Goal: Task Accomplishment & Management: Complete application form

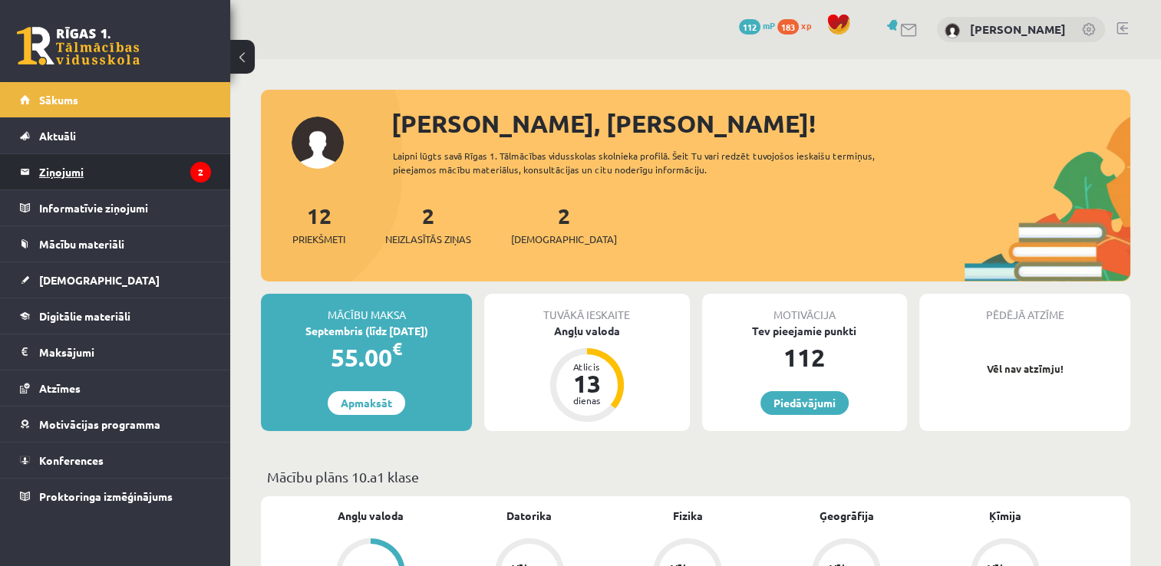
click at [148, 156] on legend "Ziņojumi 2" at bounding box center [125, 171] width 172 height 35
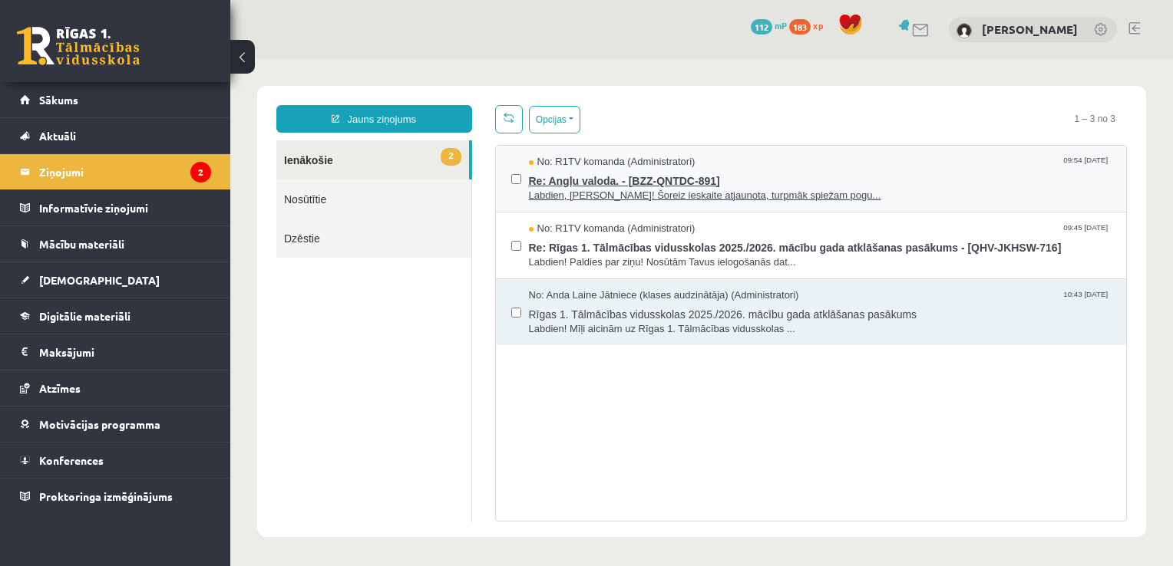
click at [599, 178] on span "Re: Angļu valoda. - [BZZ-QNTDC-891]" at bounding box center [820, 179] width 583 height 19
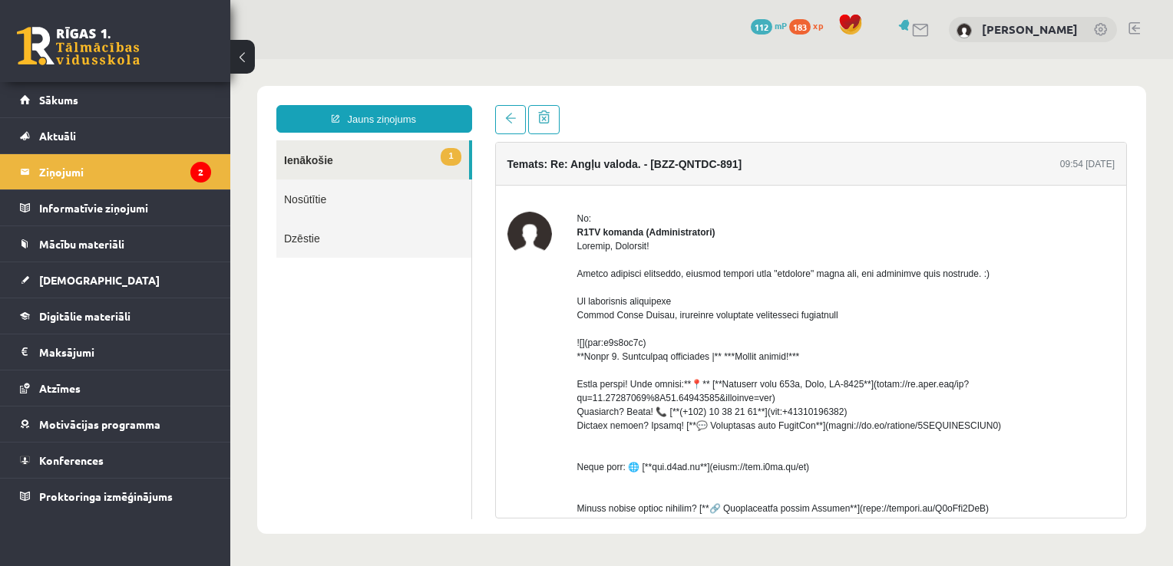
click at [298, 163] on link "1 Ienākošie" at bounding box center [372, 159] width 193 height 39
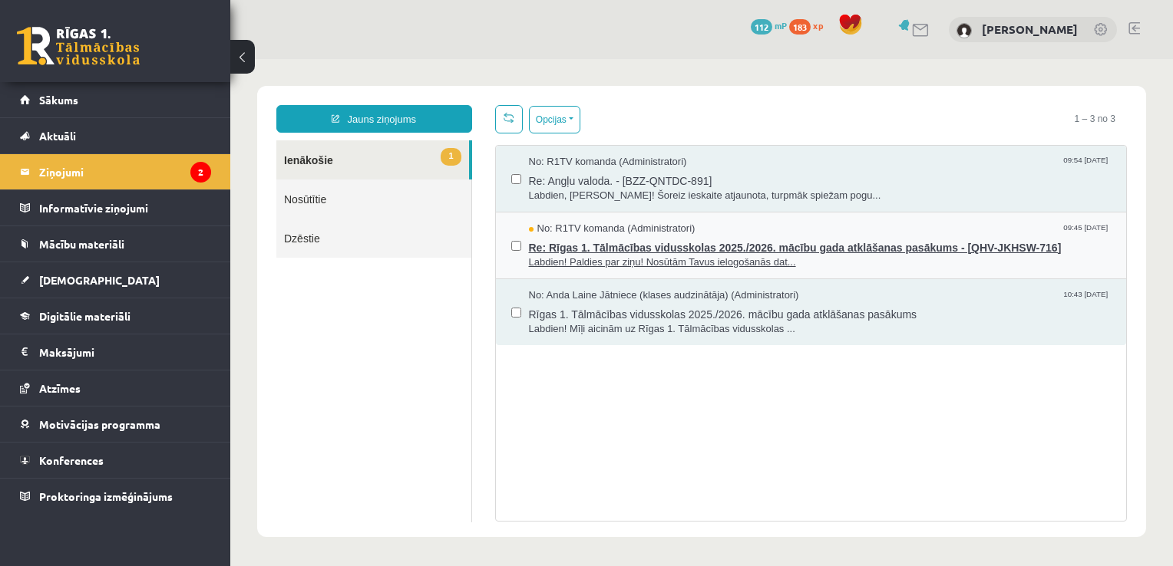
click at [556, 247] on span "Re: Rīgas 1. Tālmācības vidusskolas 2025./2026. mācību gada atklāšanas pasākums…" at bounding box center [820, 245] width 583 height 19
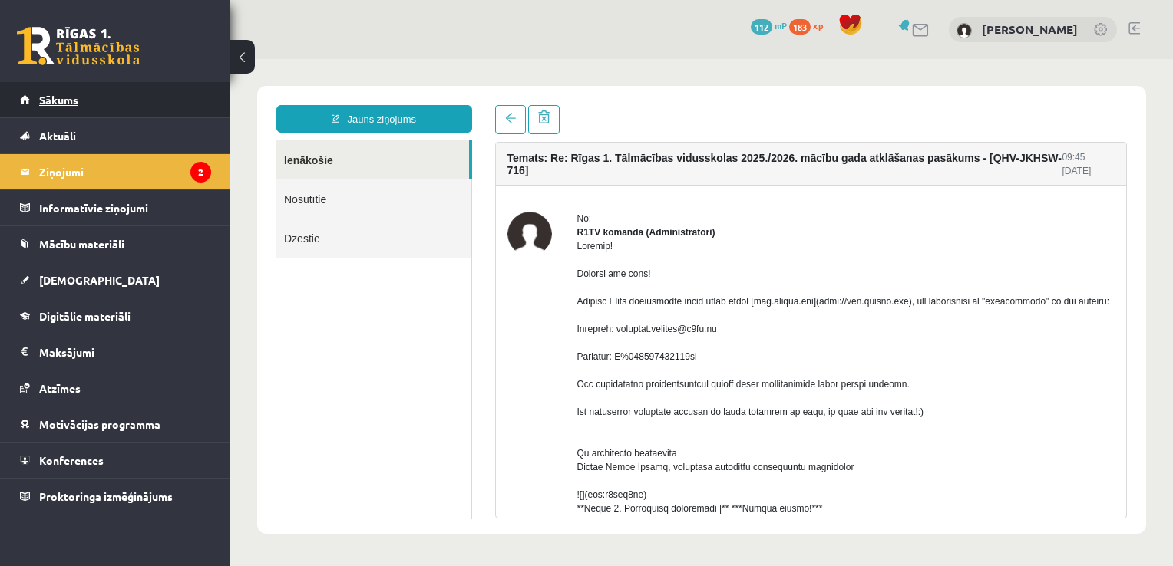
click at [51, 106] on link "Sākums" at bounding box center [115, 99] width 191 height 35
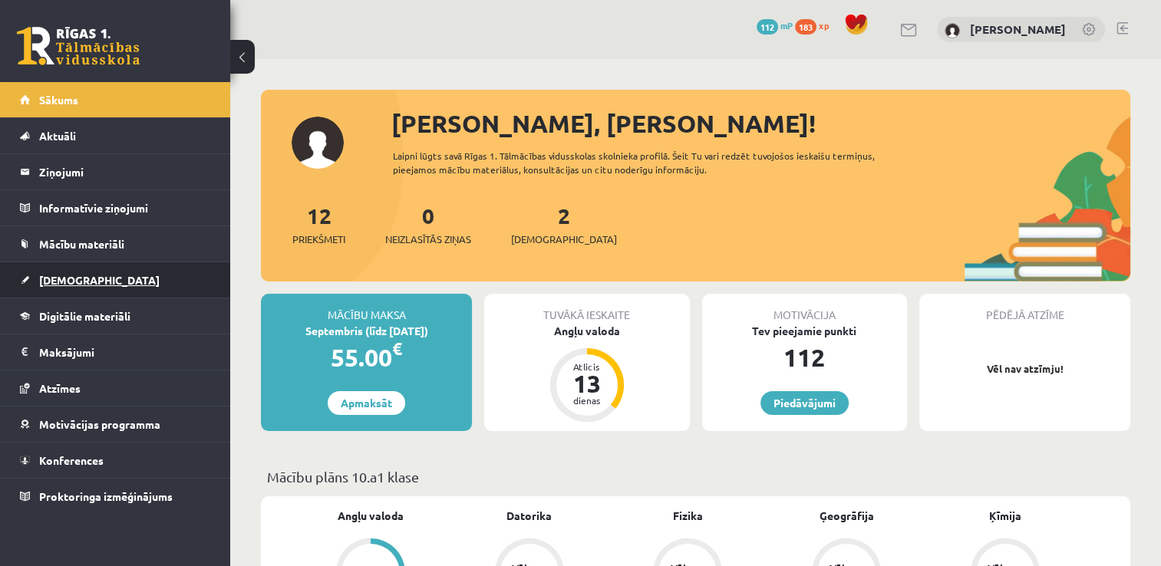
click at [84, 285] on link "[DEMOGRAPHIC_DATA]" at bounding box center [115, 280] width 191 height 35
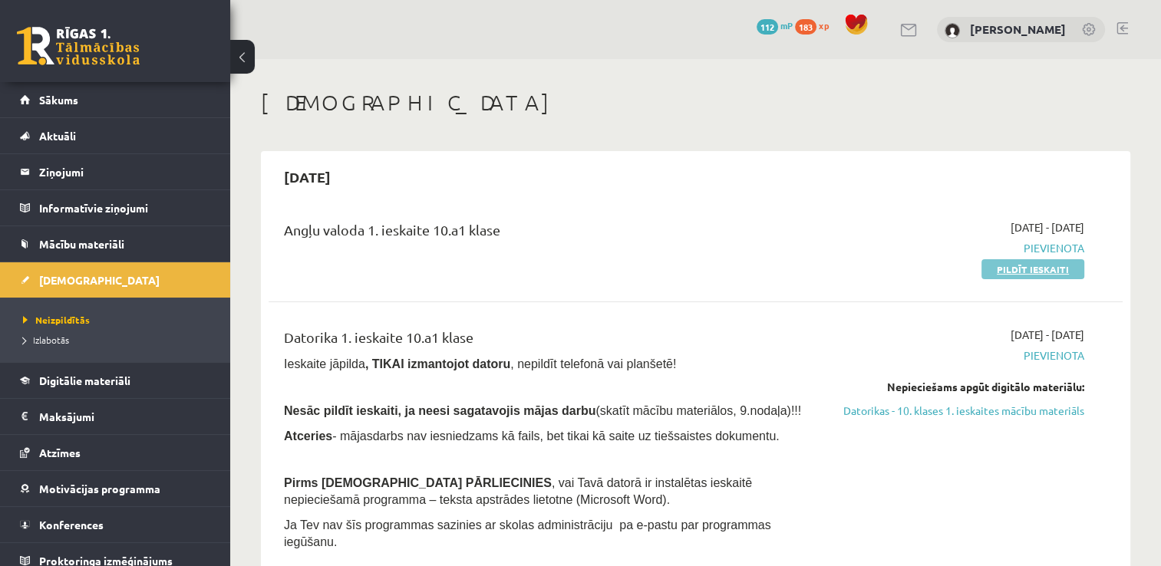
click at [1073, 272] on link "Pildīt ieskaiti" at bounding box center [1033, 269] width 103 height 20
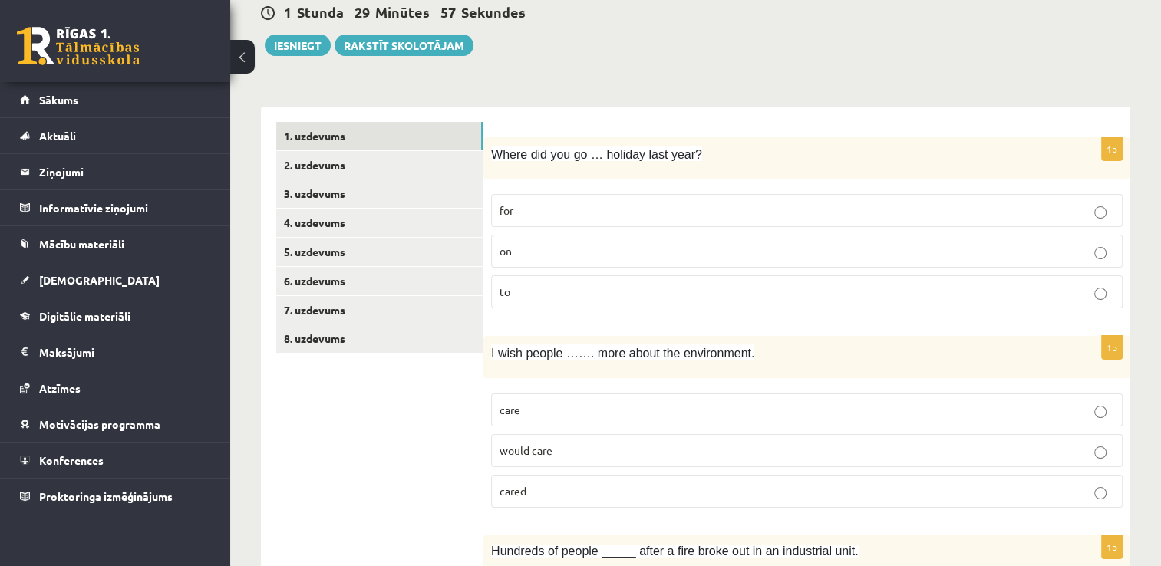
scroll to position [184, 0]
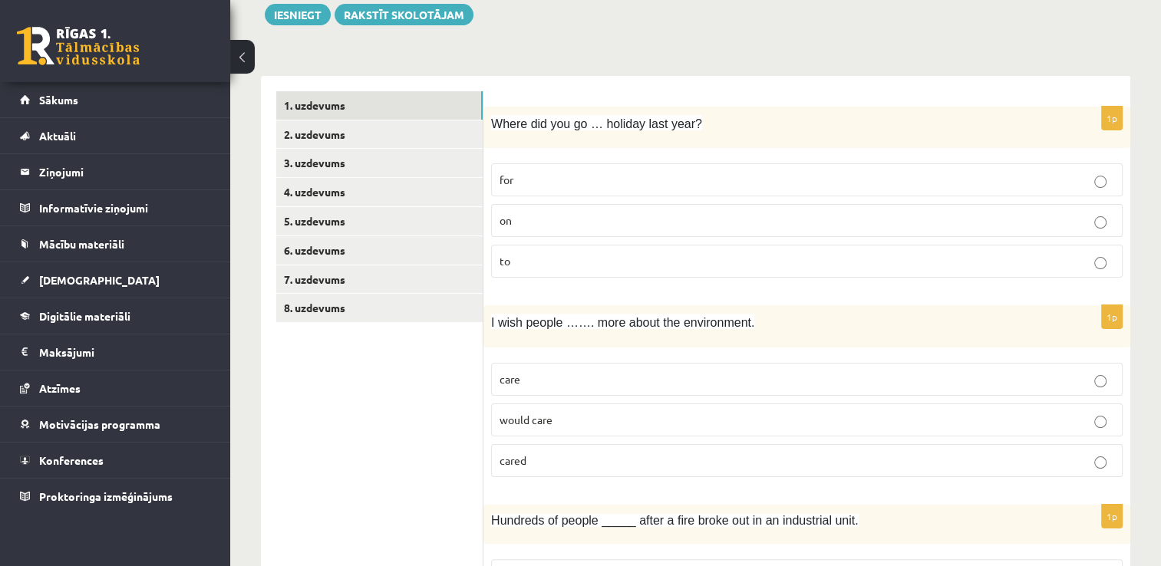
click at [709, 216] on p "on" at bounding box center [807, 221] width 615 height 16
click at [543, 412] on p "would care" at bounding box center [807, 420] width 615 height 16
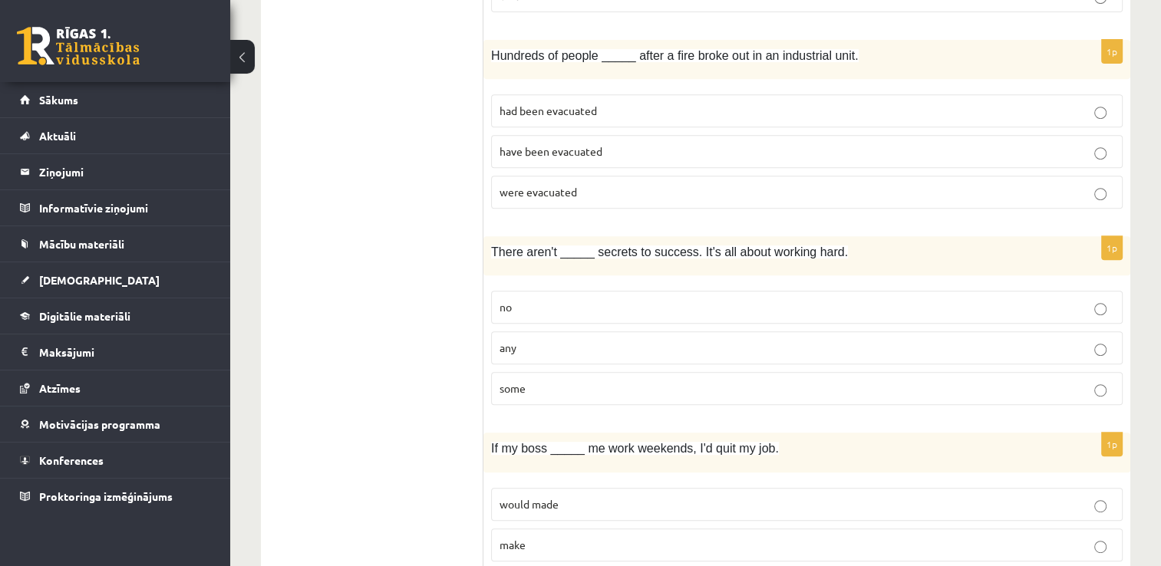
scroll to position [635, 0]
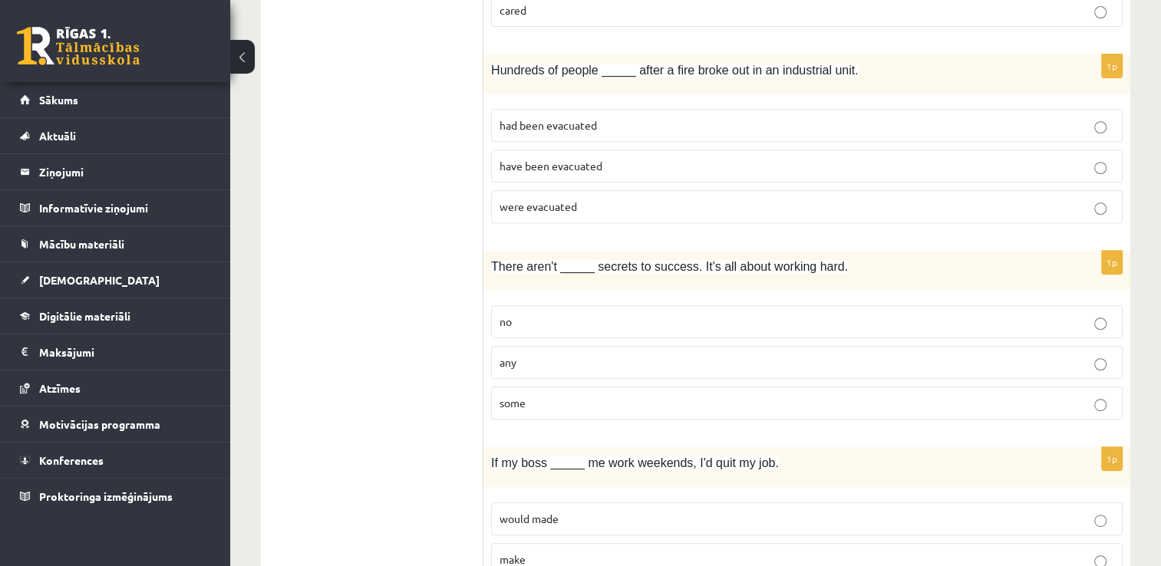
click at [601, 203] on p "were evacuated" at bounding box center [807, 207] width 615 height 16
click at [550, 358] on p "any" at bounding box center [807, 363] width 615 height 16
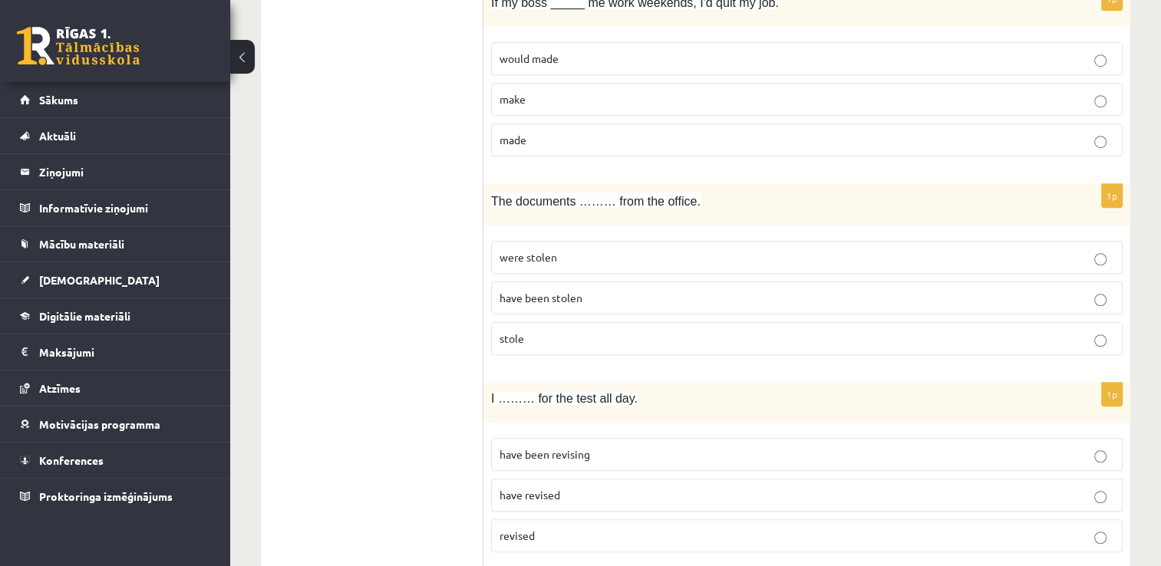
scroll to position [1081, 0]
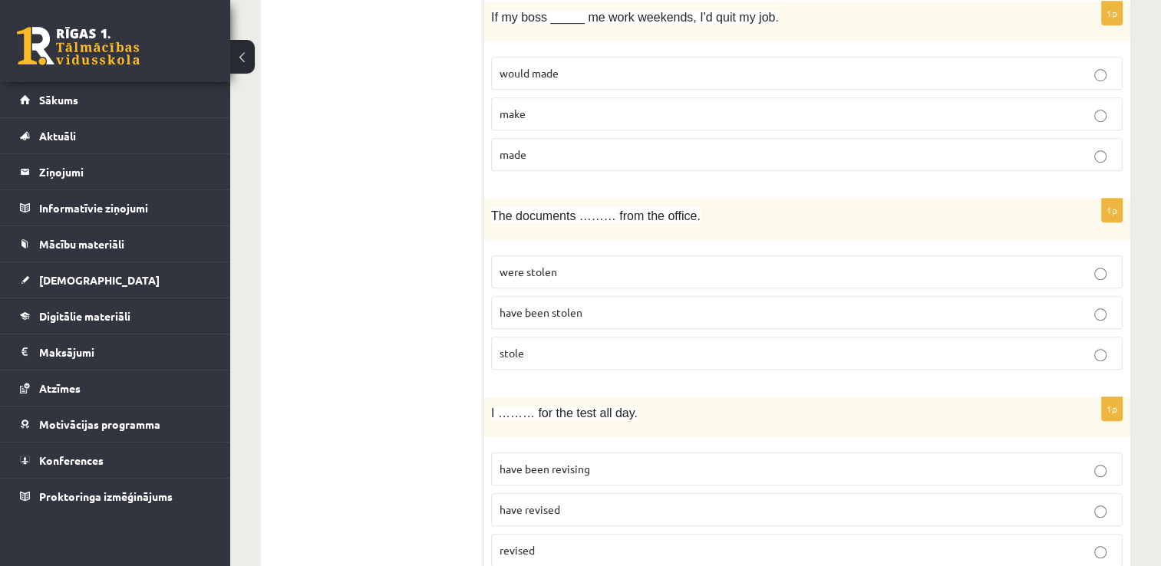
click at [600, 152] on p "made" at bounding box center [807, 155] width 615 height 16
click at [505, 268] on span "were stolen" at bounding box center [529, 272] width 58 height 14
click at [566, 462] on span "have been revising" at bounding box center [545, 469] width 91 height 14
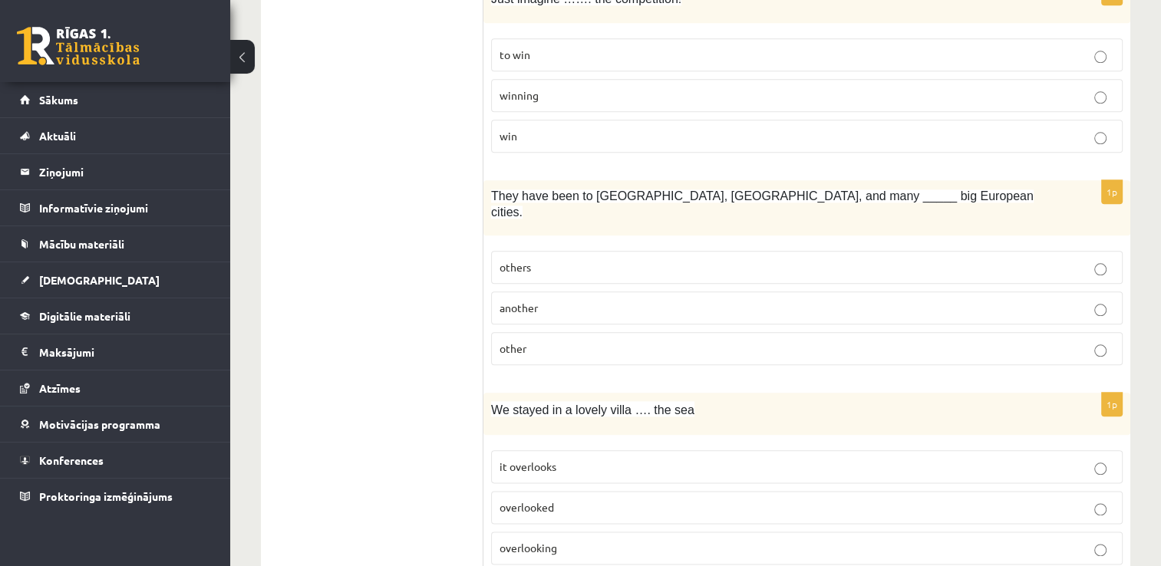
scroll to position [1679, 0]
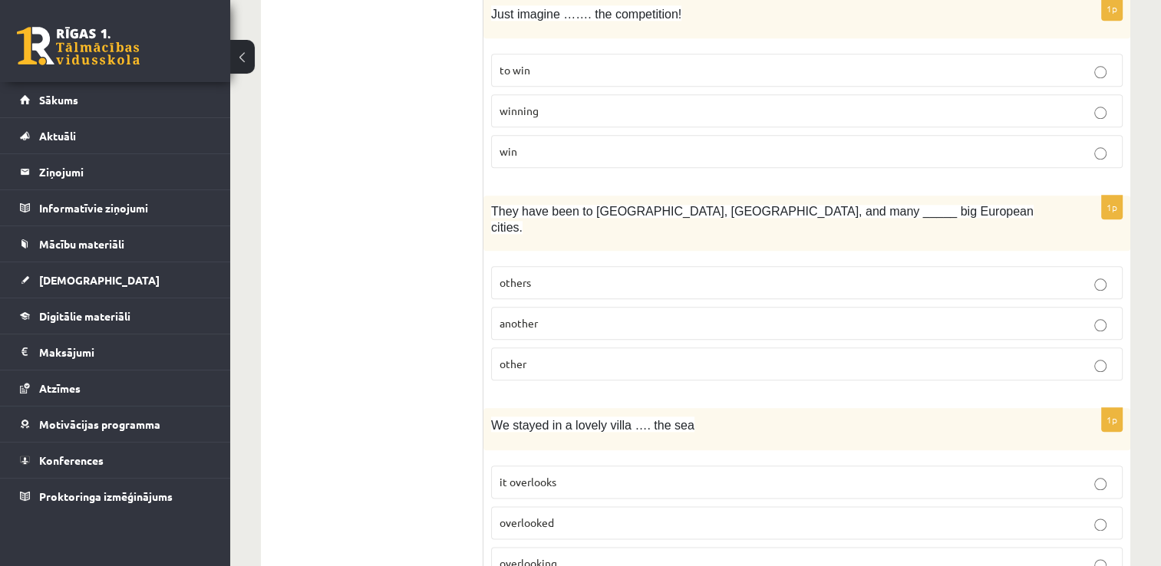
click at [767, 94] on label "winning" at bounding box center [807, 110] width 632 height 33
click at [550, 356] on p "other" at bounding box center [807, 364] width 615 height 16
click at [559, 556] on p "overlooking" at bounding box center [807, 564] width 615 height 16
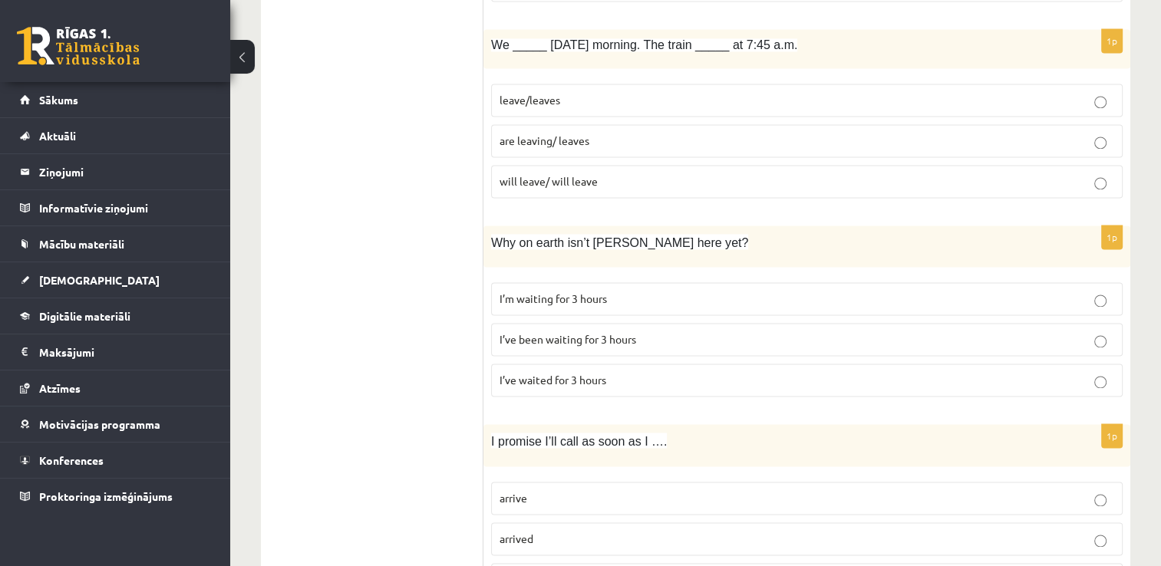
scroll to position [2253, 0]
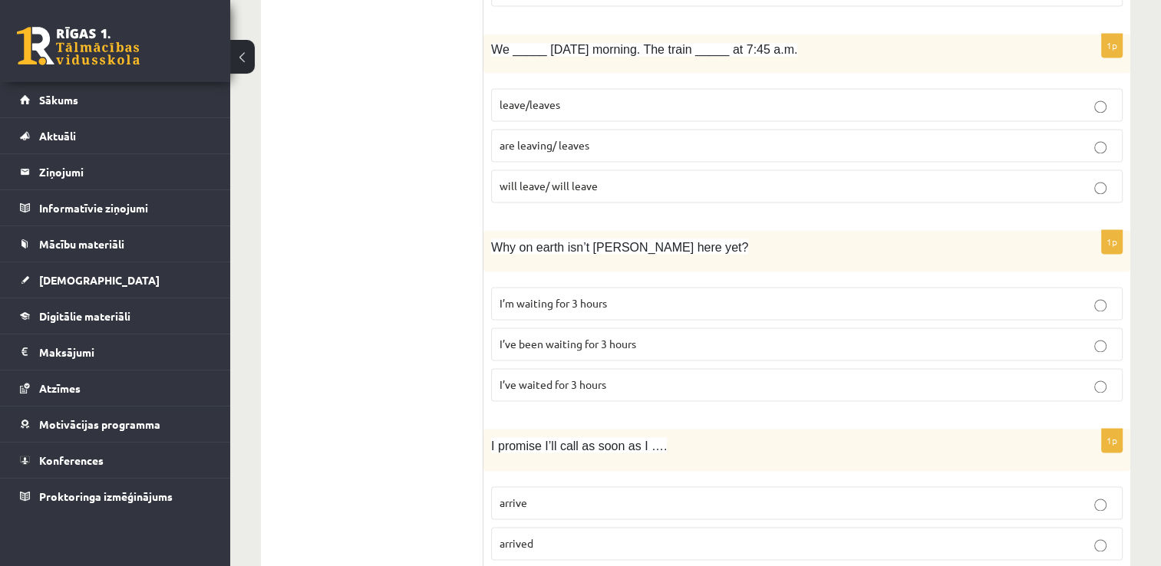
click at [738, 137] on p "are leaving/ leaves" at bounding box center [807, 145] width 615 height 16
click at [620, 337] on span "I’ve been waiting for 3 hours" at bounding box center [568, 344] width 137 height 14
click at [574, 487] on label "arrive" at bounding box center [807, 503] width 632 height 33
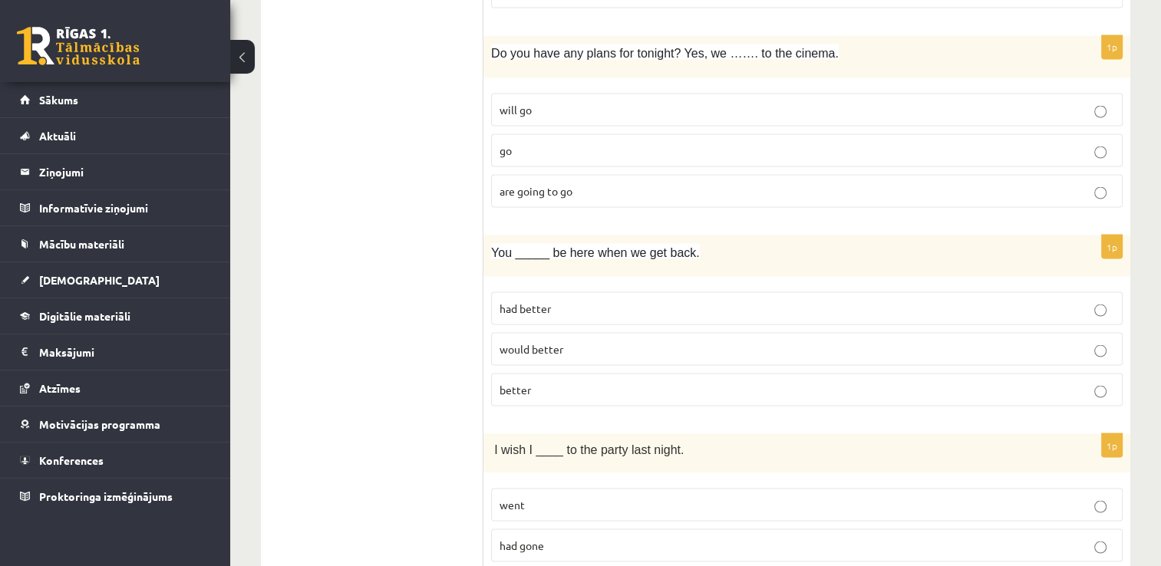
scroll to position [2851, 0]
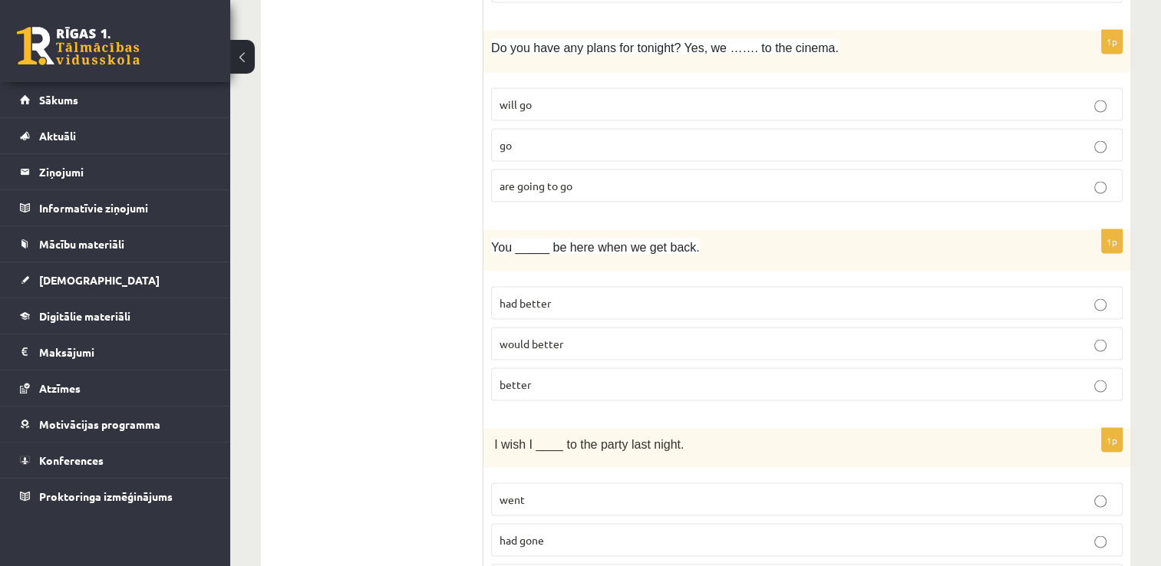
click at [768, 169] on label "are going to go" at bounding box center [807, 185] width 632 height 33
click at [646, 295] on p "had better" at bounding box center [807, 303] width 615 height 16
click at [578, 532] on p "had gone" at bounding box center [807, 540] width 615 height 16
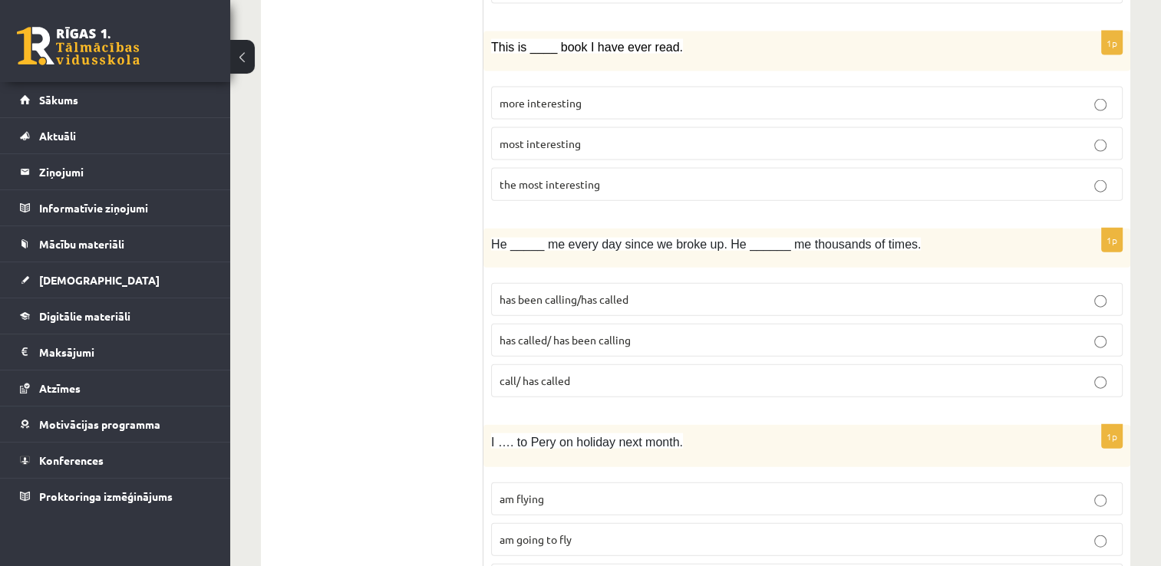
scroll to position [3449, 0]
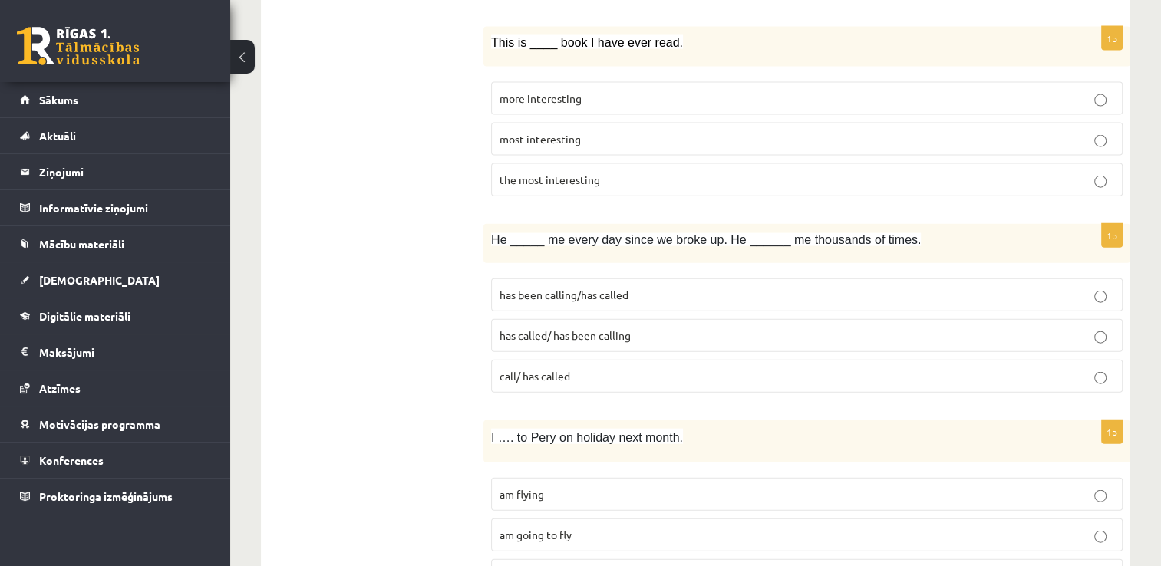
click at [629, 163] on label "the most interesting" at bounding box center [807, 179] width 632 height 33
click at [537, 288] on span "has been calling/has called" at bounding box center [564, 295] width 129 height 14
click at [540, 487] on span "am flying" at bounding box center [522, 494] width 45 height 14
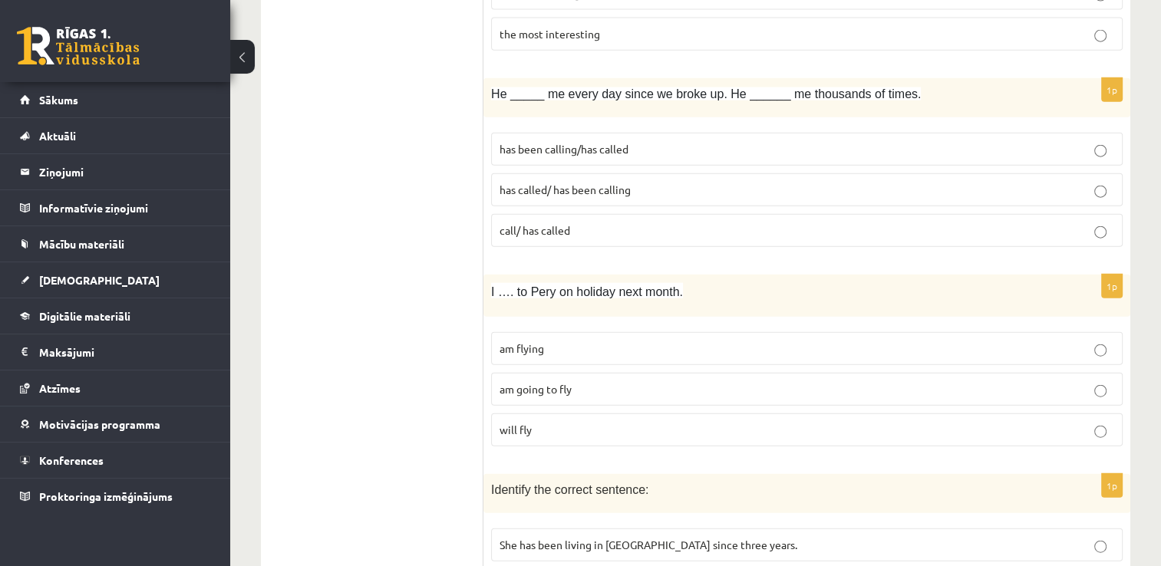
scroll to position [3693, 0]
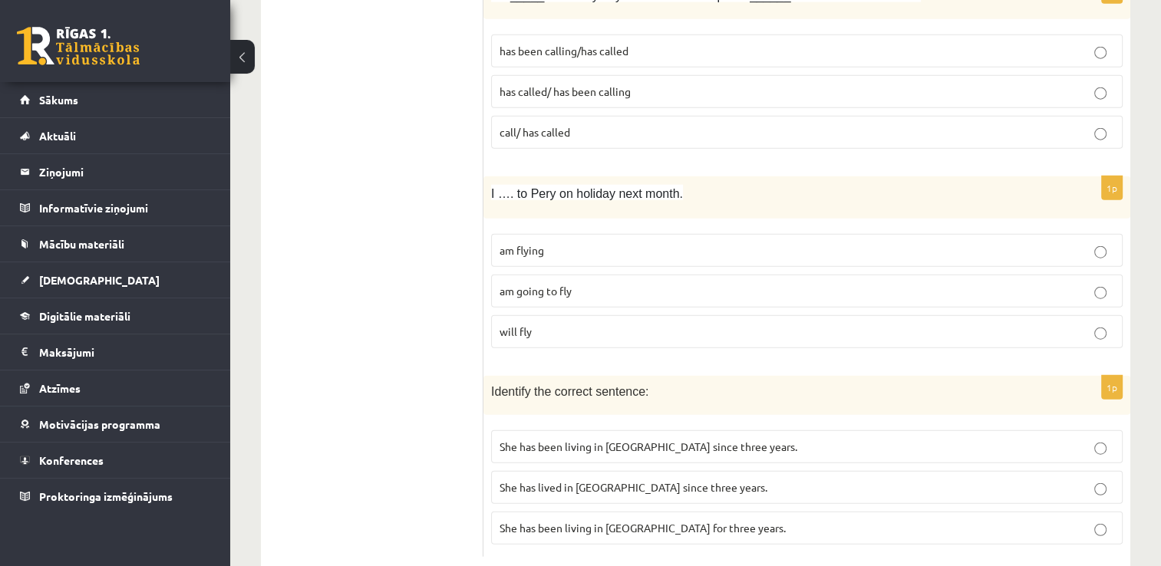
click at [675, 440] on span "She has been living in Paris since three years." at bounding box center [649, 447] width 298 height 14
click at [680, 512] on label "She has been living in Paris for three years." at bounding box center [807, 528] width 632 height 33
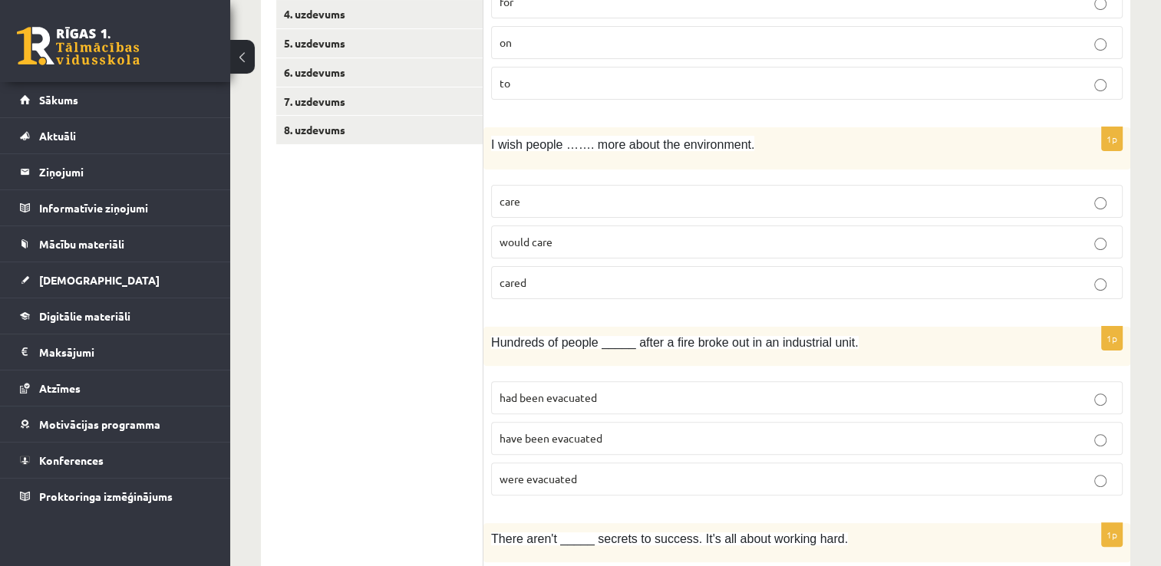
scroll to position [0, 0]
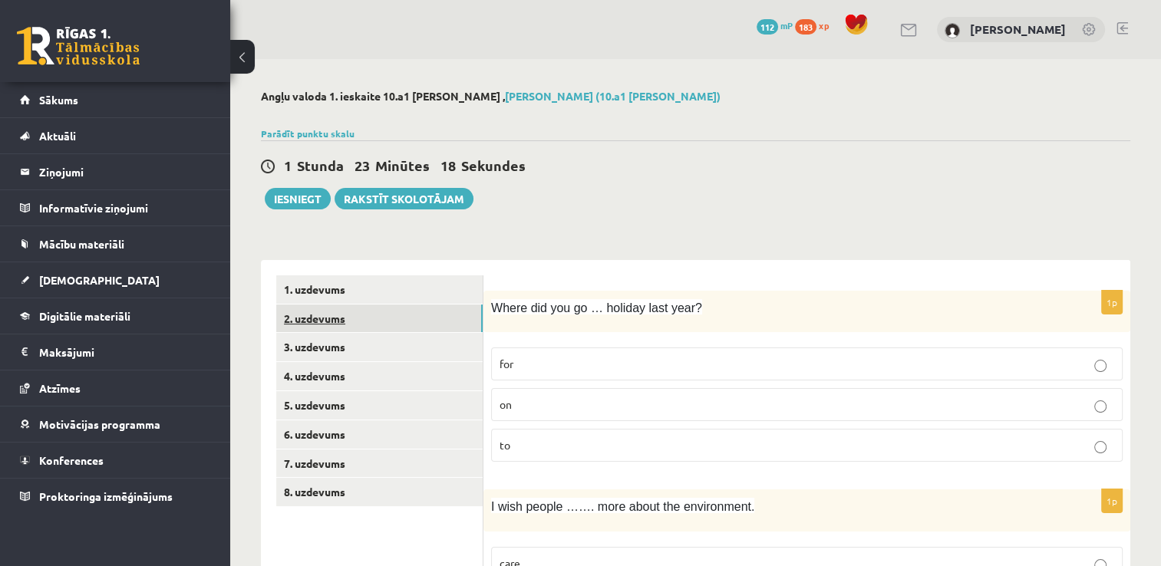
click at [381, 329] on link "2. uzdevums" at bounding box center [379, 319] width 206 height 28
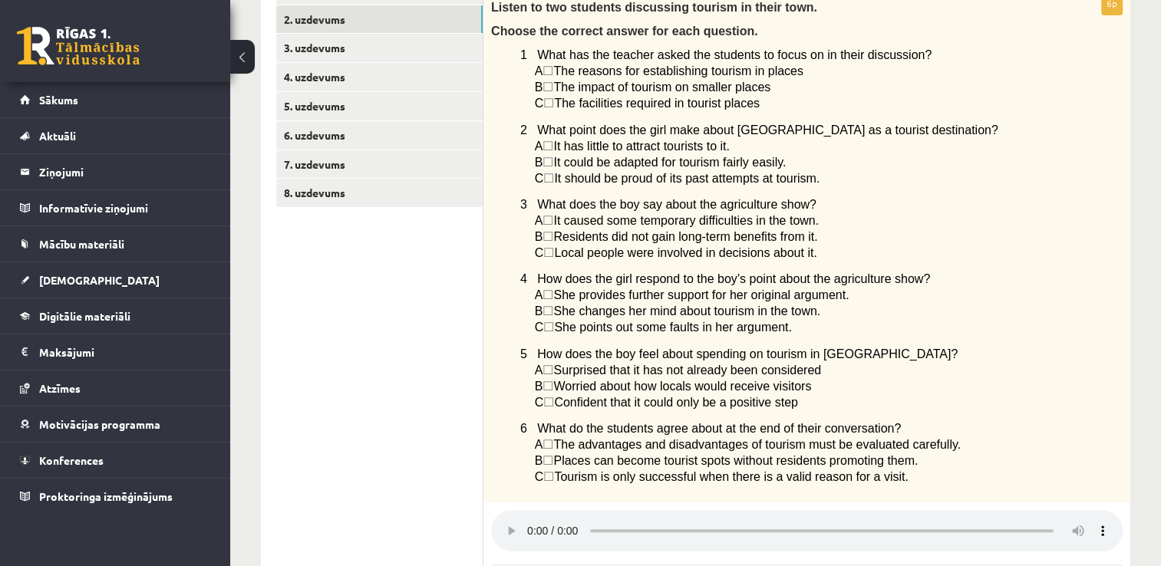
scroll to position [297, 0]
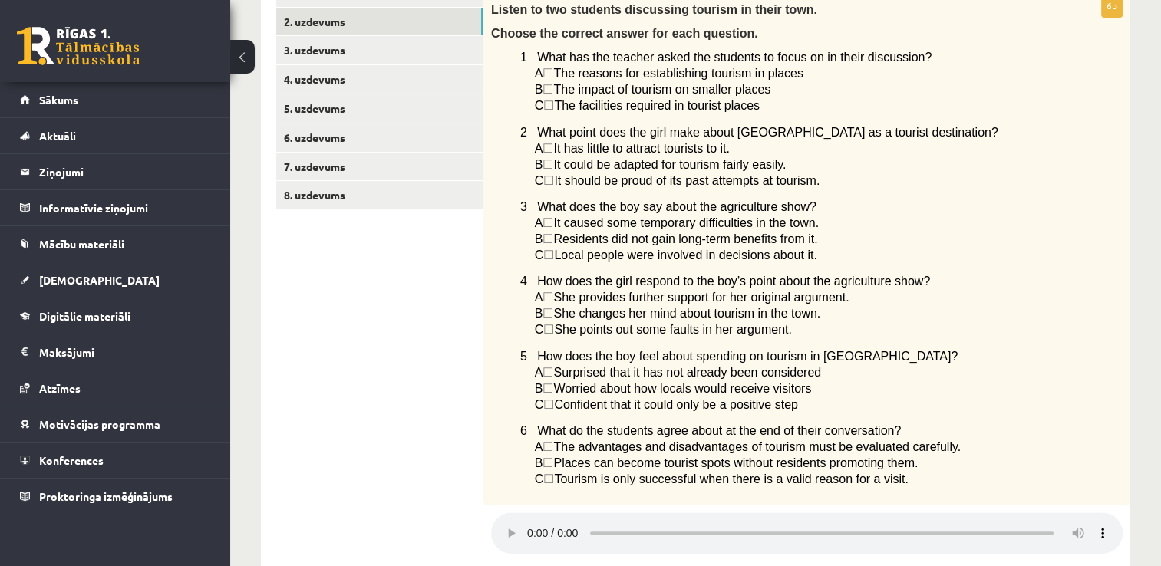
click at [709, 73] on span "The reasons for establishing tourism in places" at bounding box center [678, 73] width 250 height 13
click at [553, 77] on span "☐" at bounding box center [548, 73] width 11 height 13
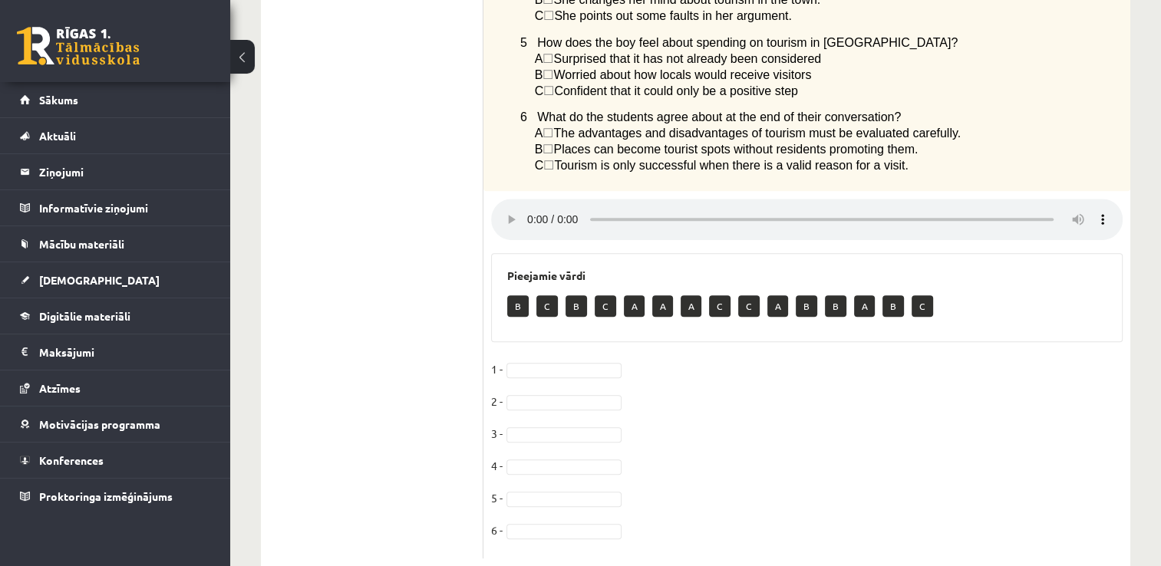
scroll to position [617, 0]
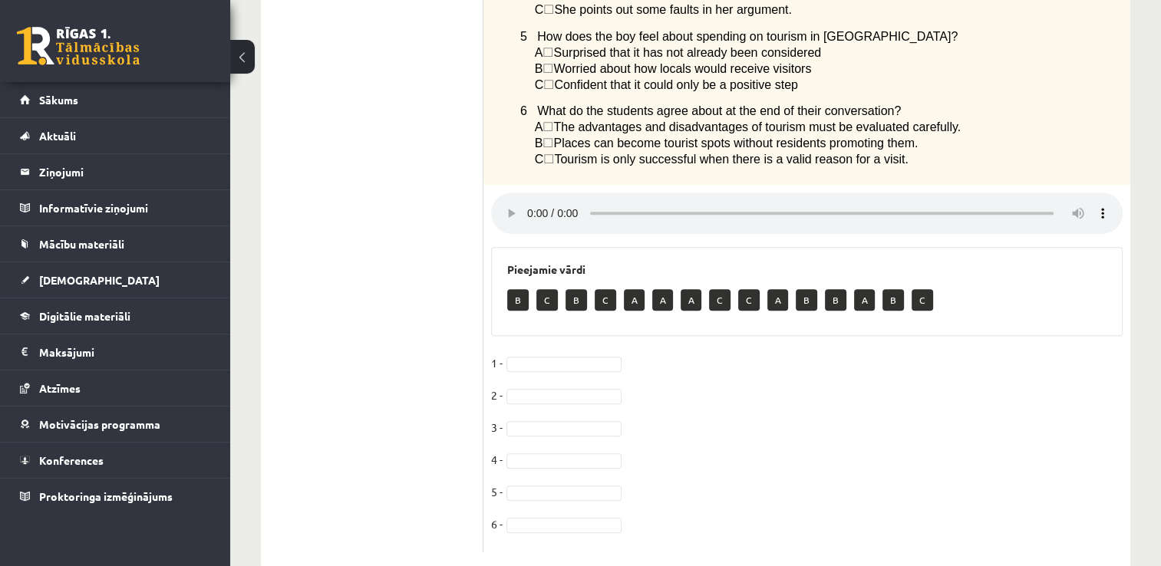
click at [634, 311] on p "A" at bounding box center [634, 299] width 21 height 21
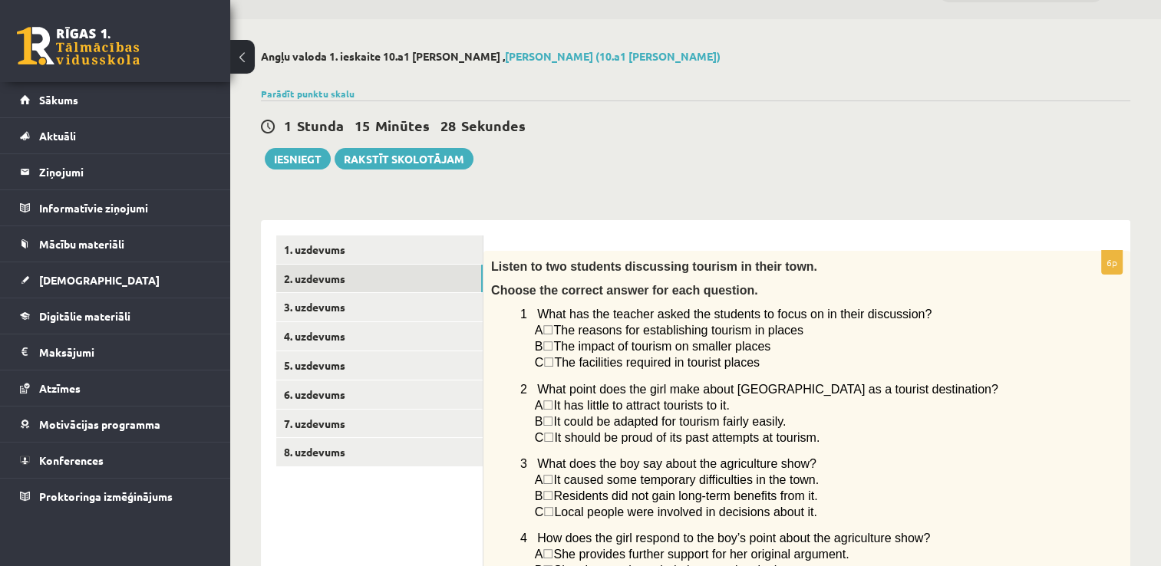
scroll to position [39, 0]
click at [296, 311] on link "3. uzdevums" at bounding box center [379, 308] width 206 height 28
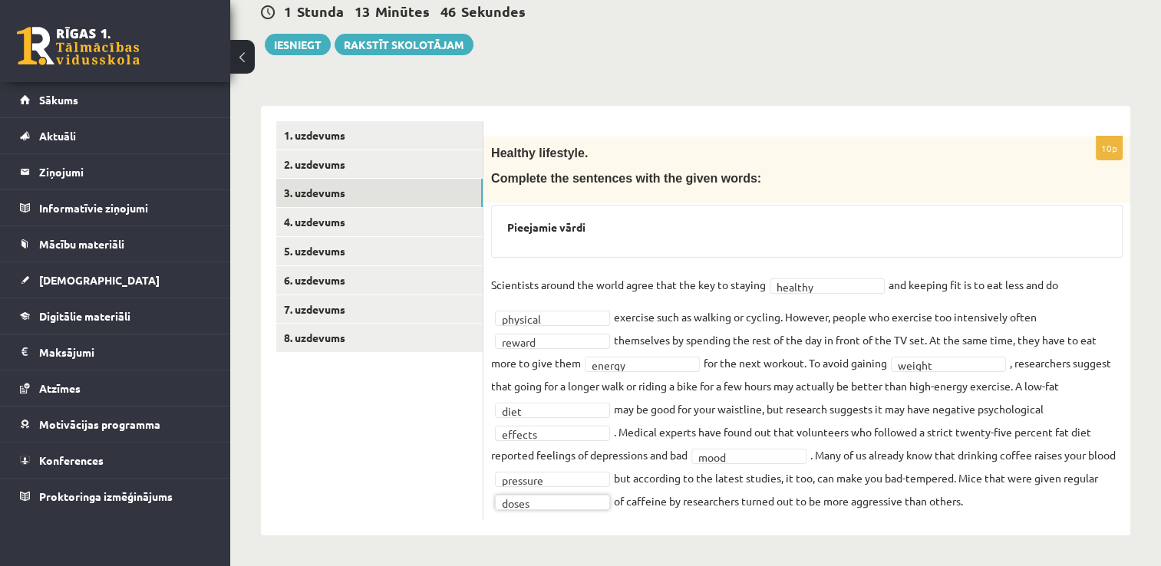
scroll to position [154, 0]
click at [335, 226] on link "4. uzdevums" at bounding box center [379, 223] width 206 height 28
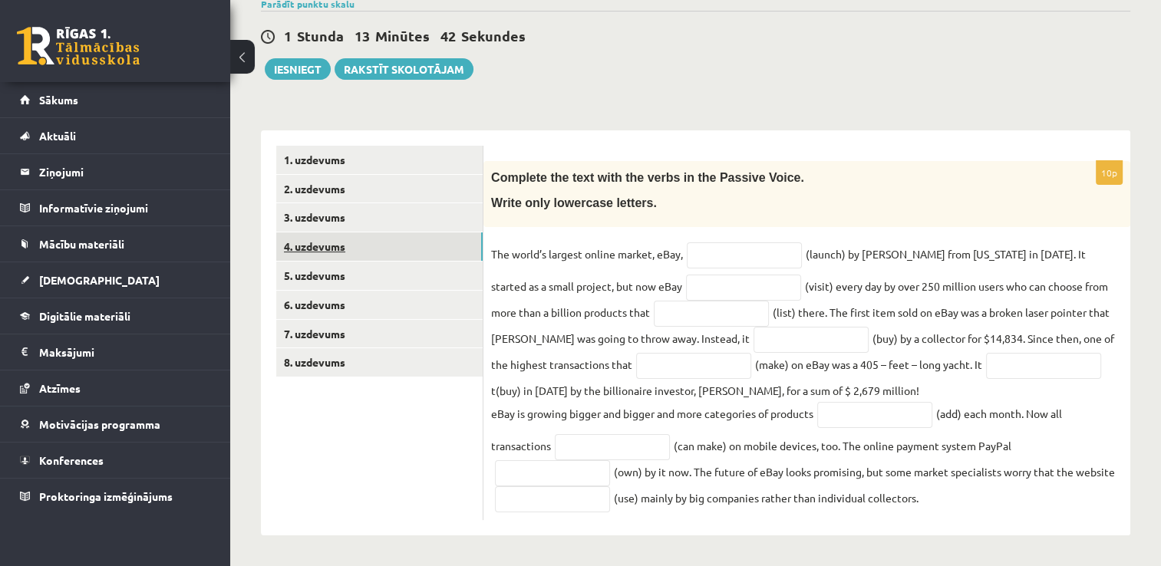
scroll to position [130, 0]
click at [746, 257] on input "text" at bounding box center [744, 256] width 115 height 26
type input "**********"
click at [728, 289] on input "text" at bounding box center [743, 288] width 115 height 26
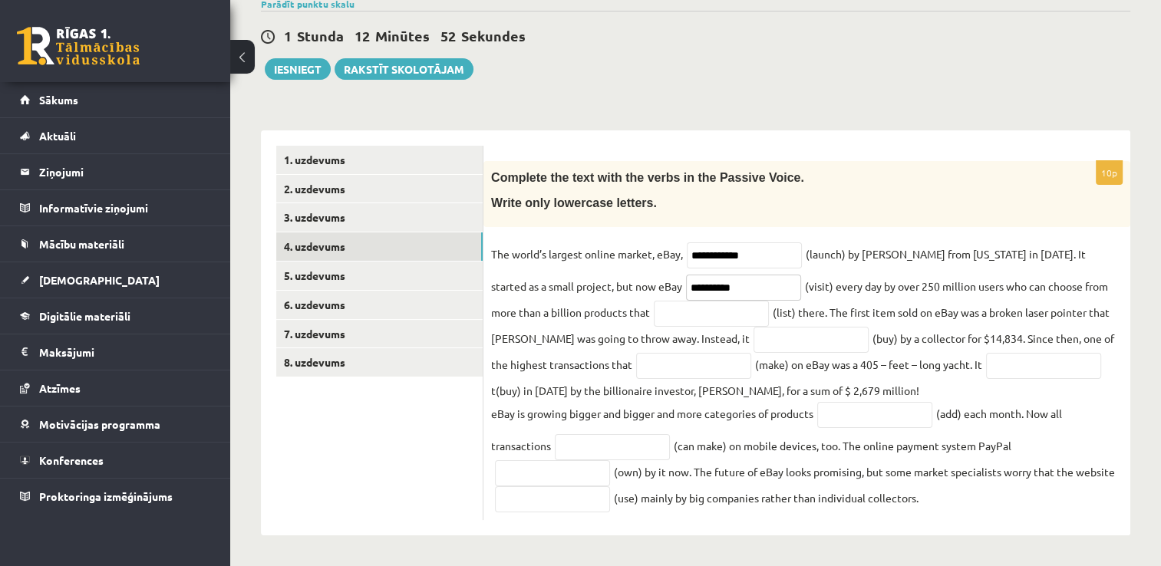
type input "**********"
click at [654, 322] on input "text" at bounding box center [711, 314] width 115 height 26
type input "**********"
click at [754, 338] on input "text" at bounding box center [811, 340] width 115 height 26
type input "**********"
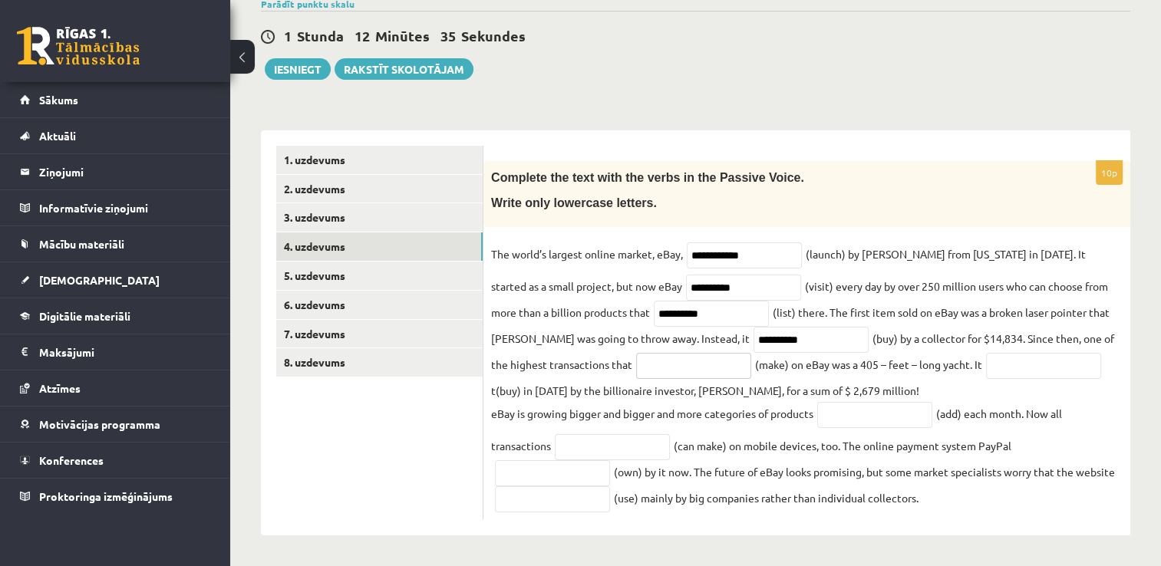
click at [671, 365] on input "text" at bounding box center [693, 366] width 115 height 26
type input "********"
click at [1004, 373] on input "text" at bounding box center [1043, 366] width 115 height 26
type input "**********"
click at [830, 414] on input "text" at bounding box center [874, 415] width 115 height 26
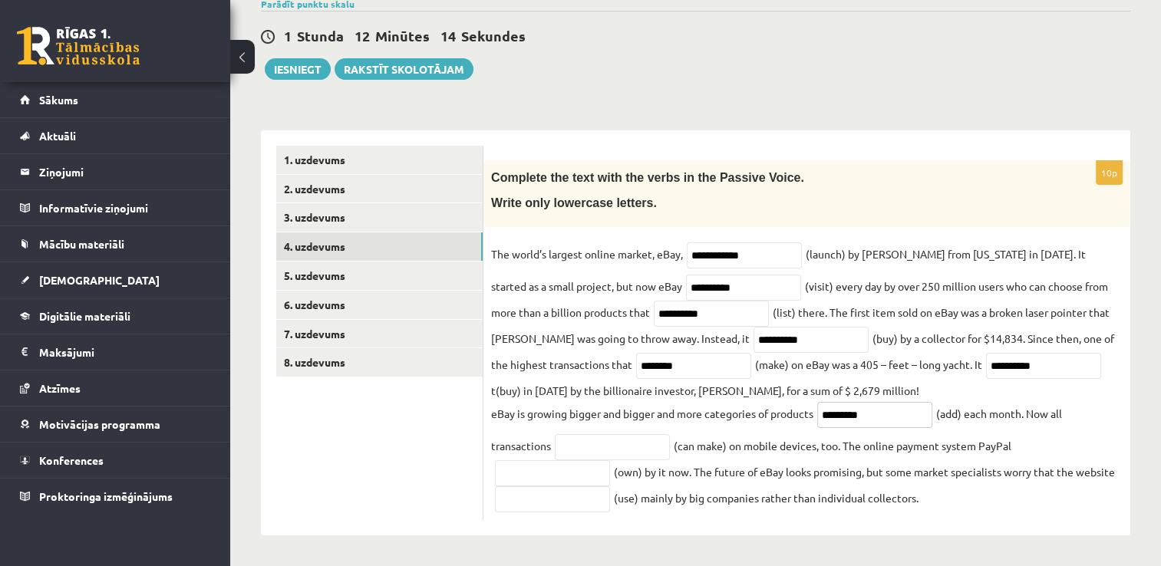
type input "*********"
click at [628, 450] on input "text" at bounding box center [612, 447] width 115 height 26
type input "**********"
click at [593, 471] on input "text" at bounding box center [552, 474] width 115 height 26
type input "********"
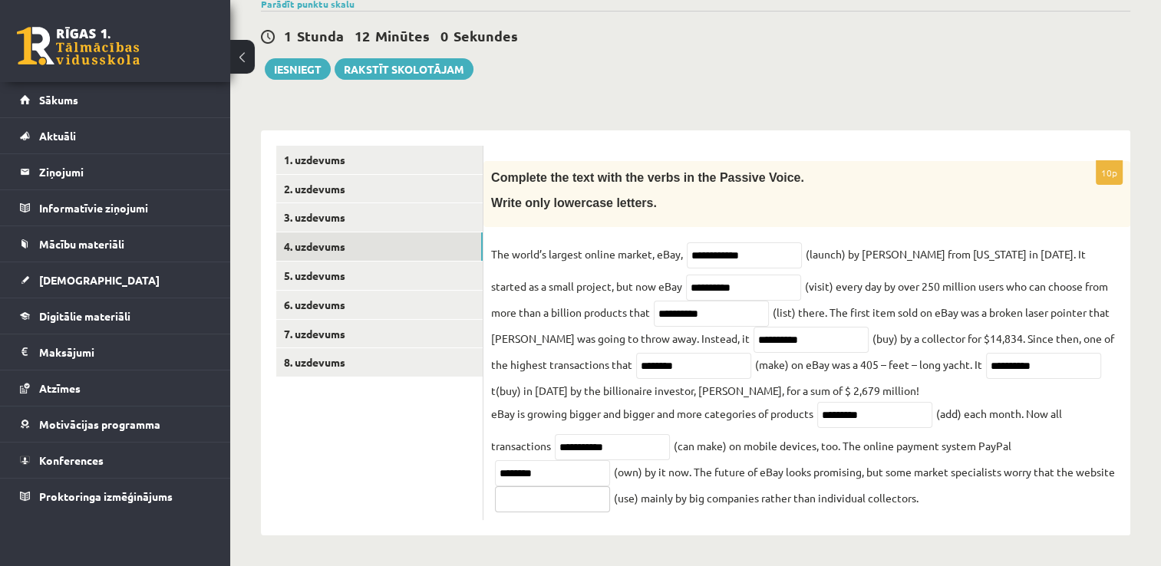
click at [553, 502] on input "text" at bounding box center [552, 500] width 115 height 26
type input "**********"
click at [310, 269] on link "5. uzdevums" at bounding box center [379, 276] width 206 height 28
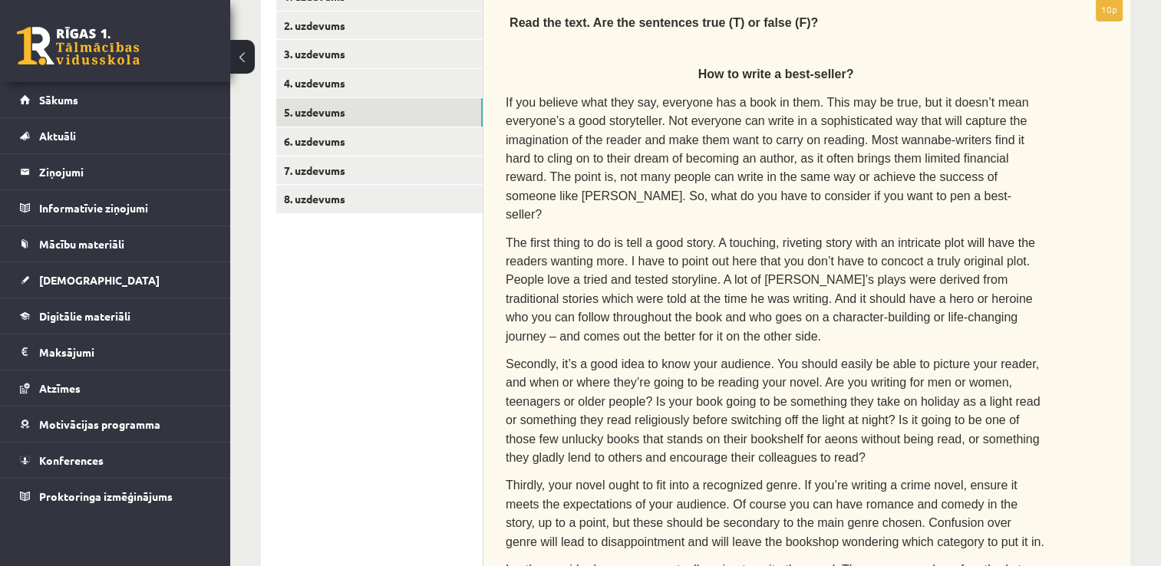
scroll to position [272, 0]
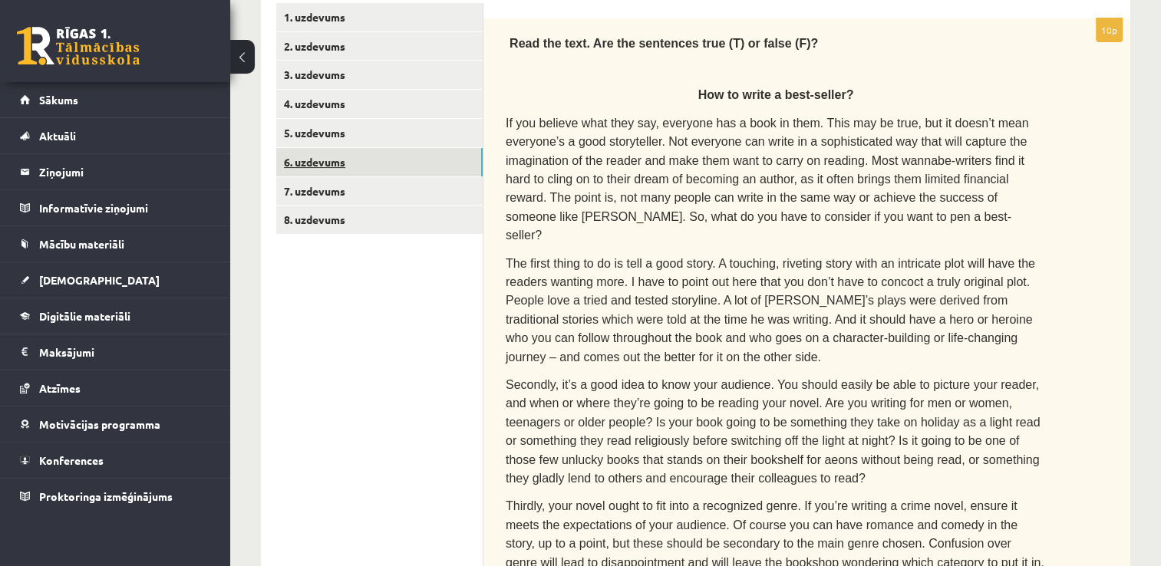
click at [341, 164] on link "6. uzdevums" at bounding box center [379, 162] width 206 height 28
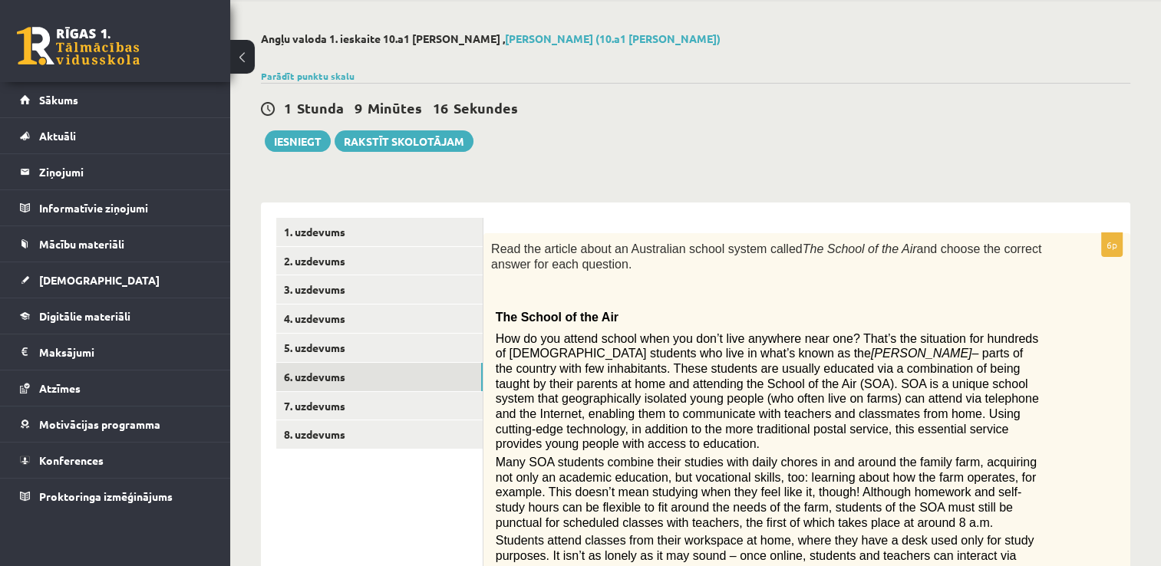
scroll to position [24, 0]
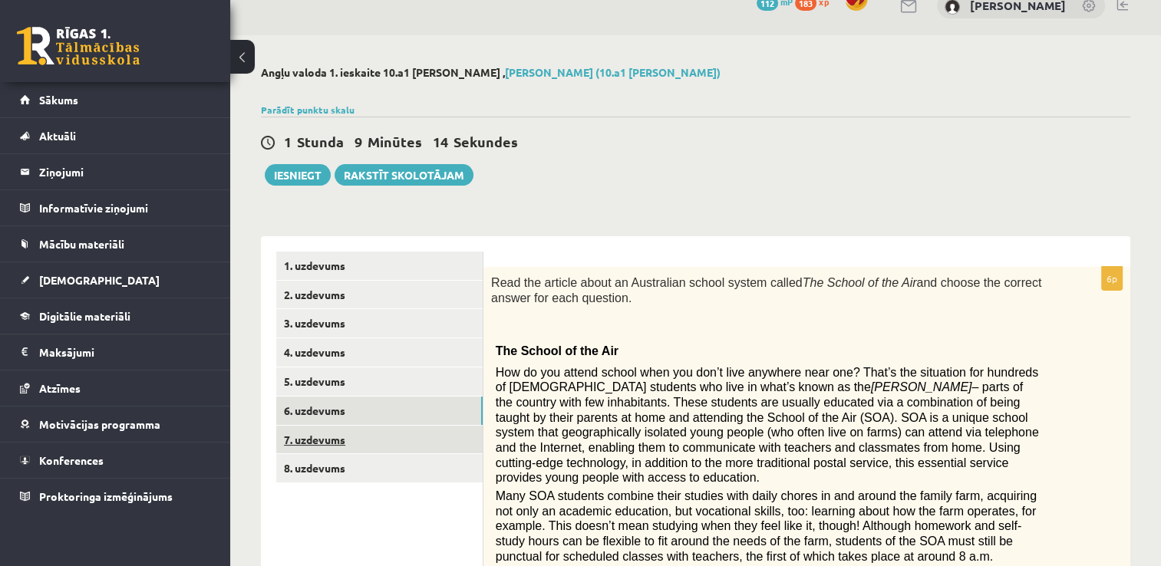
click at [338, 447] on link "7. uzdevums" at bounding box center [379, 440] width 206 height 28
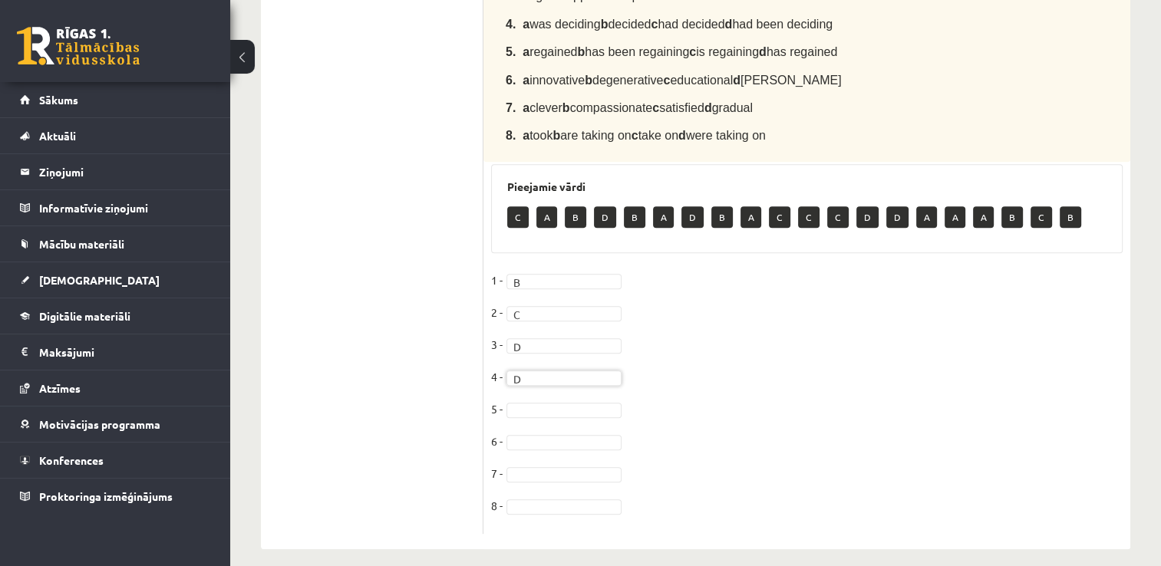
scroll to position [672, 0]
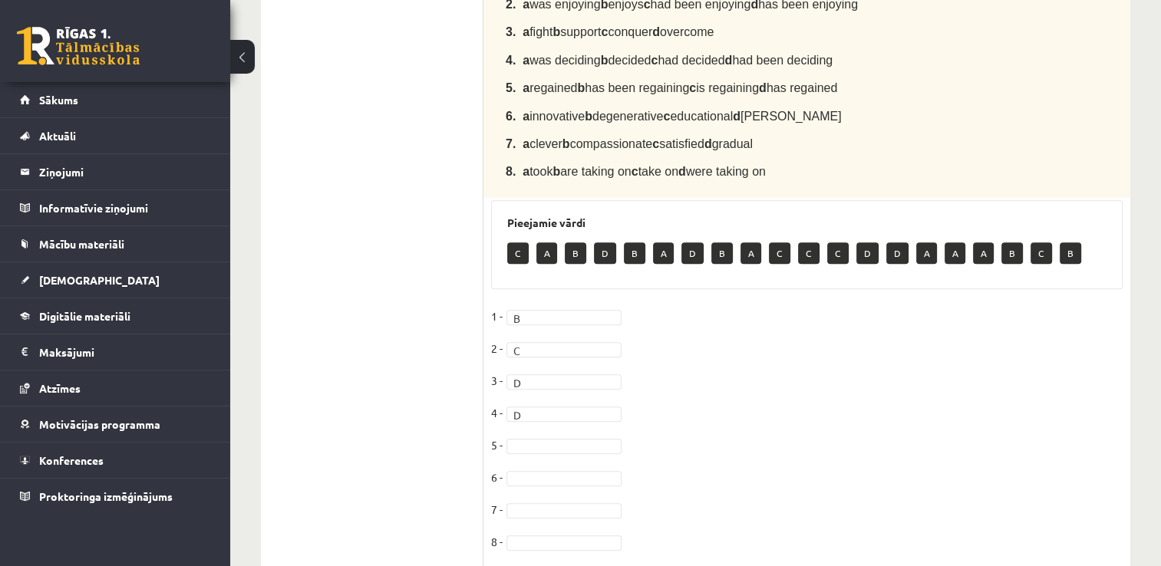
click at [528, 401] on fieldset "1 - B * 2 - C * 3 - D * 4 - D * 5 - 6 - 7 - 8 -" at bounding box center [807, 434] width 632 height 258
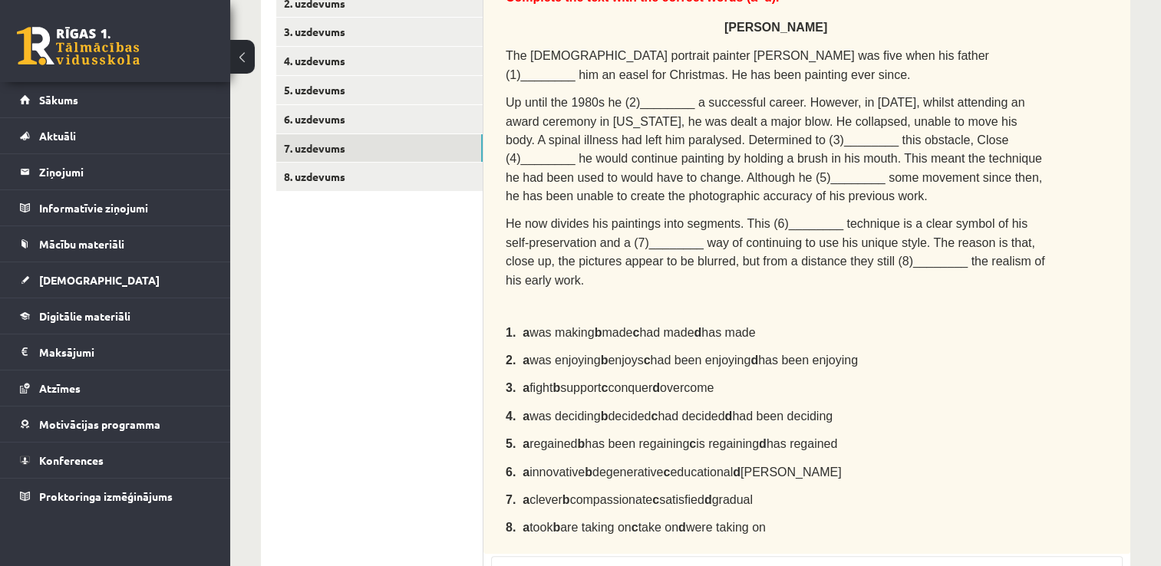
scroll to position [311, 0]
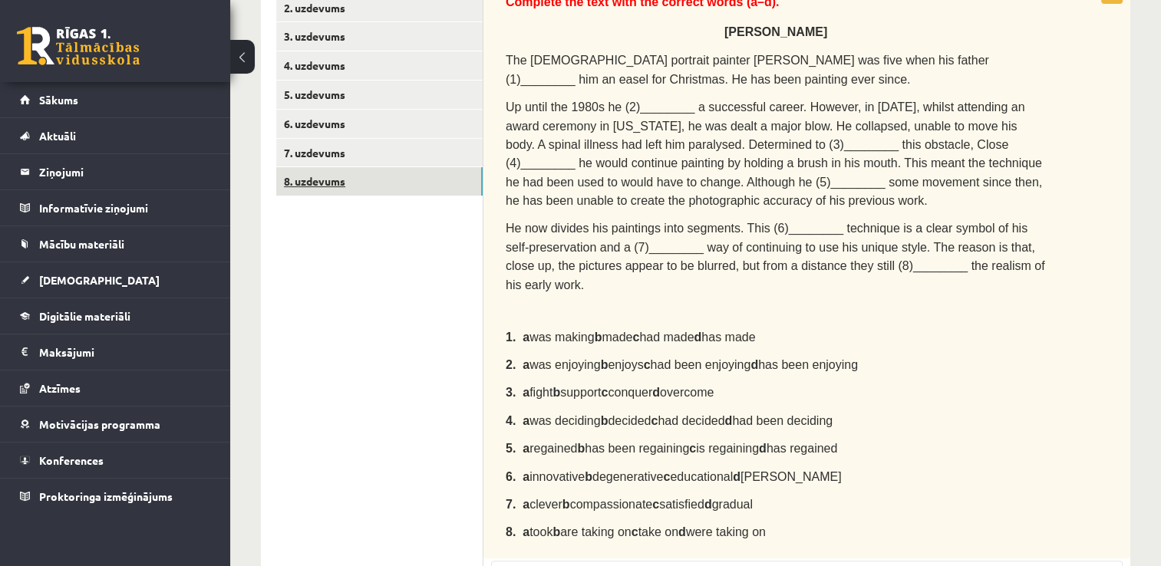
click at [301, 187] on link "8. uzdevums" at bounding box center [379, 181] width 206 height 28
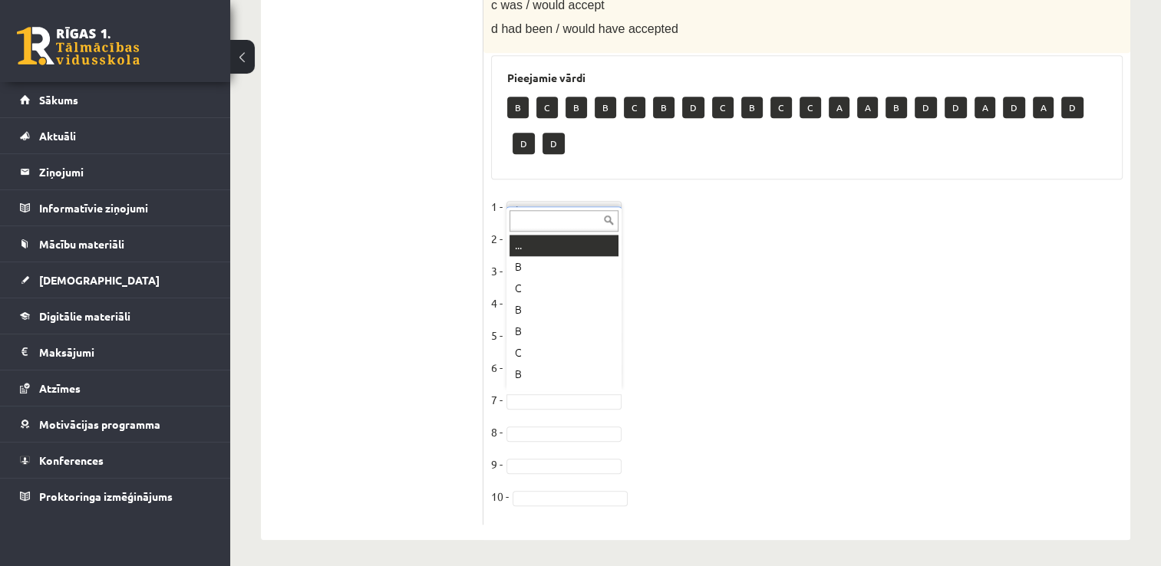
scroll to position [18, 0]
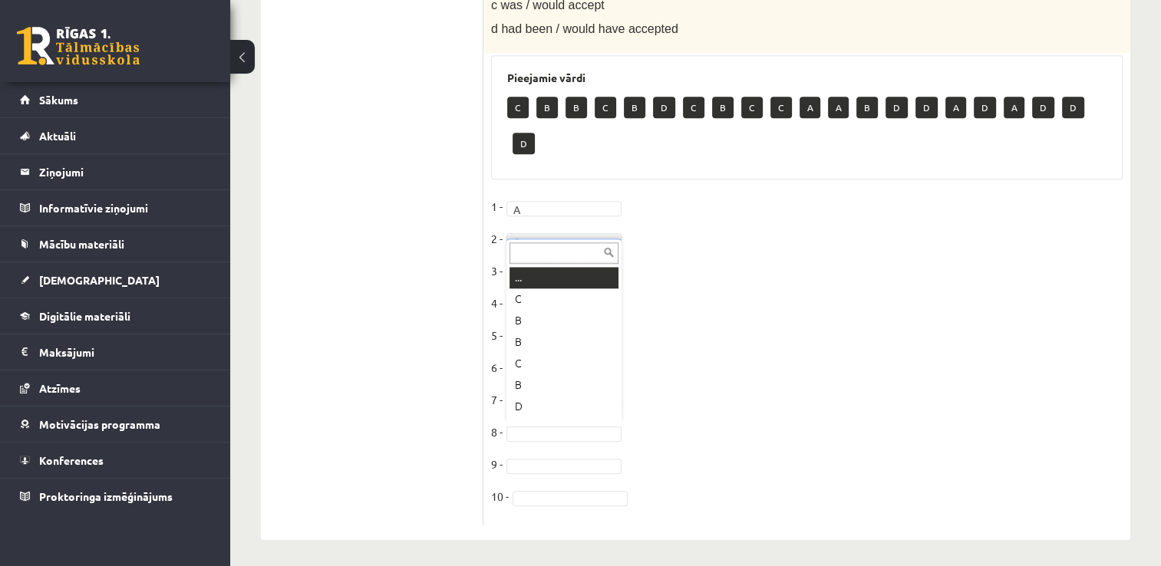
click at [534, 422] on div "... C B B C B D C B C C A A B D D A D A D D D" at bounding box center [564, 331] width 115 height 185
drag, startPoint x: 534, startPoint y: 422, endPoint x: 613, endPoint y: 316, distance: 132.2
click at [613, 316] on ul "... C B B C B D C B C C A A B D D A D A D D D" at bounding box center [563, 344] width 112 height 154
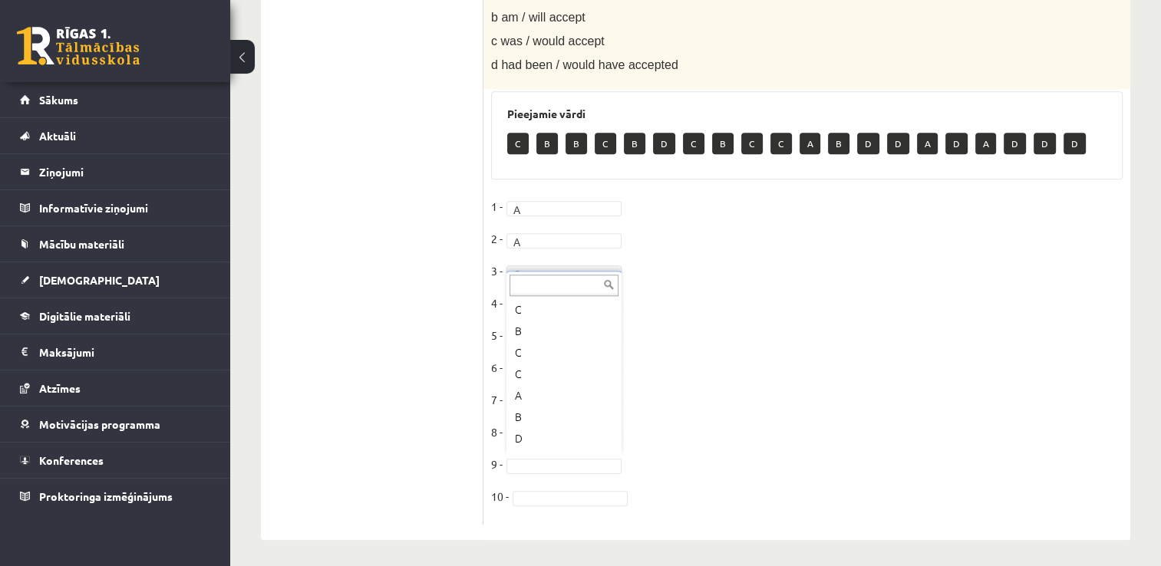
scroll to position [200, 0]
click at [537, 510] on fieldset "1 - A * 2 - A * 3 - C * 4 - C * 5 - B * 6 - A * 7 - B * 8 - A * 9 - A * 10 -" at bounding box center [807, 356] width 632 height 322
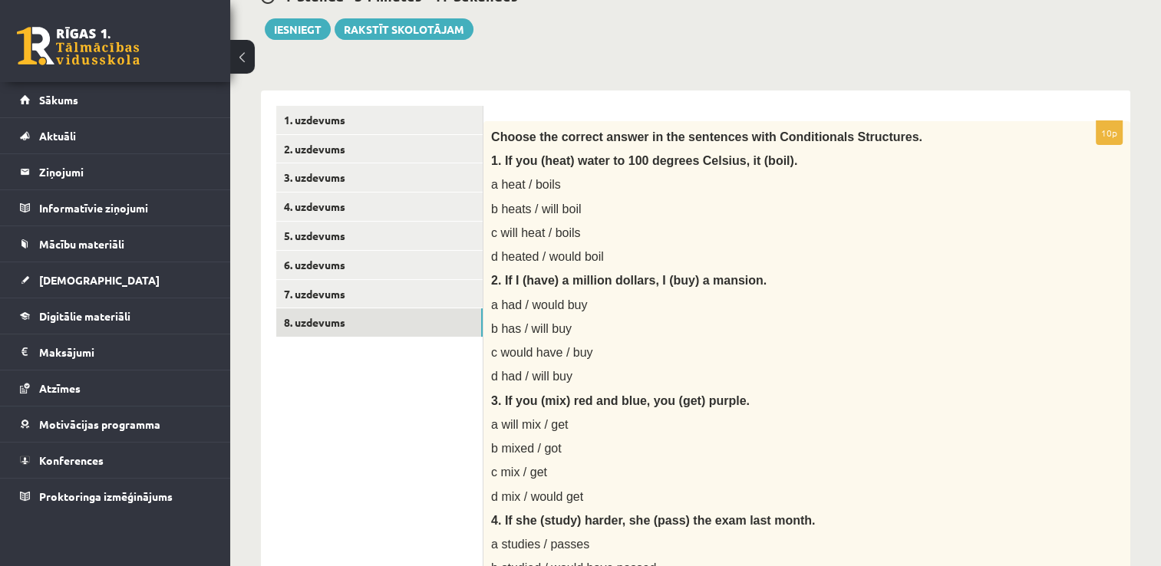
scroll to position [46, 0]
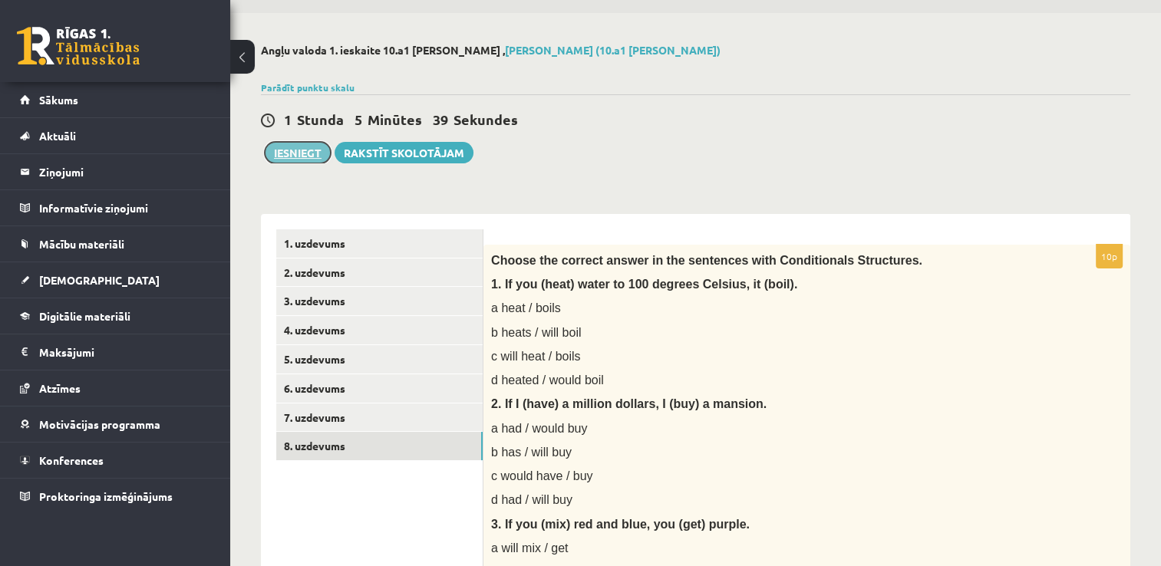
click at [314, 150] on button "Iesniegt" at bounding box center [298, 152] width 66 height 21
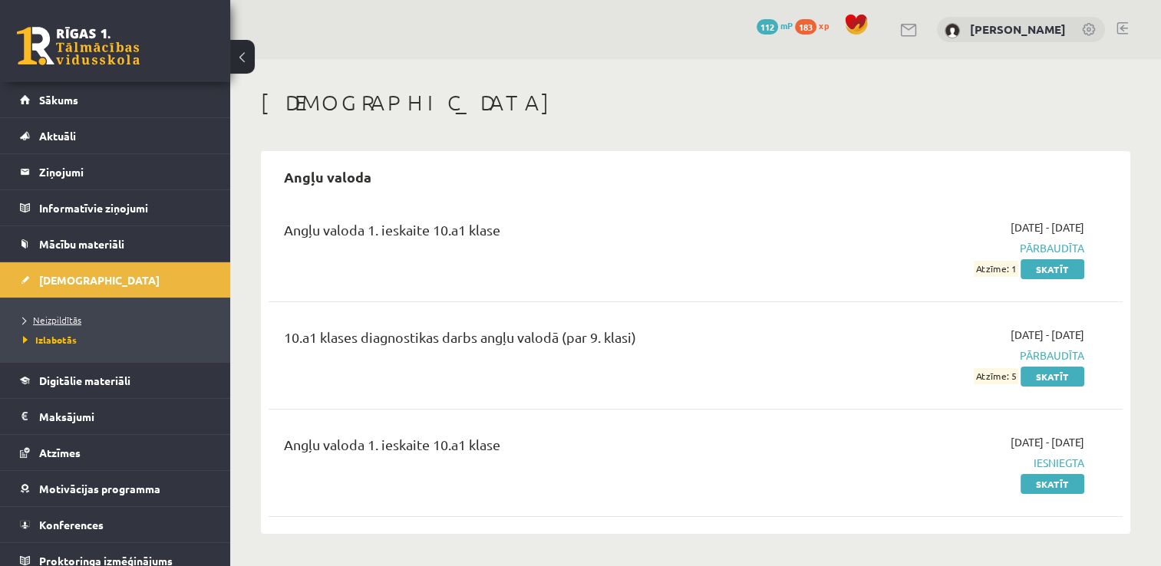
click at [77, 319] on span "Neizpildītās" at bounding box center [52, 320] width 58 height 12
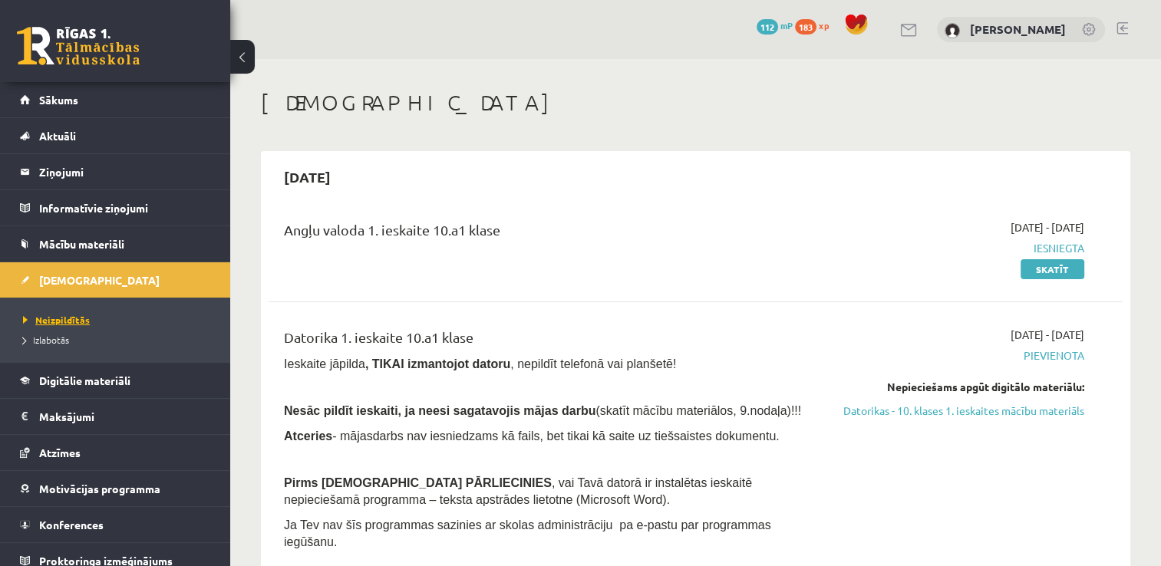
scroll to position [10, 0]
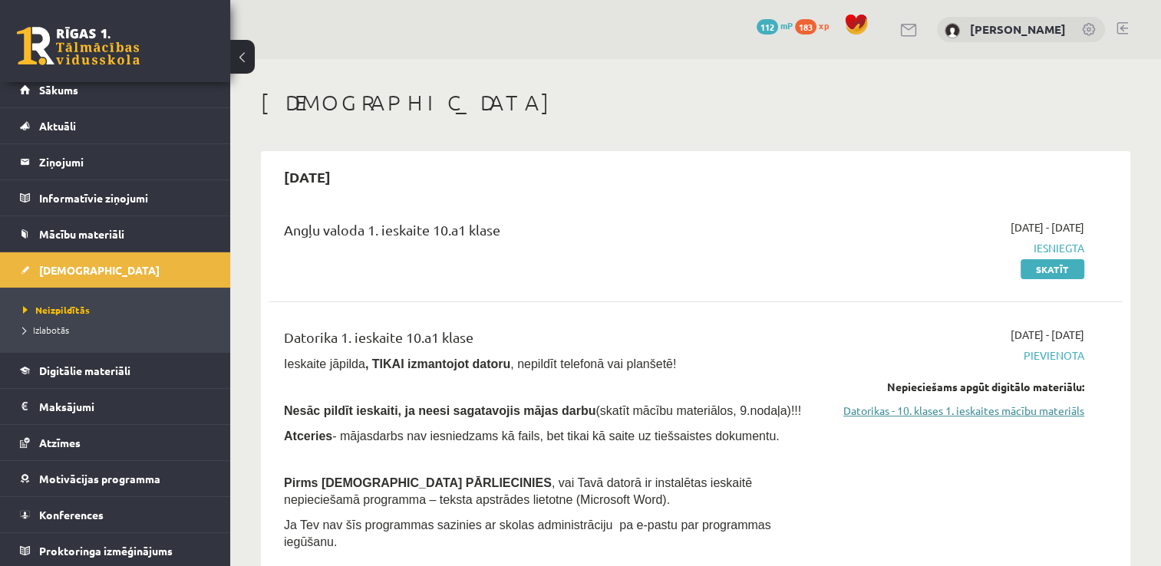
click at [875, 412] on link "Datorikas - 10. klases 1. ieskaites mācību materiāls" at bounding box center [959, 411] width 252 height 16
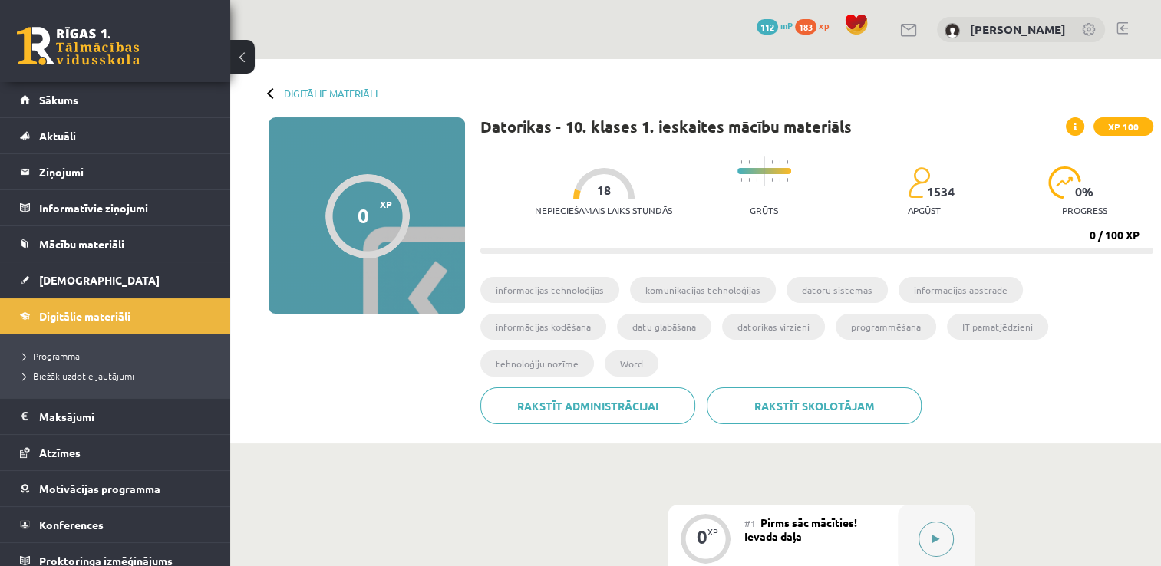
click at [950, 522] on button at bounding box center [936, 539] width 35 height 35
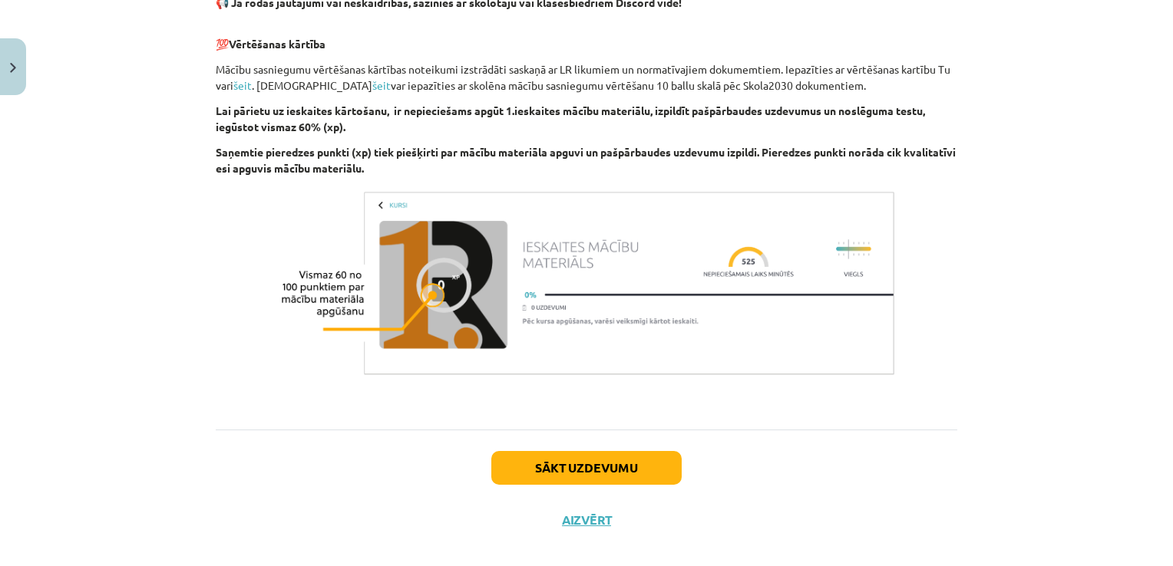
scroll to position [1061, 0]
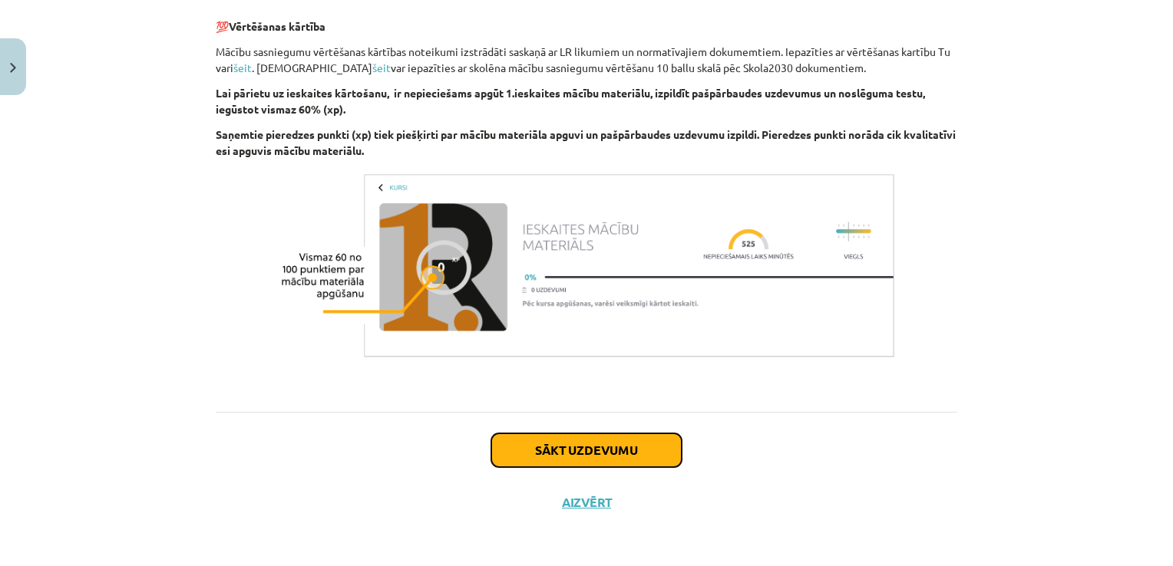
click at [626, 457] on button "Sākt uzdevumu" at bounding box center [586, 451] width 190 height 34
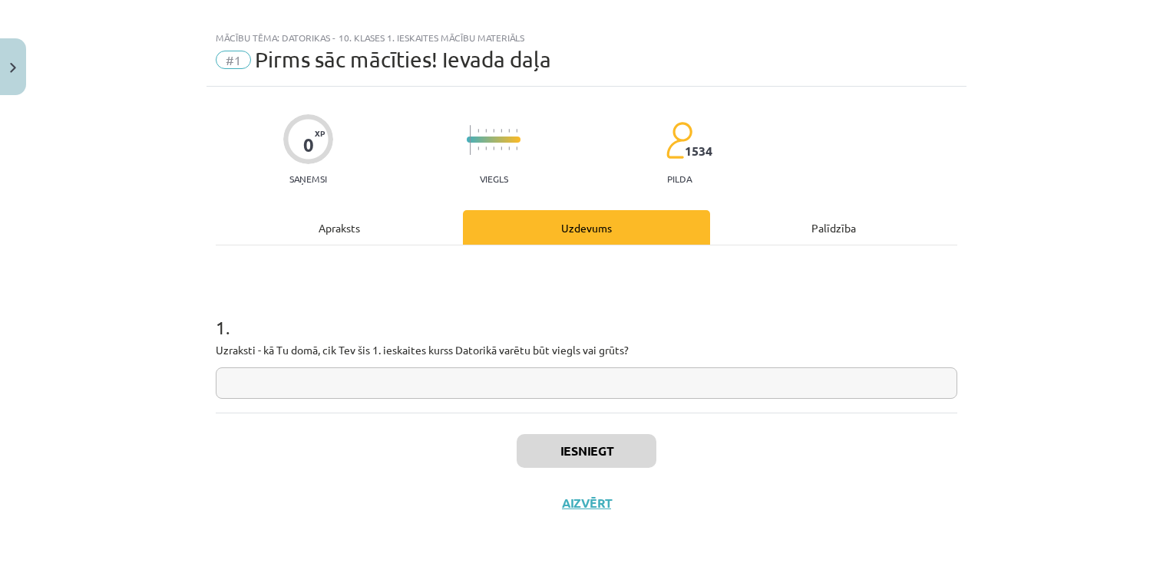
click at [532, 391] on input "text" at bounding box center [586, 383] width 741 height 31
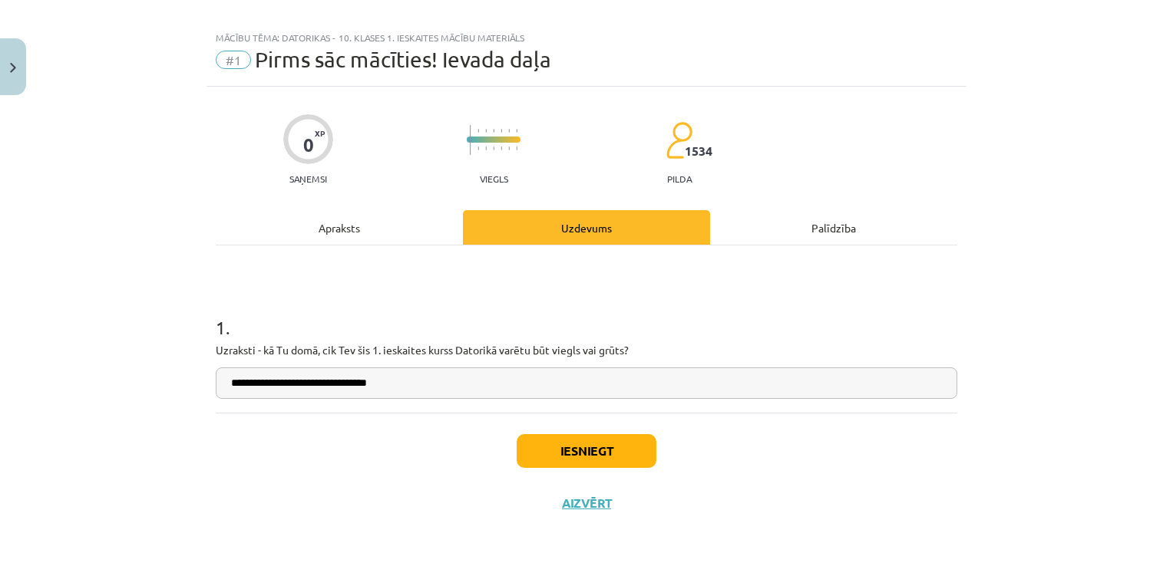
type input "**********"
click at [637, 452] on button "Iesniegt" at bounding box center [587, 451] width 140 height 34
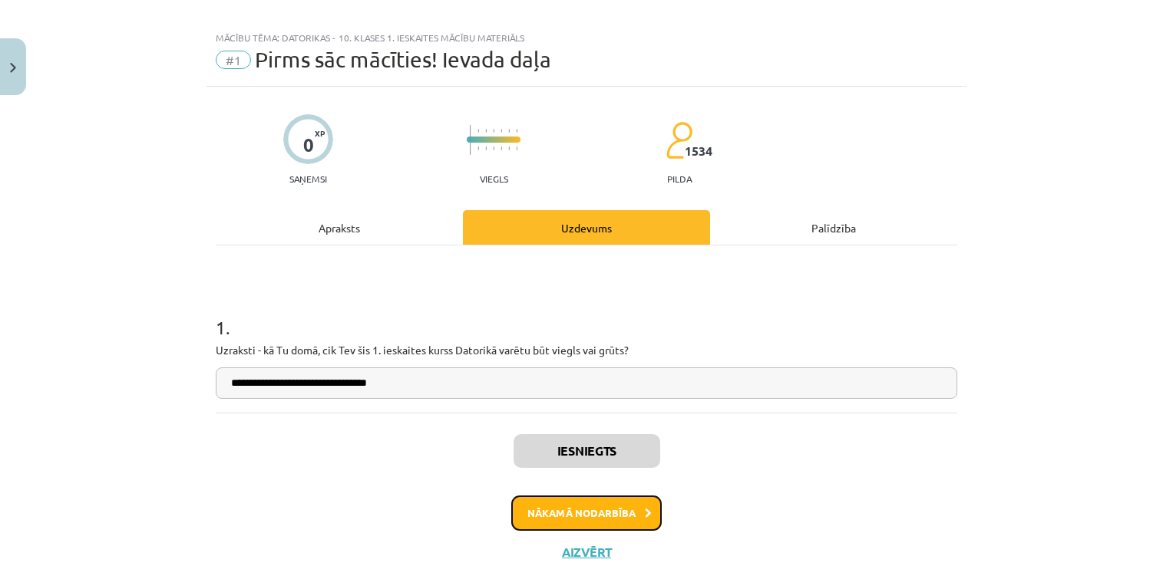
click at [617, 510] on button "Nākamā nodarbība" at bounding box center [586, 513] width 150 height 35
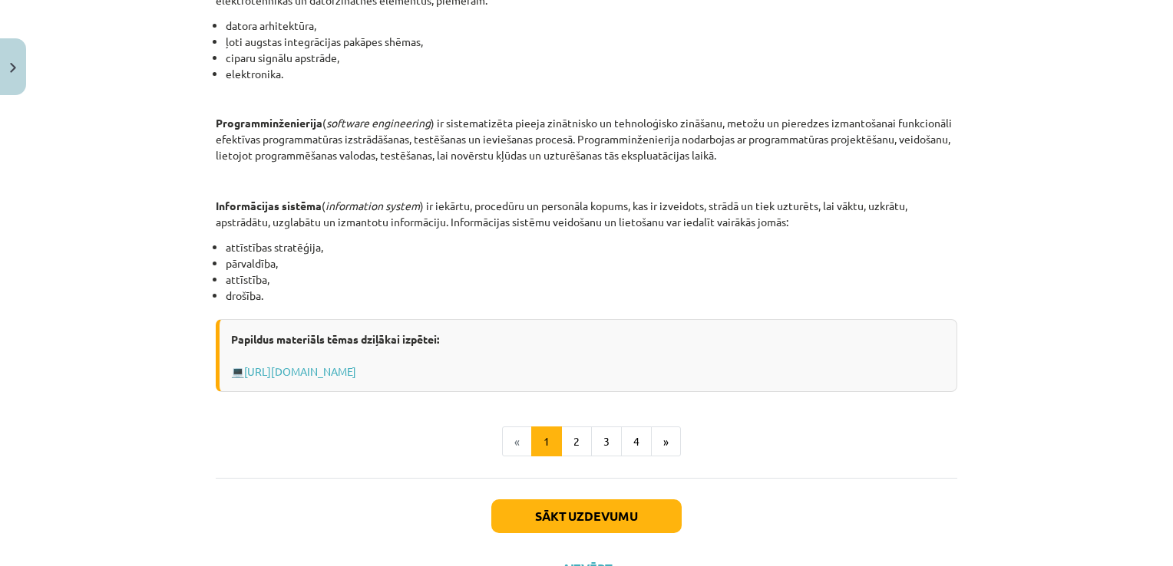
scroll to position [683, 0]
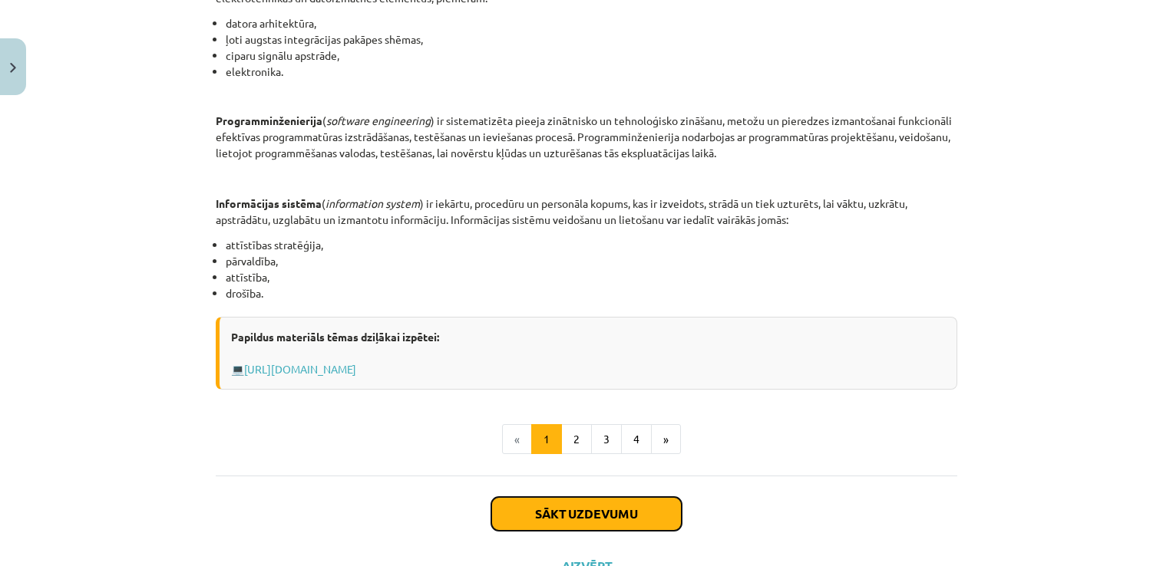
click at [583, 514] on button "Sākt uzdevumu" at bounding box center [586, 514] width 190 height 34
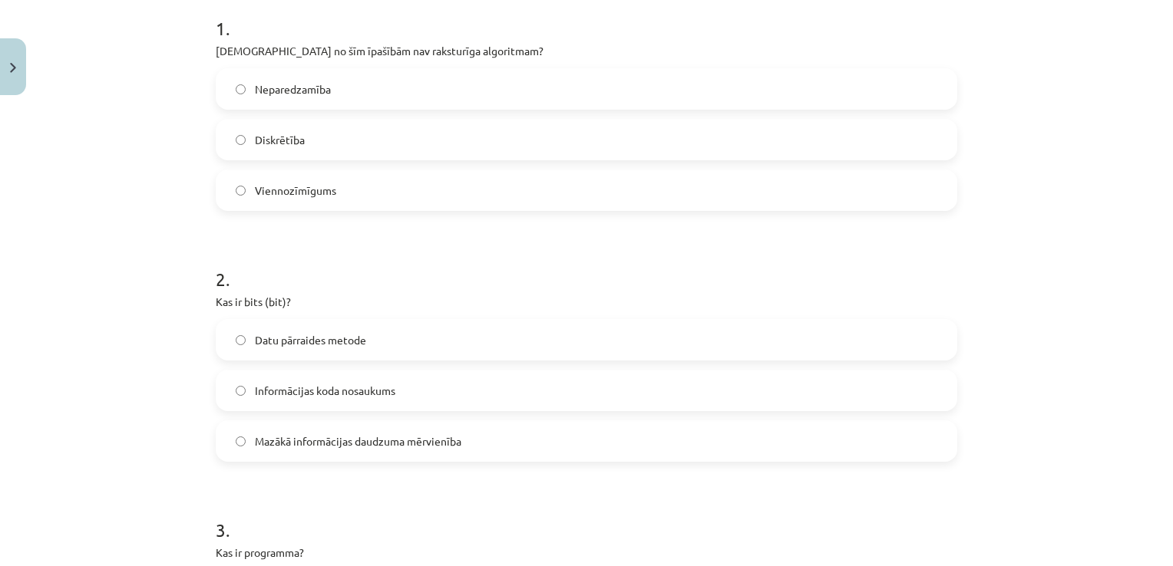
scroll to position [284, 0]
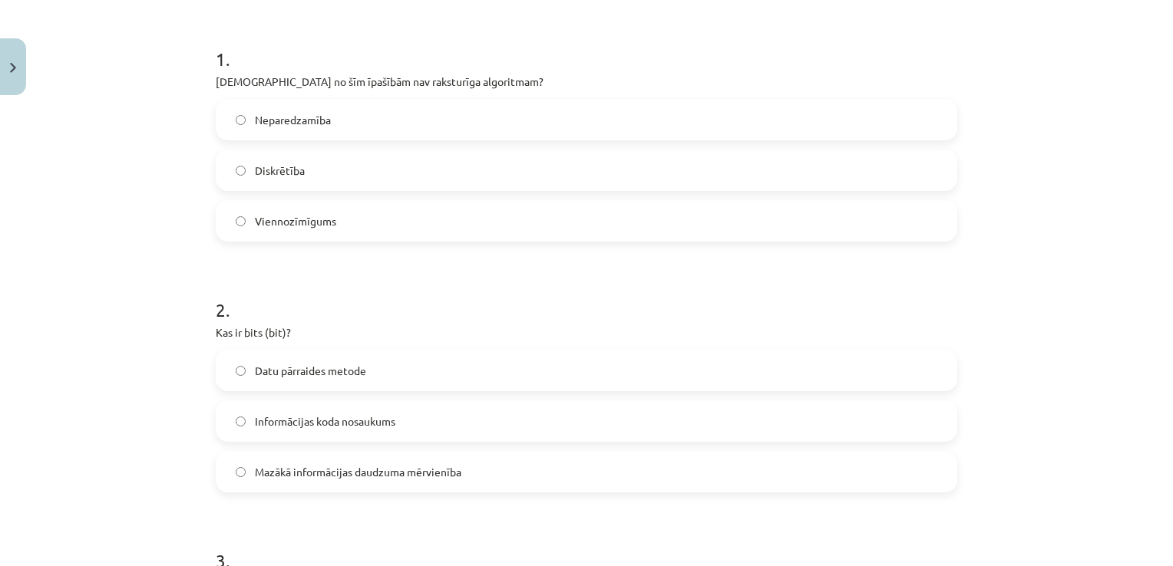
click at [324, 126] on span "Neparedzamība" at bounding box center [293, 120] width 76 height 16
click at [332, 459] on label "Mazākā informācijas daudzuma mērvienība" at bounding box center [586, 472] width 738 height 38
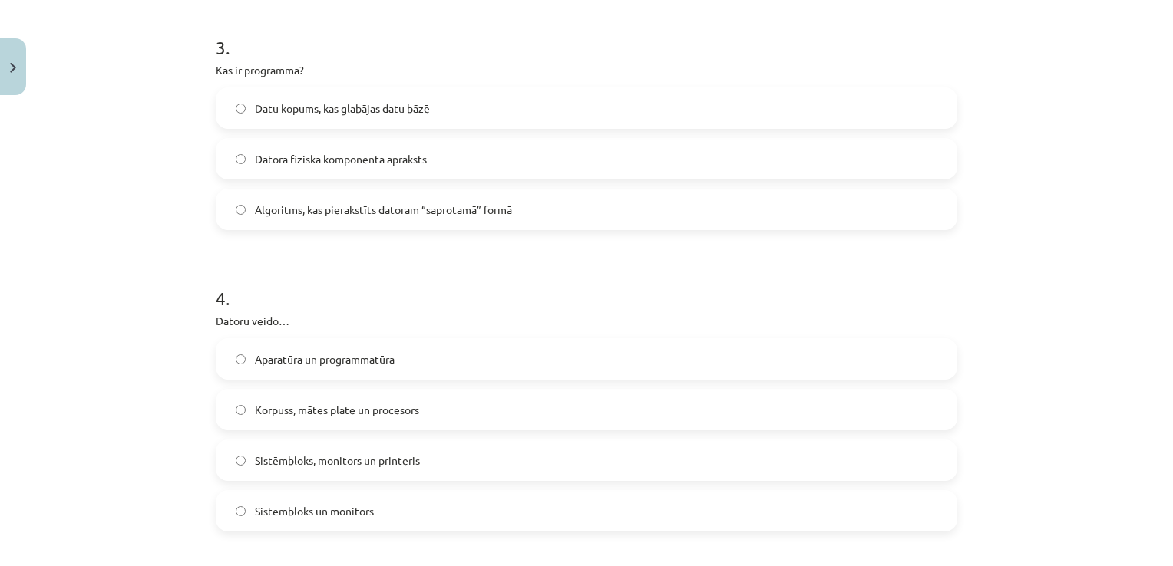
scroll to position [801, 0]
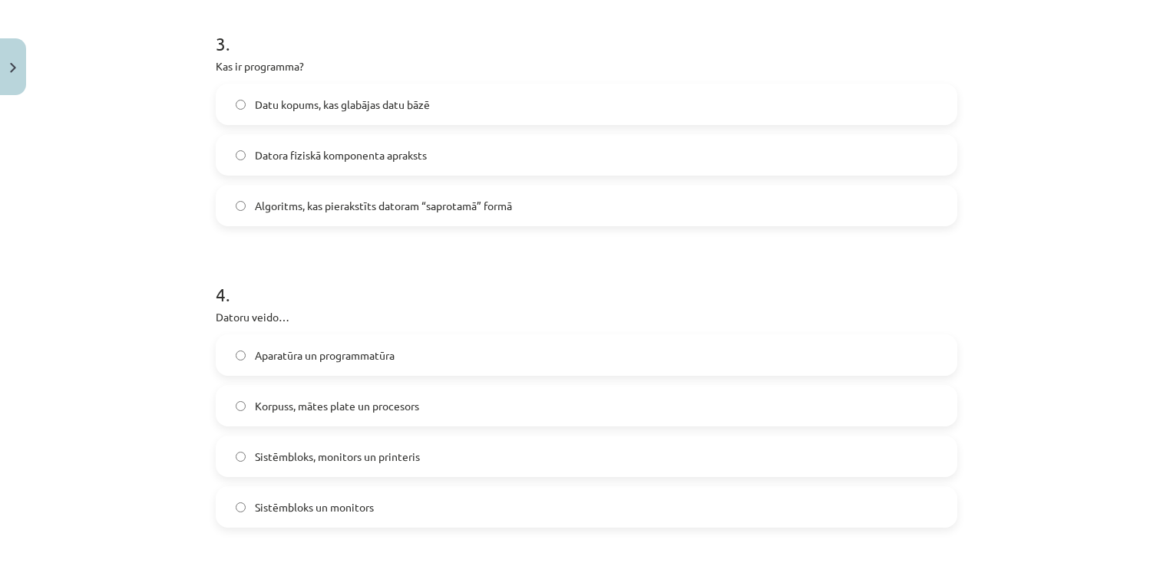
click at [857, 210] on label "Algoritms, kas pierakstīts datoram “saprotamā” formā" at bounding box center [586, 206] width 738 height 38
click at [611, 348] on label "Aparatūra un programmatūra" at bounding box center [586, 355] width 738 height 38
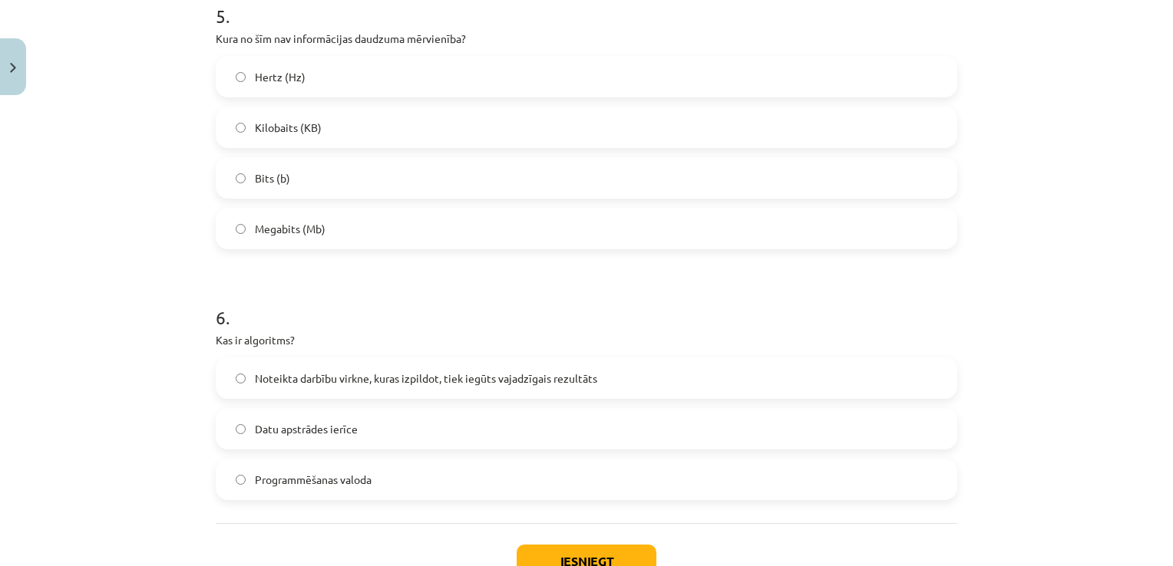
scroll to position [1386, 0]
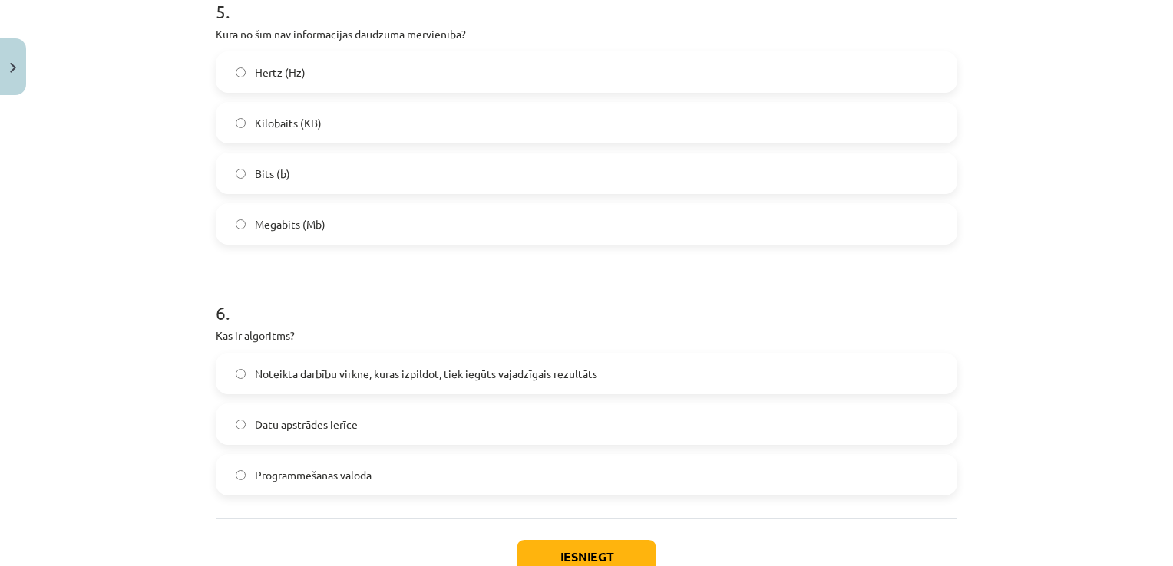
click at [495, 59] on label "Hertz (Hz)" at bounding box center [586, 72] width 738 height 38
click at [421, 356] on label "Noteikta darbību virkne, kuras izpildot, tiek iegūts vajadzīgais rezultāts" at bounding box center [586, 374] width 738 height 38
click at [551, 547] on button "Iesniegt" at bounding box center [587, 557] width 140 height 34
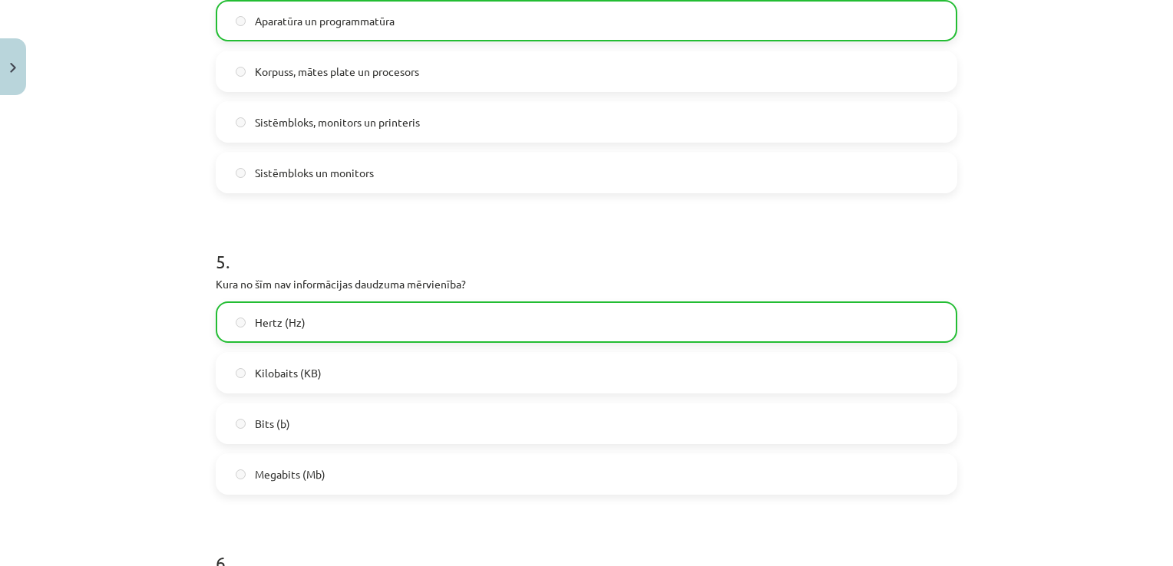
scroll to position [1541, 0]
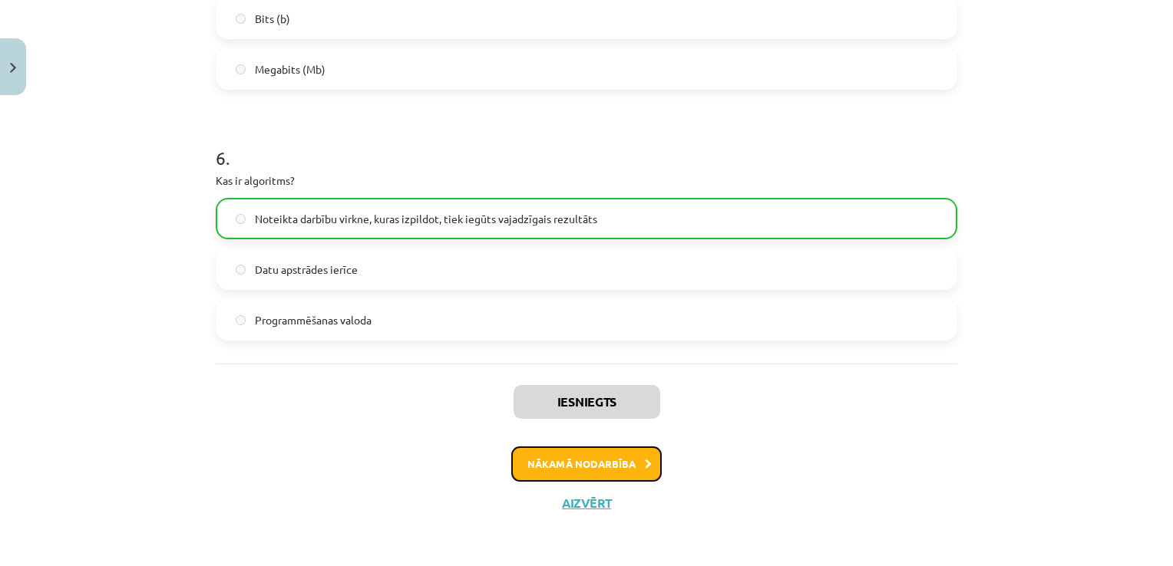
click at [652, 460] on button "Nākamā nodarbība" at bounding box center [586, 464] width 150 height 35
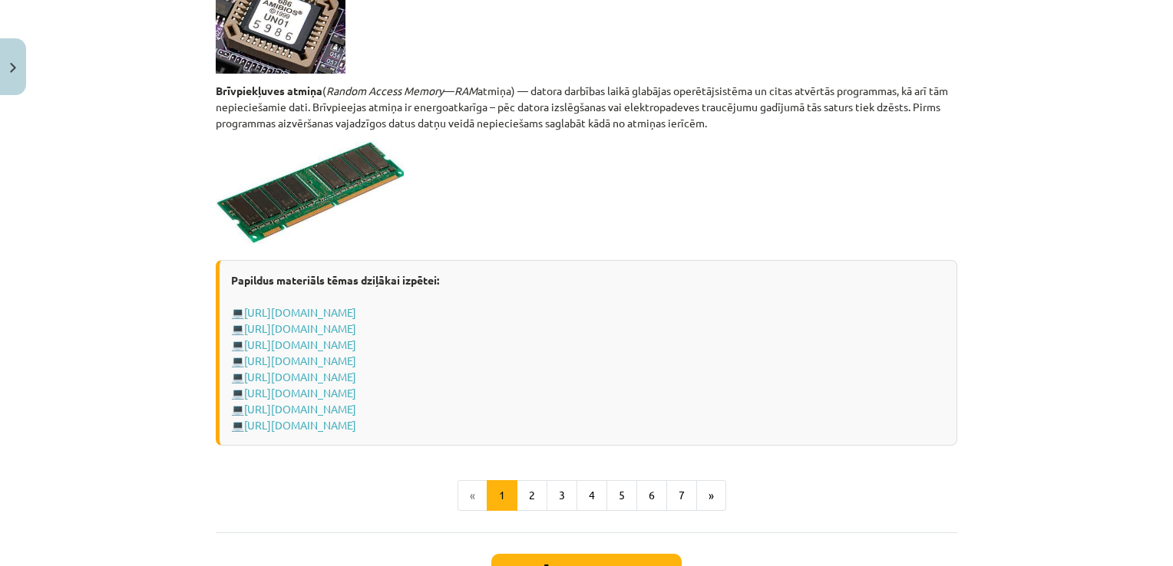
scroll to position [2719, 0]
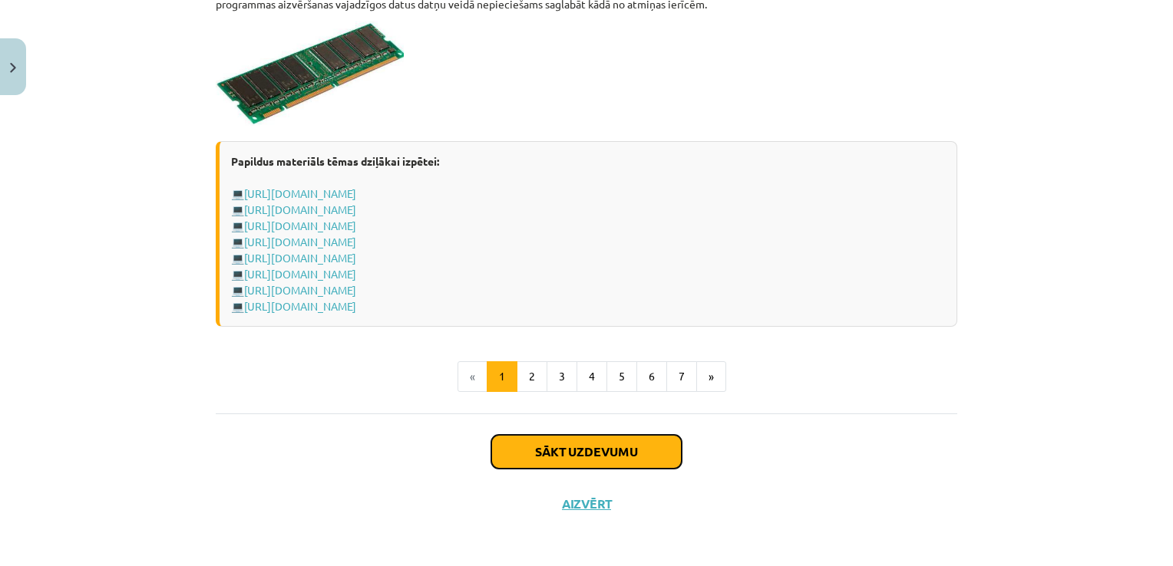
click at [643, 444] on button "Sākt uzdevumu" at bounding box center [586, 452] width 190 height 34
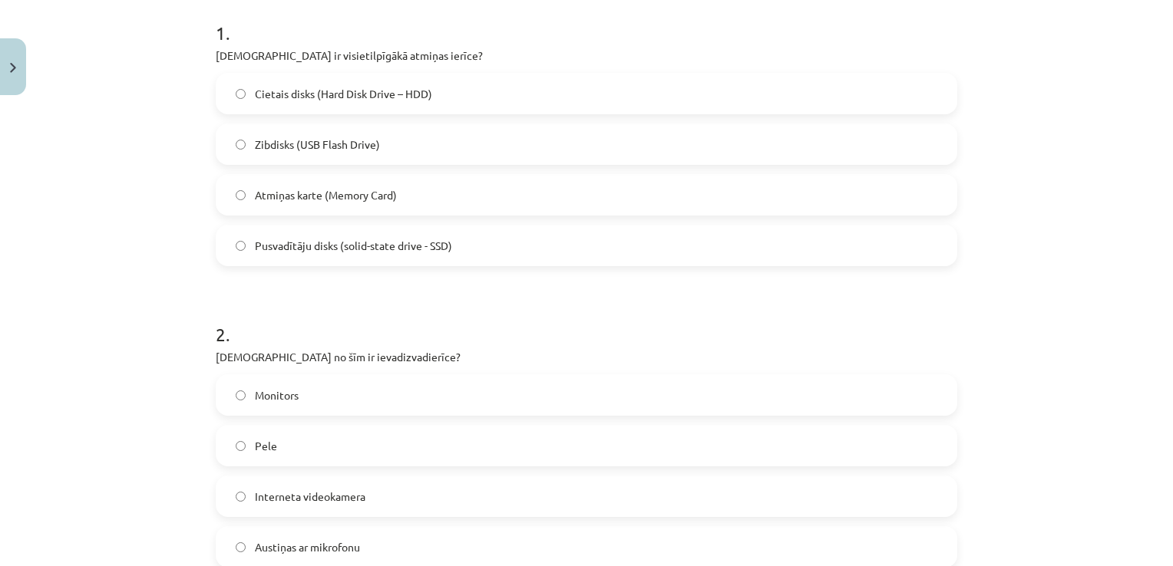
scroll to position [313, 0]
click at [688, 97] on label "Cietais disks (Hard Disk Drive – HDD)" at bounding box center [586, 90] width 738 height 38
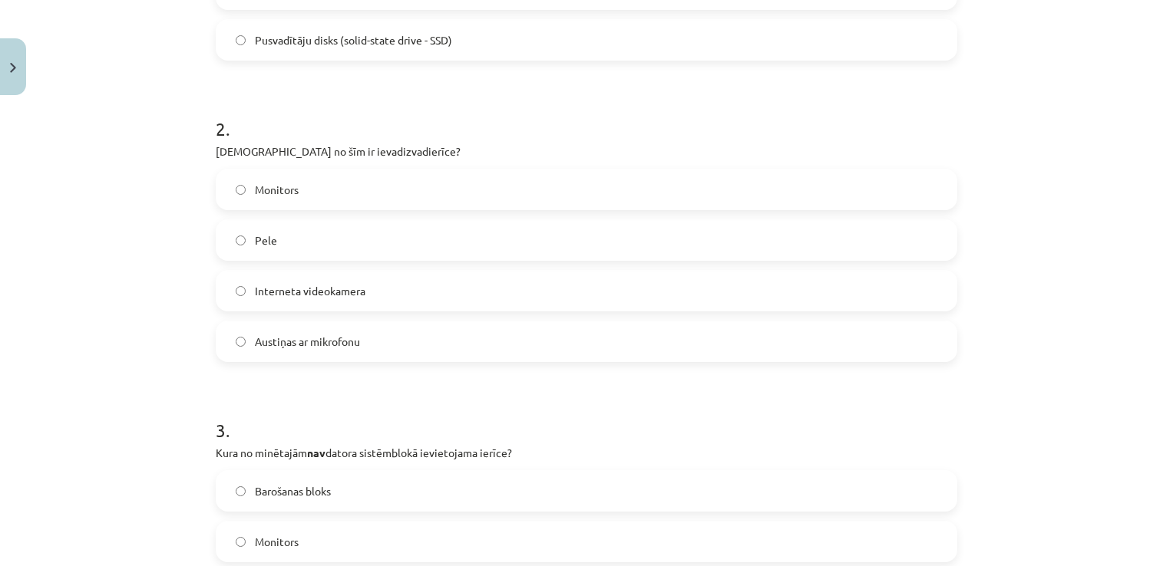
scroll to position [521, 0]
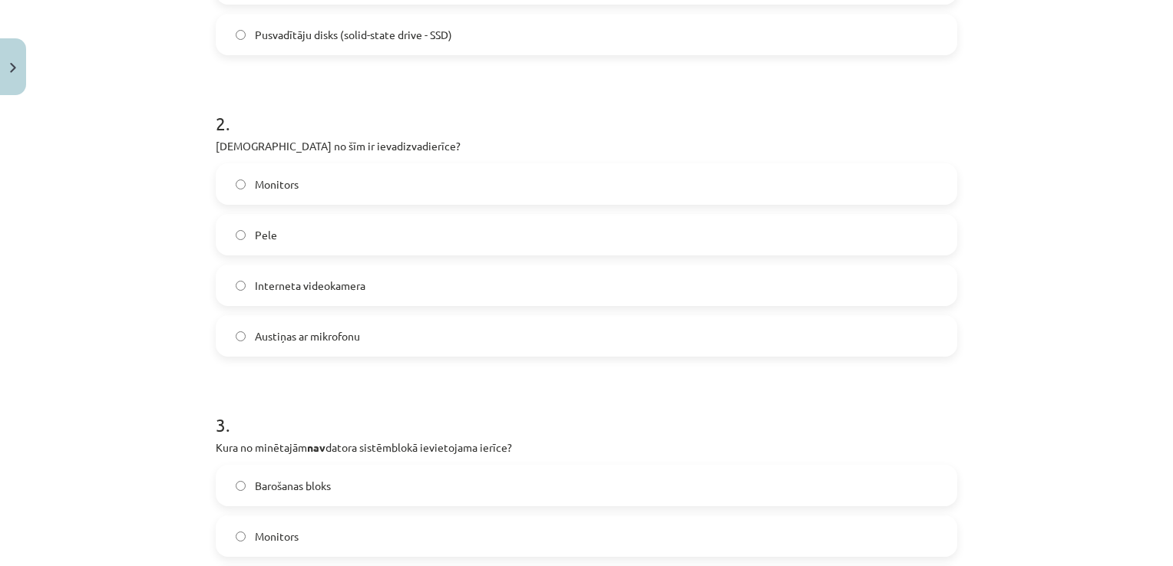
click at [345, 244] on label "Pele" at bounding box center [586, 235] width 738 height 38
click at [310, 530] on label "Monitors" at bounding box center [586, 536] width 738 height 38
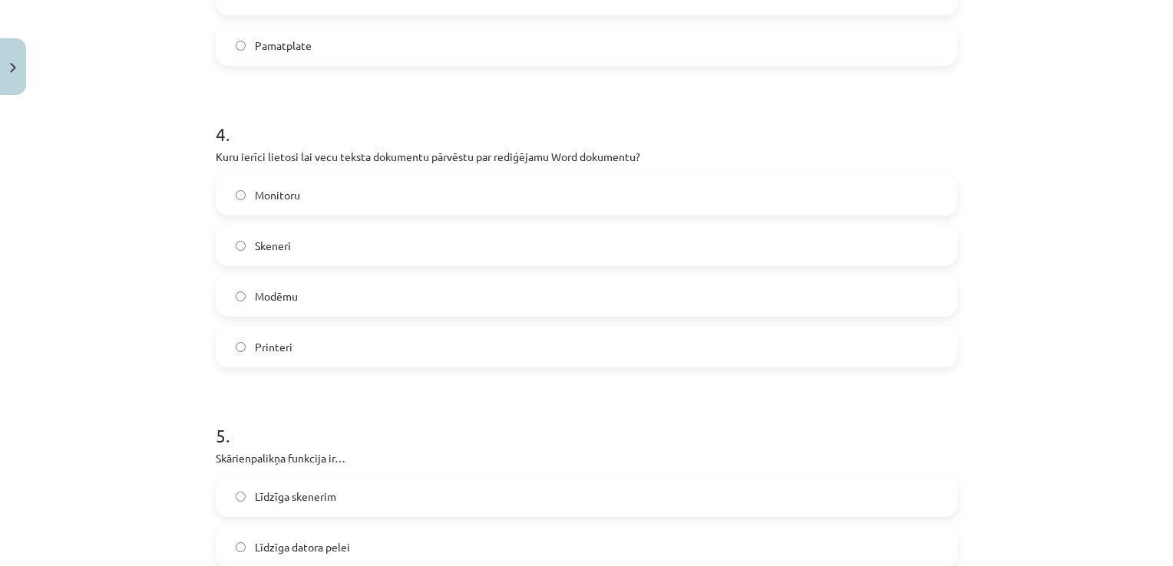
scroll to position [1121, 0]
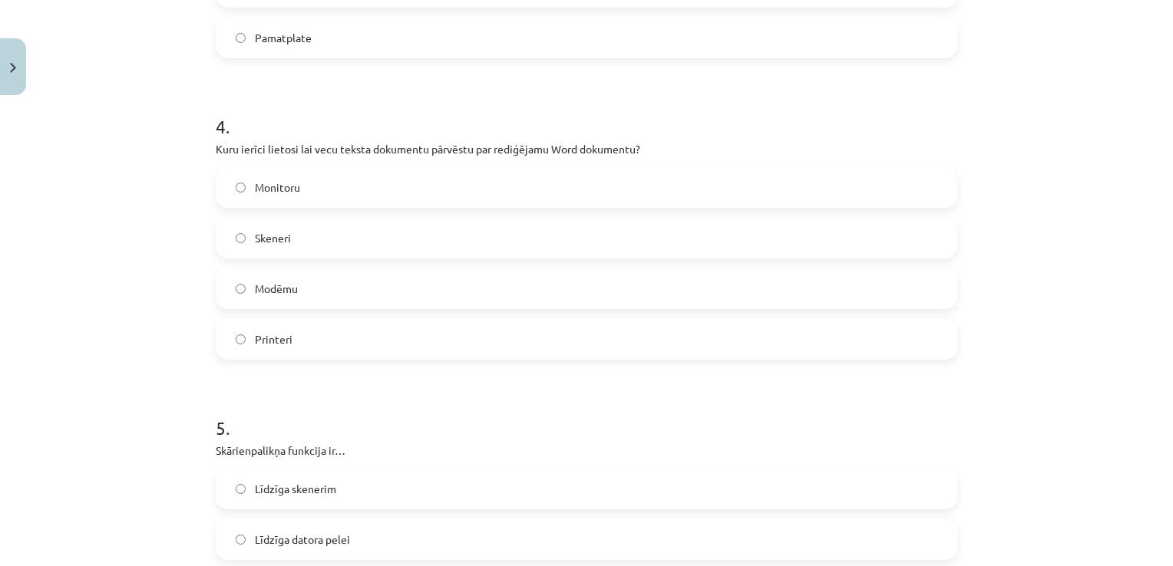
click at [659, 235] on label "Skeneri" at bounding box center [586, 238] width 738 height 38
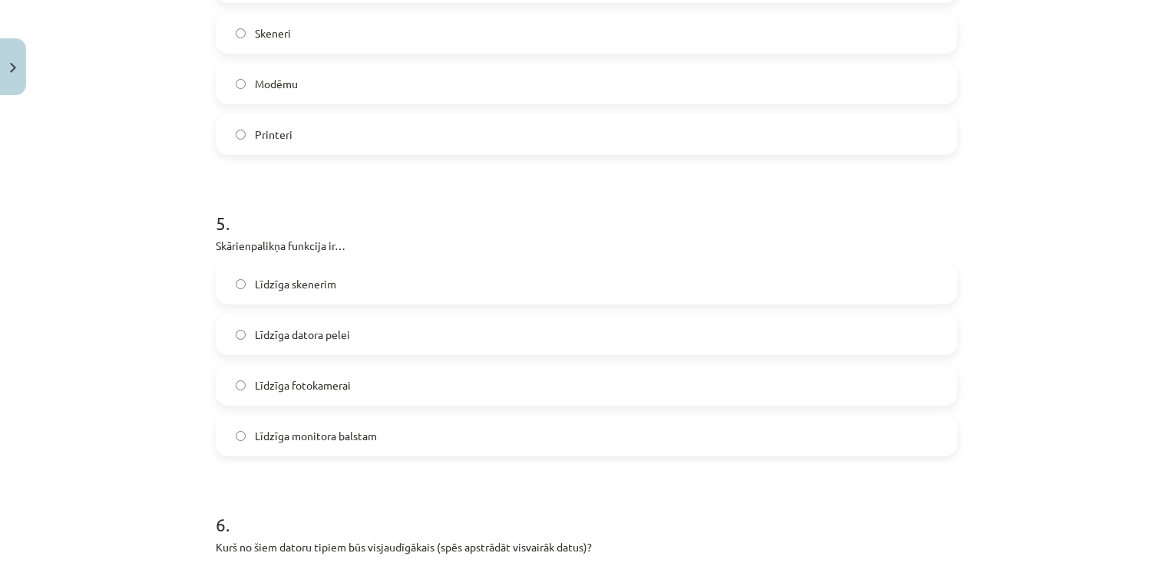
scroll to position [1335, 0]
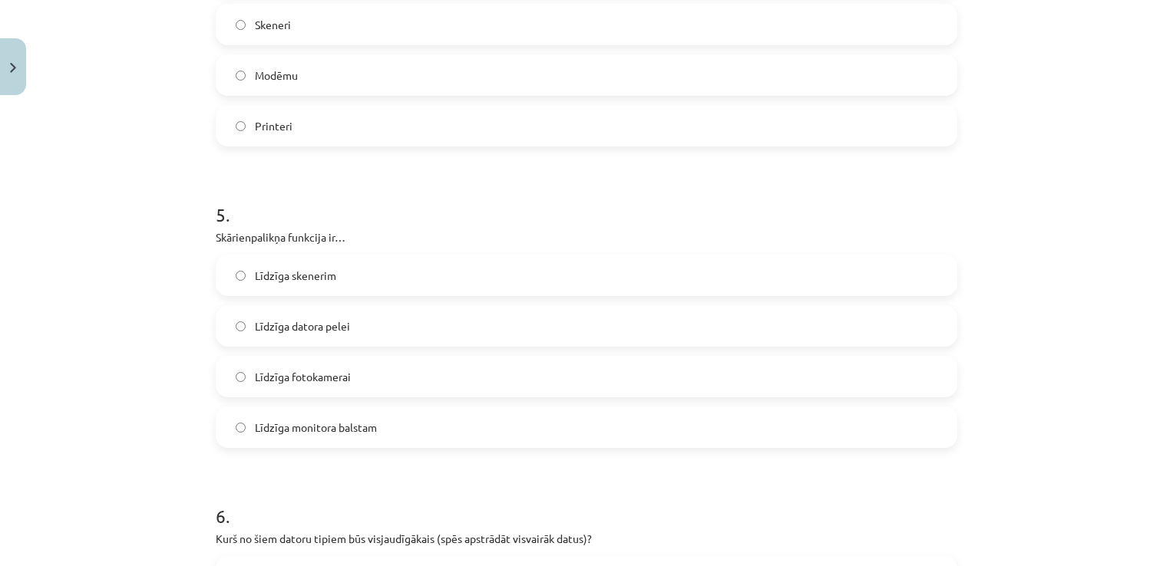
click at [814, 329] on label "Līdzīga datora pelei" at bounding box center [586, 326] width 738 height 38
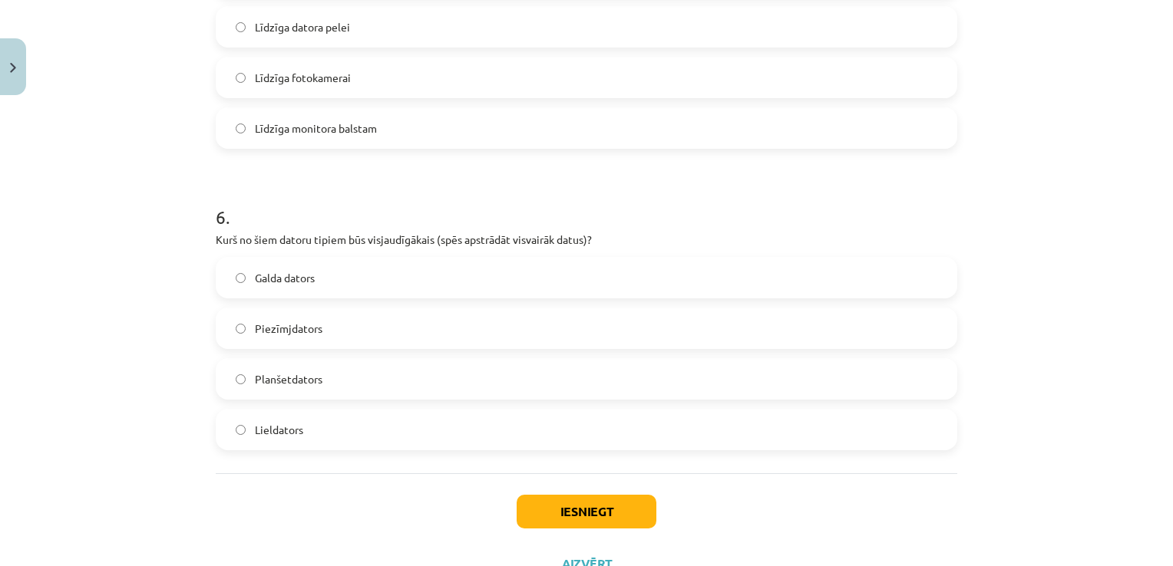
scroll to position [1673, 0]
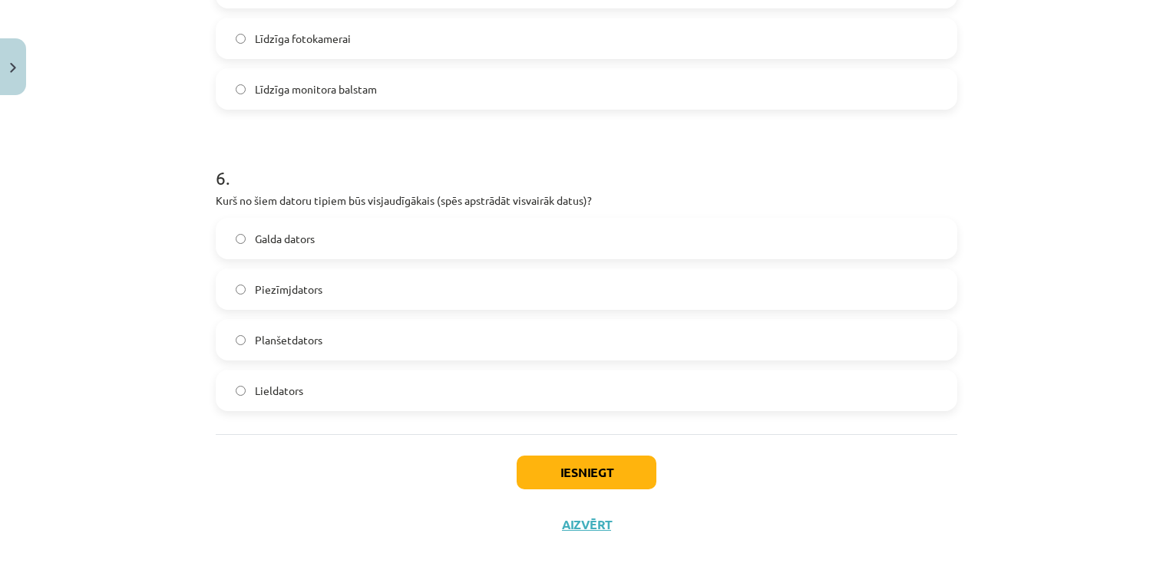
click at [591, 395] on label "Lieldators" at bounding box center [586, 390] width 738 height 38
click at [583, 457] on button "Iesniegt" at bounding box center [587, 473] width 140 height 34
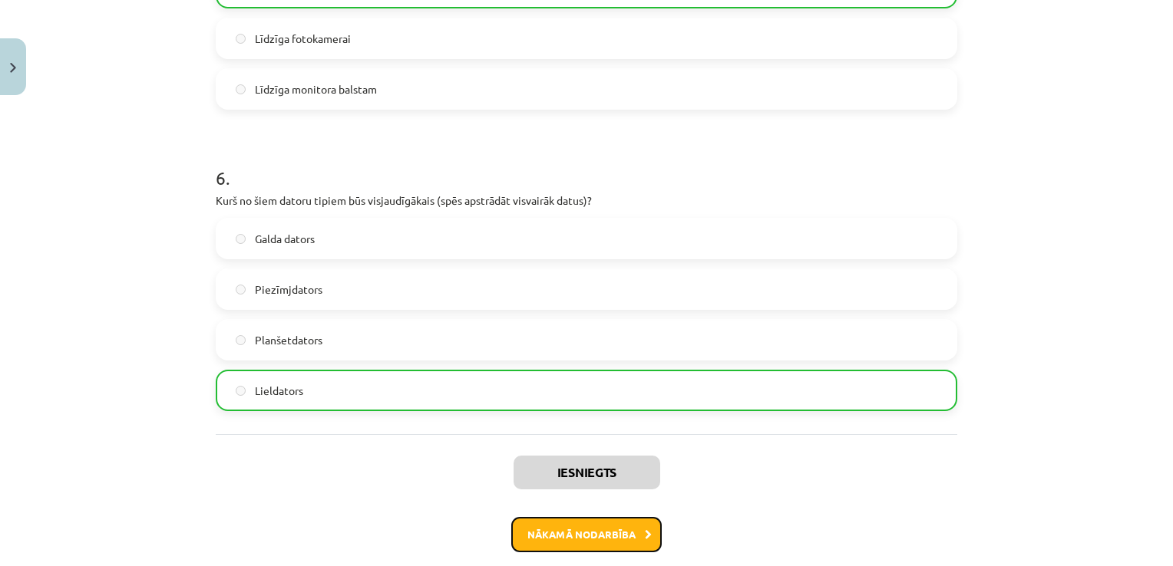
click at [589, 548] on button "Nākamā nodarbība" at bounding box center [586, 534] width 150 height 35
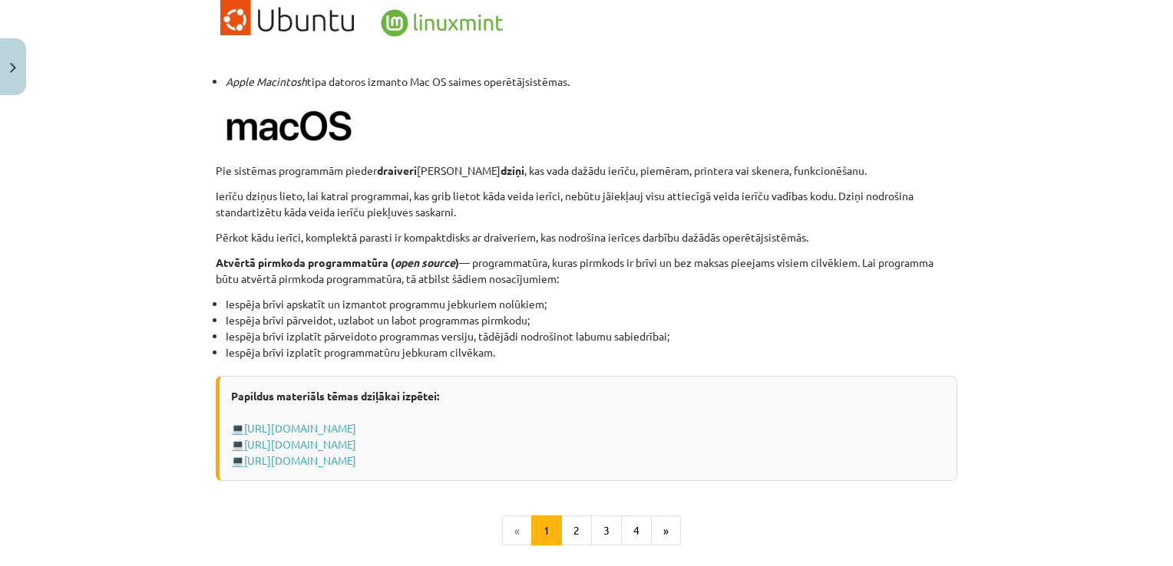
scroll to position [1606, 0]
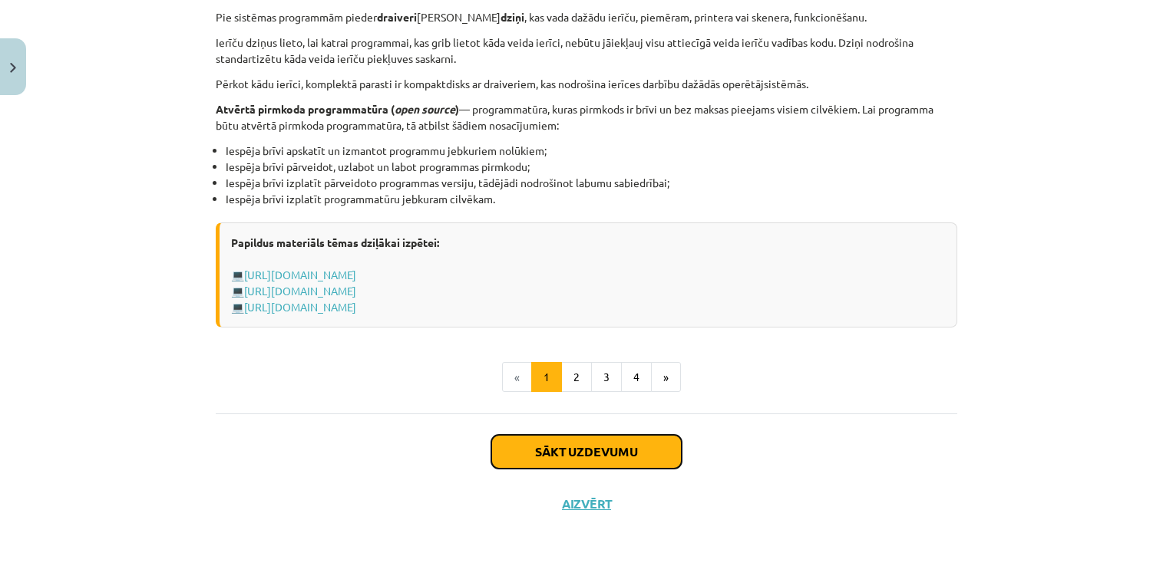
click at [632, 449] on button "Sākt uzdevumu" at bounding box center [586, 452] width 190 height 34
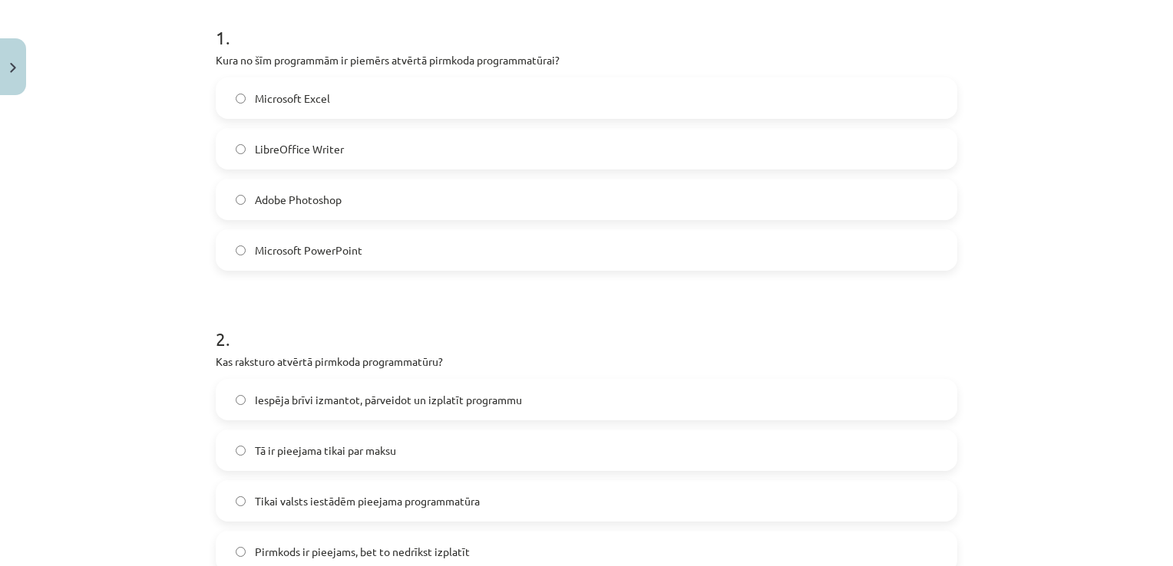
scroll to position [311, 0]
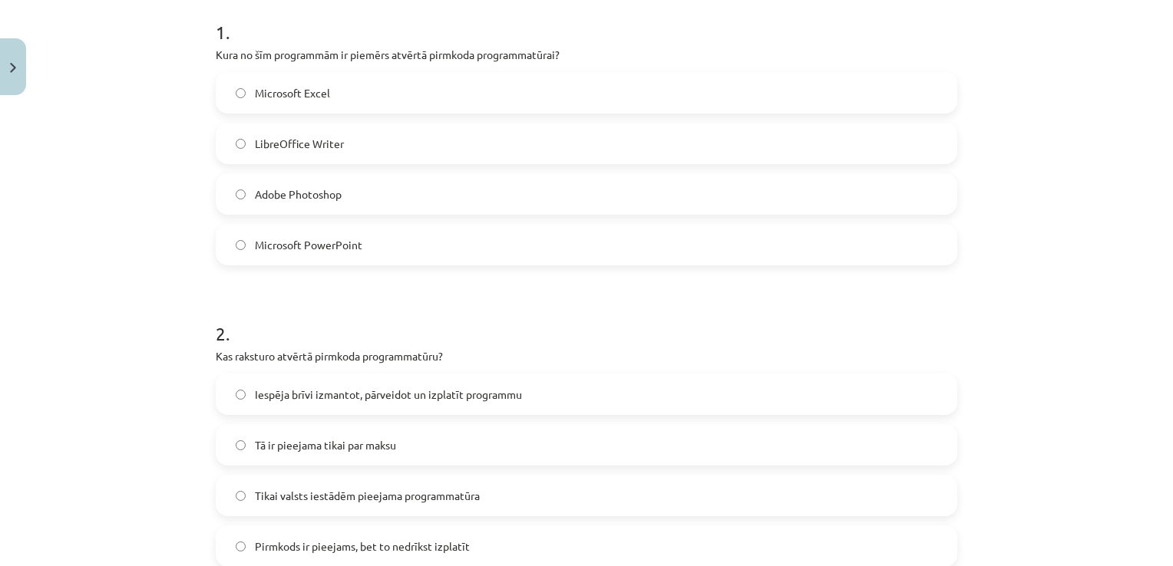
click at [497, 133] on label "LibreOffice Writer" at bounding box center [586, 143] width 738 height 38
click at [401, 393] on span "Iespēja brīvi izmantot, pārveidot un izplatīt programmu" at bounding box center [388, 395] width 267 height 16
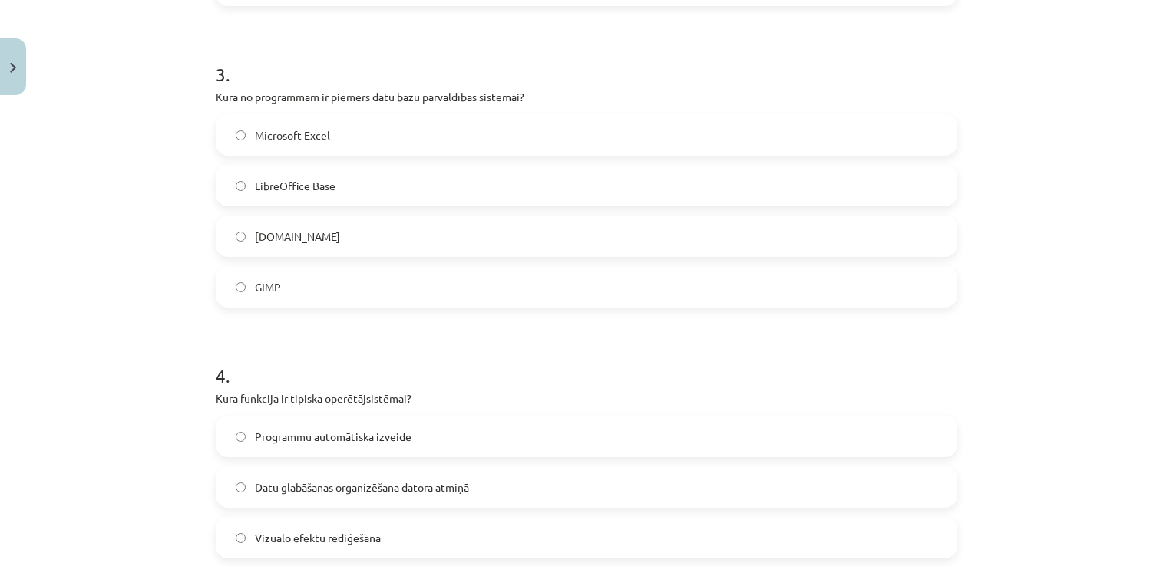
scroll to position [884, 0]
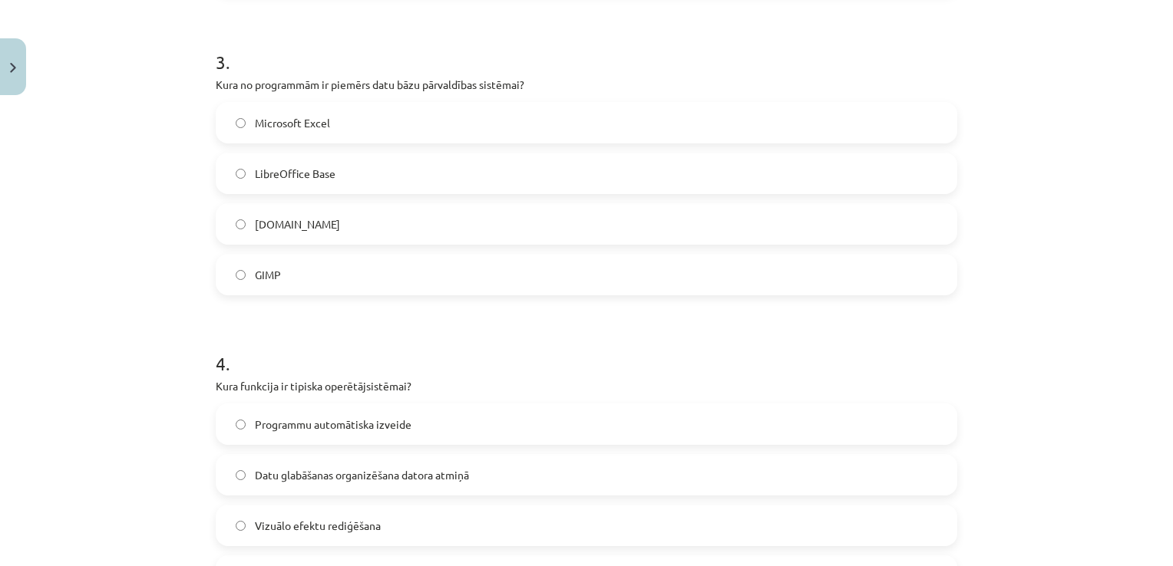
click at [556, 171] on label "LibreOffice Base" at bounding box center [586, 173] width 738 height 38
click at [380, 467] on span "Datu glabāšanas organizēšana datora atmiņā" at bounding box center [362, 475] width 214 height 16
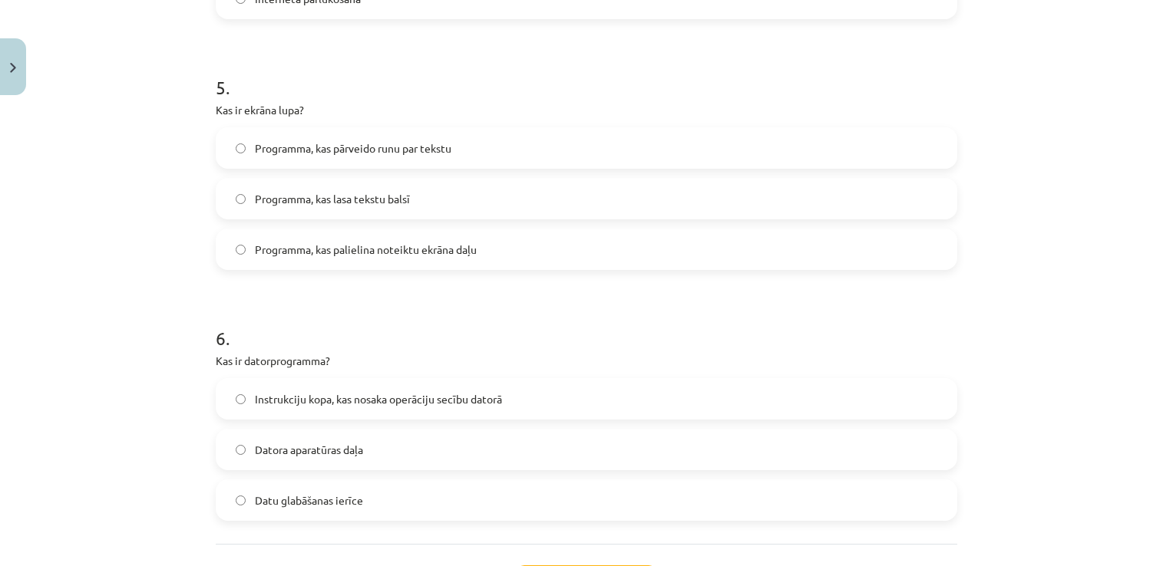
scroll to position [1464, 0]
click at [570, 237] on label "Programma, kas palielina noteiktu ekrāna daļu" at bounding box center [586, 247] width 738 height 38
click at [487, 393] on span "Instrukciju kopa, kas nosaka operāciju secību datorā" at bounding box center [378, 397] width 247 height 16
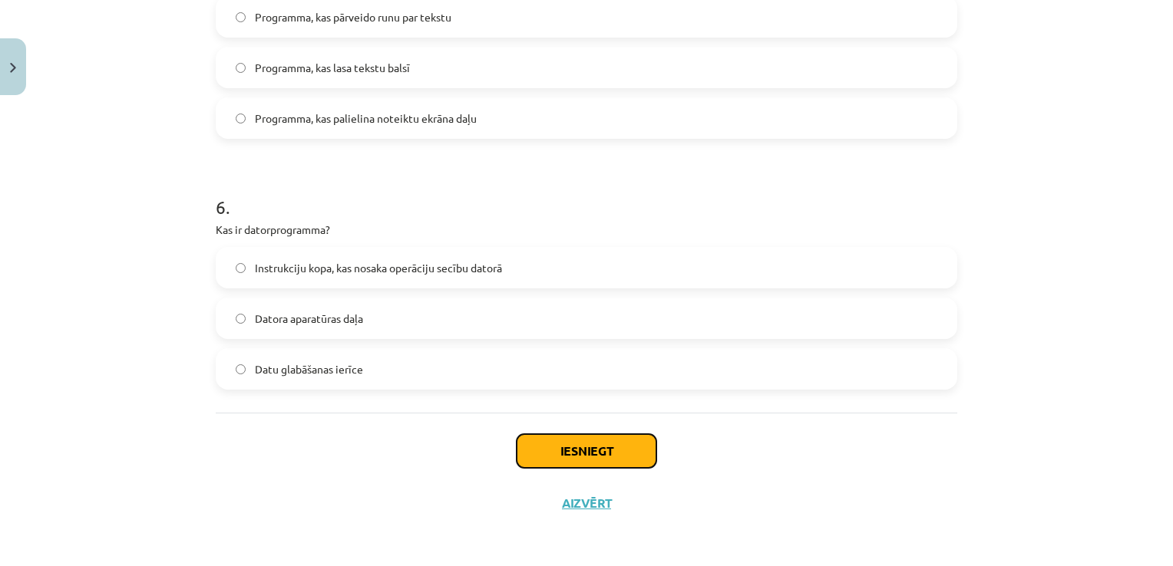
click at [645, 450] on button "Iesniegt" at bounding box center [587, 451] width 140 height 34
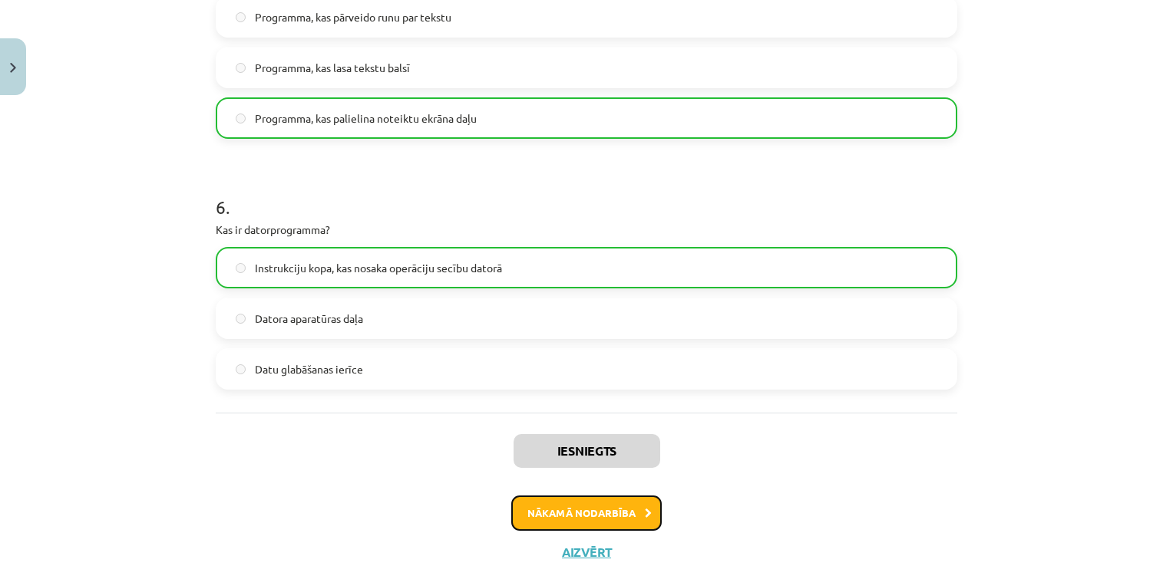
click at [567, 523] on button "Nākamā nodarbība" at bounding box center [586, 513] width 150 height 35
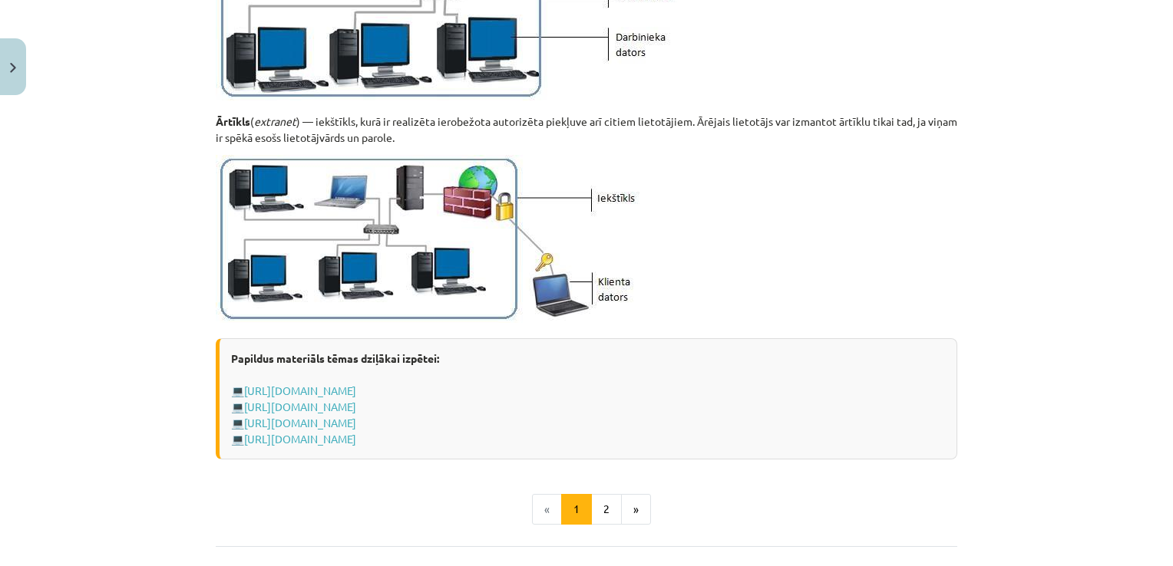
scroll to position [1772, 0]
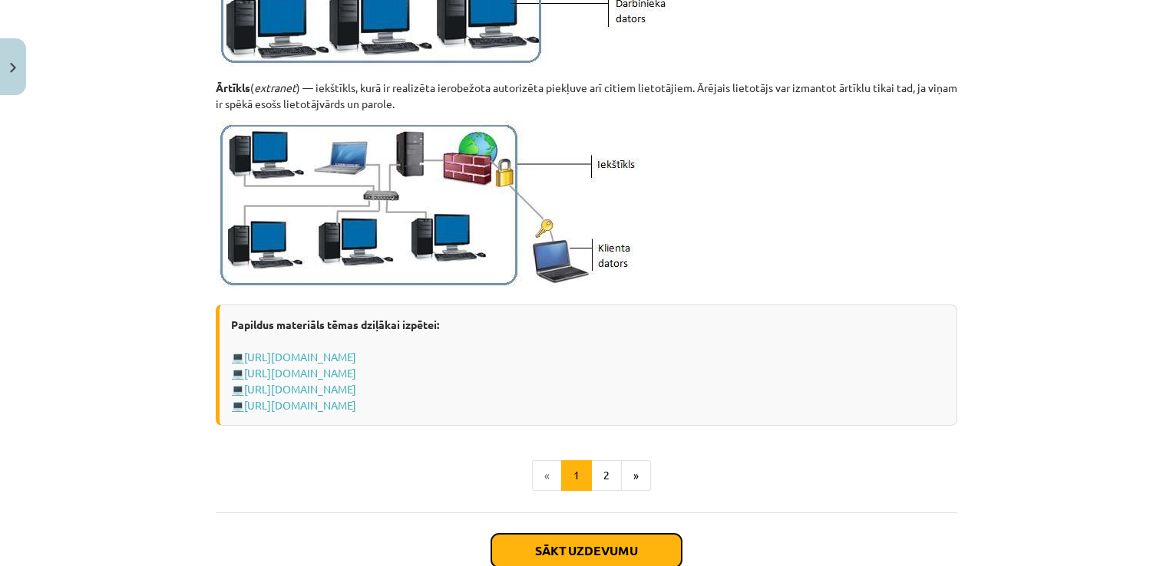
click at [662, 547] on button "Sākt uzdevumu" at bounding box center [586, 551] width 190 height 34
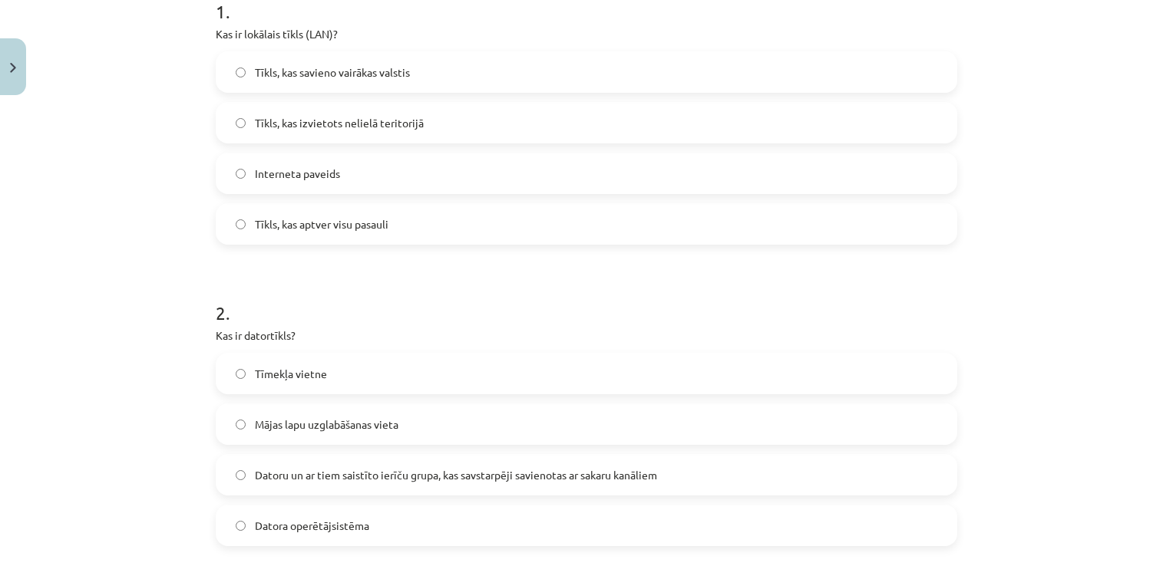
scroll to position [347, 0]
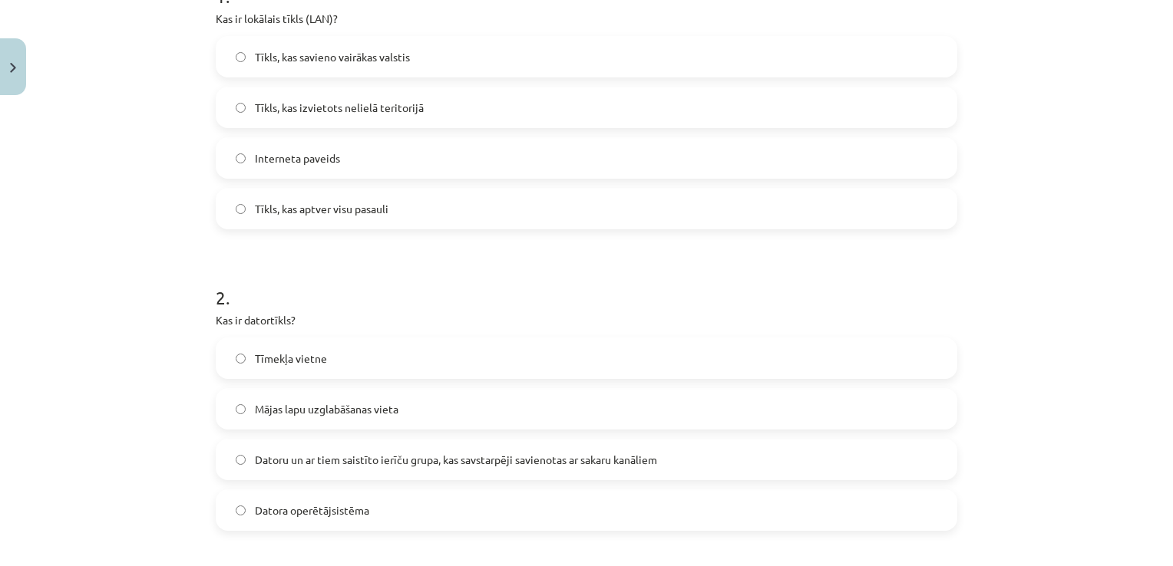
click at [382, 100] on span "Tīkls, kas izvietots nelielā teritorijā" at bounding box center [339, 108] width 169 height 16
click at [429, 454] on span "Datoru un ar tiem saistīto ierīču grupa, kas savstarpēji savienotas ar sakaru k…" at bounding box center [456, 460] width 402 height 16
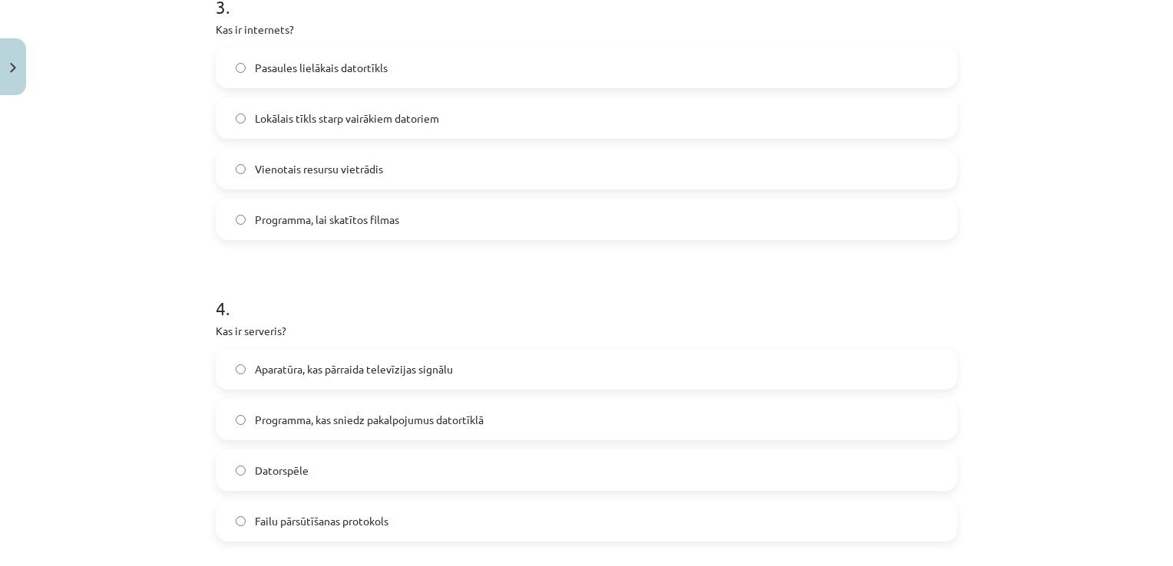
scroll to position [943, 0]
click at [516, 65] on label "Pasaules lielākais datortīkls" at bounding box center [586, 64] width 738 height 38
click at [395, 427] on label "Programma, kas sniedz pakalpojumus datortīklā" at bounding box center [586, 417] width 738 height 38
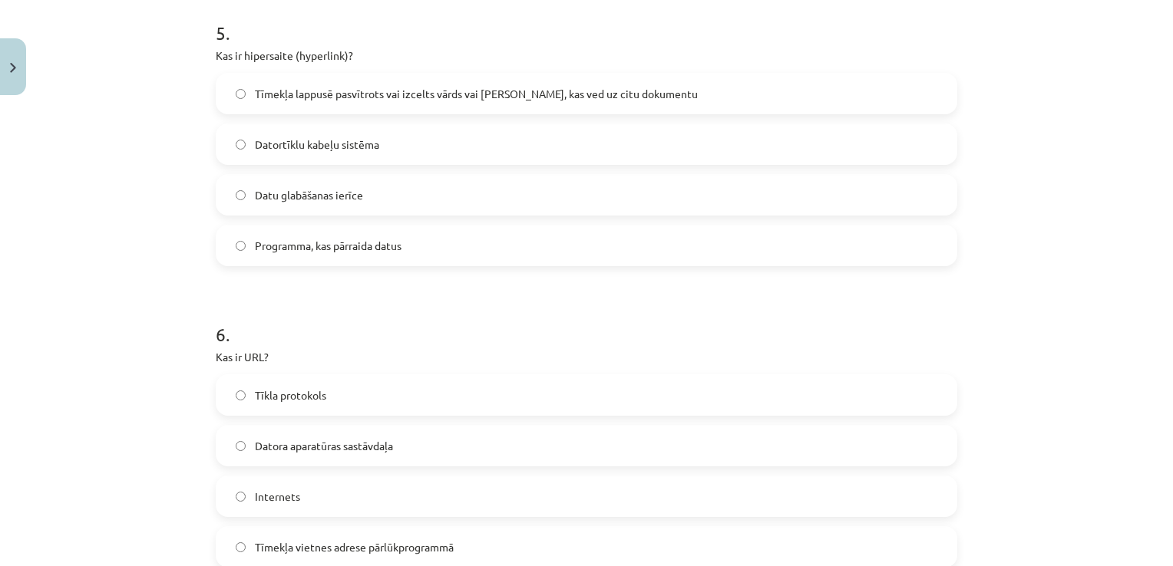
scroll to position [1514, 0]
click at [574, 95] on span "Tīmekļa lappusē pasvītrots vai izcelts vārds vai frāze, kas ved uz citu dokumen…" at bounding box center [476, 97] width 443 height 16
click at [387, 537] on label "Tīmekļa vietnes adrese pārlūkprogrammā" at bounding box center [586, 550] width 738 height 38
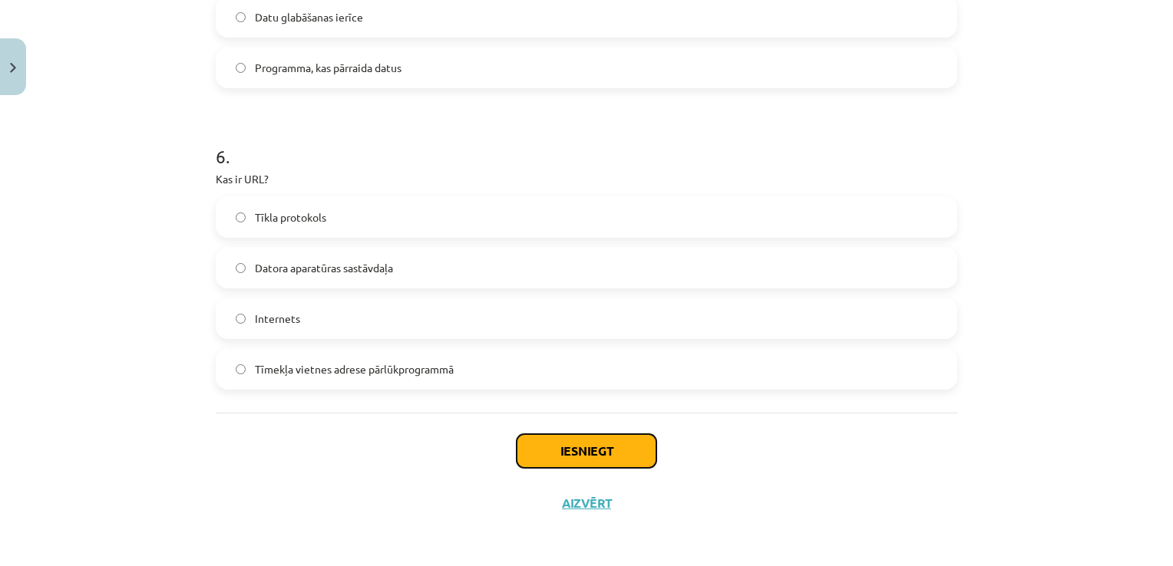
click at [574, 456] on button "Iesniegt" at bounding box center [587, 451] width 140 height 34
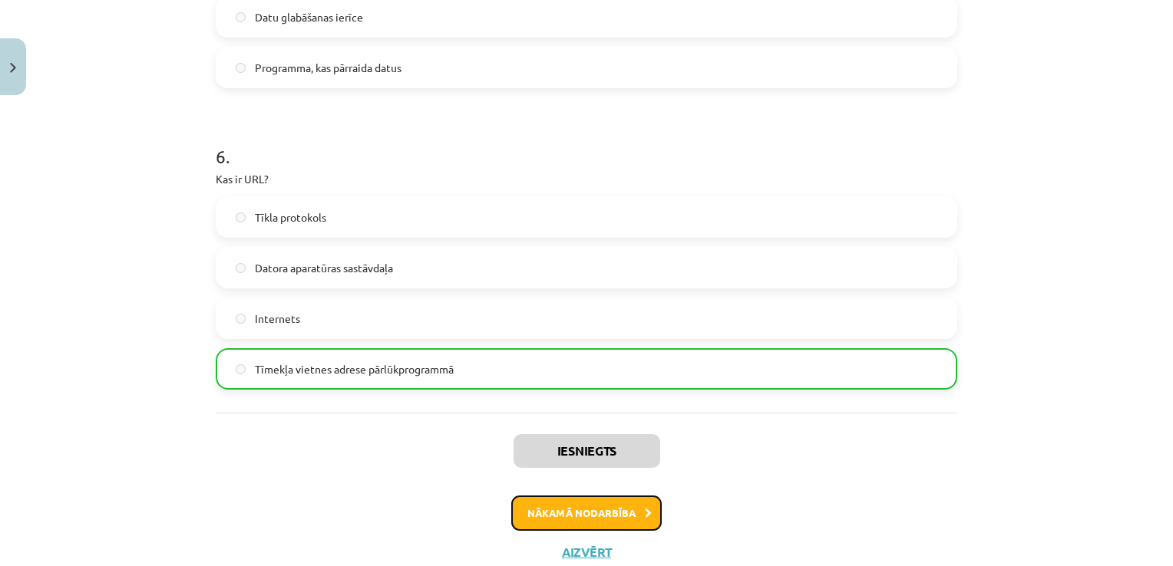
click at [565, 517] on button "Nākamā nodarbība" at bounding box center [586, 513] width 150 height 35
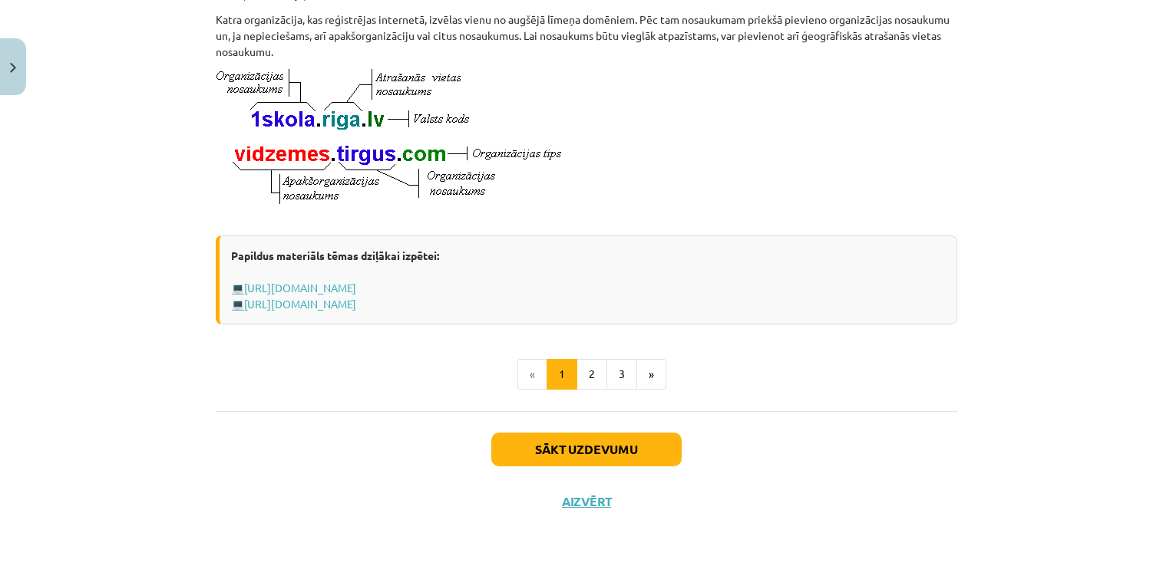
scroll to position [858, 0]
click at [639, 453] on button "Sākt uzdevumu" at bounding box center [586, 450] width 190 height 34
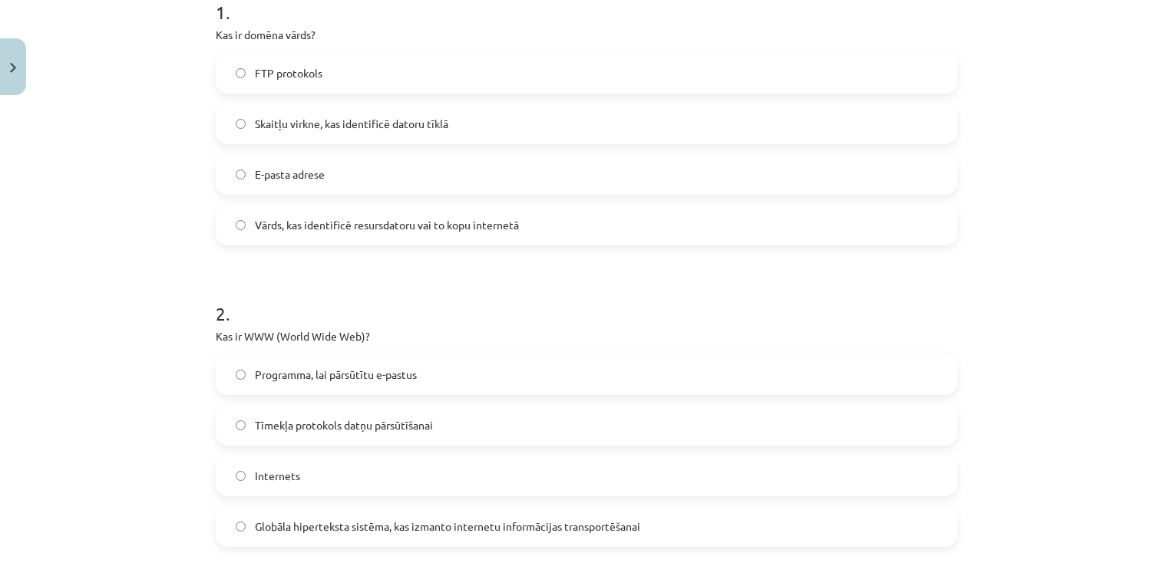
scroll to position [333, 0]
click at [624, 213] on label "Vārds, kas identificē resursdatoru vai to kopu internetā" at bounding box center [586, 222] width 738 height 38
click at [412, 530] on span "Globāla hiperteksta sistēma, kas izmanto internetu informācijas transportēšanai" at bounding box center [447, 525] width 385 height 16
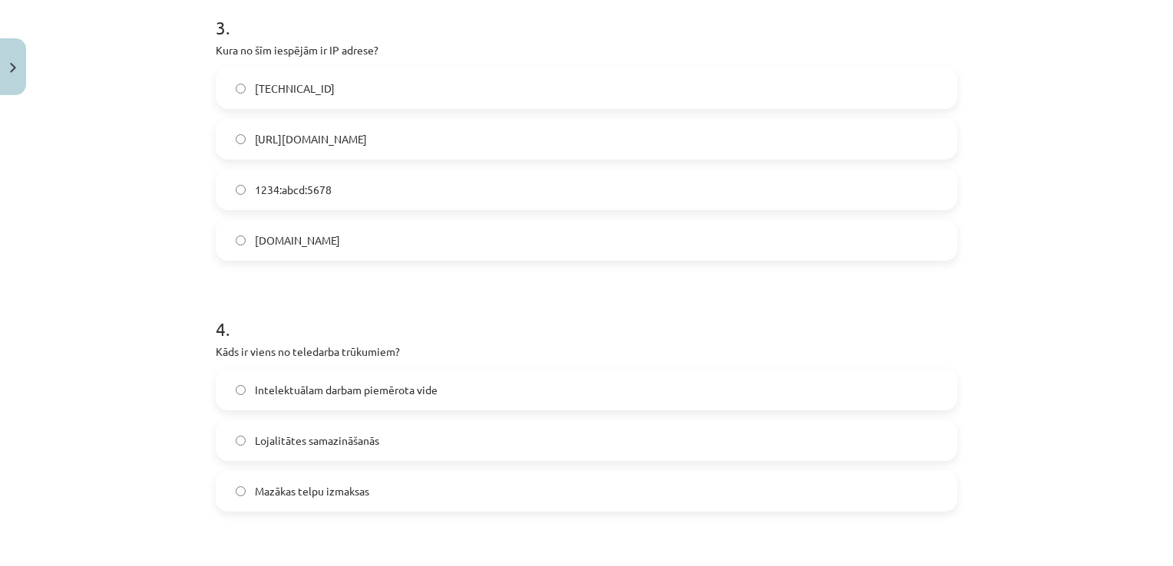
scroll to position [934, 0]
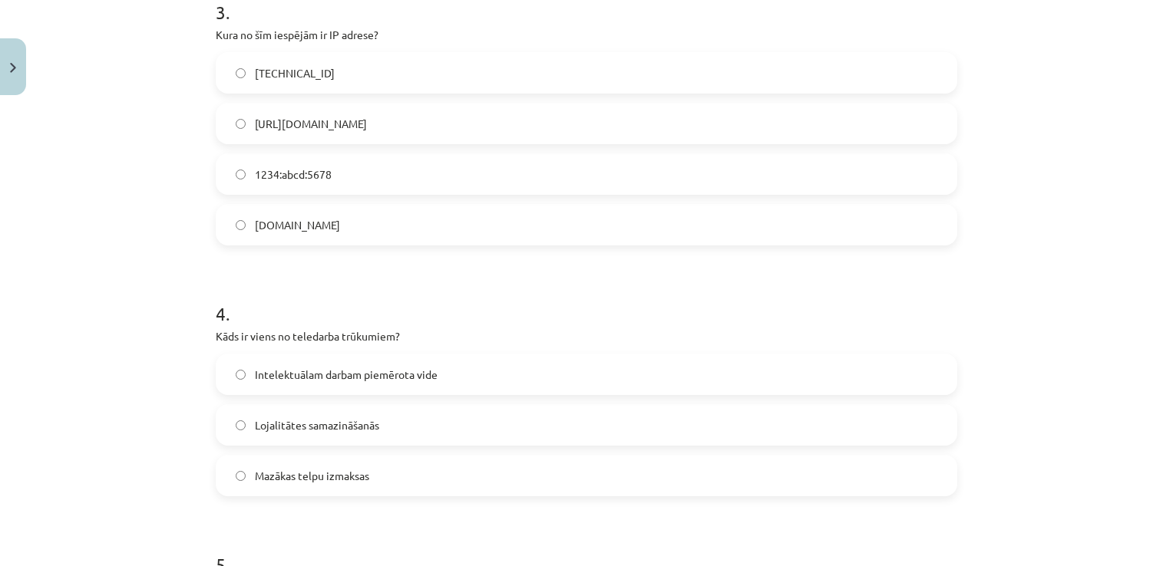
click at [546, 65] on label "192.100.81.101" at bounding box center [586, 73] width 738 height 38
click at [386, 436] on label "Lojalitātes samazināšanās" at bounding box center [586, 425] width 738 height 38
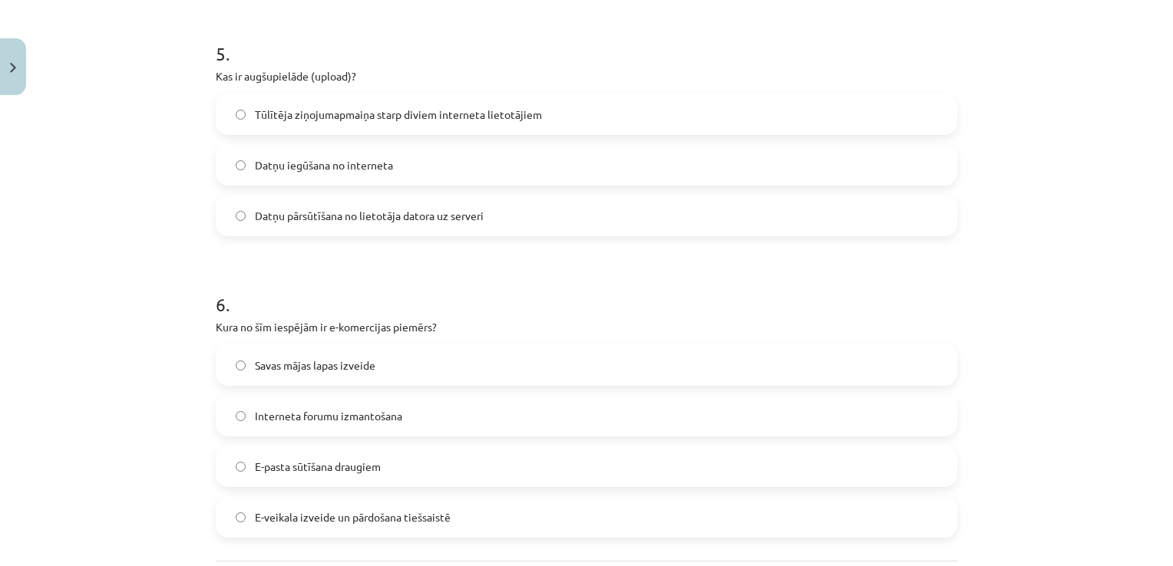
scroll to position [1450, 0]
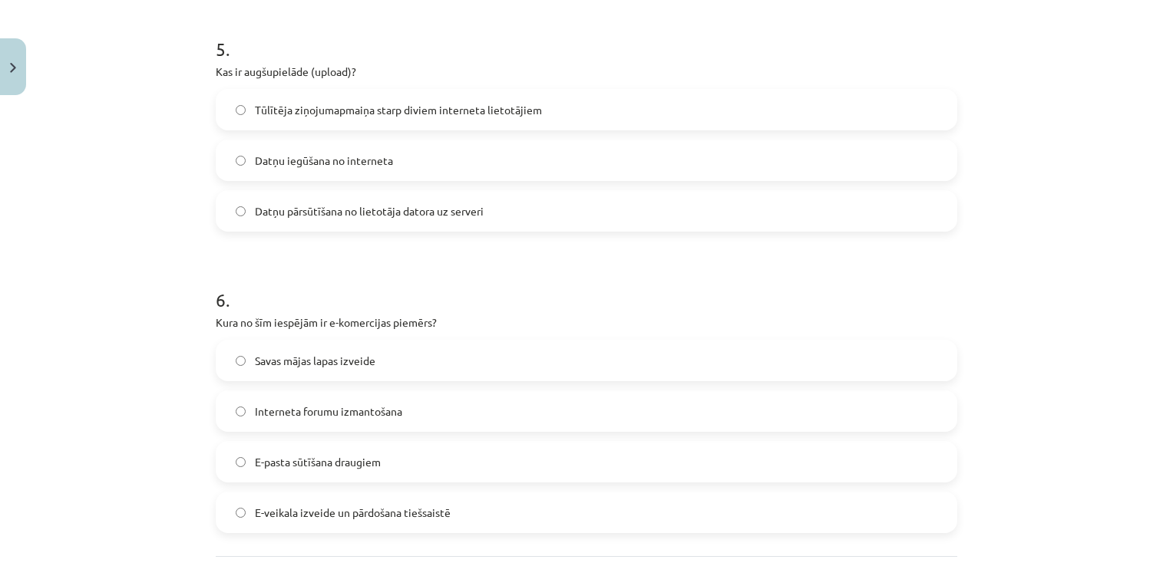
click at [579, 210] on label "Datņu pārsūtīšana no lietotāja datora uz serveri" at bounding box center [586, 211] width 738 height 38
click at [416, 505] on span "E-veikala izveide un pārdošana tiešsaistē" at bounding box center [353, 513] width 196 height 16
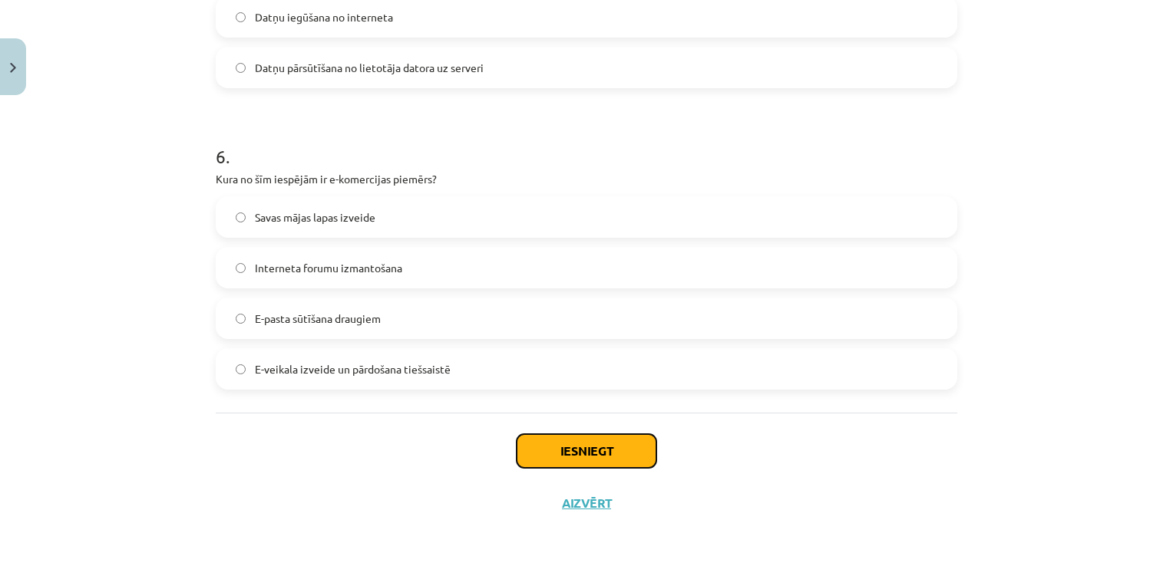
click at [629, 434] on button "Iesniegt" at bounding box center [587, 451] width 140 height 34
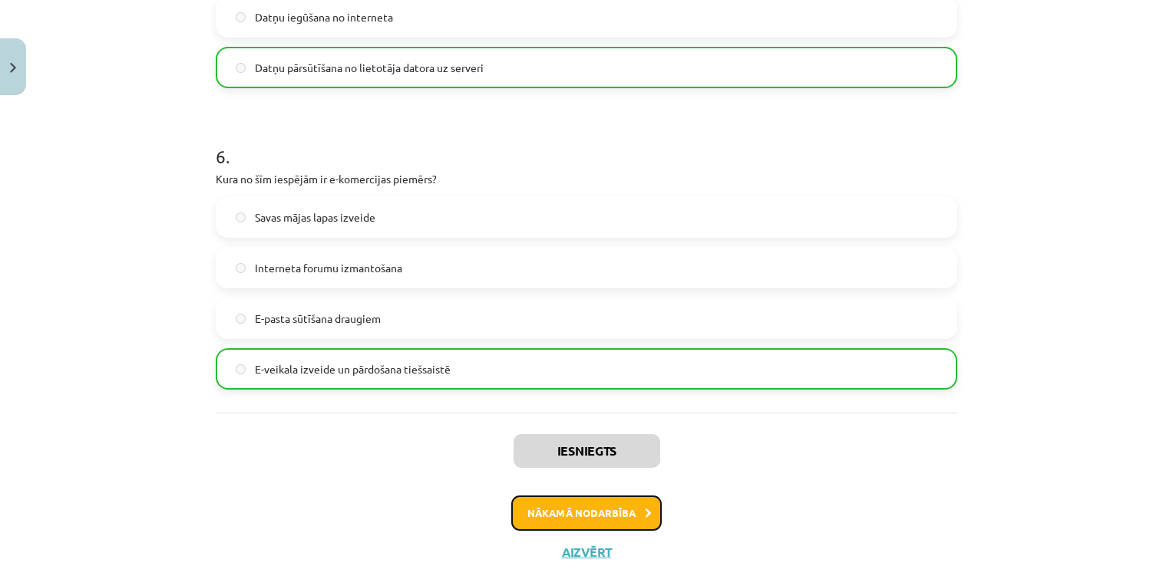
click at [636, 502] on button "Nākamā nodarbība" at bounding box center [586, 513] width 150 height 35
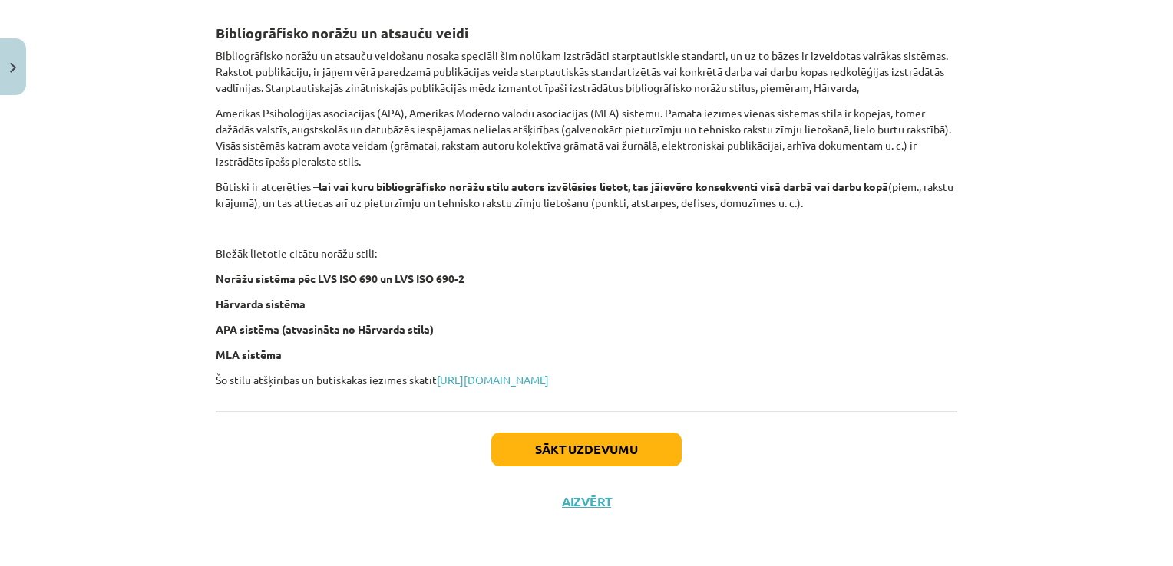
scroll to position [608, 0]
click at [636, 452] on button "Sākt uzdevumu" at bounding box center [586, 450] width 190 height 34
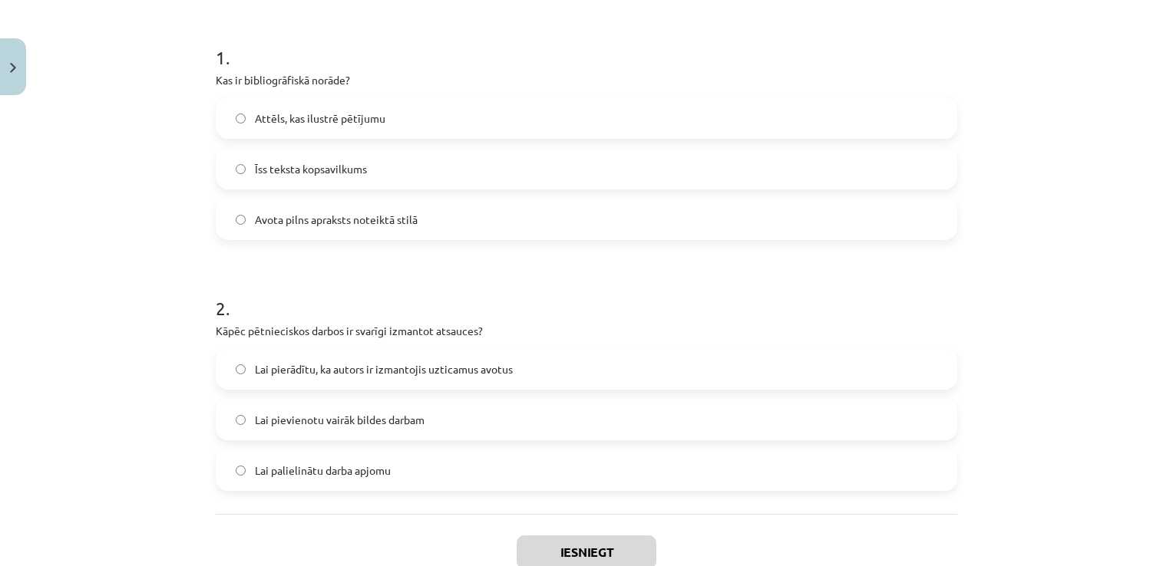
scroll to position [281, 0]
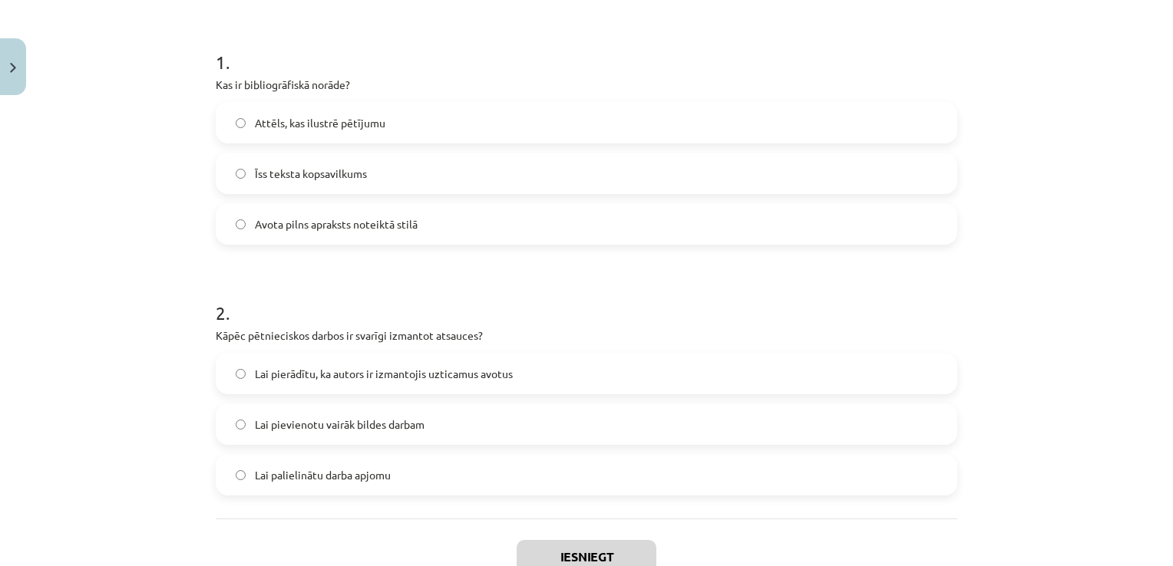
click at [684, 225] on label "Avota pilns apraksts noteiktā stilā" at bounding box center [586, 224] width 738 height 38
click at [550, 368] on label "Lai pierādītu, ka autors ir izmantojis uzticamus avotus" at bounding box center [586, 374] width 738 height 38
click at [569, 544] on button "Iesniegt" at bounding box center [587, 557] width 140 height 34
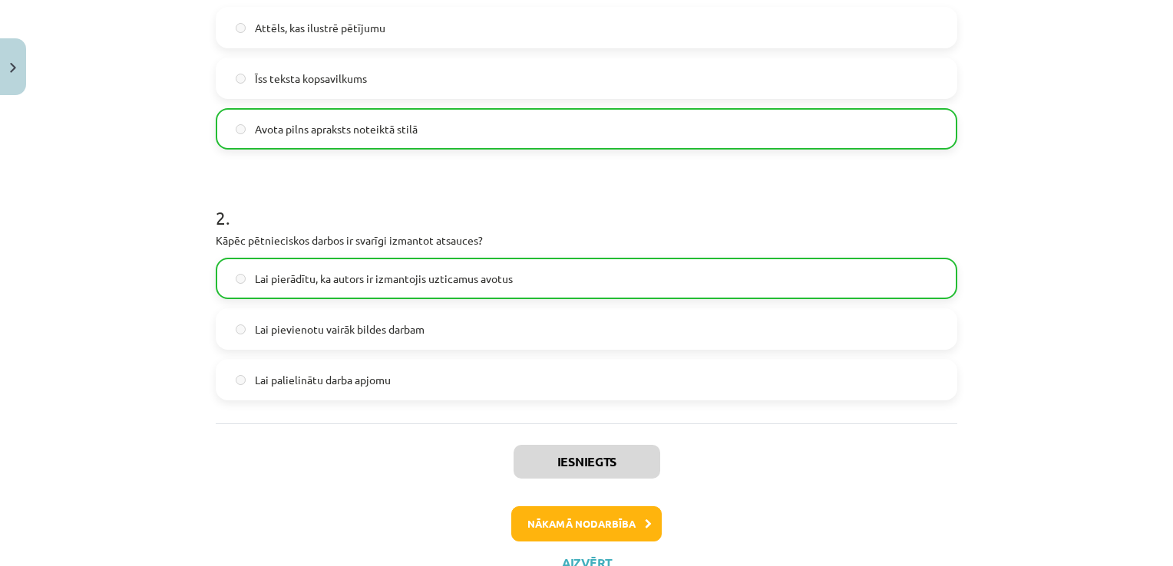
scroll to position [402, 0]
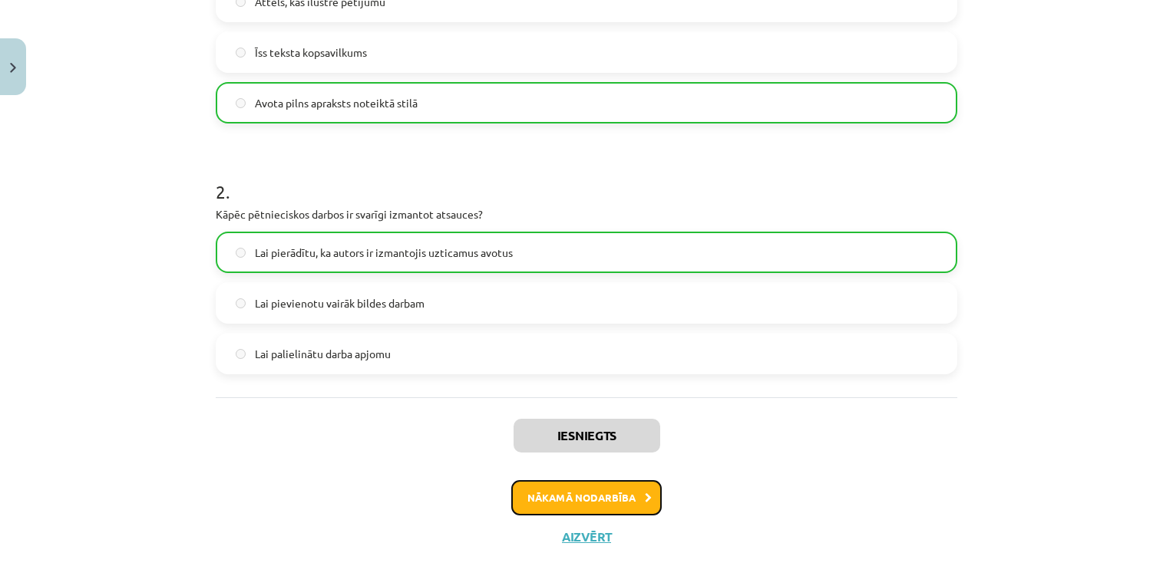
click at [645, 494] on icon at bounding box center [648, 499] width 7 height 10
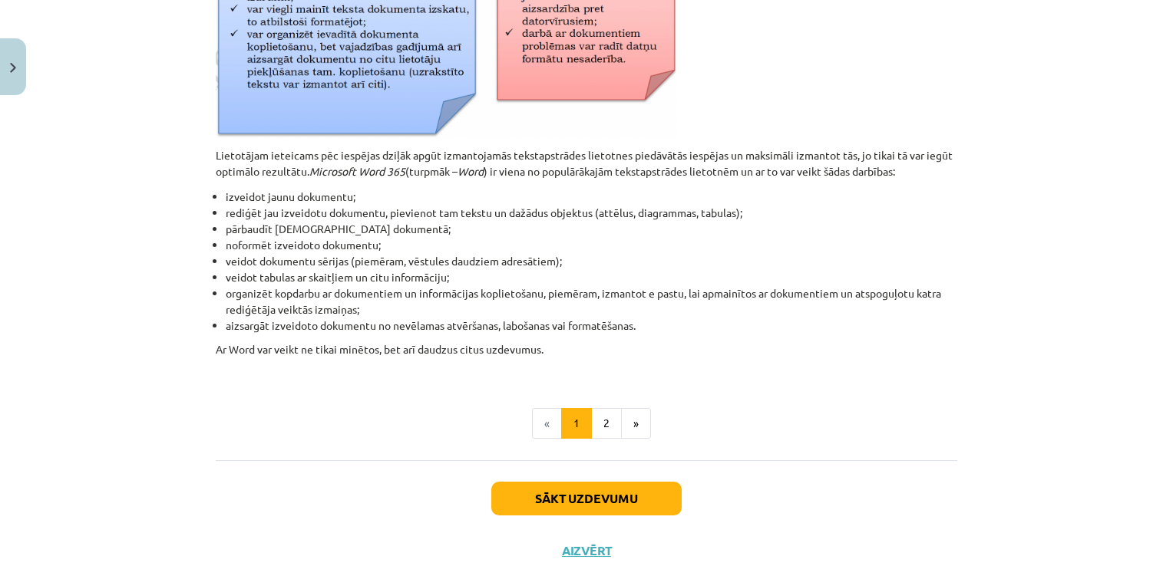
scroll to position [709, 0]
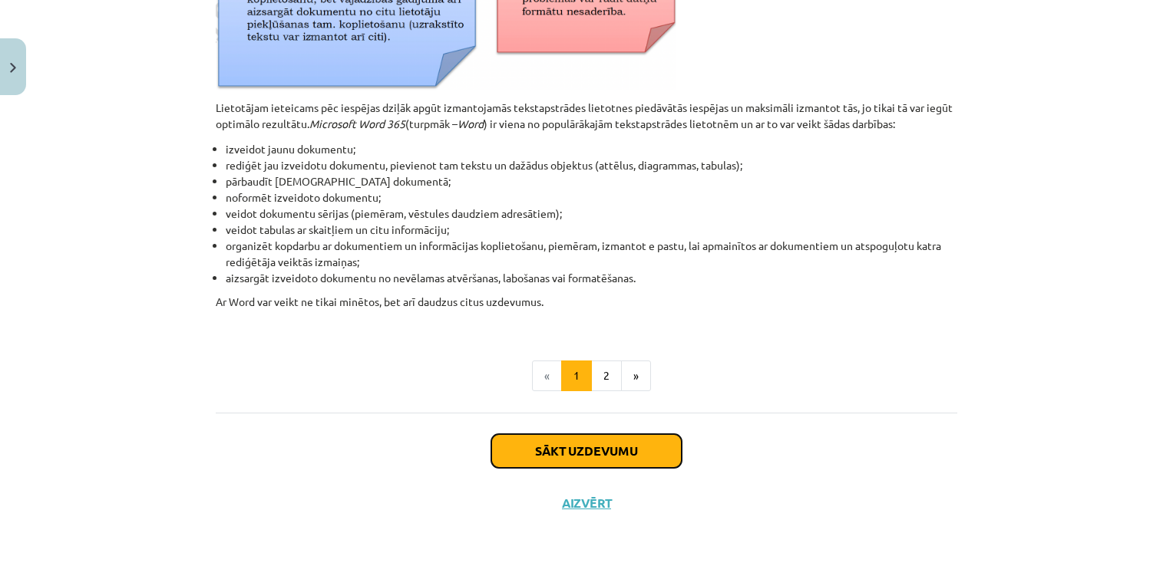
click at [548, 456] on button "Sākt uzdevumu" at bounding box center [586, 451] width 190 height 34
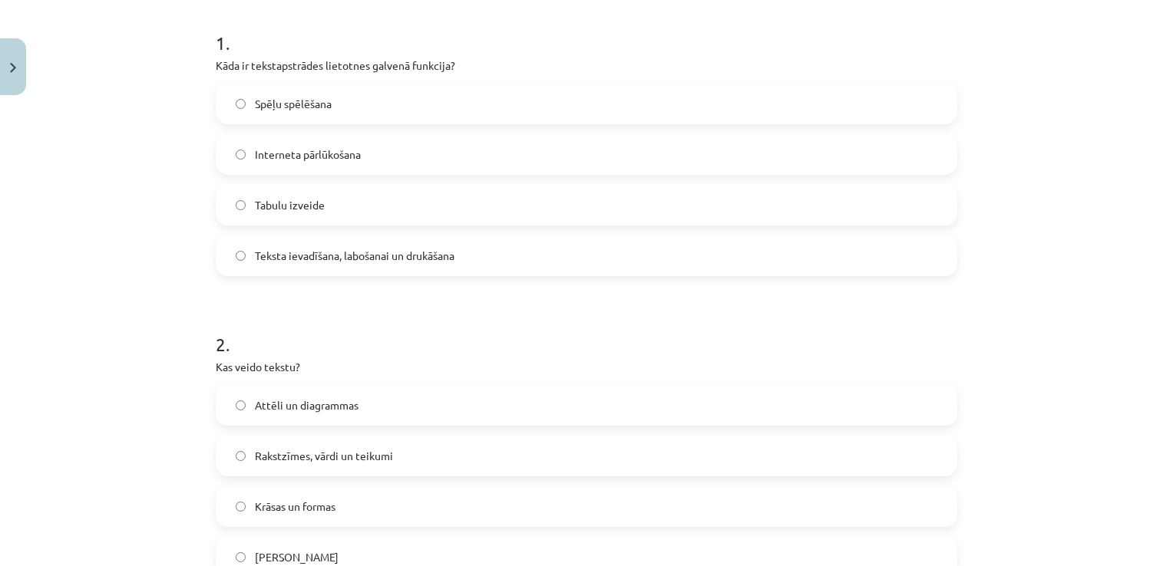
scroll to position [311, 0]
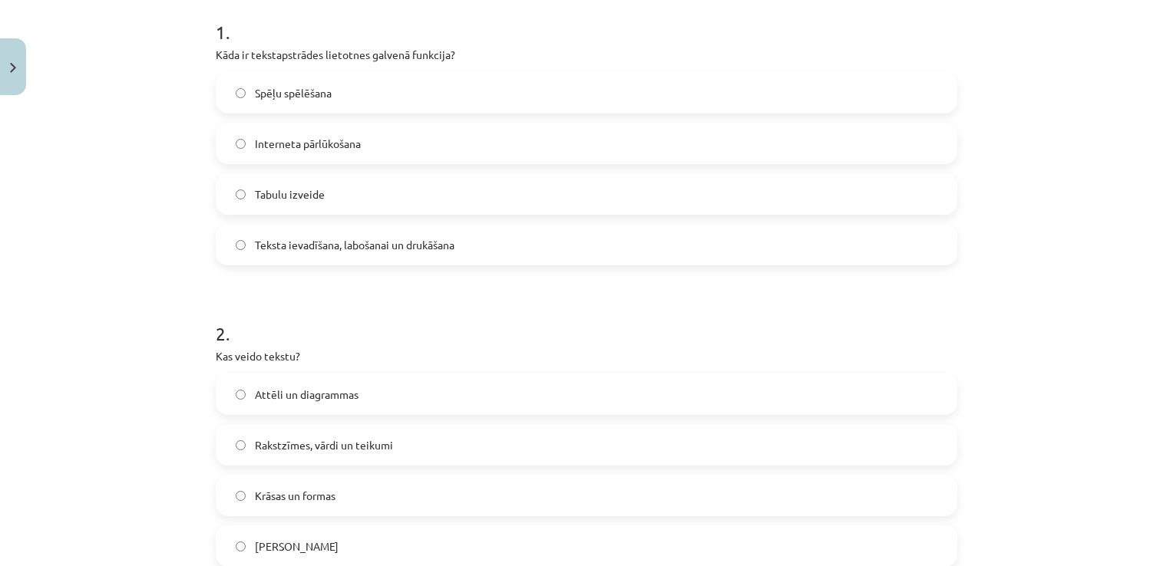
click at [890, 224] on div "Teksta ievadīšana, labošanai un drukāšana" at bounding box center [586, 244] width 741 height 41
click at [764, 244] on label "Teksta ievadīšana, labošanai un drukāšana" at bounding box center [586, 245] width 738 height 38
click at [531, 458] on label "Rakstzīmes, vārdi un teikumi" at bounding box center [586, 445] width 738 height 38
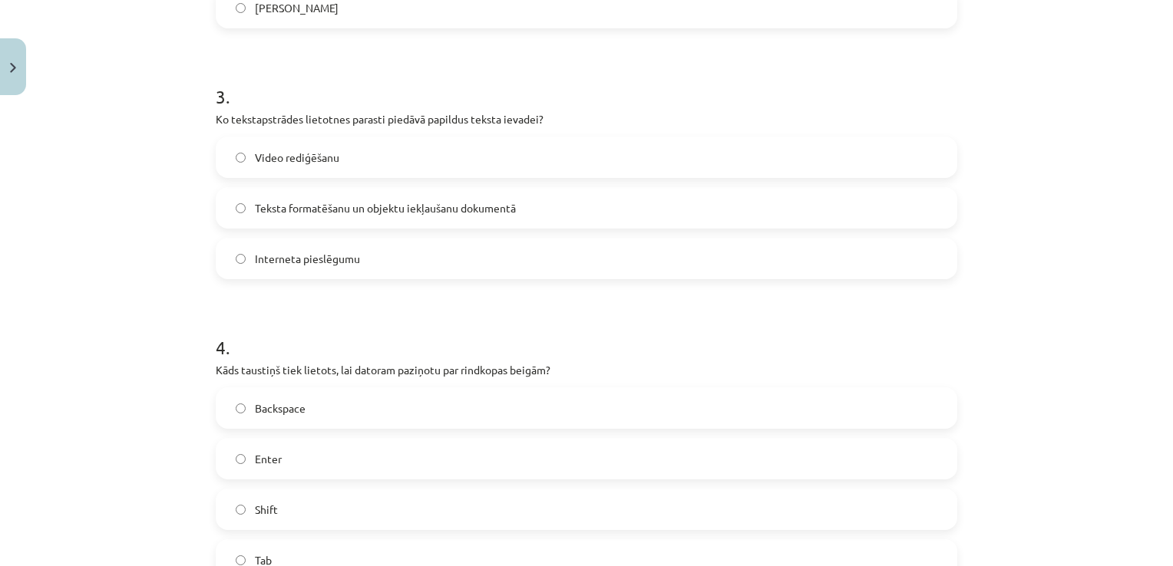
scroll to position [851, 0]
click at [698, 191] on label "Teksta formatēšanu un objektu iekļaušanu dokumentā" at bounding box center [586, 206] width 738 height 38
click at [551, 453] on label "Enter" at bounding box center [586, 457] width 738 height 38
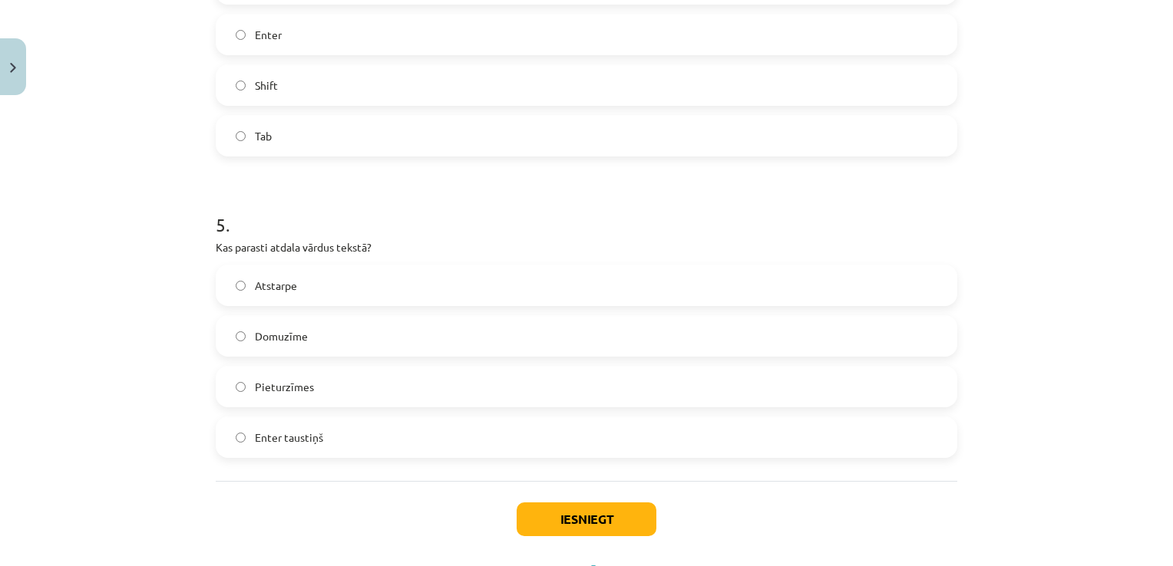
scroll to position [1288, 0]
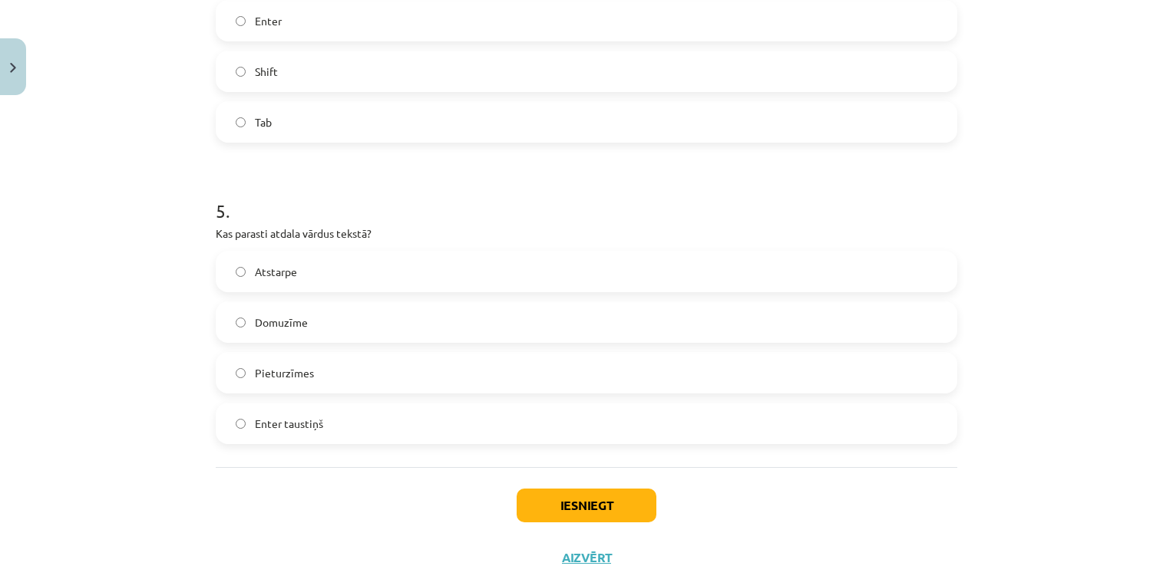
click at [624, 284] on label "Atstarpe" at bounding box center [586, 272] width 738 height 38
click at [553, 511] on button "Iesniegt" at bounding box center [587, 506] width 140 height 34
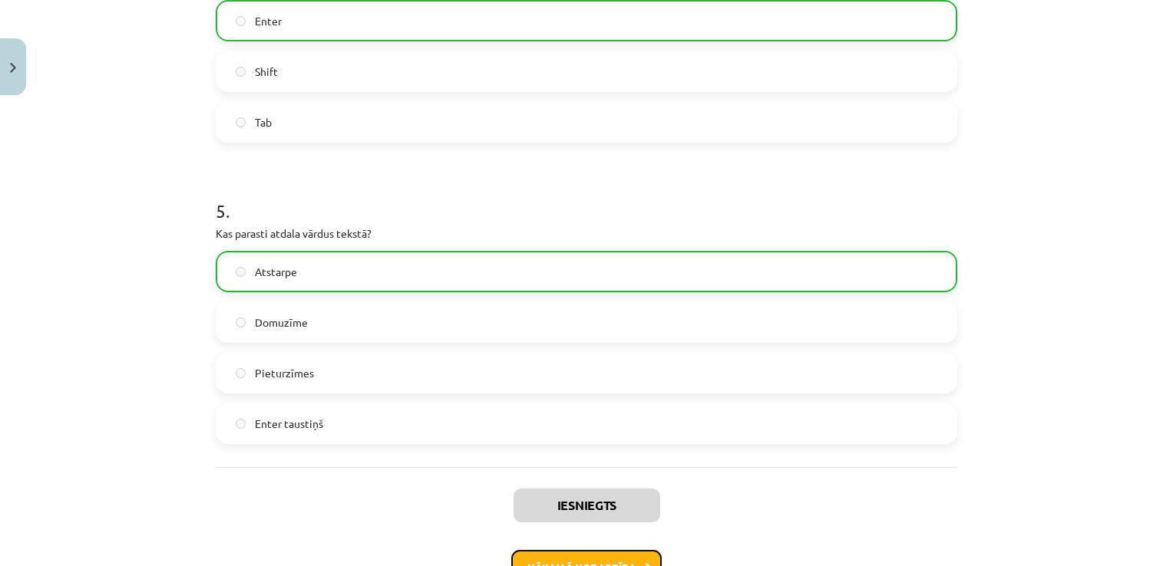
click at [564, 557] on button "Nākamā nodarbība" at bounding box center [586, 567] width 150 height 35
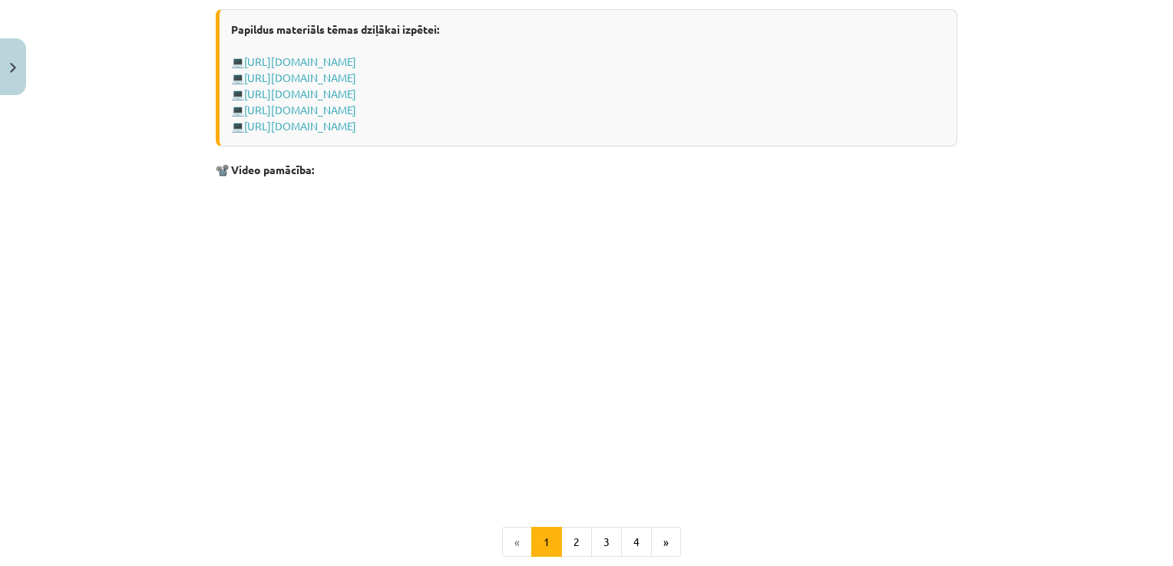
scroll to position [3067, 0]
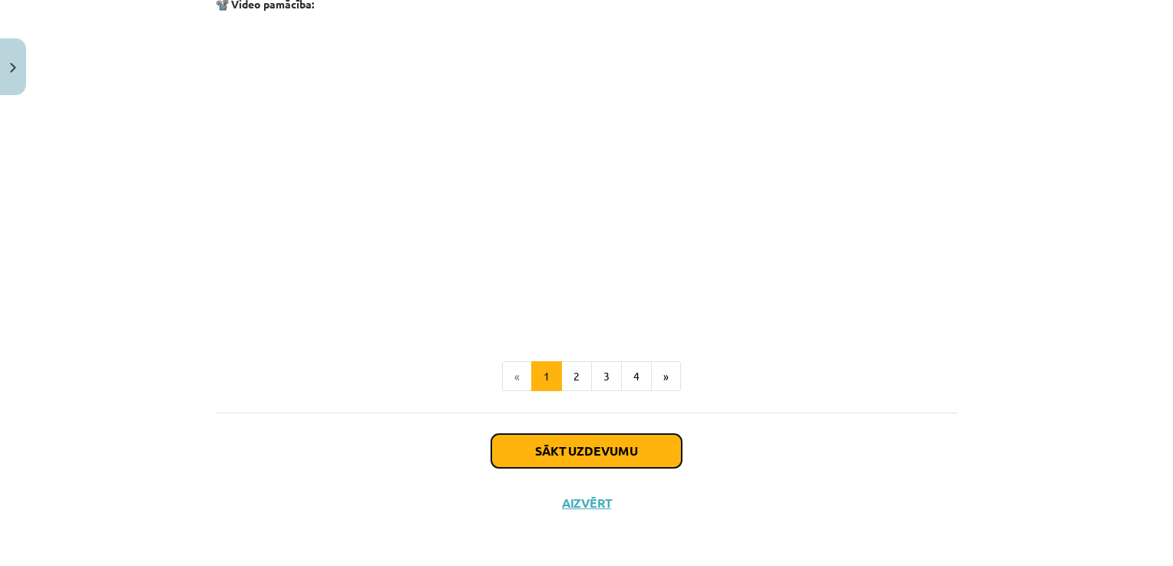
click at [663, 455] on button "Sākt uzdevumu" at bounding box center [586, 451] width 190 height 34
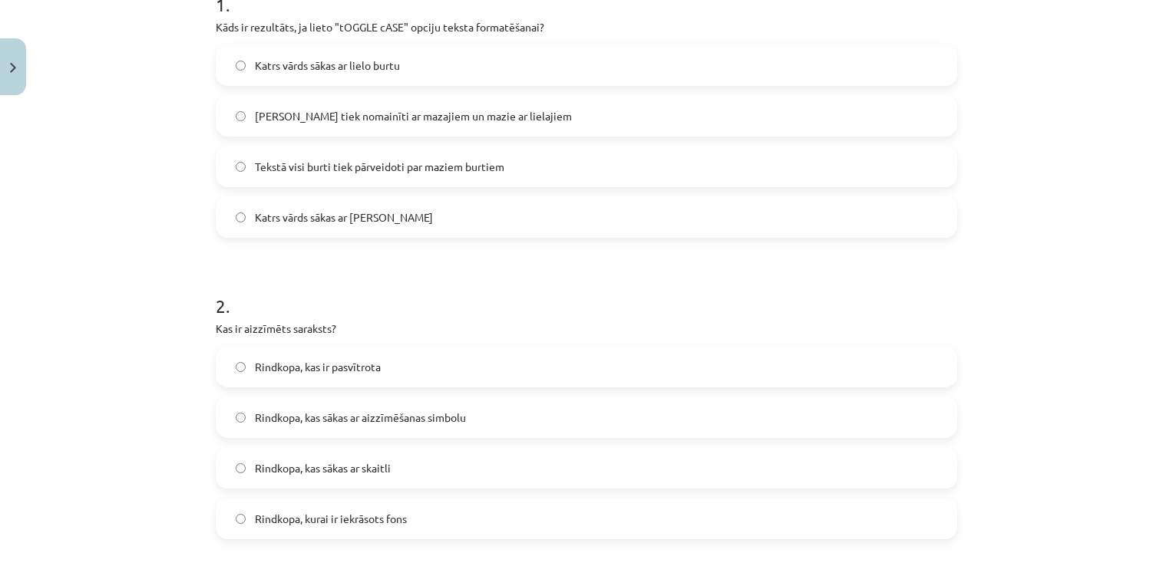
scroll to position [344, 0]
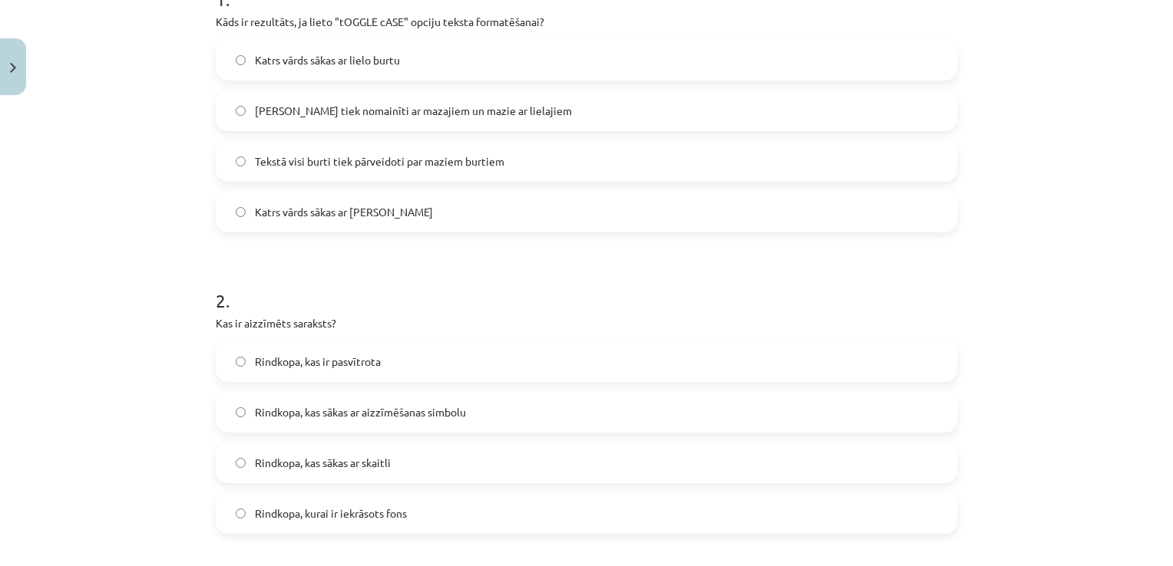
click at [687, 101] on label "Lielie burti tiek nomainīti ar mazajiem un mazie ar lielajiem" at bounding box center [586, 110] width 738 height 38
click at [454, 416] on span "Rindkopa, kas sākas ar aizzīmēšanas simbolu" at bounding box center [360, 412] width 211 height 16
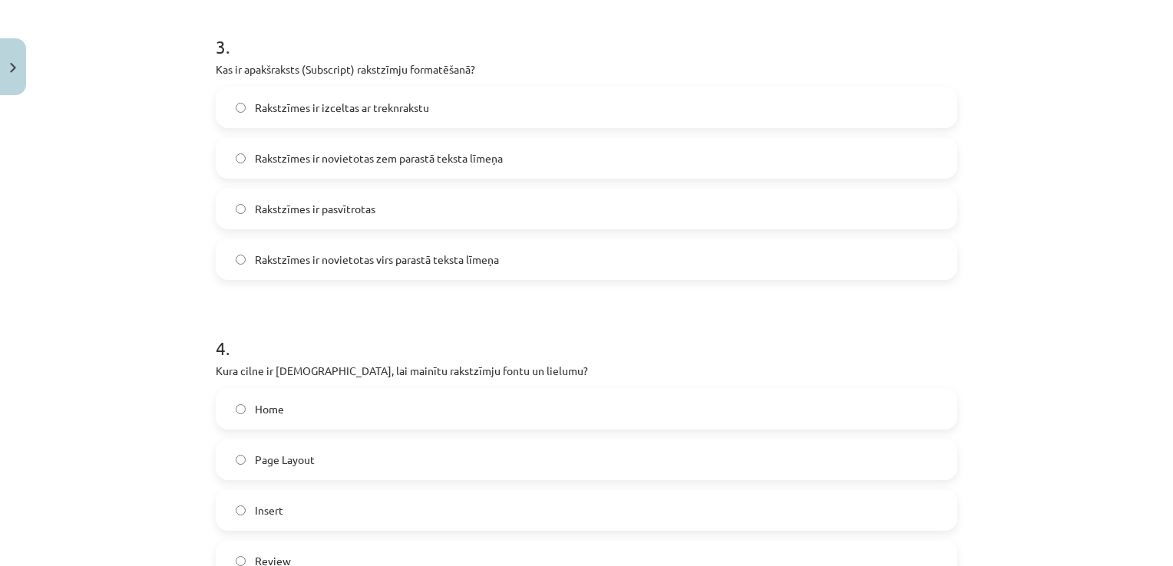
scroll to position [915, 0]
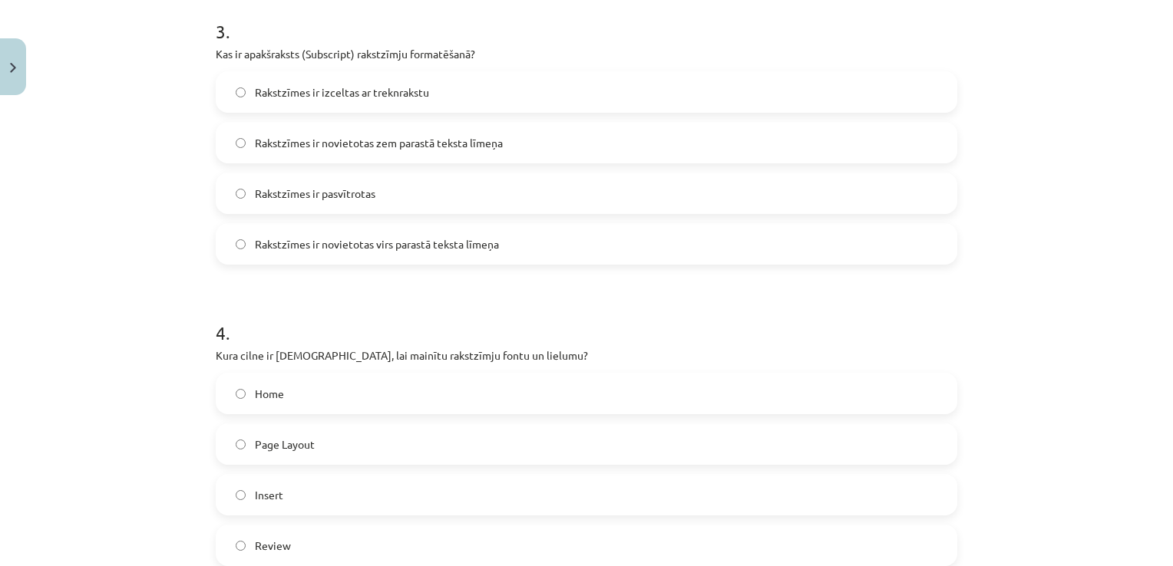
click at [488, 132] on label "Rakstzīmes ir novietotas zem parastā teksta līmeņa" at bounding box center [586, 143] width 738 height 38
click at [608, 375] on label "Home" at bounding box center [586, 394] width 738 height 38
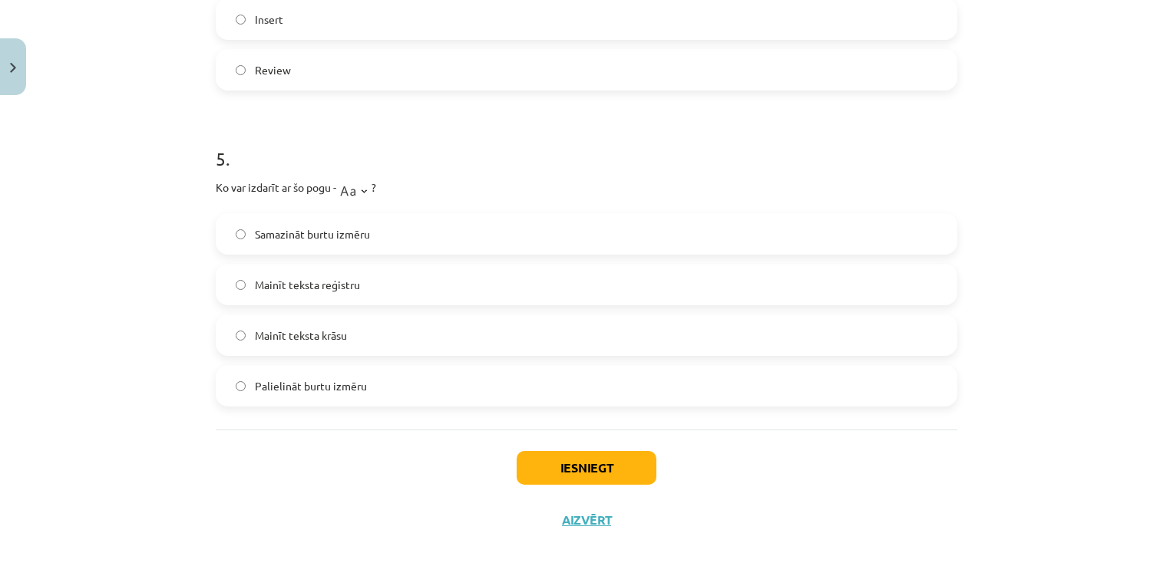
scroll to position [1408, 0]
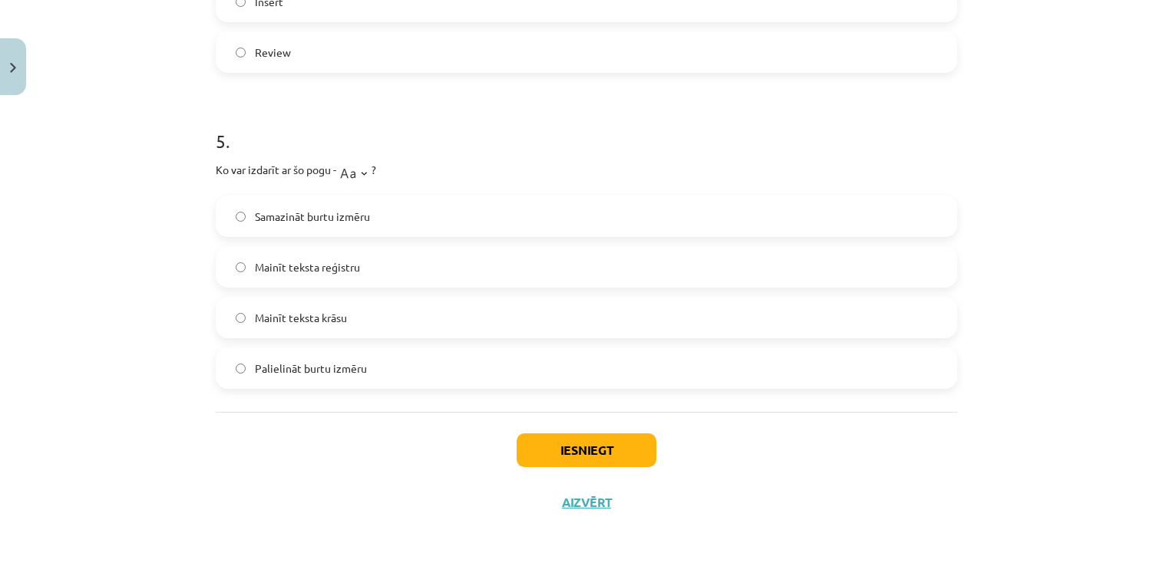
click at [402, 257] on label "Mainīt teksta reģistru" at bounding box center [586, 267] width 738 height 38
click at [546, 448] on button "Iesniegt" at bounding box center [587, 451] width 140 height 34
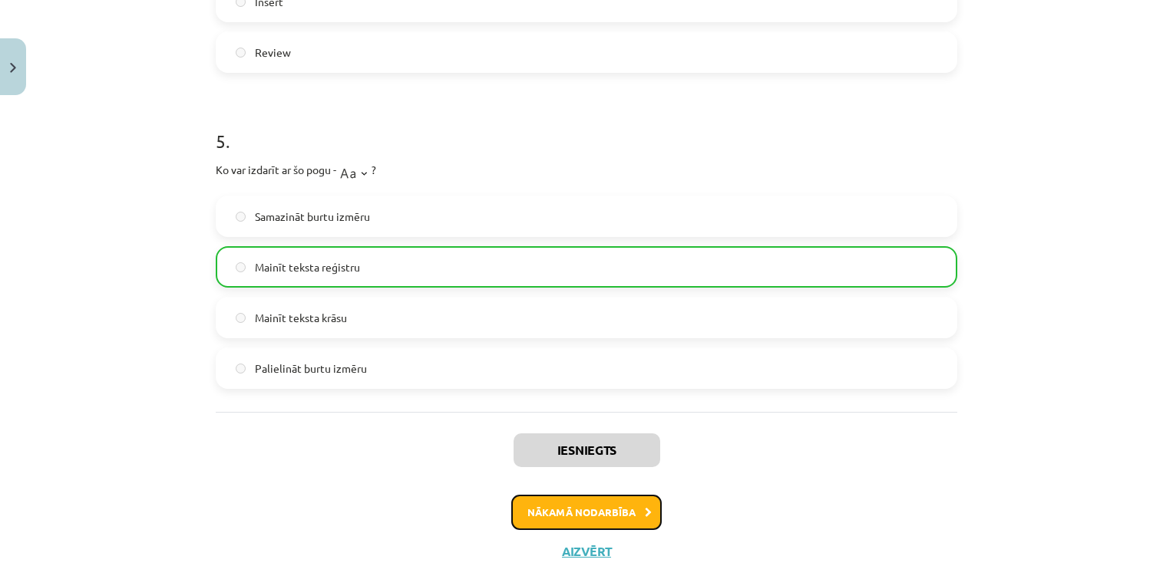
click at [565, 502] on button "Nākamā nodarbība" at bounding box center [586, 512] width 150 height 35
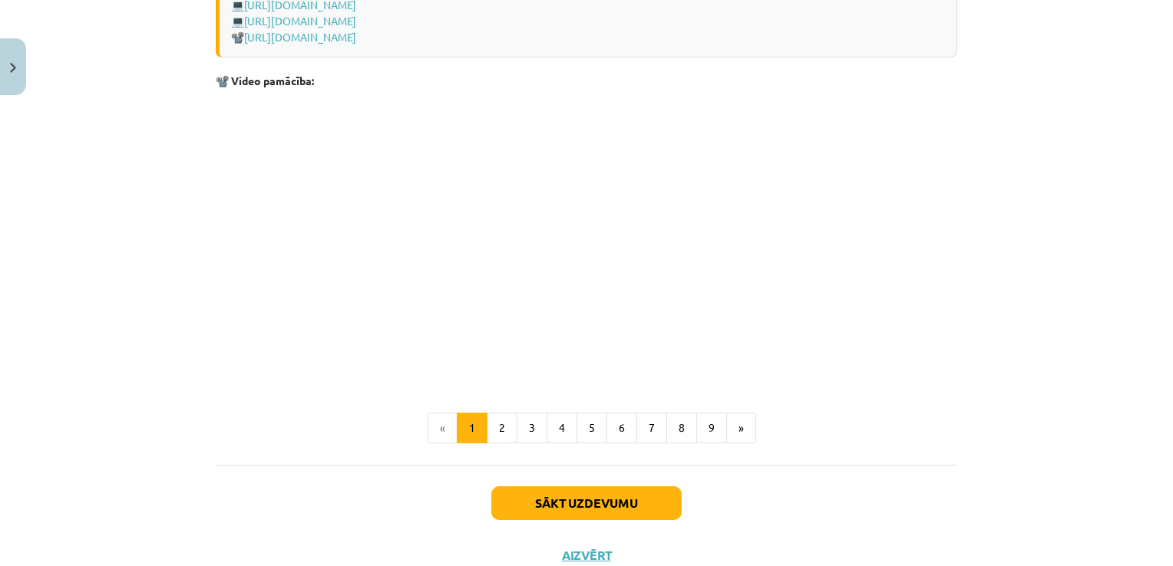
scroll to position [3225, 0]
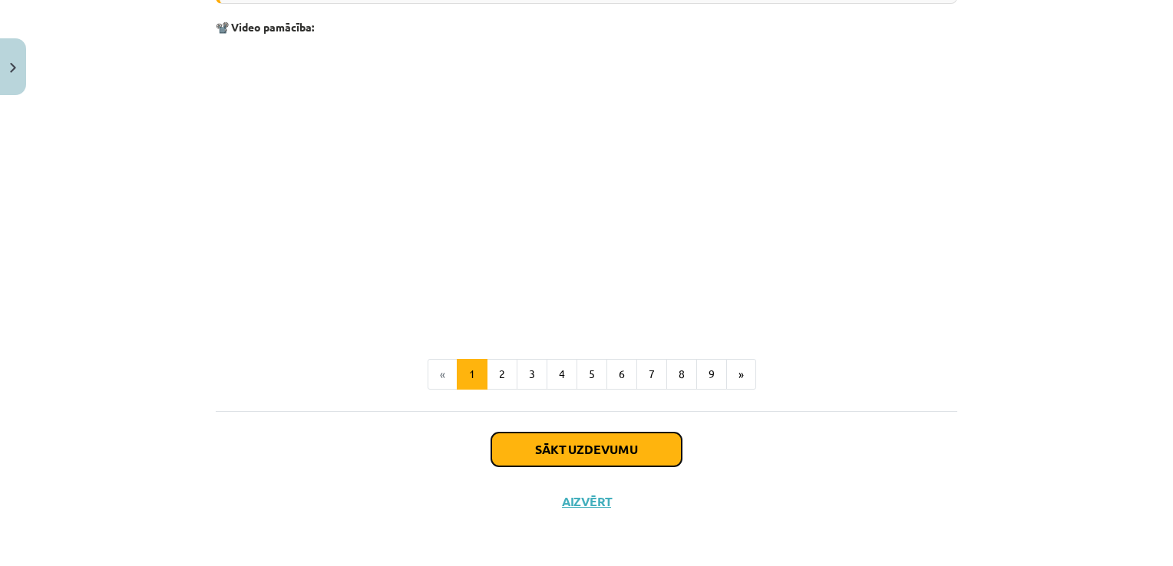
click at [638, 434] on button "Sākt uzdevumu" at bounding box center [586, 450] width 190 height 34
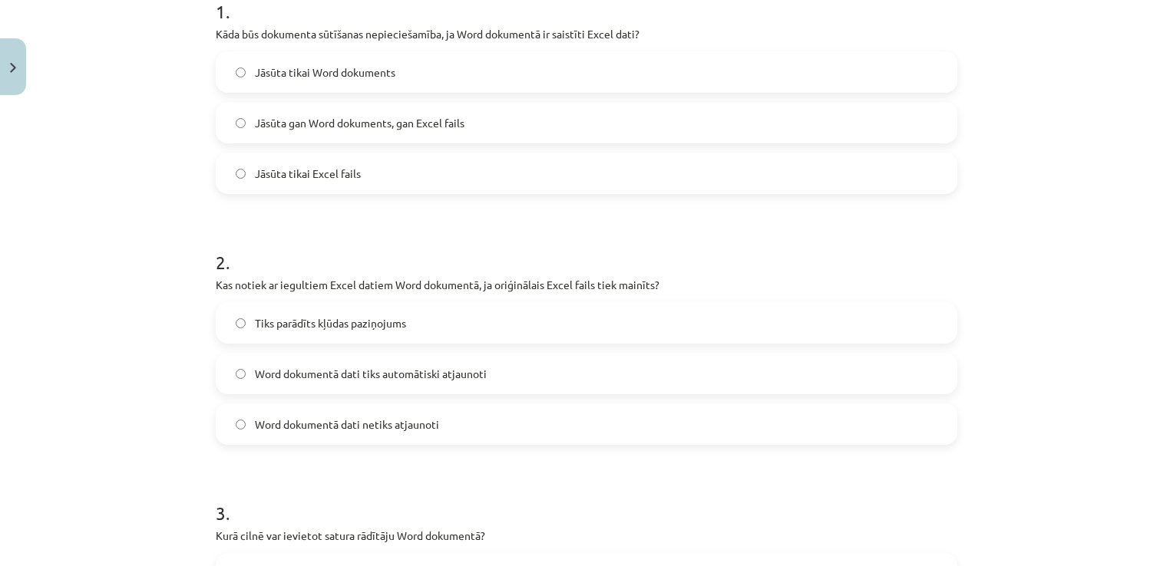
scroll to position [337, 0]
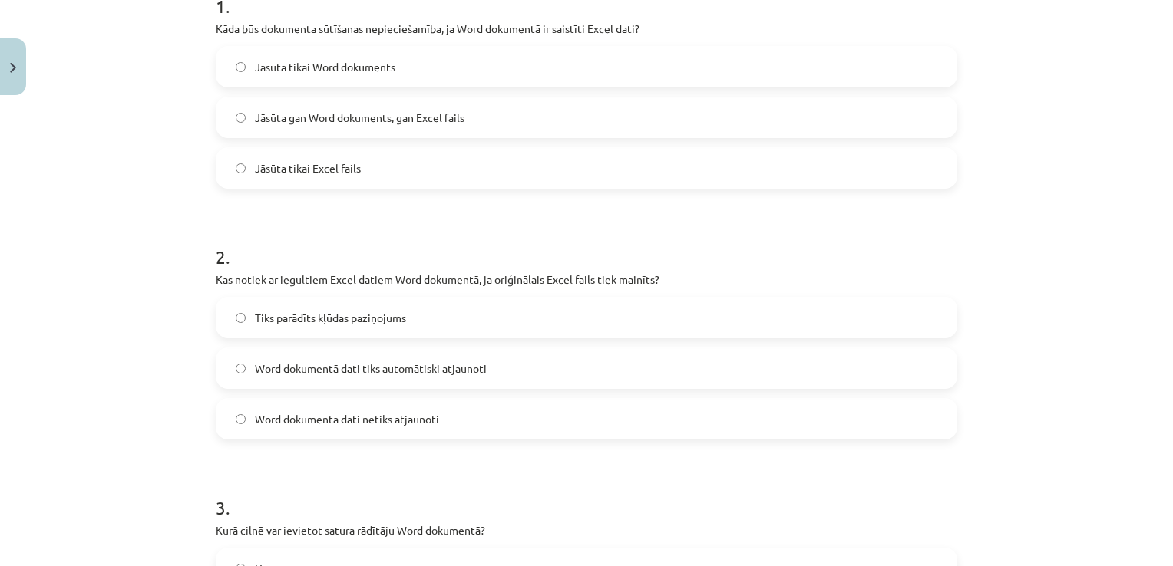
click at [692, 112] on label "Jāsūta gan Word dokuments, gan Excel fails" at bounding box center [586, 117] width 738 height 38
click at [426, 371] on span "Word dokumentā dati tiks automātiski atjaunoti" at bounding box center [371, 369] width 232 height 16
click at [431, 416] on span "Word dokumentā dati netiks atjaunoti" at bounding box center [347, 419] width 184 height 16
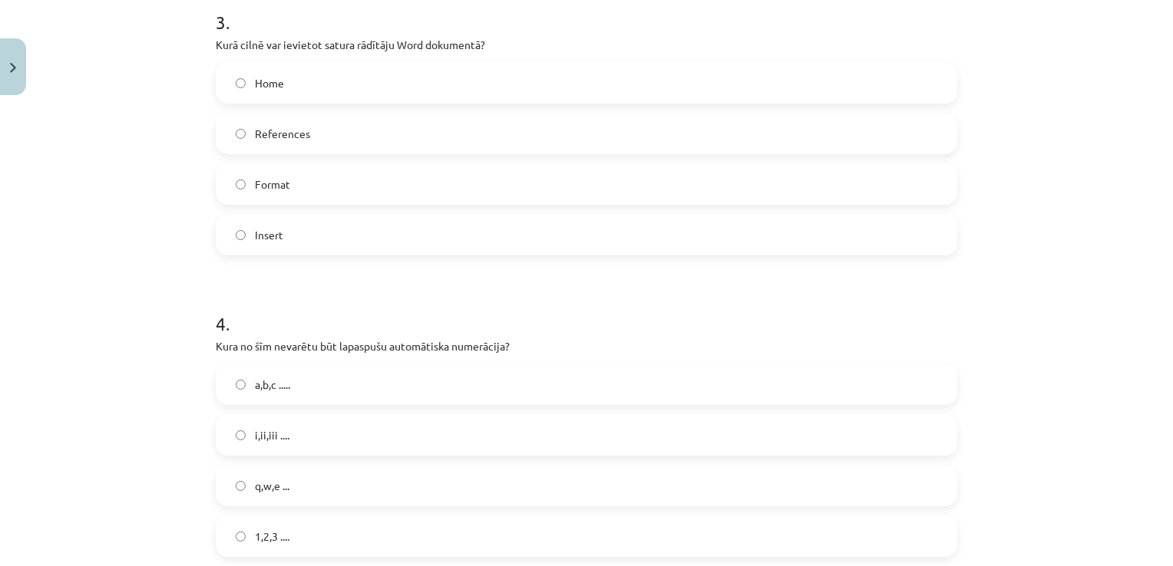
scroll to position [826, 0]
click at [534, 124] on label "References" at bounding box center [586, 130] width 738 height 38
click at [356, 476] on label "q,w,e ..." at bounding box center [586, 483] width 738 height 38
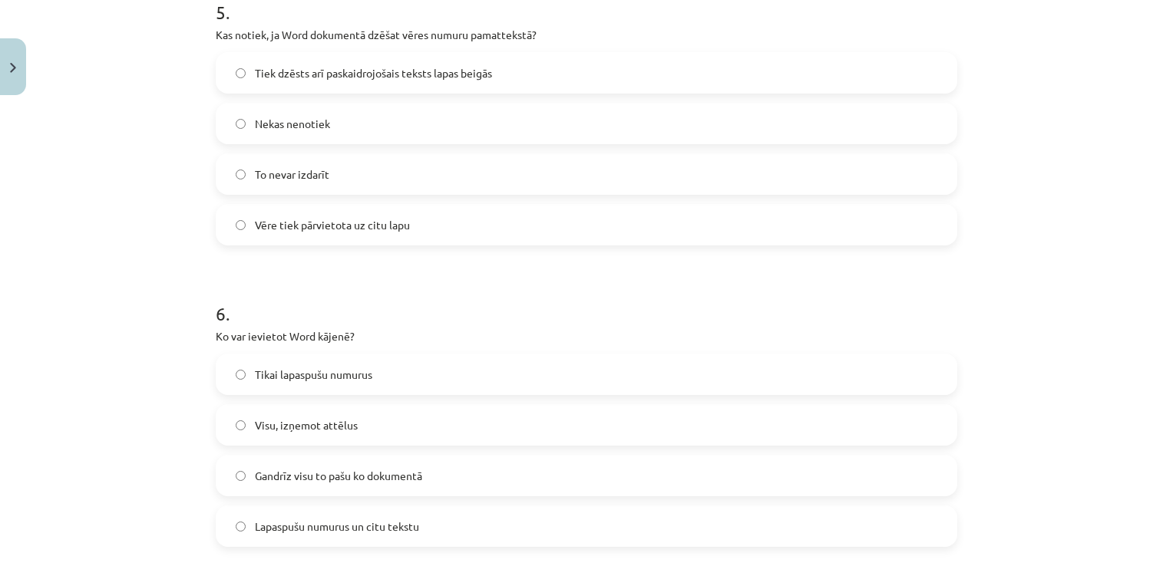
scroll to position [1441, 0]
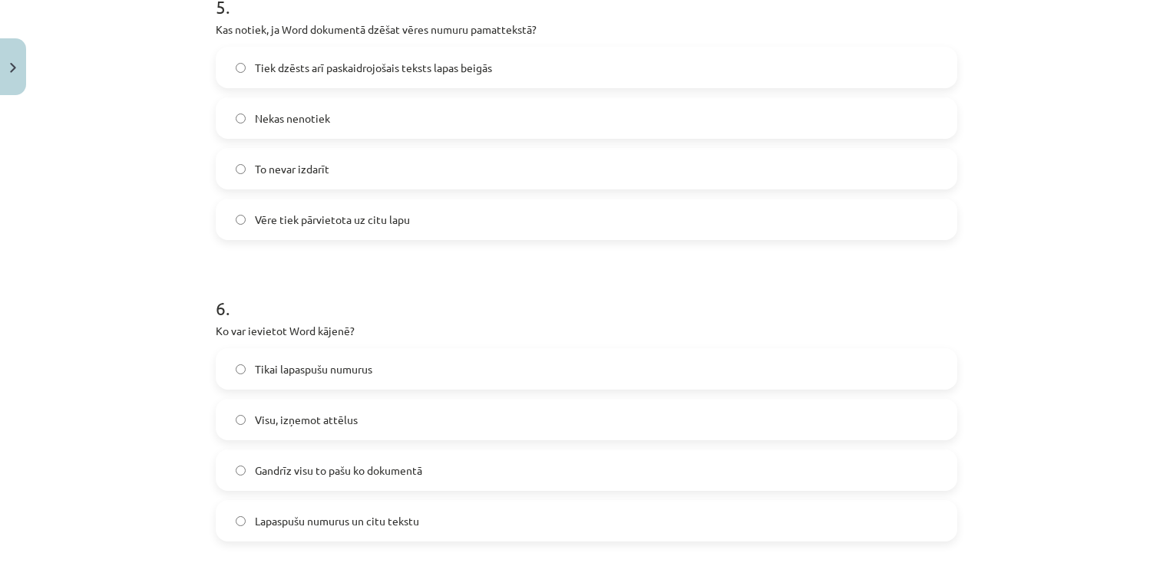
click at [781, 73] on label "Tiek dzēsts arī paskaidrojošais teksts lapas beigās" at bounding box center [586, 67] width 738 height 38
click at [398, 518] on span "Lapaspušu numurus un citu tekstu" at bounding box center [337, 521] width 164 height 16
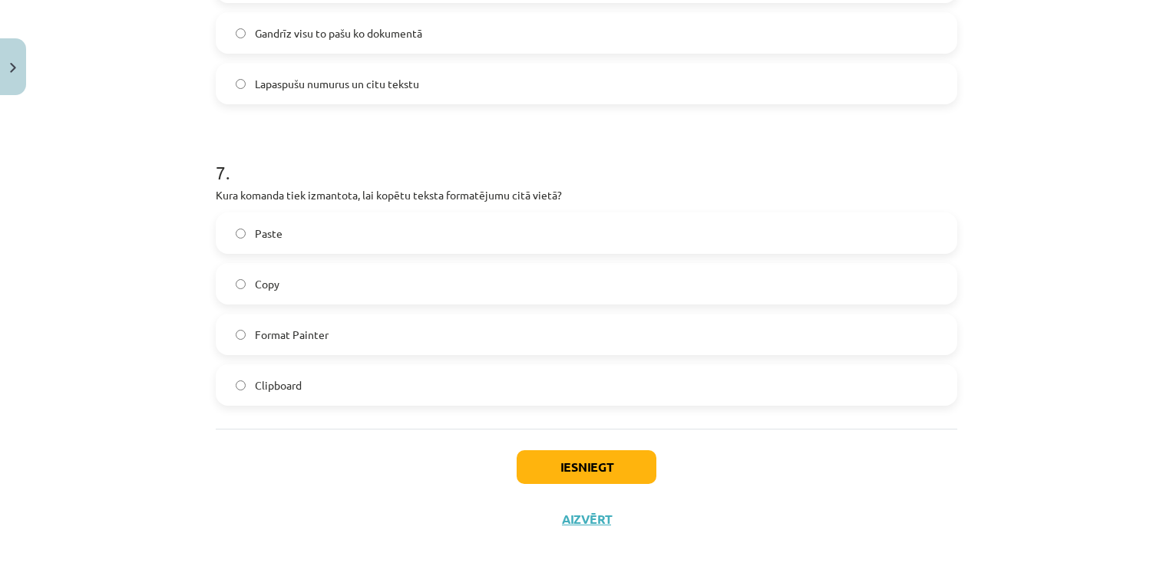
scroll to position [1896, 0]
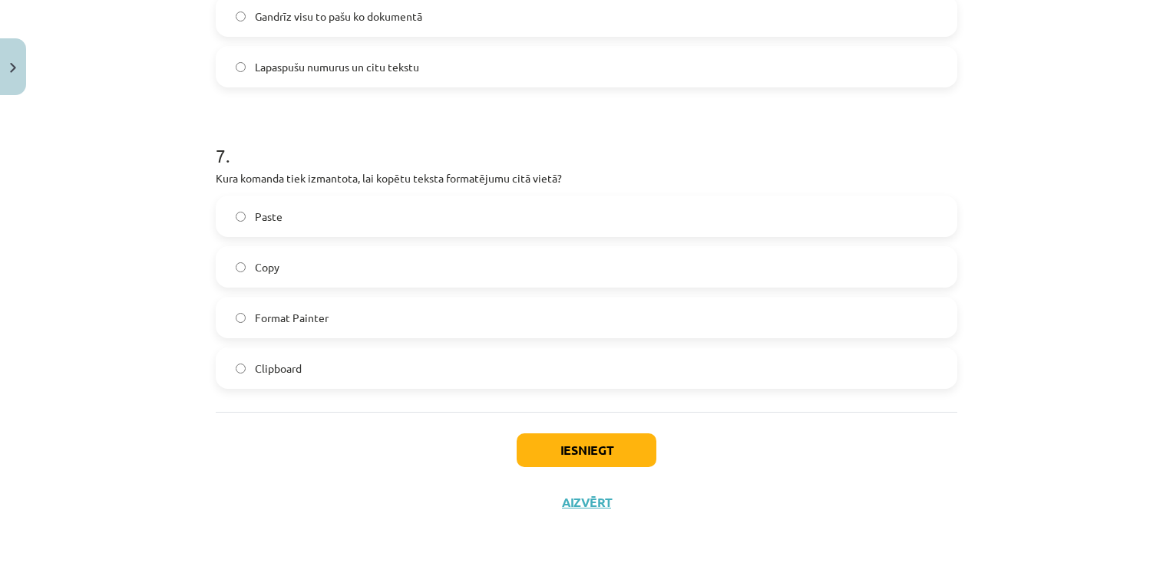
click at [546, 297] on div "Format Painter" at bounding box center [586, 317] width 741 height 41
click at [521, 301] on label "Format Painter" at bounding box center [586, 318] width 738 height 38
click at [533, 456] on button "Iesniegt" at bounding box center [587, 451] width 140 height 34
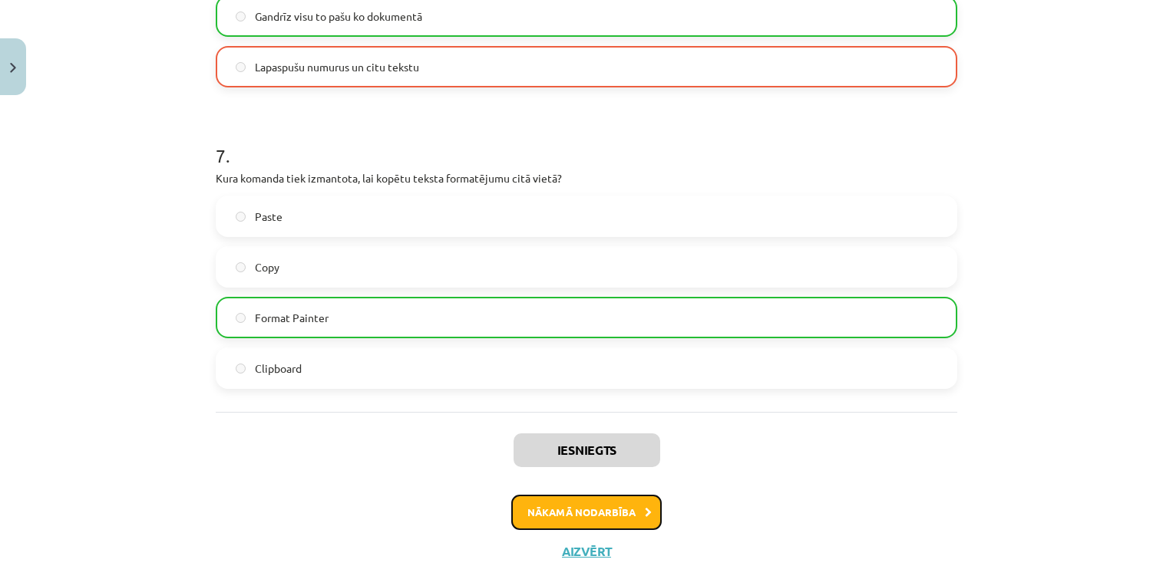
click at [542, 501] on button "Nākamā nodarbība" at bounding box center [586, 512] width 150 height 35
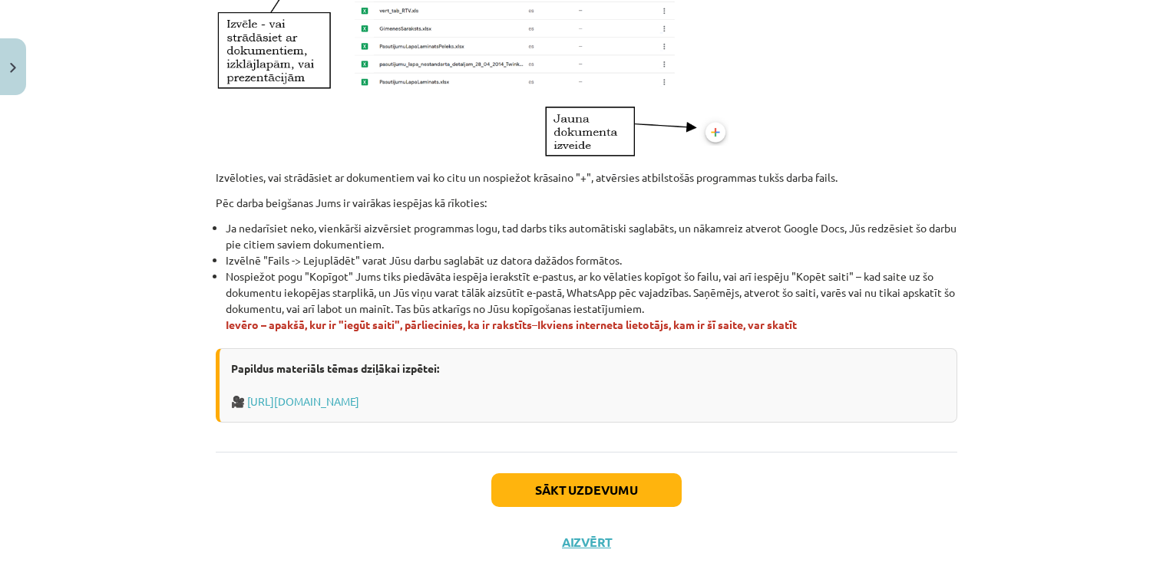
scroll to position [915, 0]
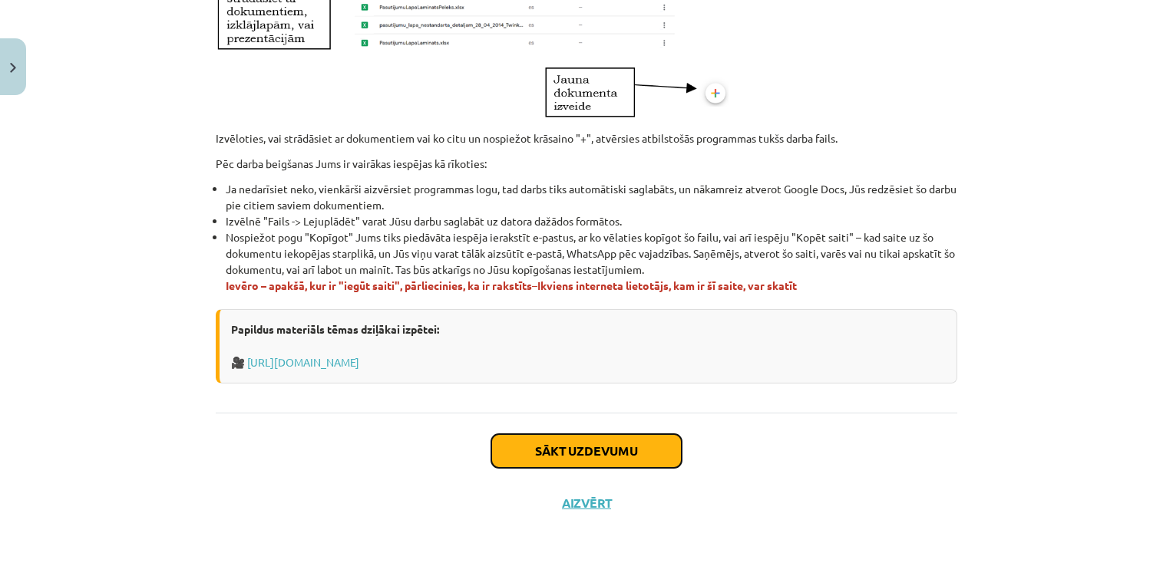
click at [631, 453] on button "Sākt uzdevumu" at bounding box center [586, 451] width 190 height 34
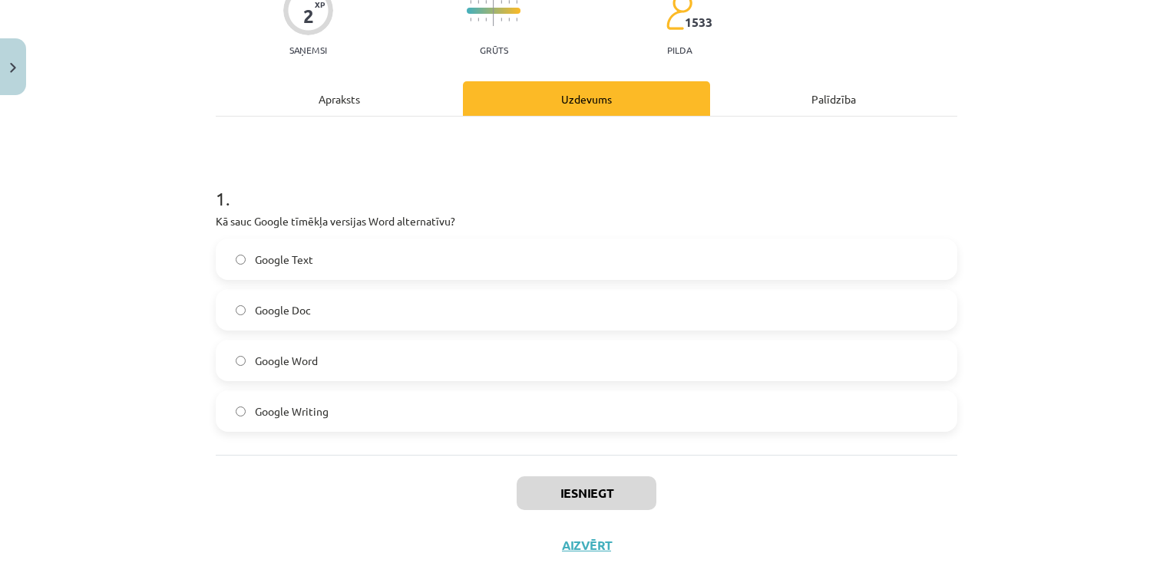
scroll to position [154, 0]
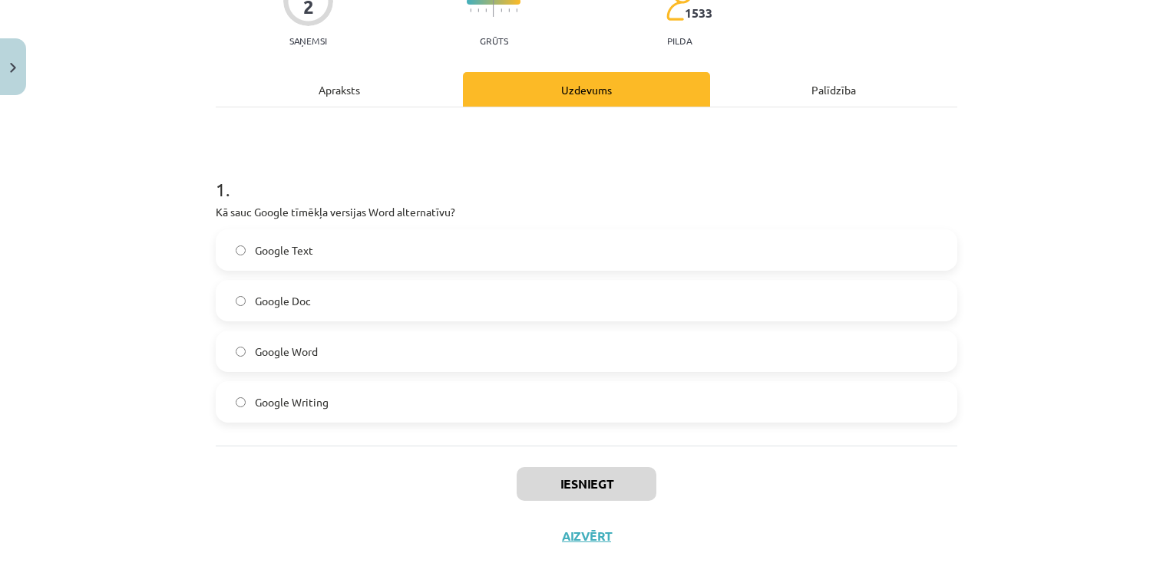
click at [786, 308] on label "Google Doc" at bounding box center [586, 301] width 738 height 38
click at [581, 480] on button "Iesniegt" at bounding box center [587, 484] width 140 height 34
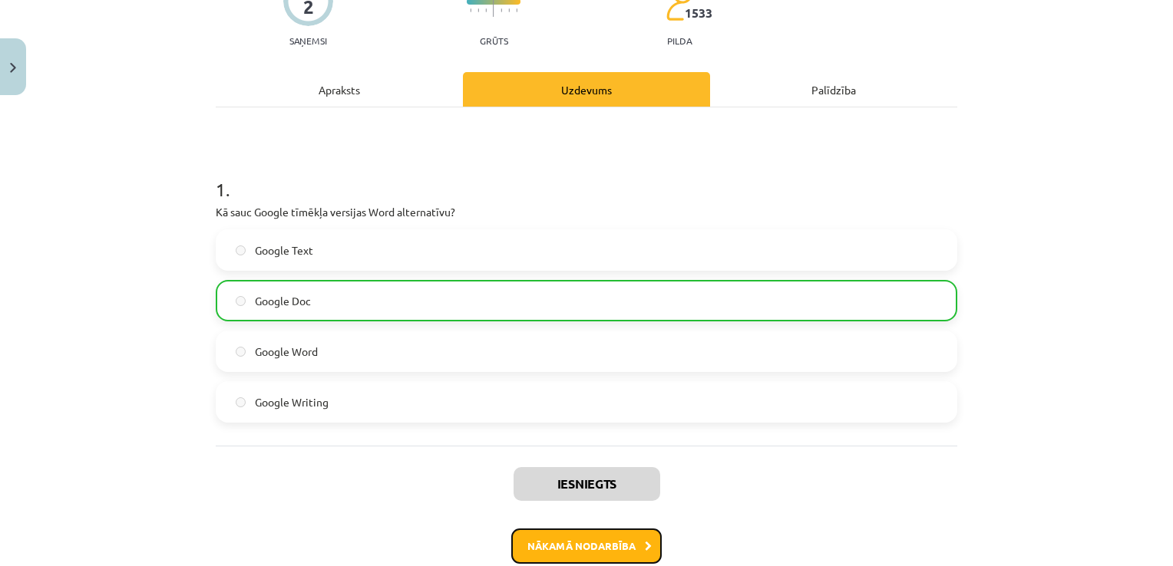
click at [583, 537] on button "Nākamā nodarbība" at bounding box center [586, 546] width 150 height 35
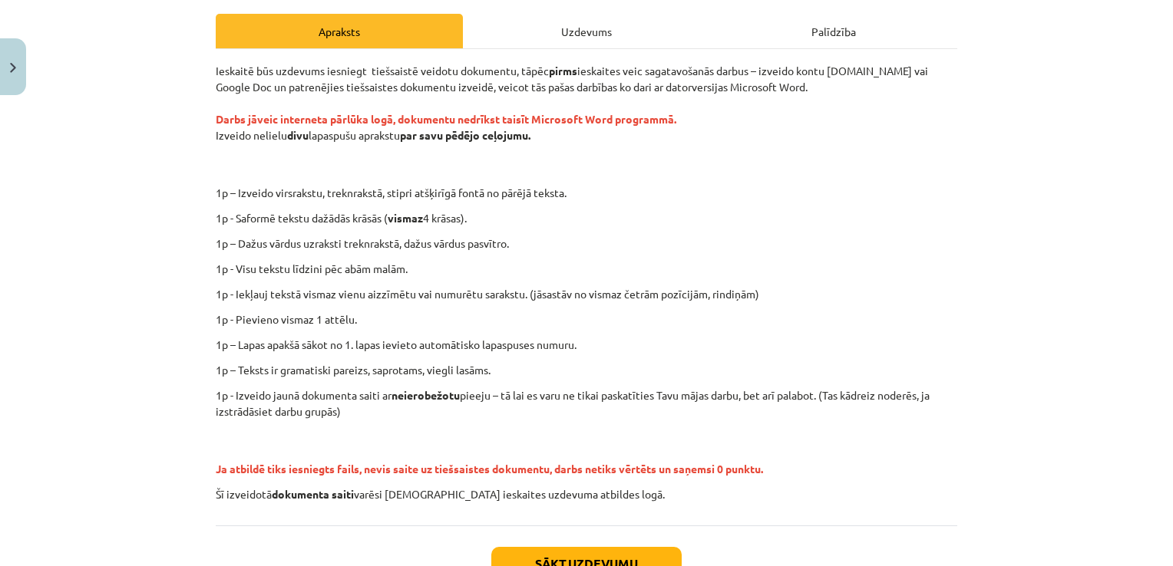
scroll to position [212, 0]
click at [604, 556] on button "Sākt uzdevumu" at bounding box center [586, 564] width 190 height 34
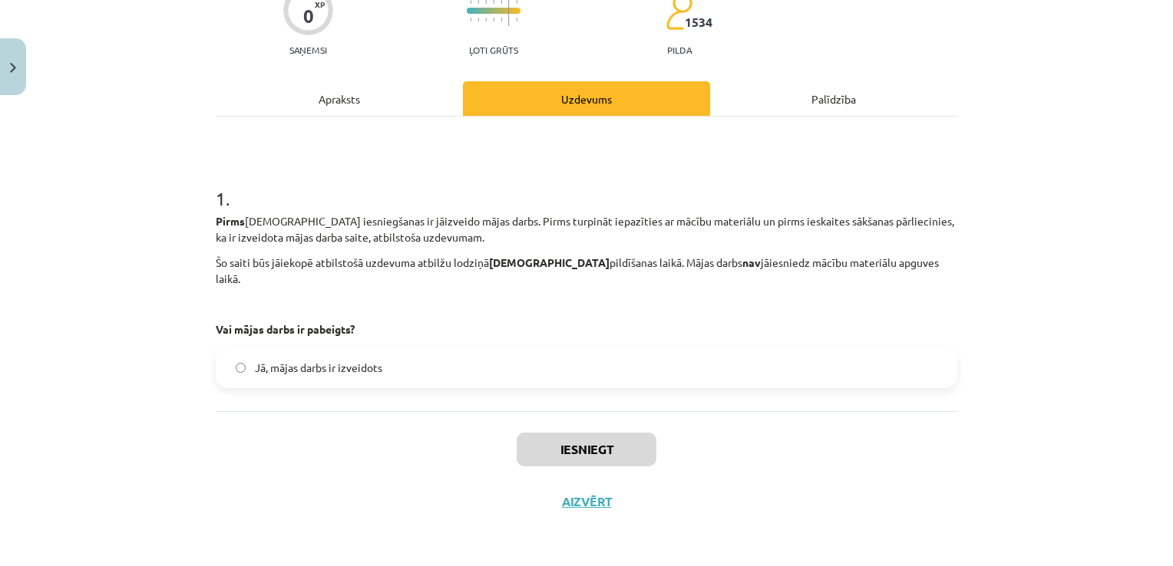
scroll to position [38, 0]
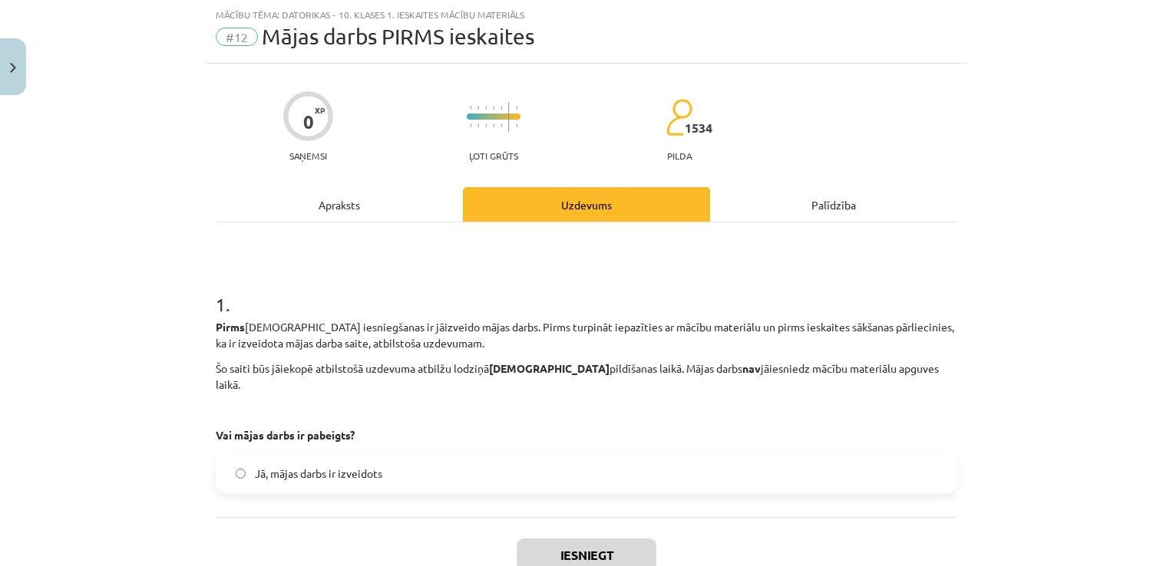
click at [545, 456] on label "Jā, mājas darbs ir izveidots" at bounding box center [586, 473] width 738 height 38
click at [558, 539] on button "Iesniegt" at bounding box center [587, 556] width 140 height 34
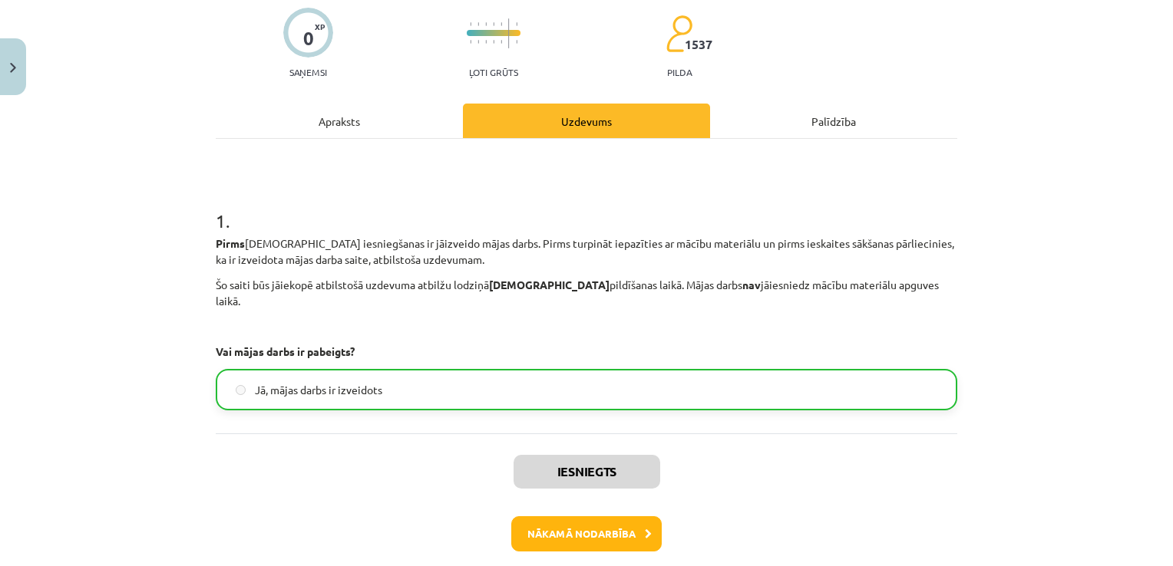
scroll to position [131, 0]
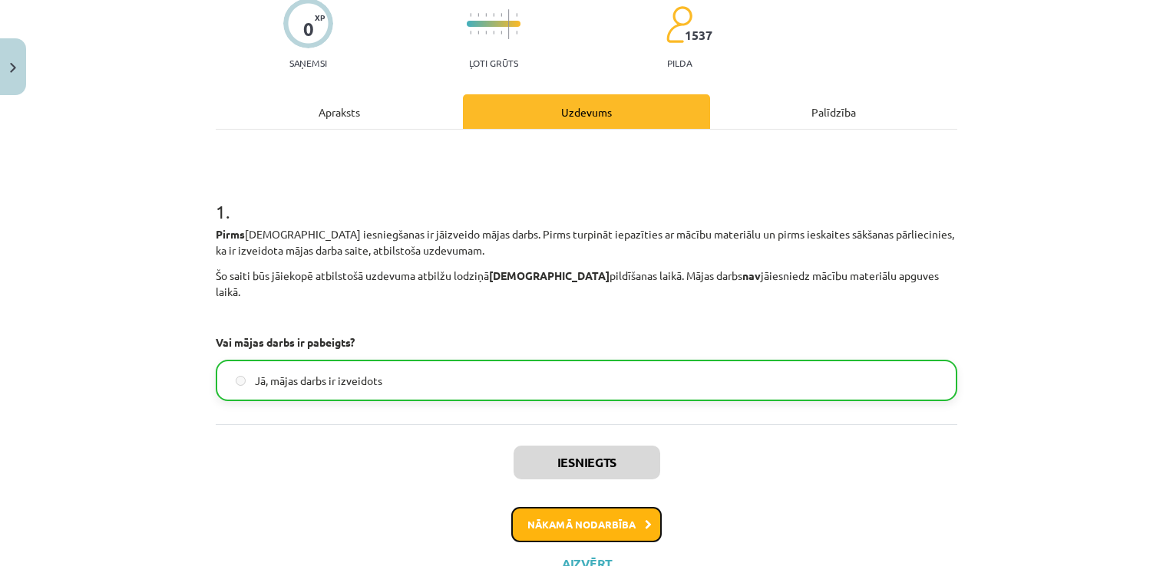
click at [580, 507] on button "Nākamā nodarbība" at bounding box center [586, 524] width 150 height 35
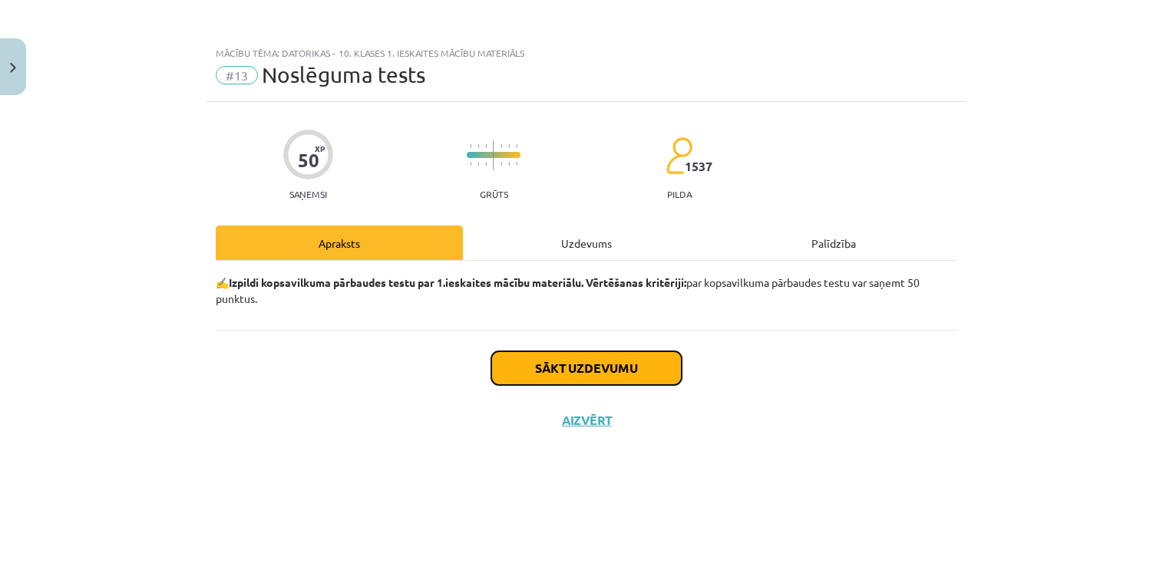
click at [614, 364] on button "Sākt uzdevumu" at bounding box center [586, 369] width 190 height 34
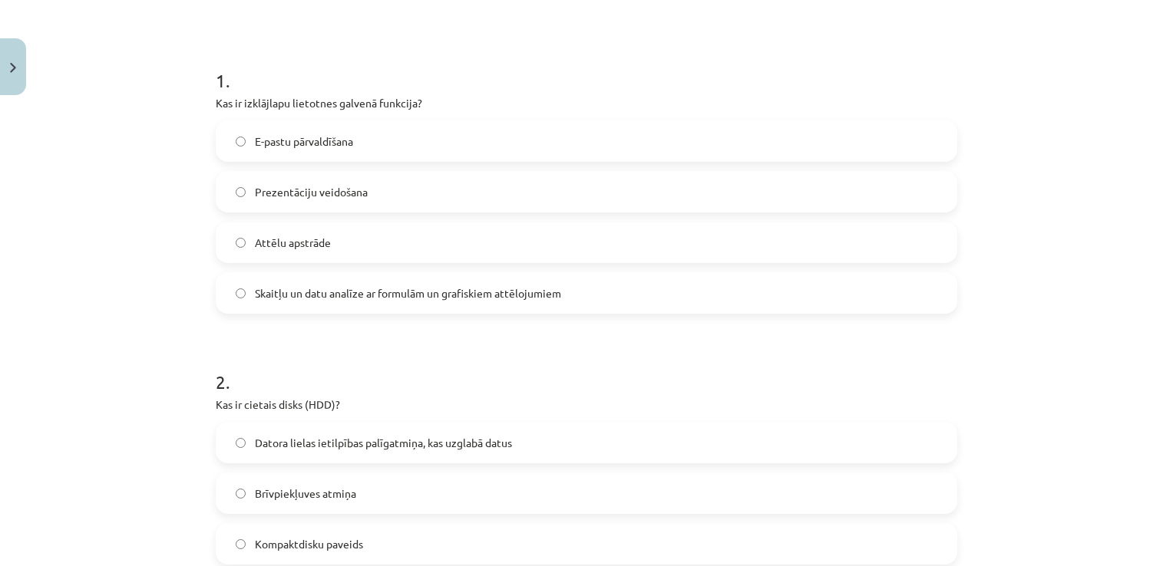
scroll to position [266, 0]
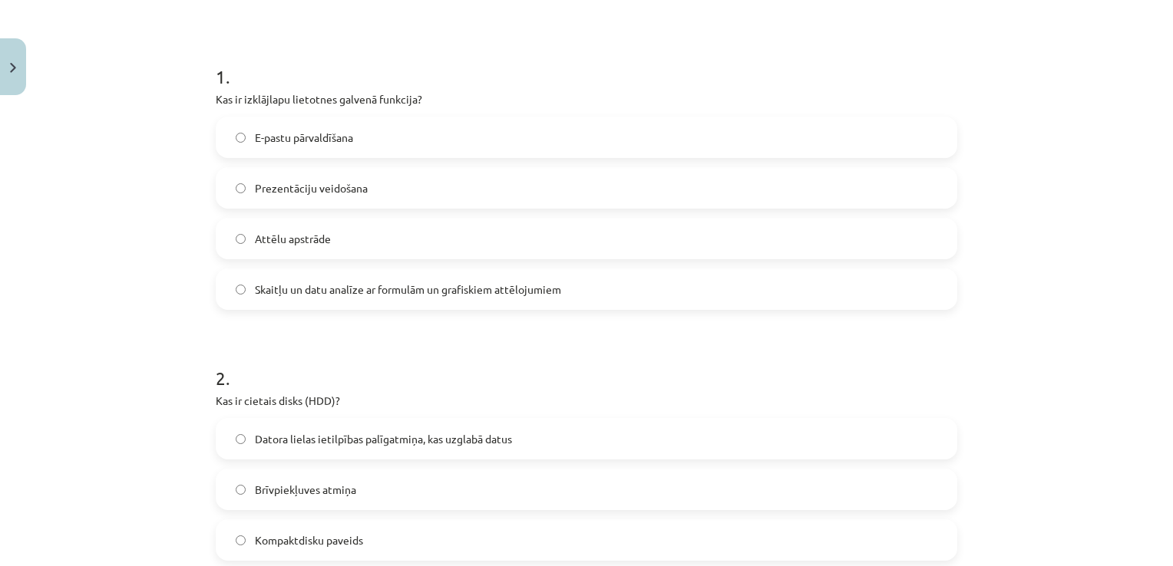
click at [783, 281] on label "Skaitļu un datu analīze ar formulām un grafiskiem attēlojumiem" at bounding box center [586, 289] width 738 height 38
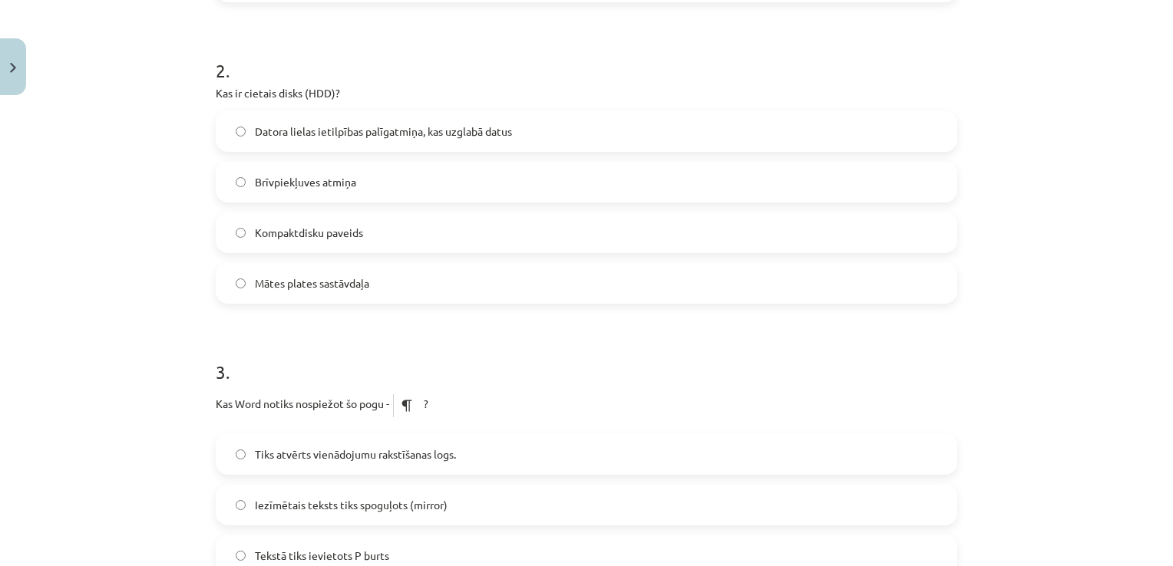
scroll to position [579, 0]
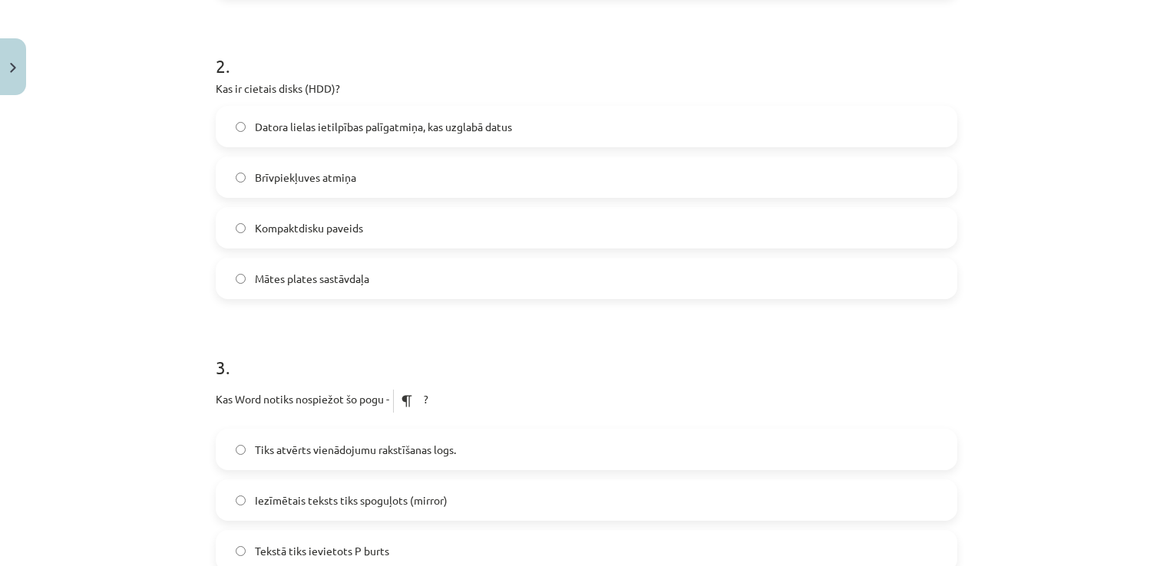
click at [688, 127] on label "Datora lielas ietilpības palīgatmiņa, kas uzglabā datus" at bounding box center [586, 126] width 738 height 38
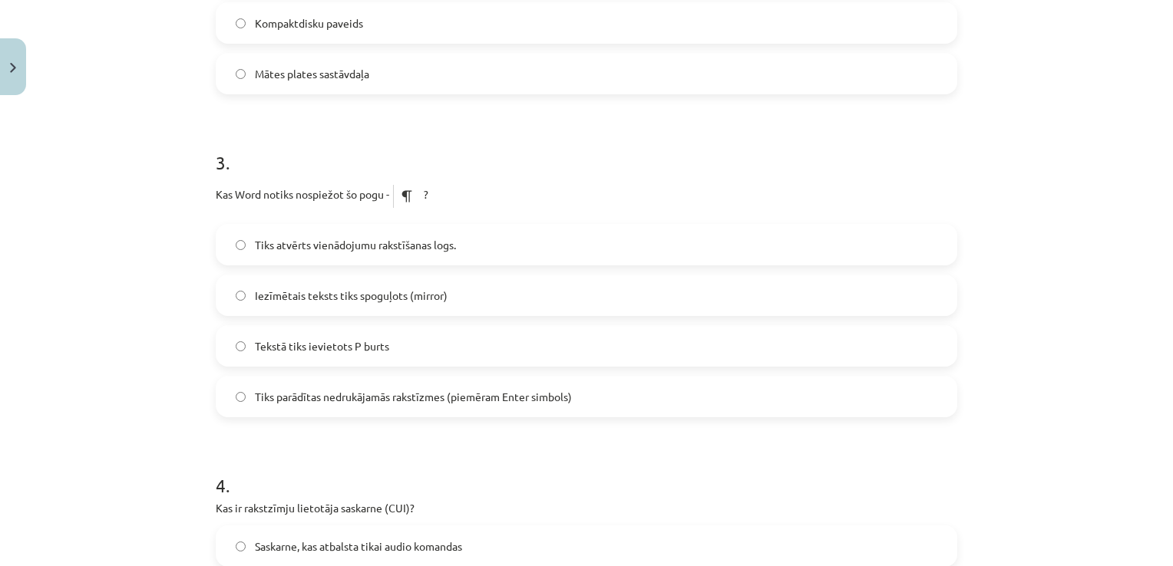
scroll to position [844, 0]
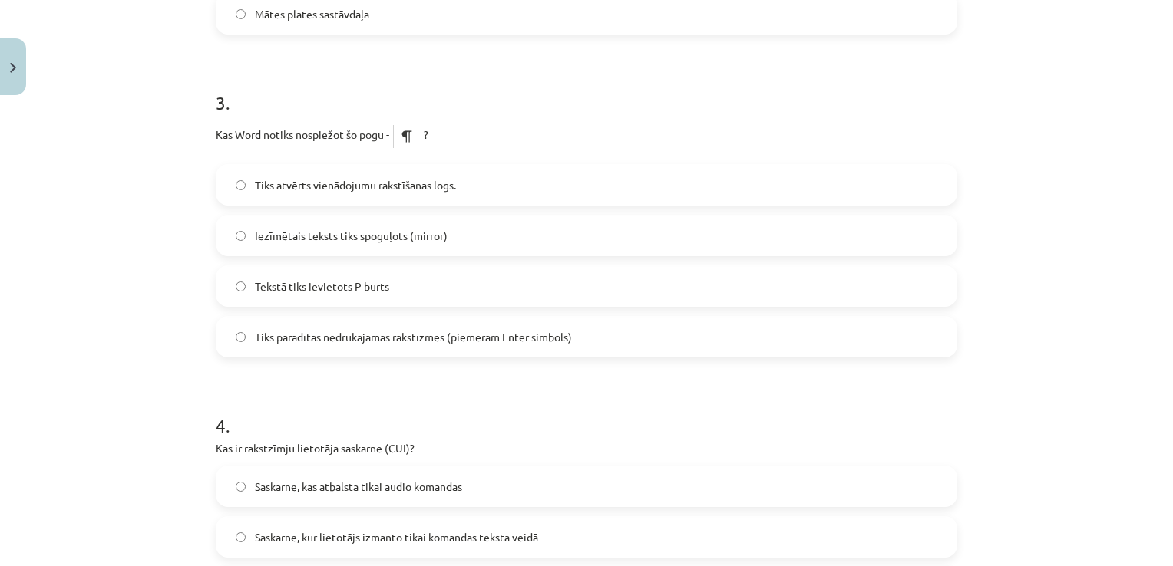
click at [796, 339] on label "Tiks parādītas nedrukājamās rakstīzmes (piemēram Enter simbols)" at bounding box center [586, 337] width 738 height 38
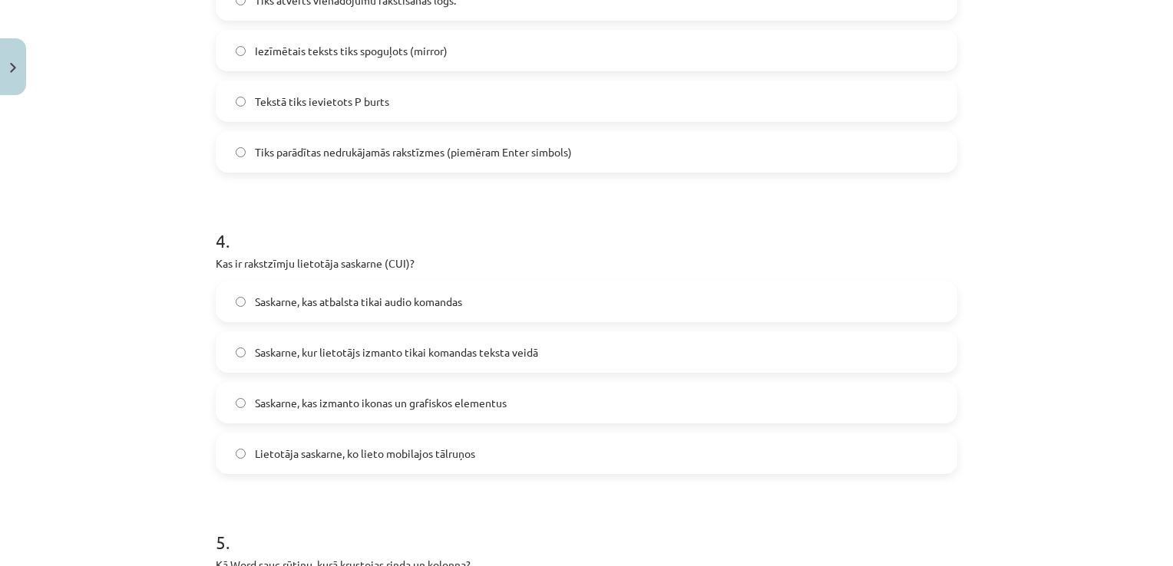
scroll to position [1052, 0]
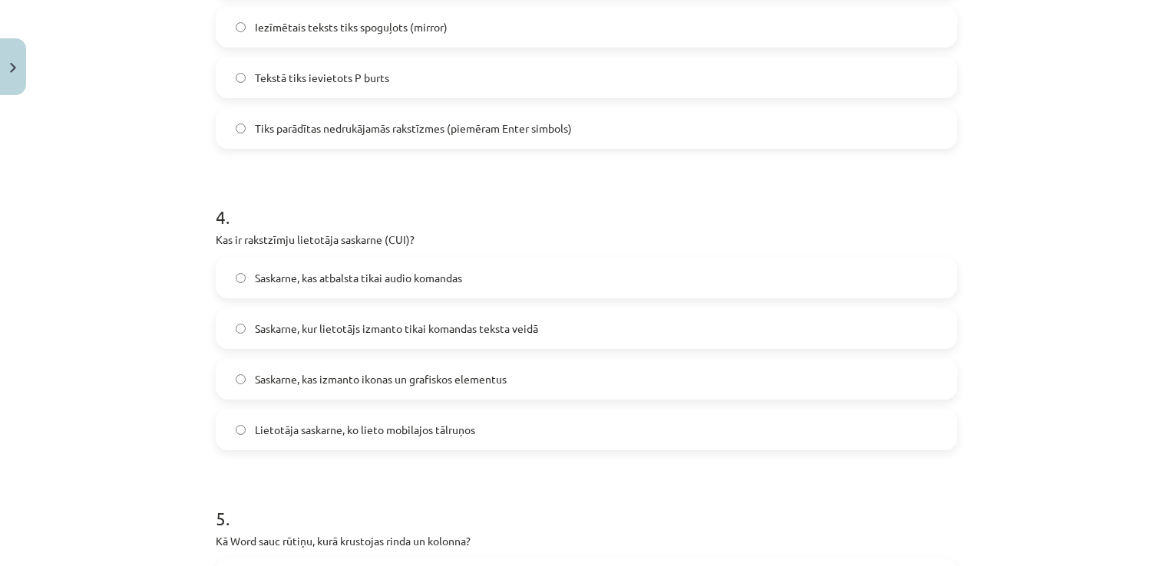
click at [783, 342] on label "Saskarne, kur lietotājs izmanto tikai komandas teksta veidā" at bounding box center [586, 328] width 738 height 38
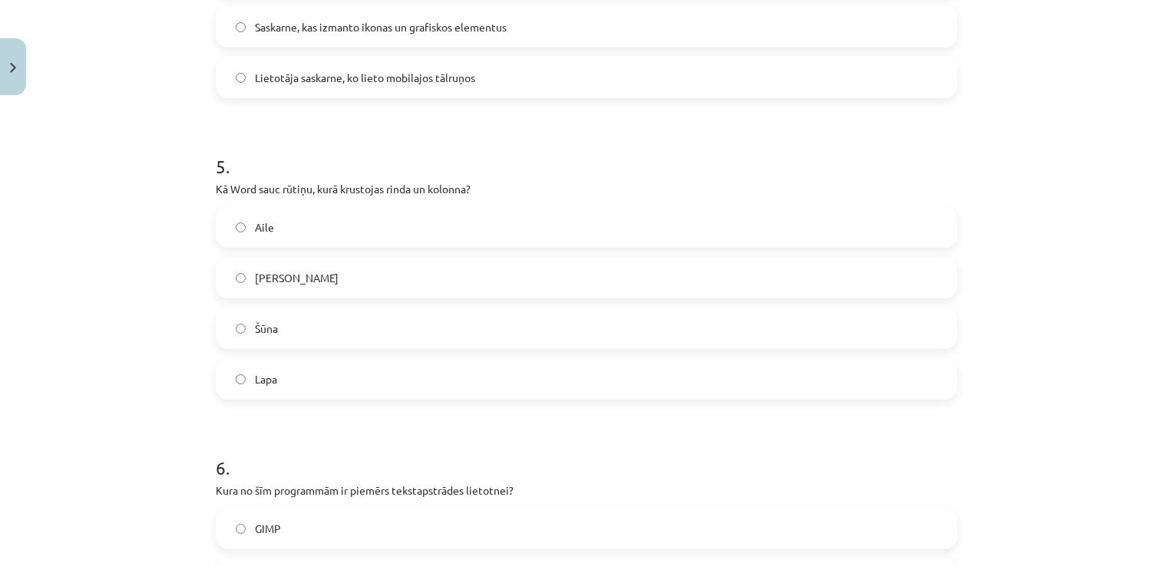
scroll to position [1484, 0]
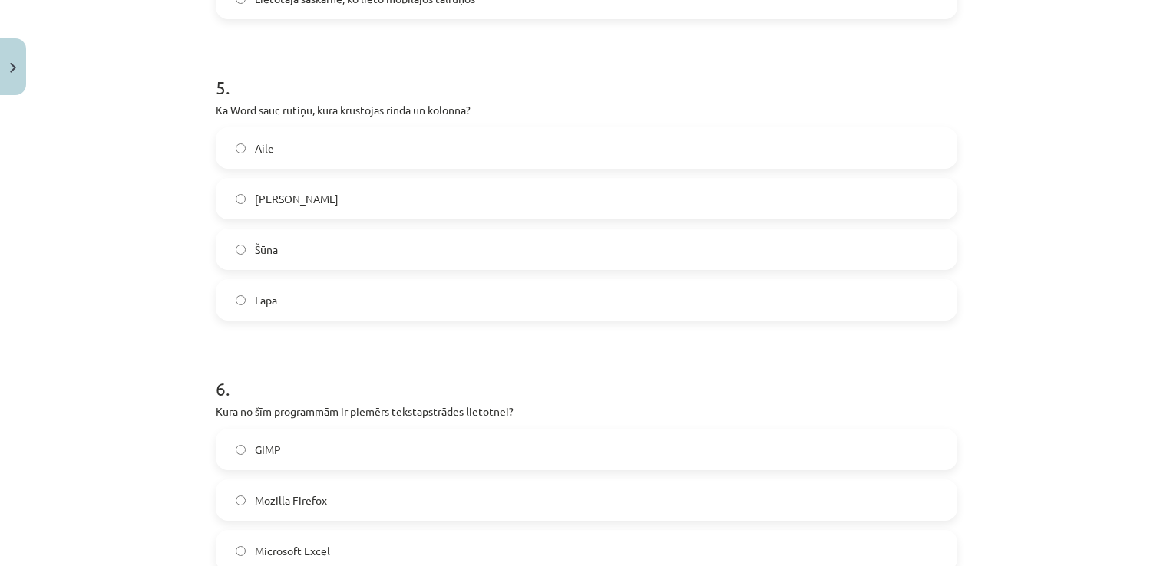
click at [531, 251] on label "Šūna" at bounding box center [586, 249] width 738 height 38
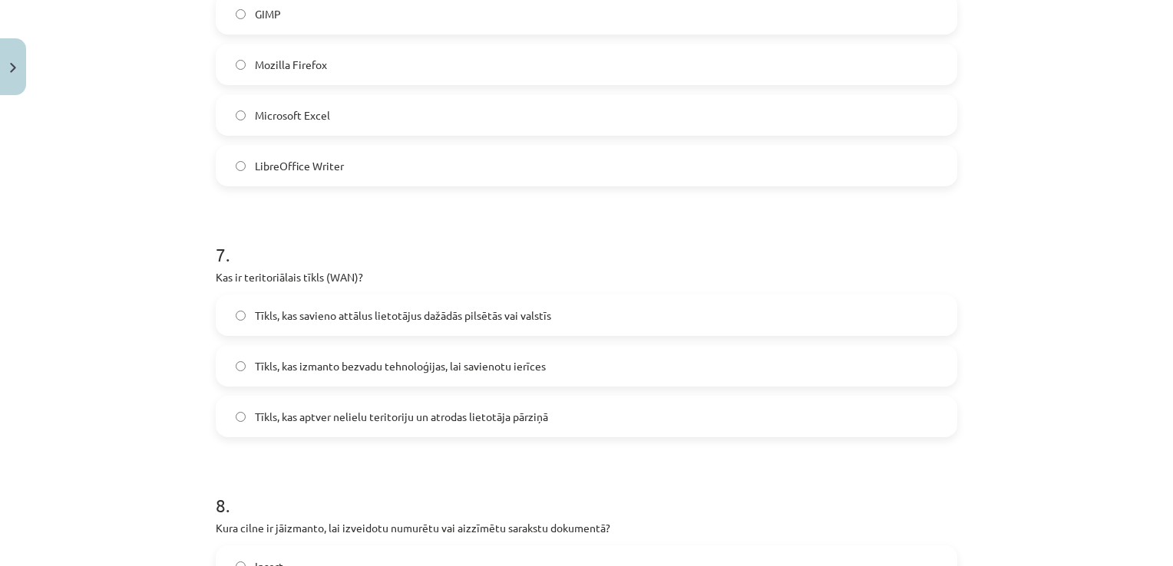
scroll to position [1943, 0]
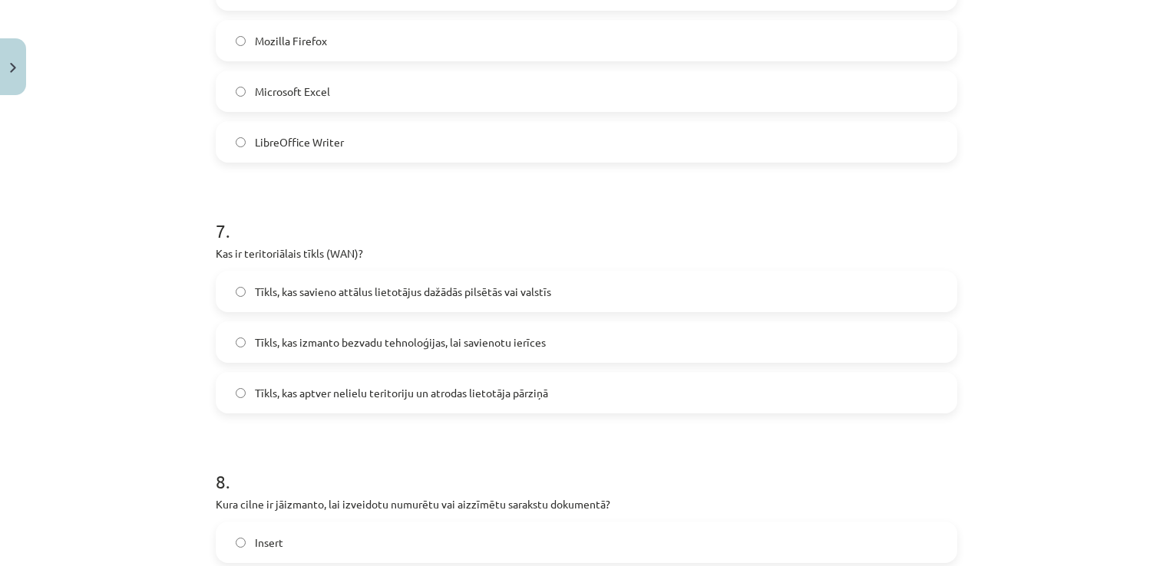
click at [850, 146] on label "LibreOffice Writer" at bounding box center [586, 142] width 738 height 38
click at [586, 286] on label "Tīkls, kas savieno attālus lietotājus dažādās pilsētās vai valstīs" at bounding box center [586, 291] width 738 height 38
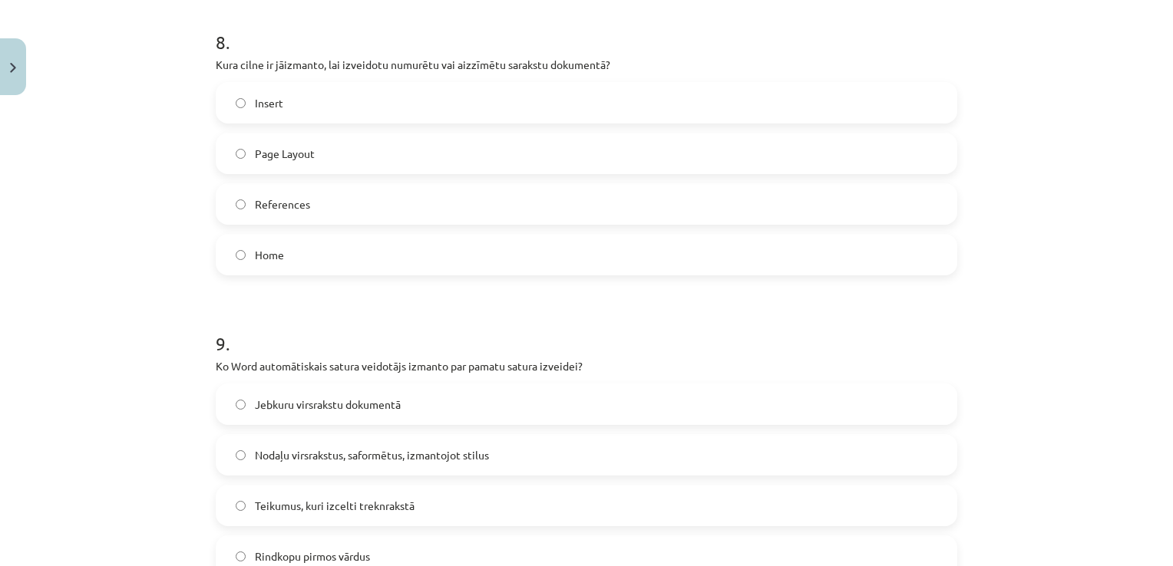
scroll to position [2392, 0]
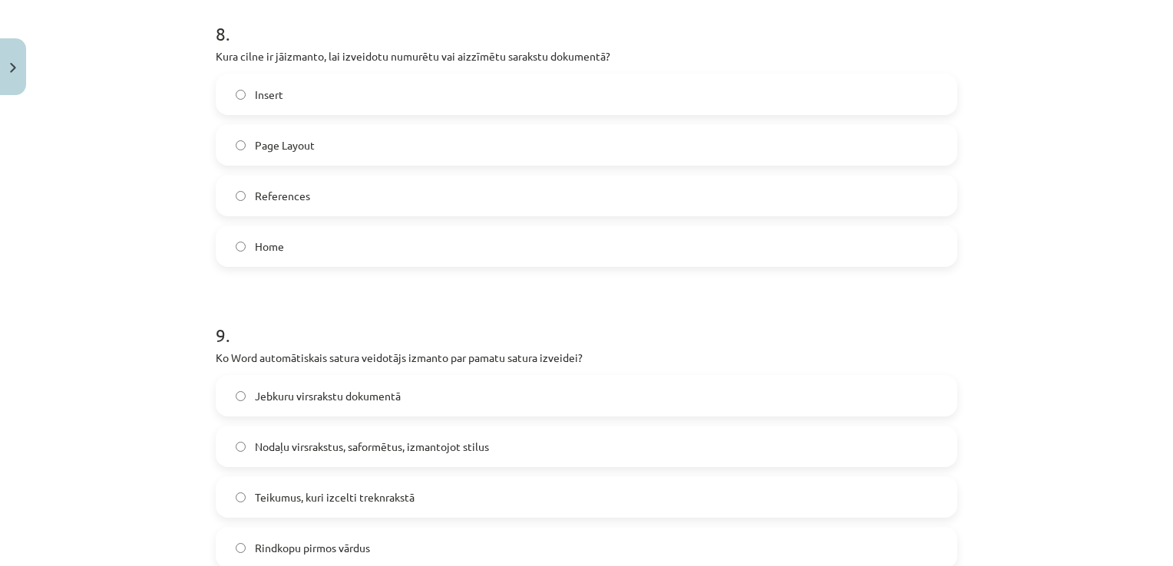
click at [617, 259] on label "Home" at bounding box center [586, 246] width 738 height 38
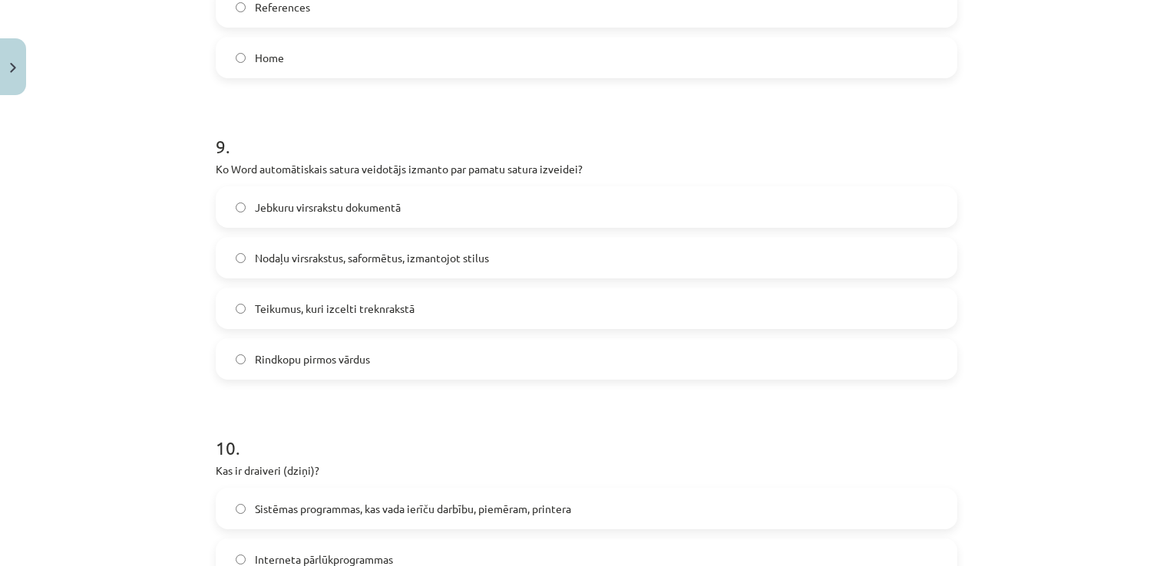
scroll to position [2588, 0]
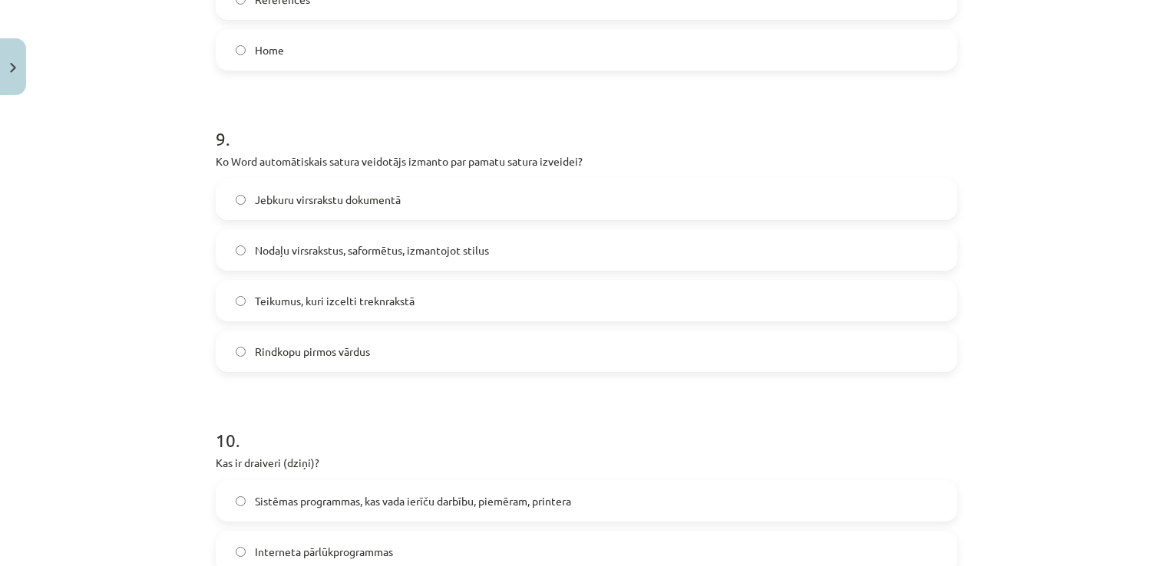
click at [705, 254] on label "Nodaļu virsrakstus, saformētus, izmantojot stilus" at bounding box center [586, 250] width 738 height 38
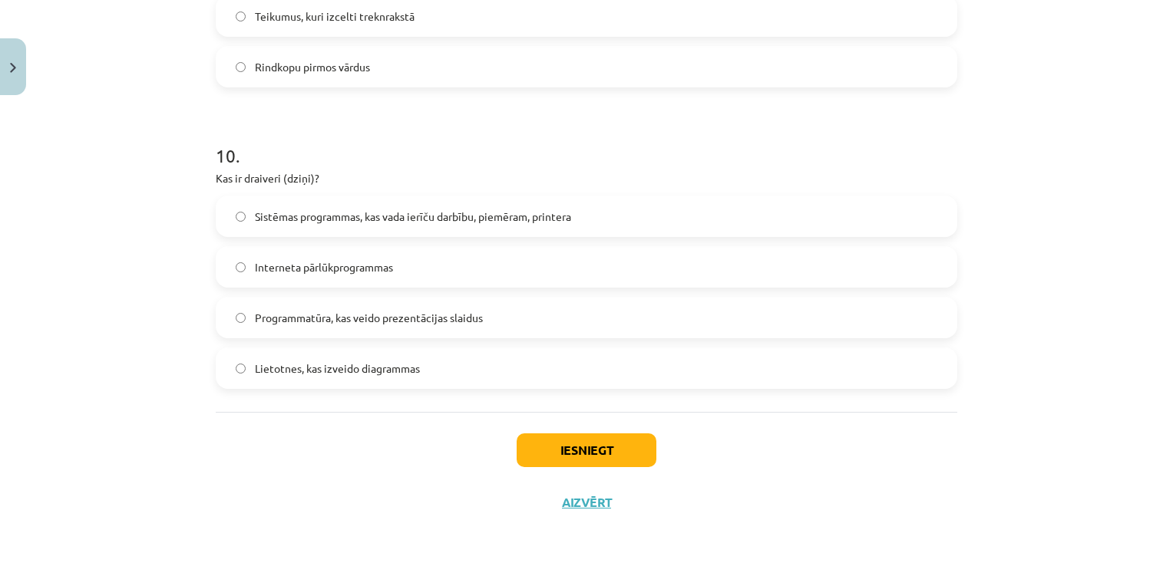
click at [591, 217] on label "Sistēmas programmas, kas vada ierīču darbību, piemēram, printera" at bounding box center [586, 216] width 738 height 38
click at [584, 444] on button "Iesniegt" at bounding box center [587, 451] width 140 height 34
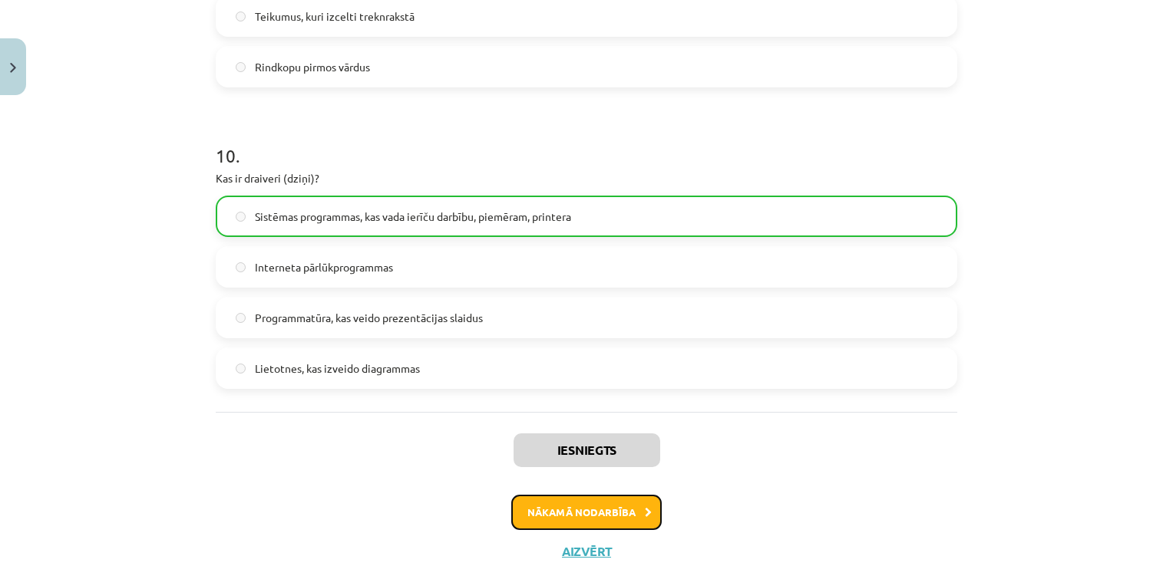
click at [607, 504] on button "Nākamā nodarbība" at bounding box center [586, 512] width 150 height 35
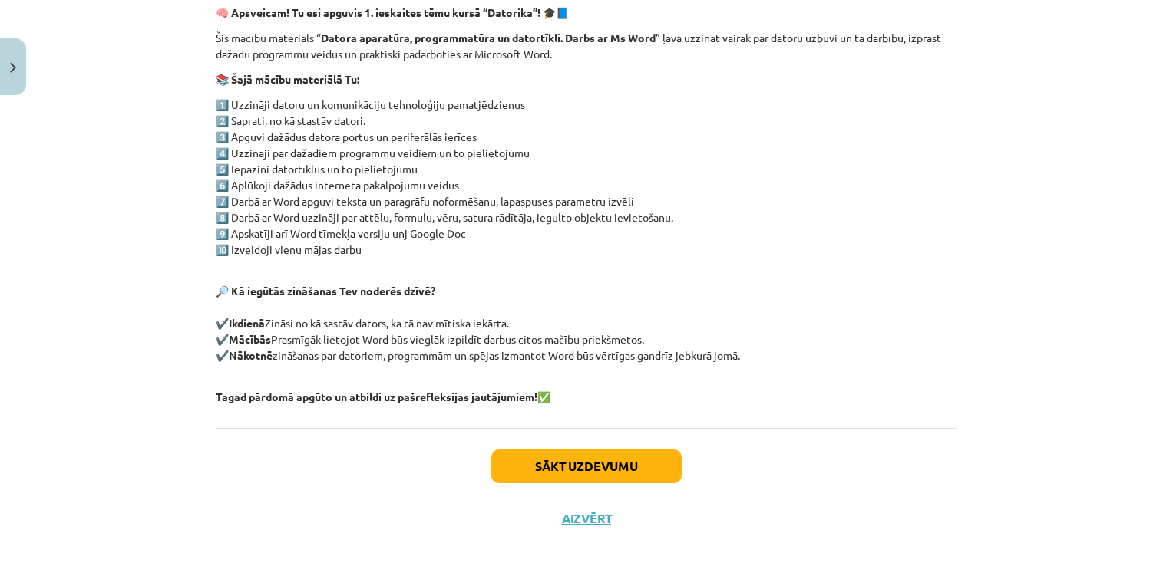
scroll to position [275, 0]
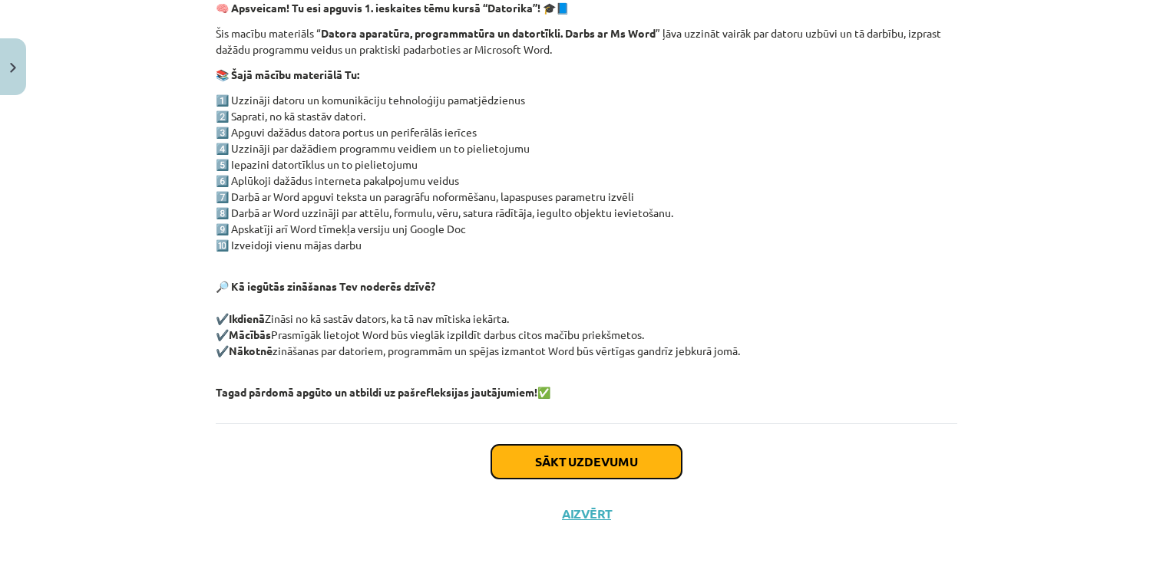
click at [541, 457] on button "Sākt uzdevumu" at bounding box center [586, 462] width 190 height 34
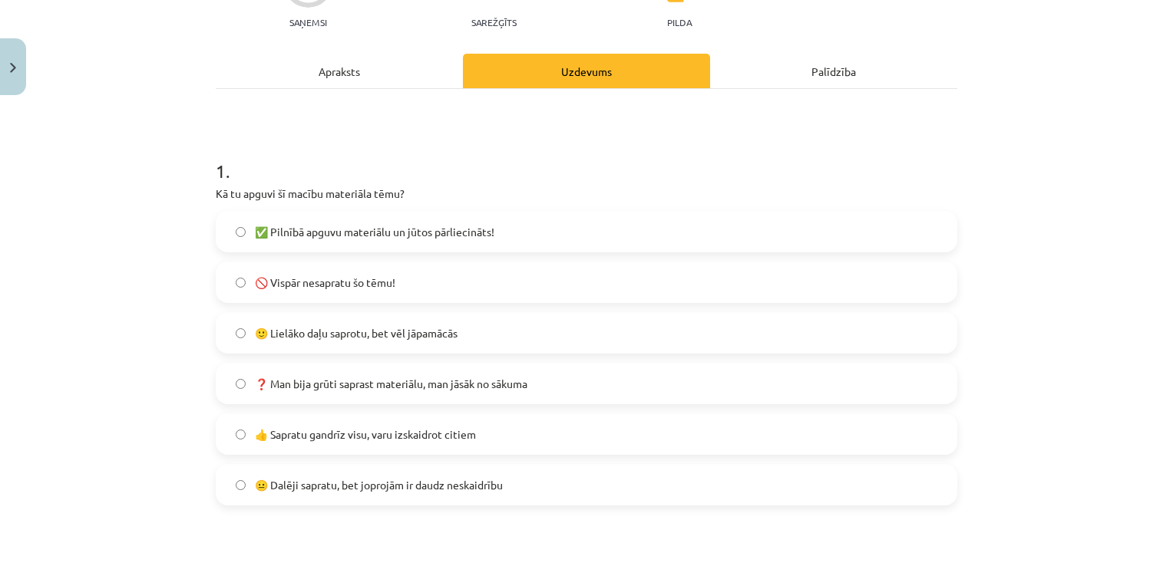
scroll to position [181, 0]
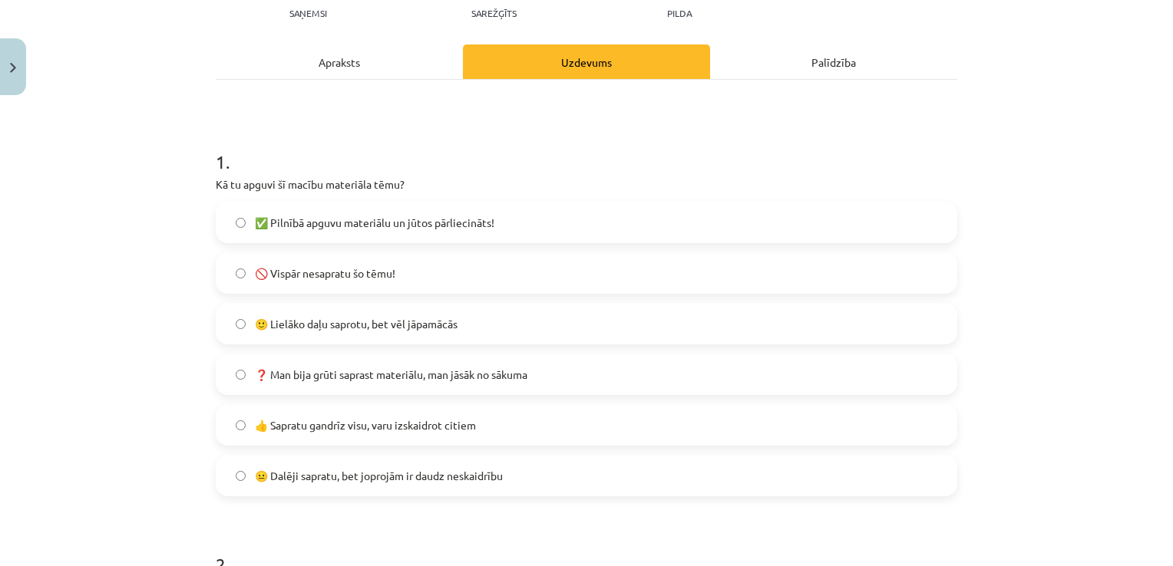
click at [611, 322] on label "🙂 Lielāko daļu saprotu, bet vēl jāpamācās" at bounding box center [586, 324] width 738 height 38
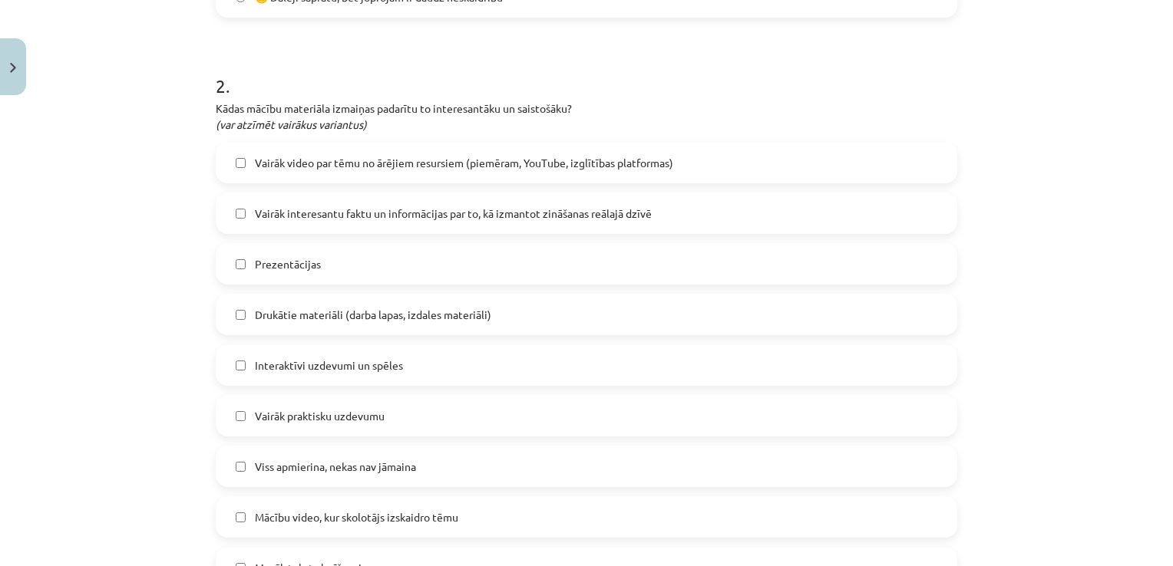
scroll to position [664, 0]
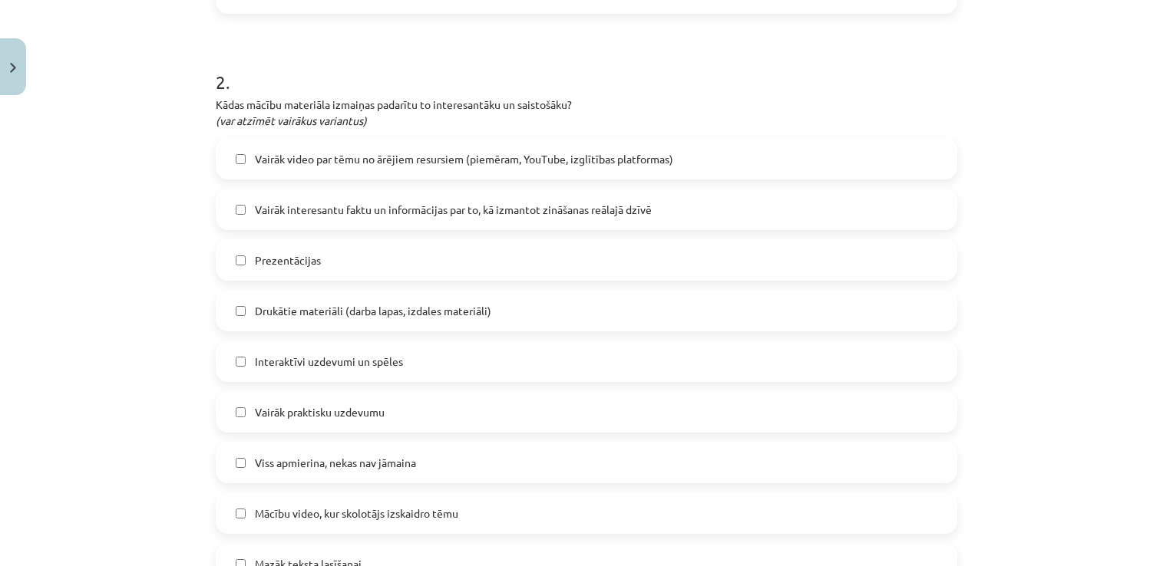
click at [893, 322] on label "Drukātie materiāli (darba lapas, izdales materiāli)" at bounding box center [586, 311] width 738 height 38
click at [727, 478] on label "Viss apmierina, nekas nav jāmaina" at bounding box center [586, 463] width 738 height 38
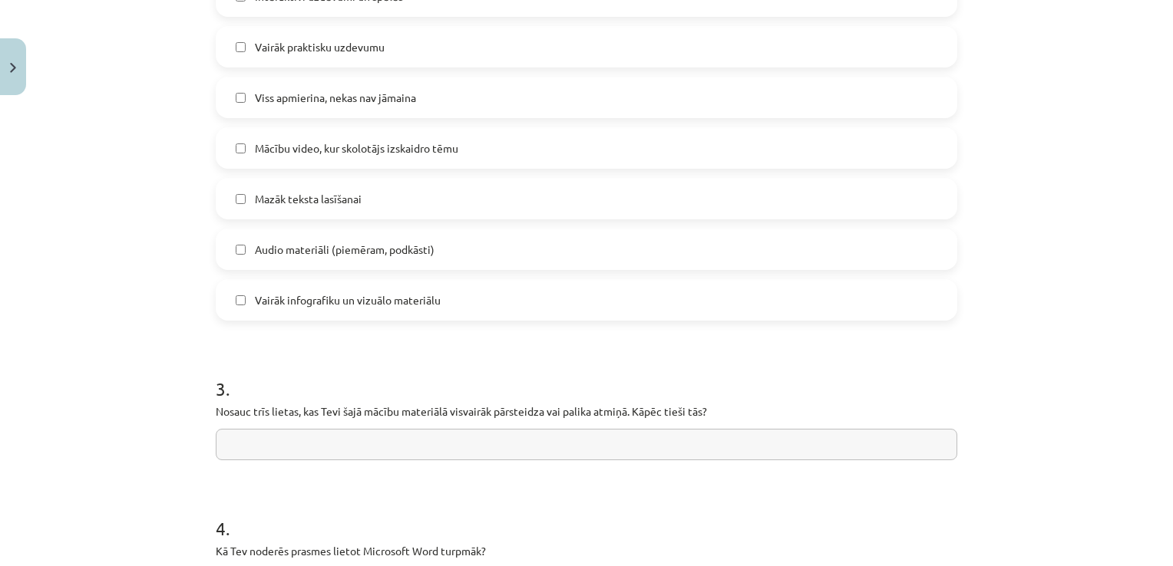
scroll to position [1034, 0]
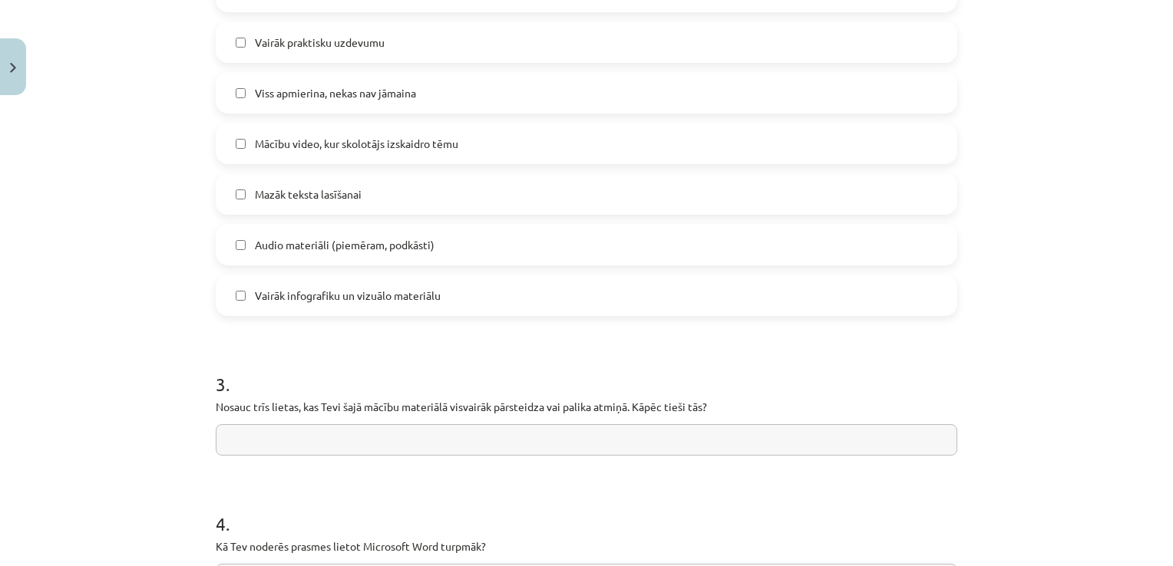
click at [936, 297] on label "Vairāk infografiku un vizuālo materiālu" at bounding box center [586, 295] width 738 height 38
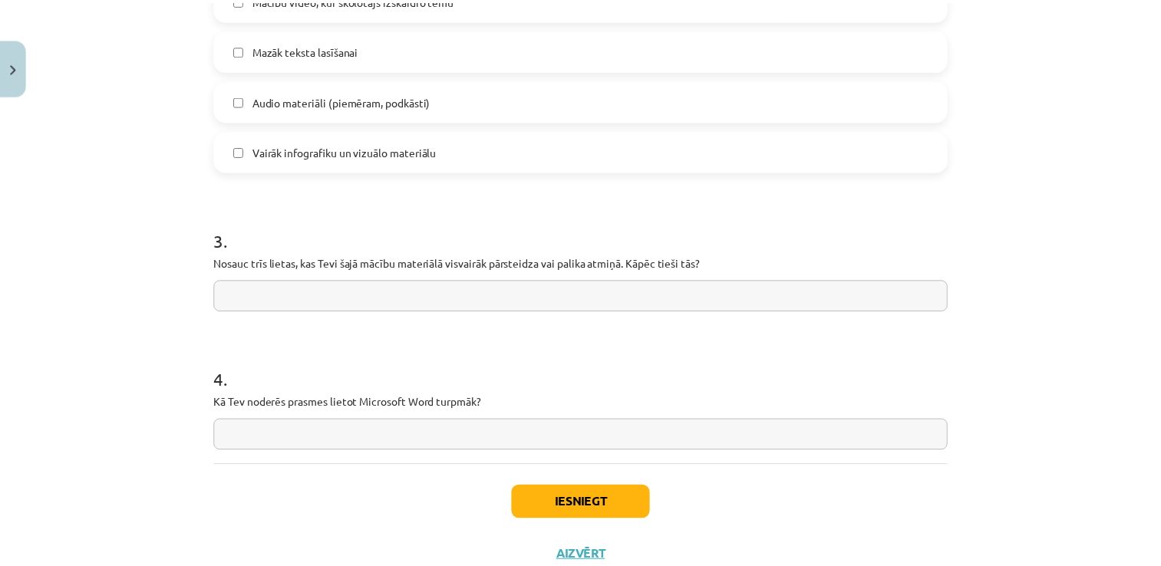
scroll to position [1188, 0]
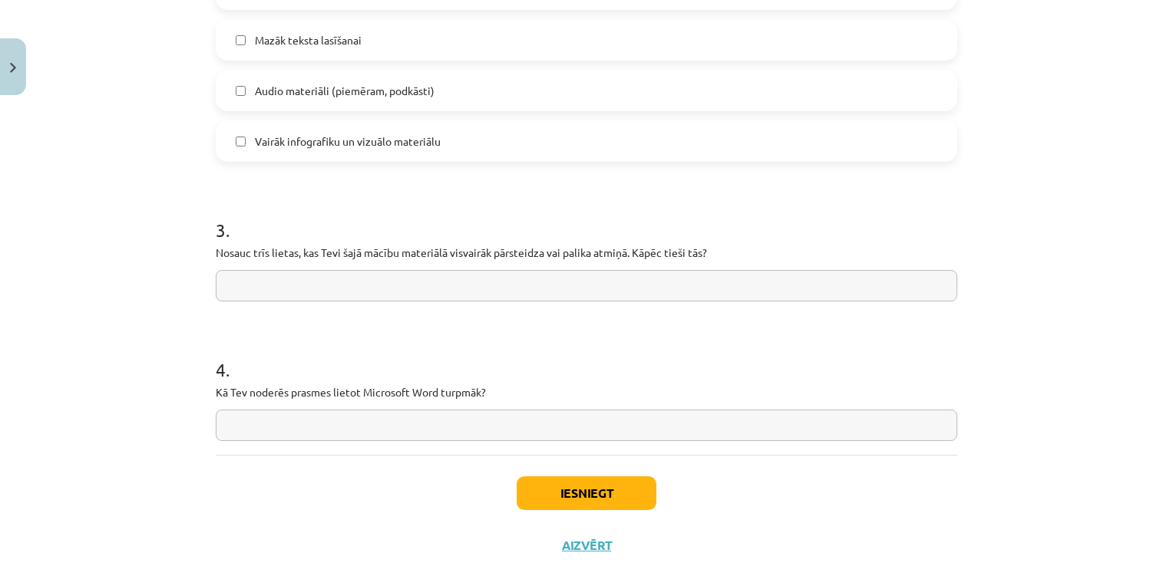
click at [814, 275] on input "text" at bounding box center [586, 285] width 741 height 31
type input "***"
click at [431, 422] on input "text" at bounding box center [586, 425] width 741 height 31
click at [535, 497] on button "Iesniegt" at bounding box center [587, 494] width 140 height 34
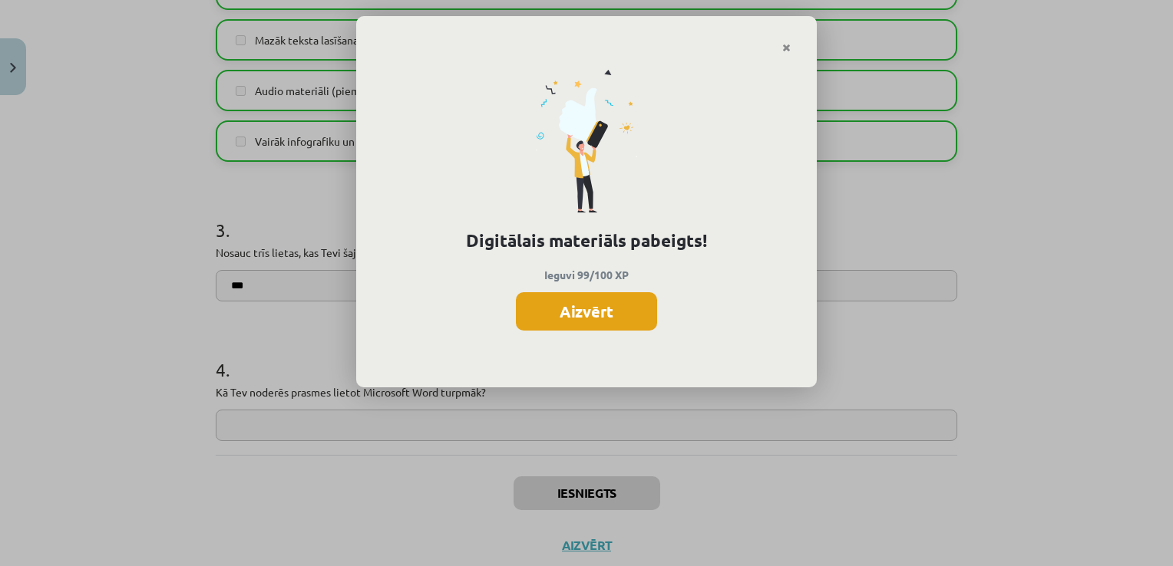
click at [606, 302] on button "Aizvērt" at bounding box center [586, 311] width 141 height 38
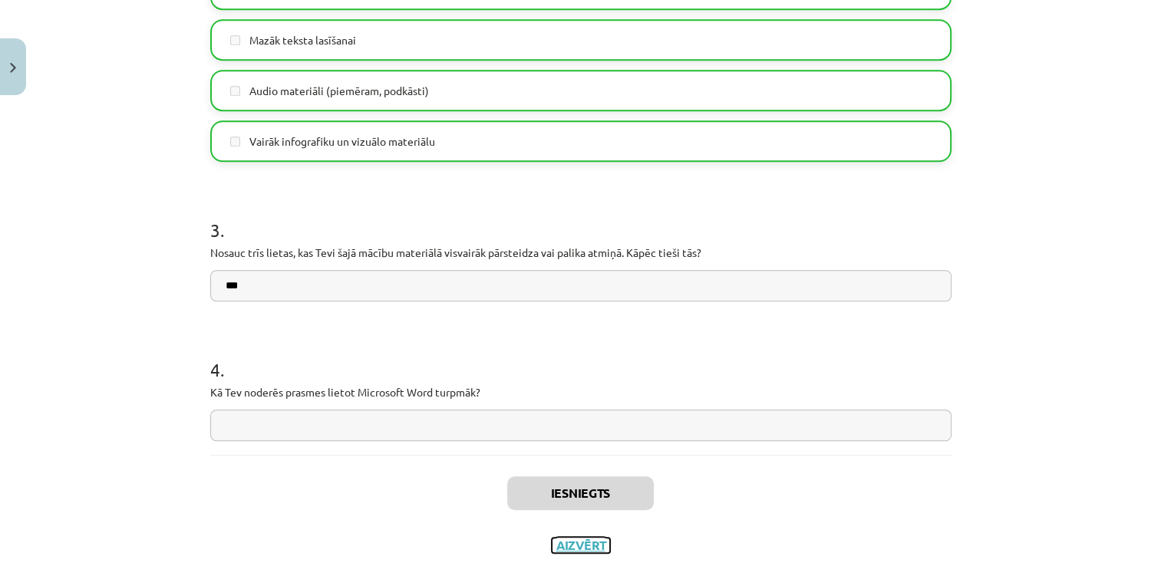
click at [559, 542] on button "Aizvērt" at bounding box center [581, 545] width 58 height 15
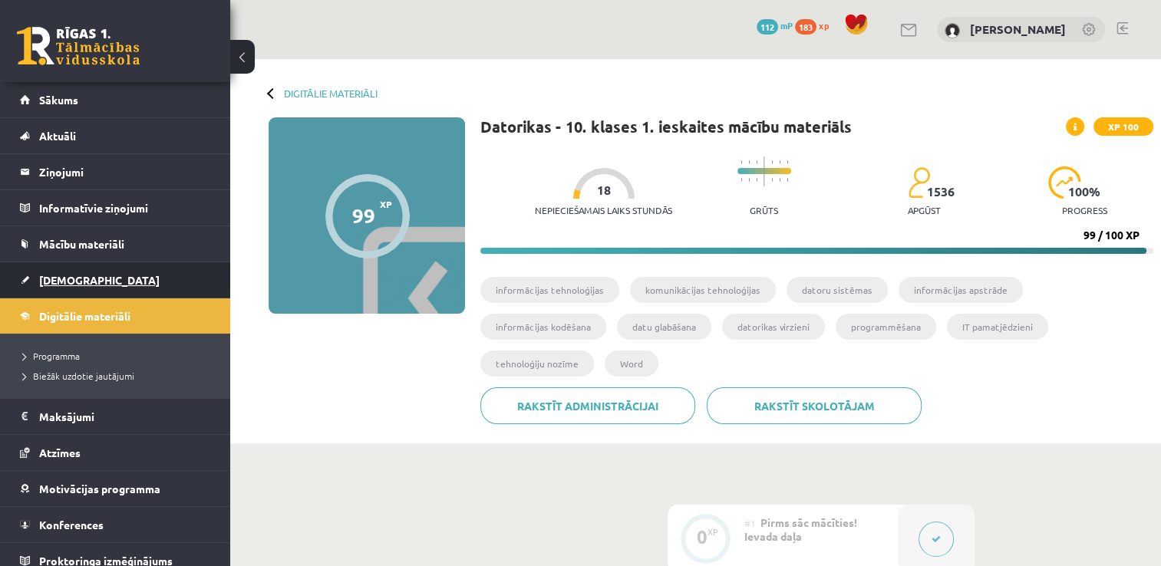
click at [60, 286] on link "[DEMOGRAPHIC_DATA]" at bounding box center [115, 280] width 191 height 35
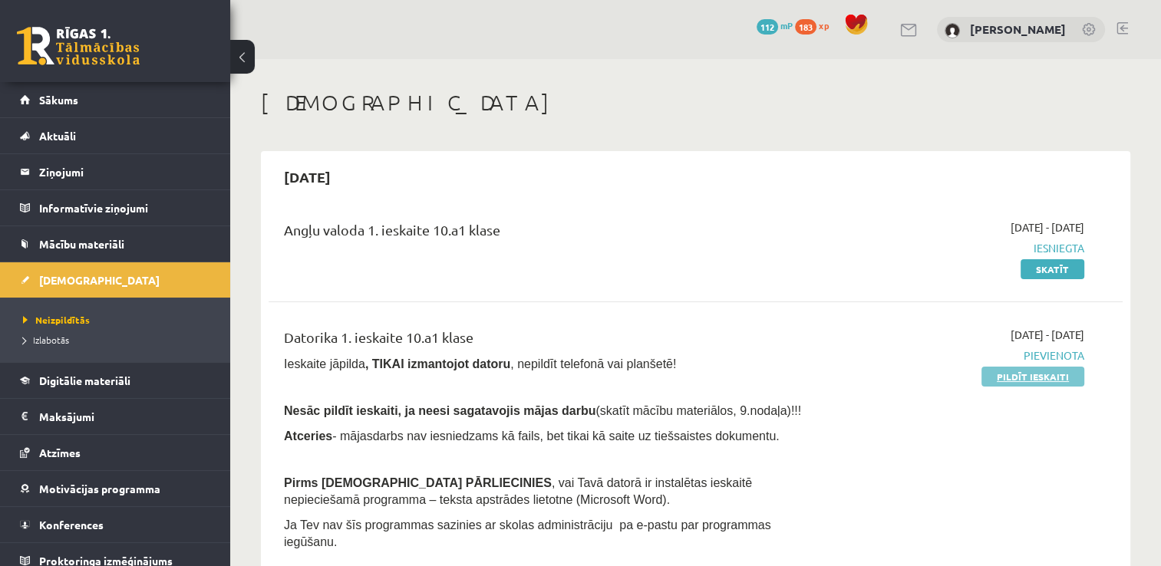
click at [1002, 376] on link "Pildīt ieskaiti" at bounding box center [1033, 377] width 103 height 20
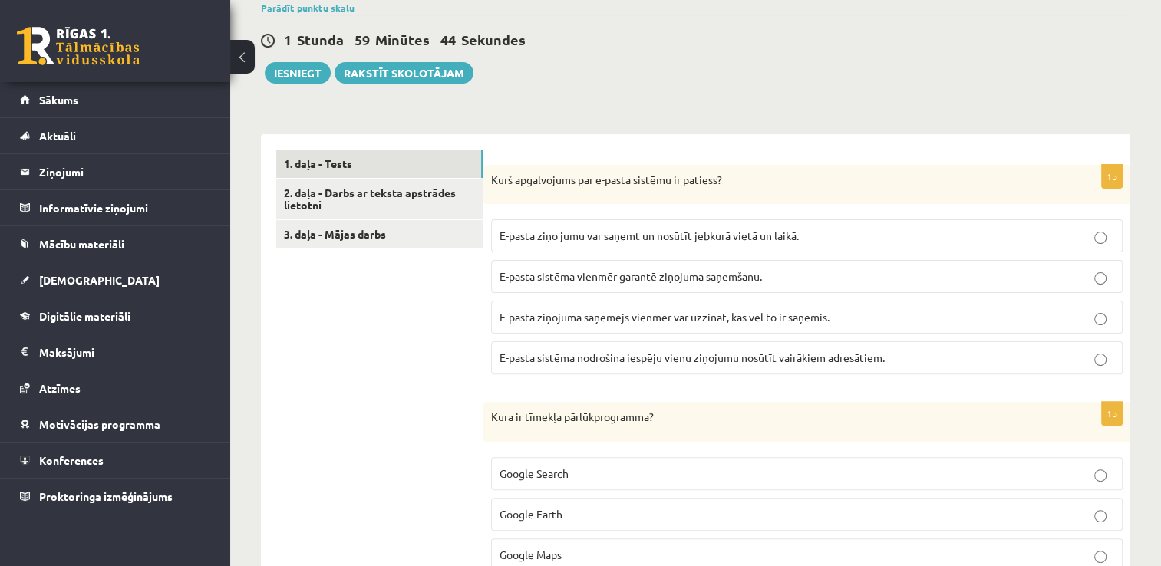
scroll to position [365, 0]
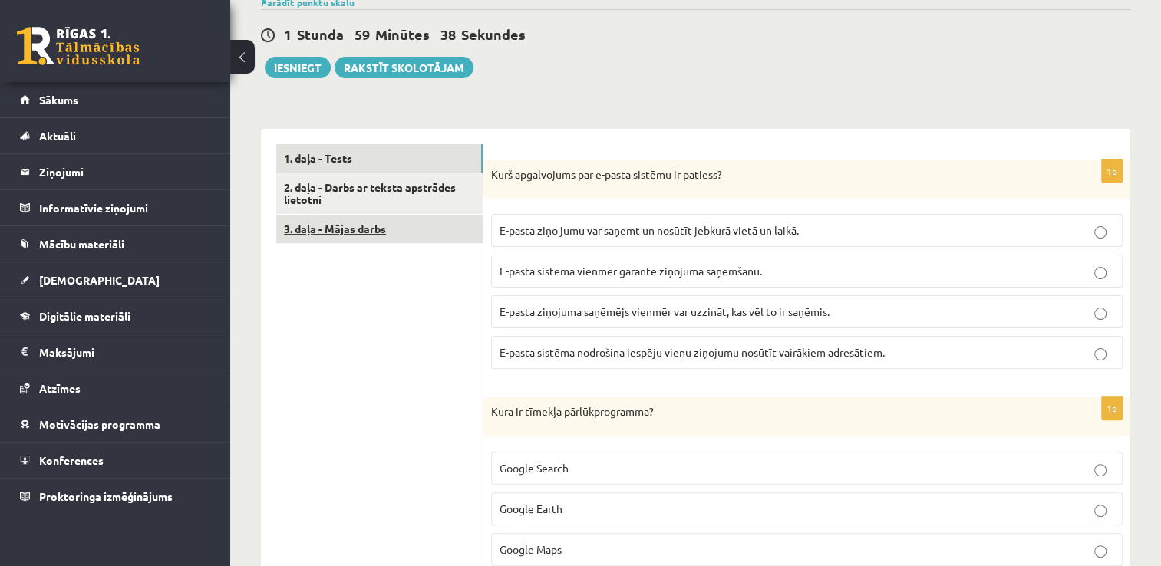
click at [410, 232] on link "3. daļa - Mājas darbs" at bounding box center [379, 229] width 206 height 28
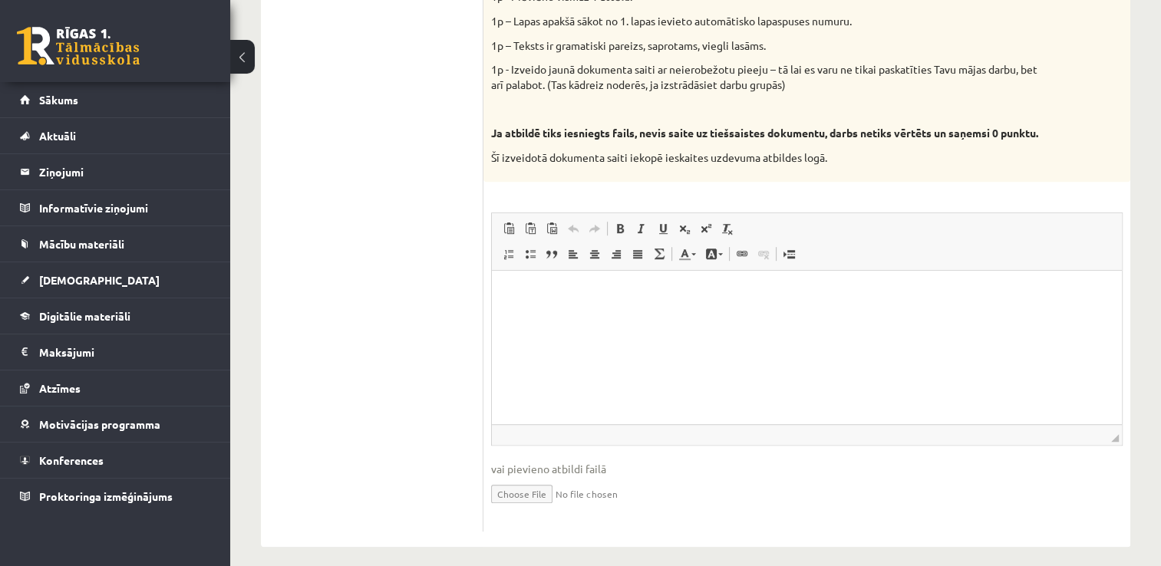
scroll to position [874, 0]
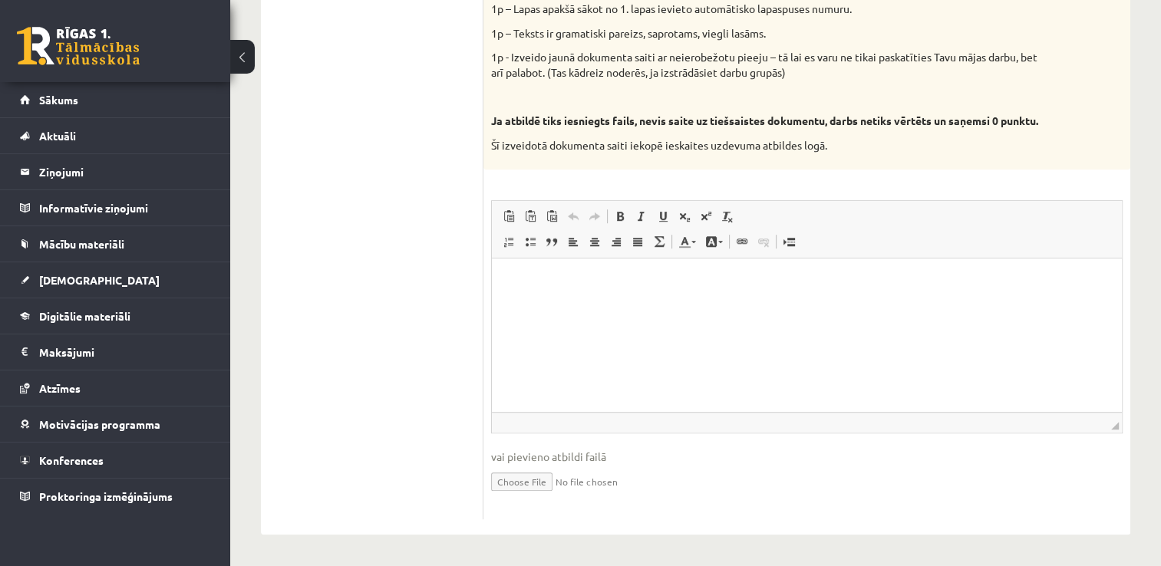
click at [526, 481] on input "file" at bounding box center [807, 480] width 632 height 31
click at [579, 266] on html at bounding box center [807, 282] width 630 height 47
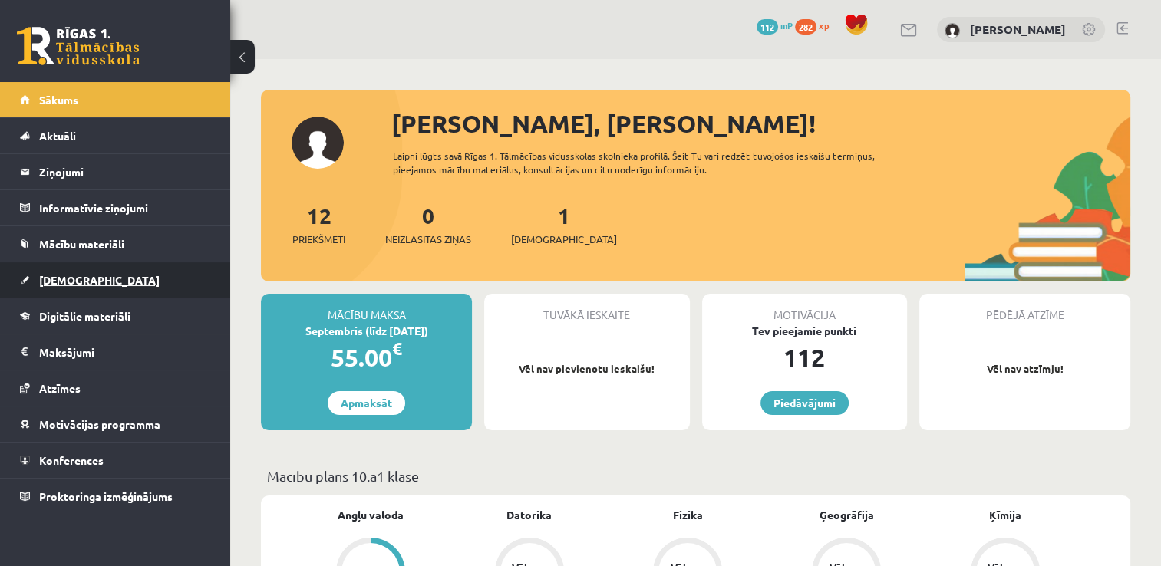
click at [67, 278] on span "[DEMOGRAPHIC_DATA]" at bounding box center [99, 280] width 121 height 14
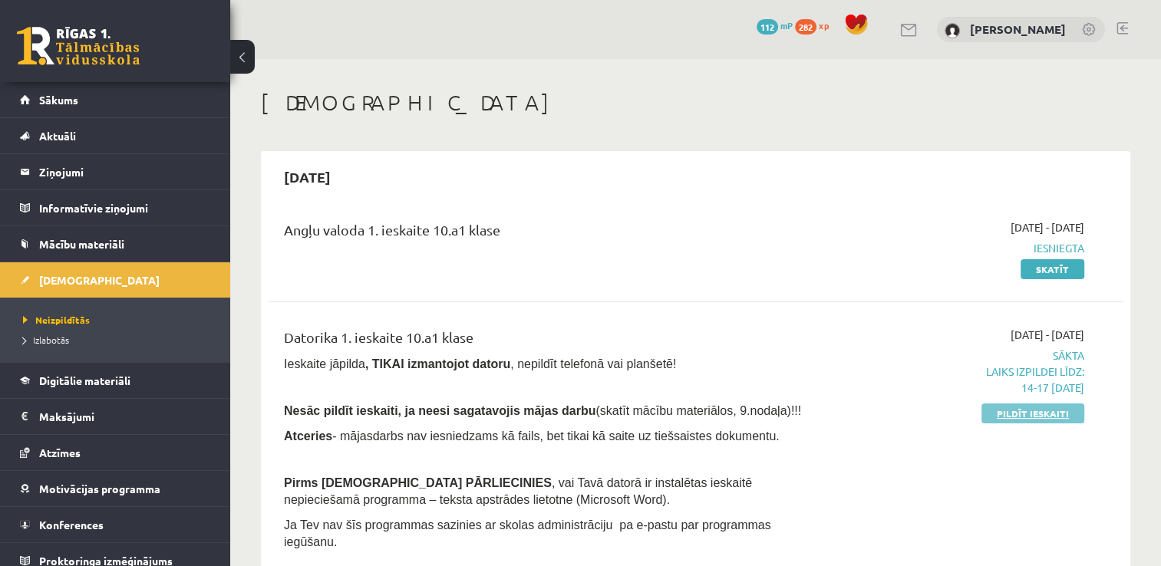
click at [988, 410] on link "Pildīt ieskaiti" at bounding box center [1033, 414] width 103 height 20
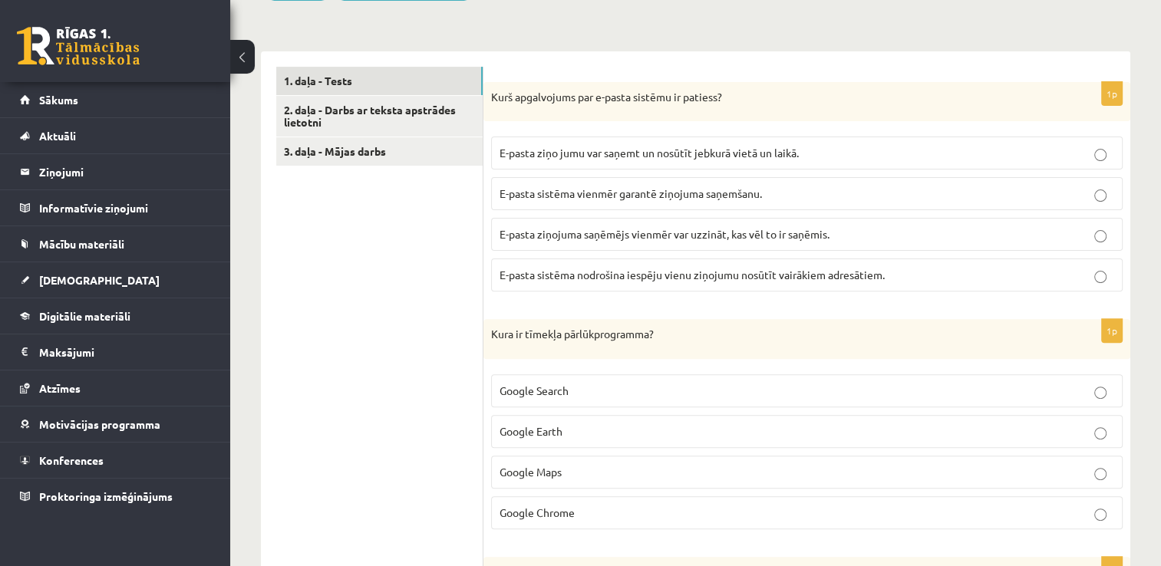
scroll to position [404, 0]
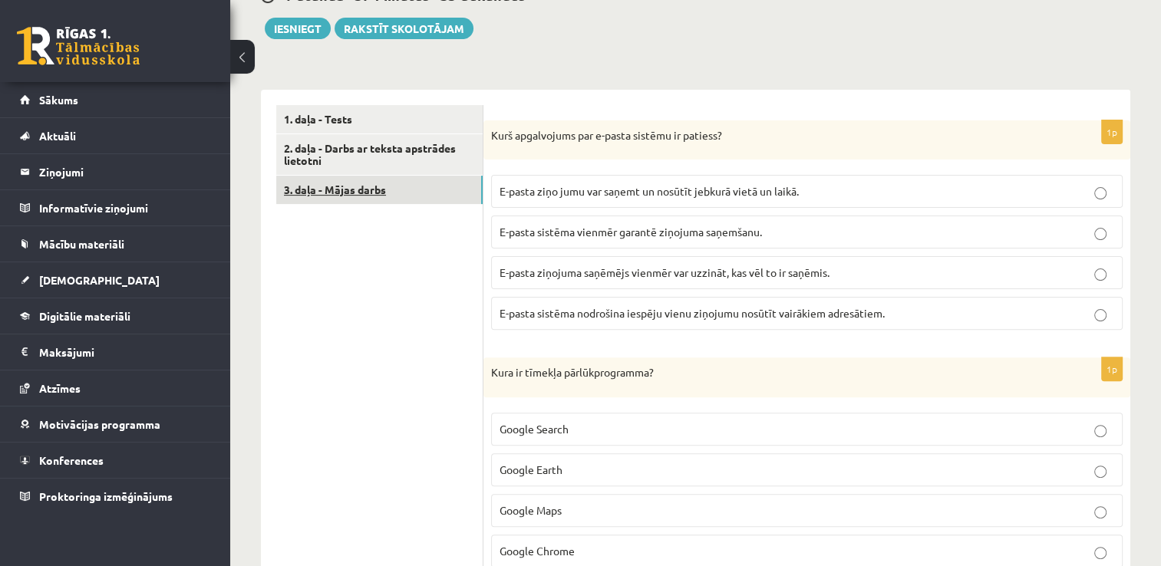
click at [325, 184] on link "3. daļa - Mājas darbs" at bounding box center [379, 190] width 206 height 28
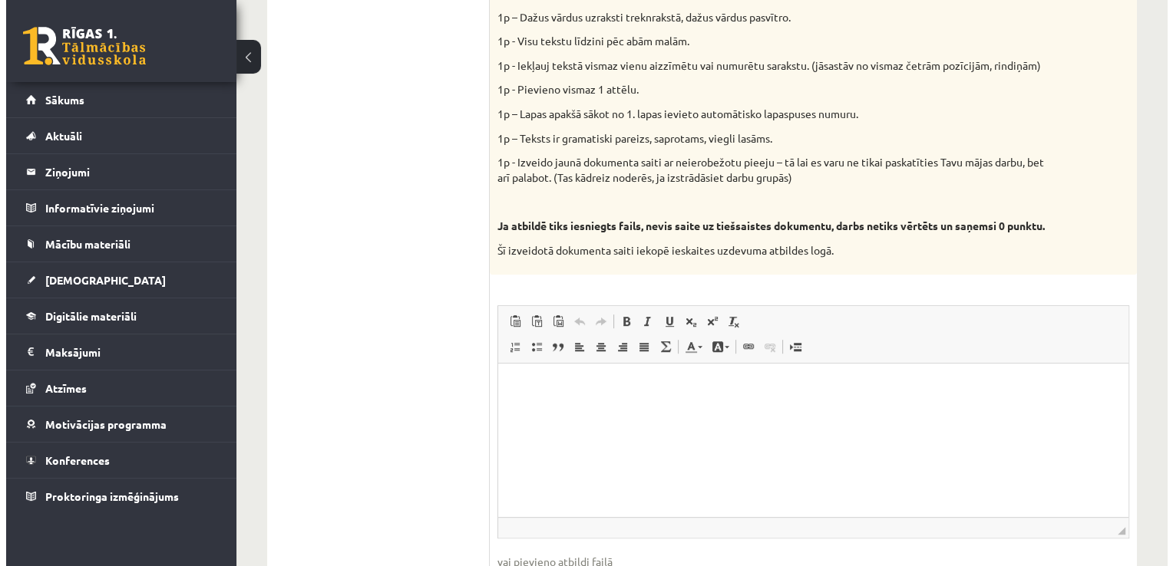
scroll to position [792, 0]
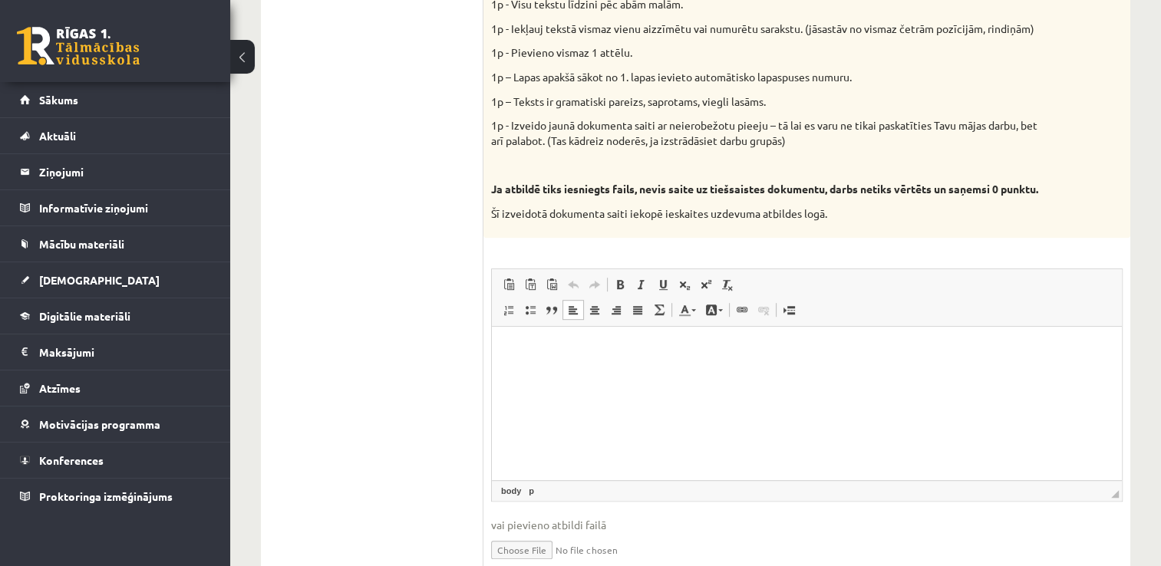
click at [958, 370] on html at bounding box center [807, 350] width 630 height 47
click at [505, 355] on html "**********" at bounding box center [807, 350] width 630 height 47
click at [665, 374] on html "**********" at bounding box center [807, 350] width 630 height 47
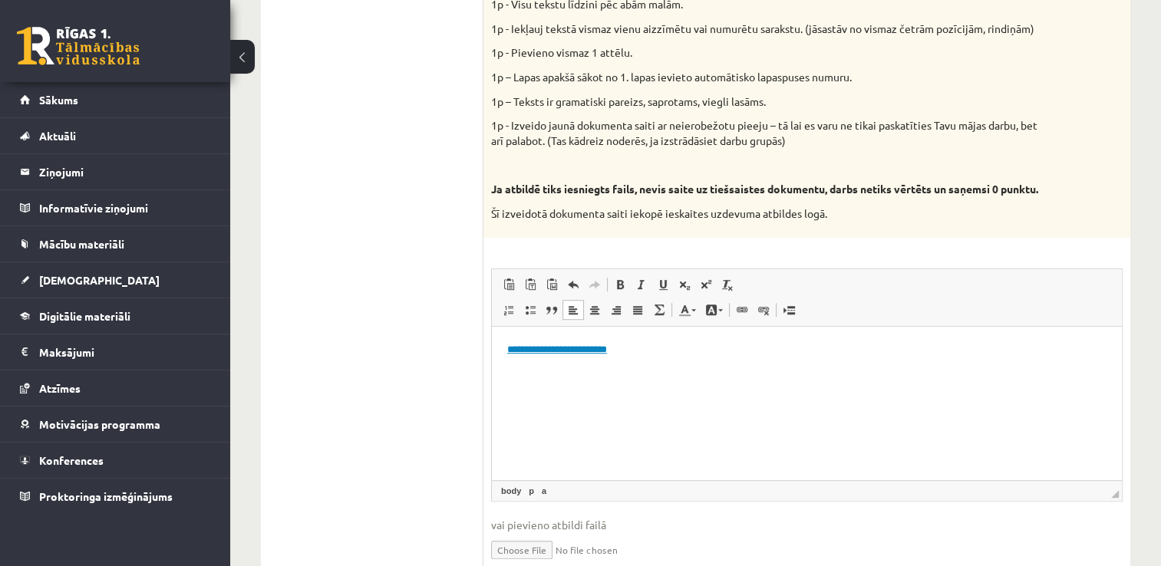
click at [603, 350] on link "**********" at bounding box center [557, 350] width 100 height 10
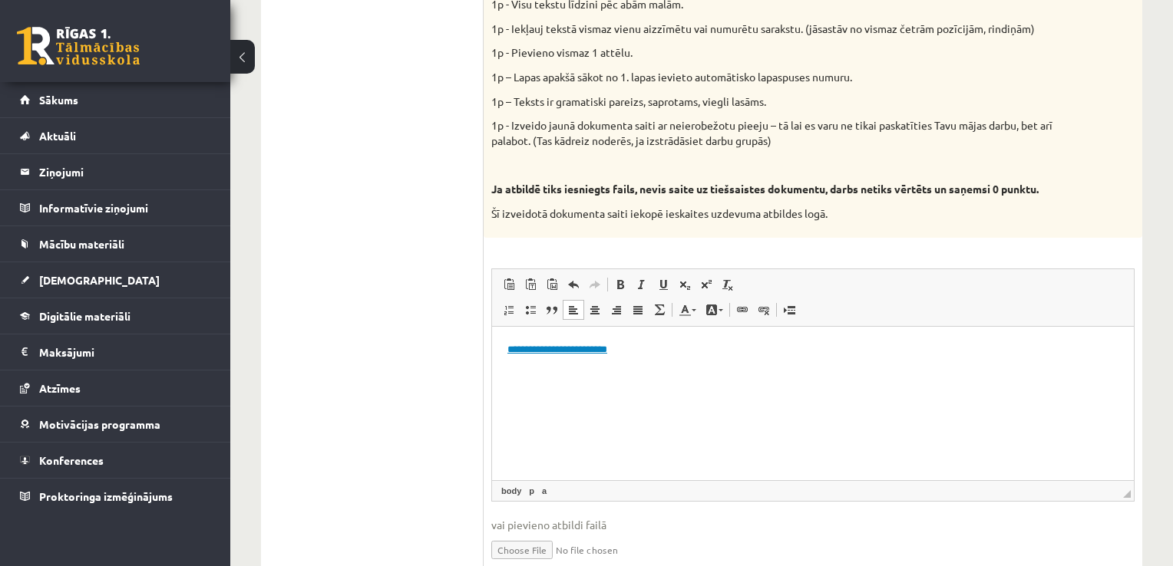
select select "********"
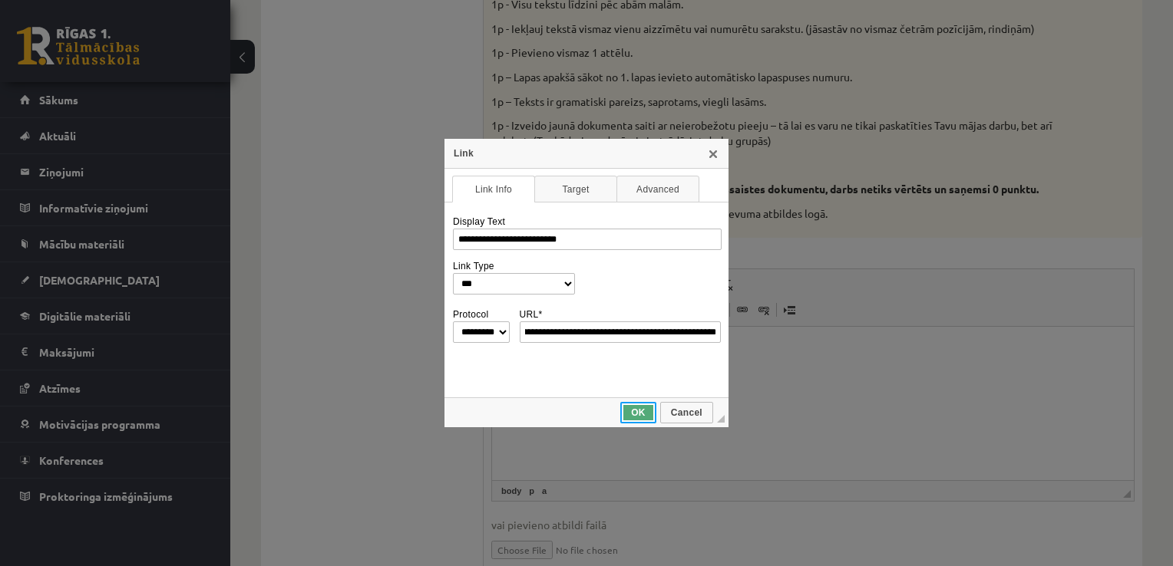
scroll to position [0, 0]
click at [629, 413] on span "OK" at bounding box center [638, 413] width 33 height 11
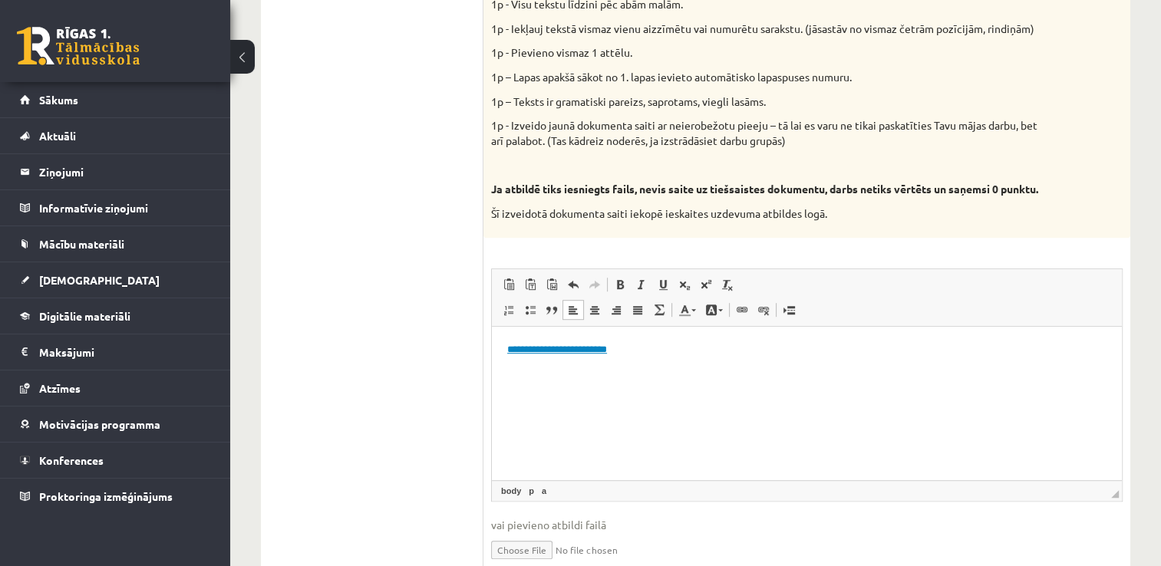
click at [602, 347] on link "**********" at bounding box center [557, 350] width 100 height 10
select select "*******"
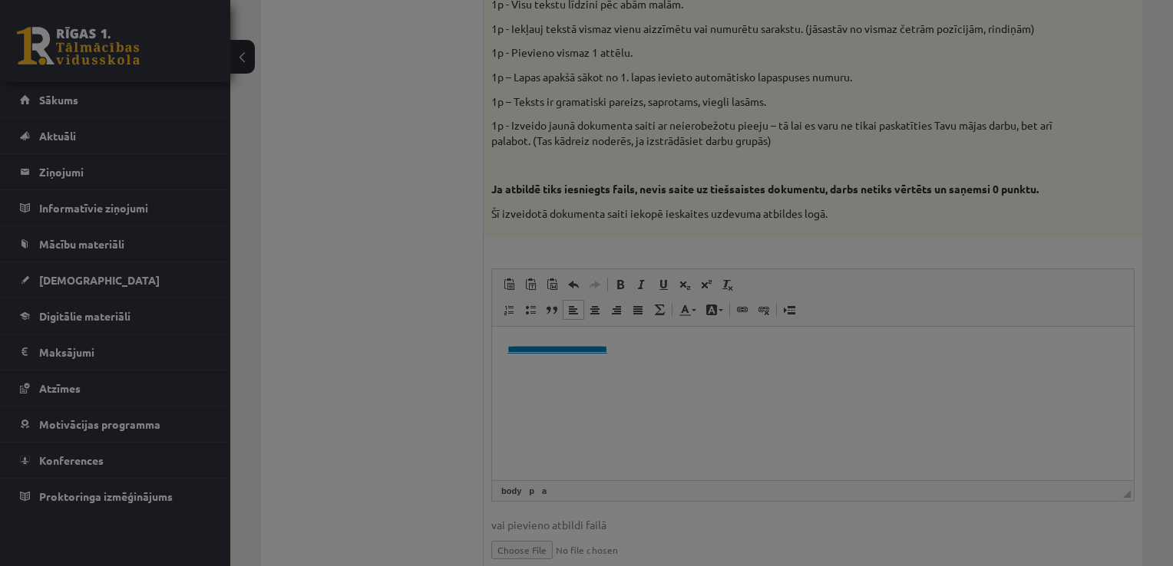
type input "**********"
select select "********"
type input "**********"
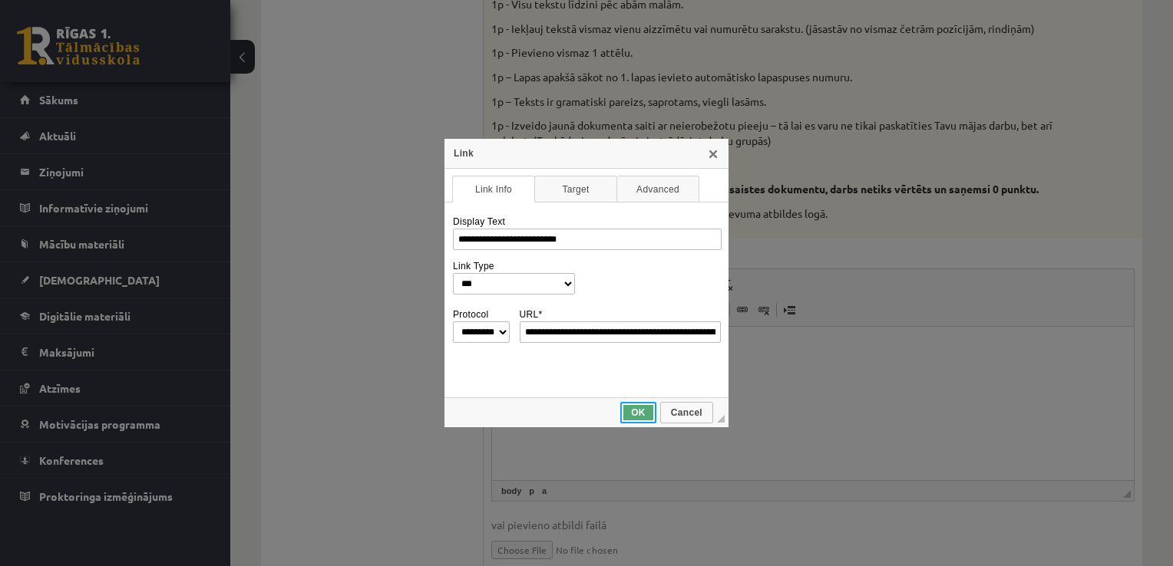
click at [648, 413] on span "OK" at bounding box center [638, 413] width 33 height 11
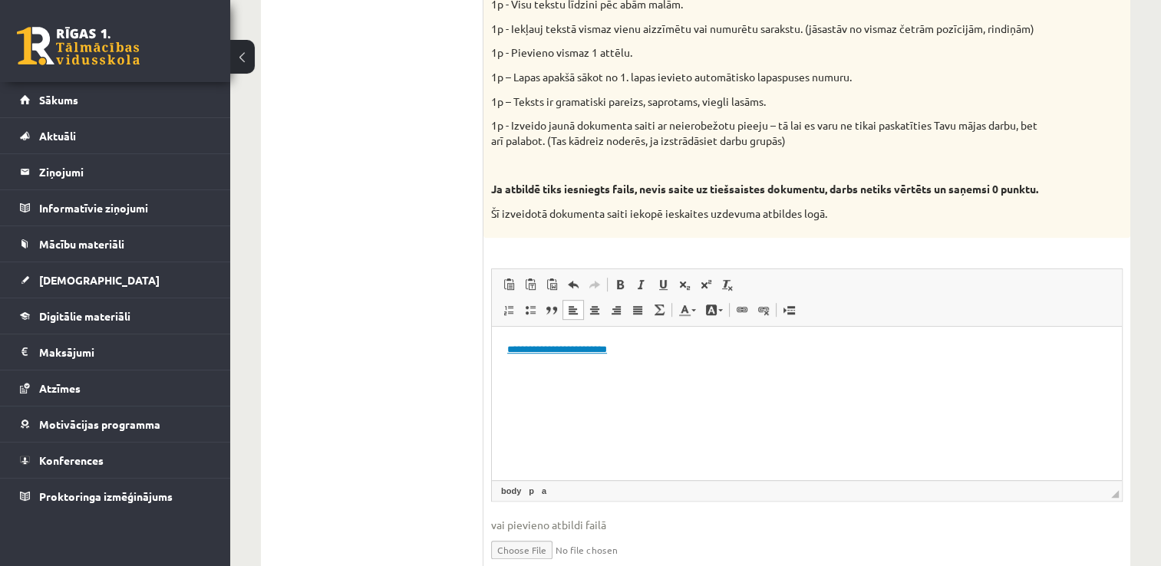
click at [690, 374] on html "**********" at bounding box center [807, 350] width 630 height 47
click at [663, 357] on p "**********" at bounding box center [806, 350] width 599 height 16
click at [590, 383] on p "**********" at bounding box center [806, 376] width 599 height 16
click at [517, 375] on link "**********" at bounding box center [557, 376] width 100 height 10
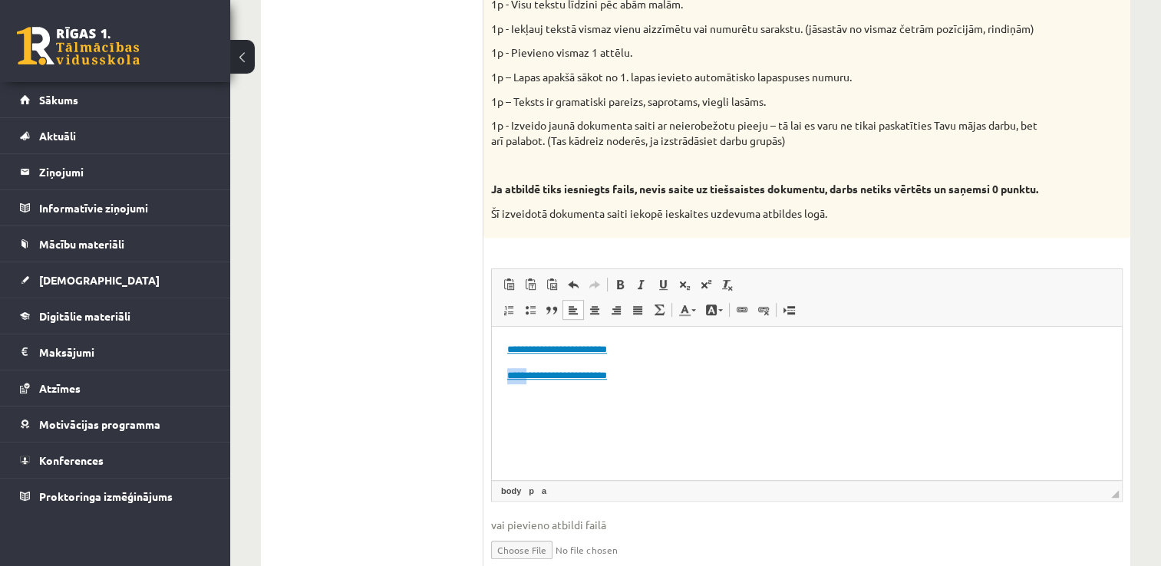
click at [517, 375] on link "**********" at bounding box center [557, 376] width 100 height 10
select select "*******"
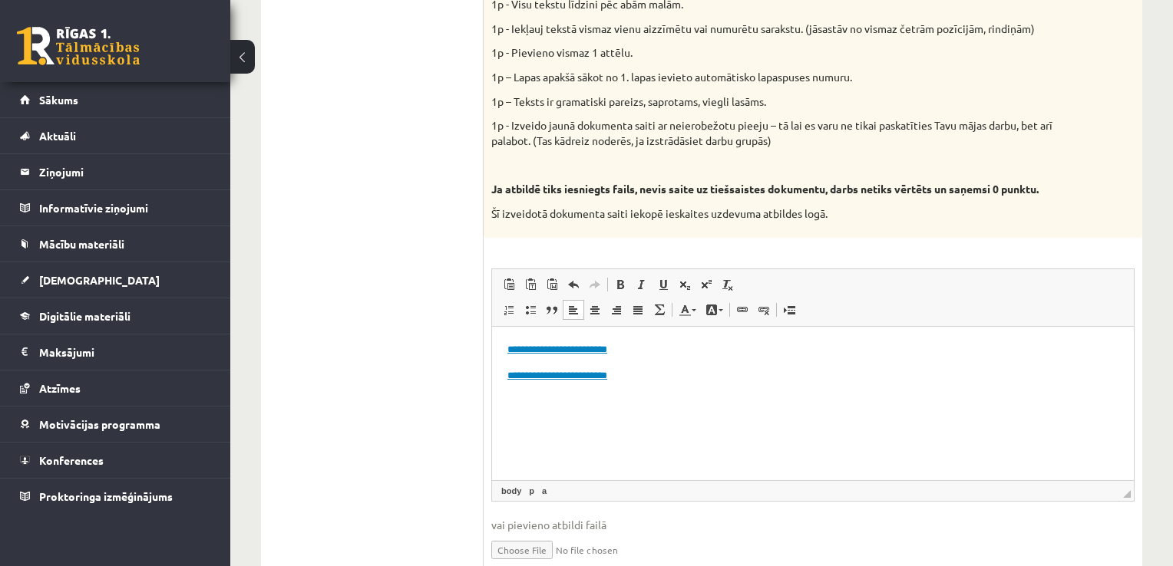
type input "**********"
select select "********"
type input "**********"
click at [0, 0] on div "**********" at bounding box center [0, 0] width 0 height 0
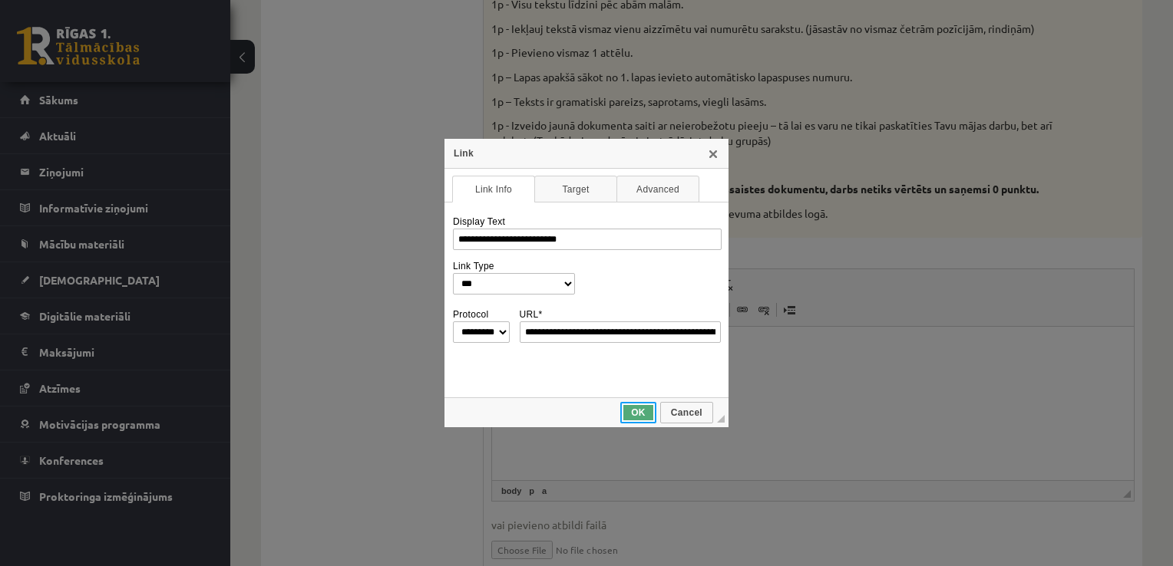
click at [642, 420] on link "OK" at bounding box center [638, 412] width 36 height 21
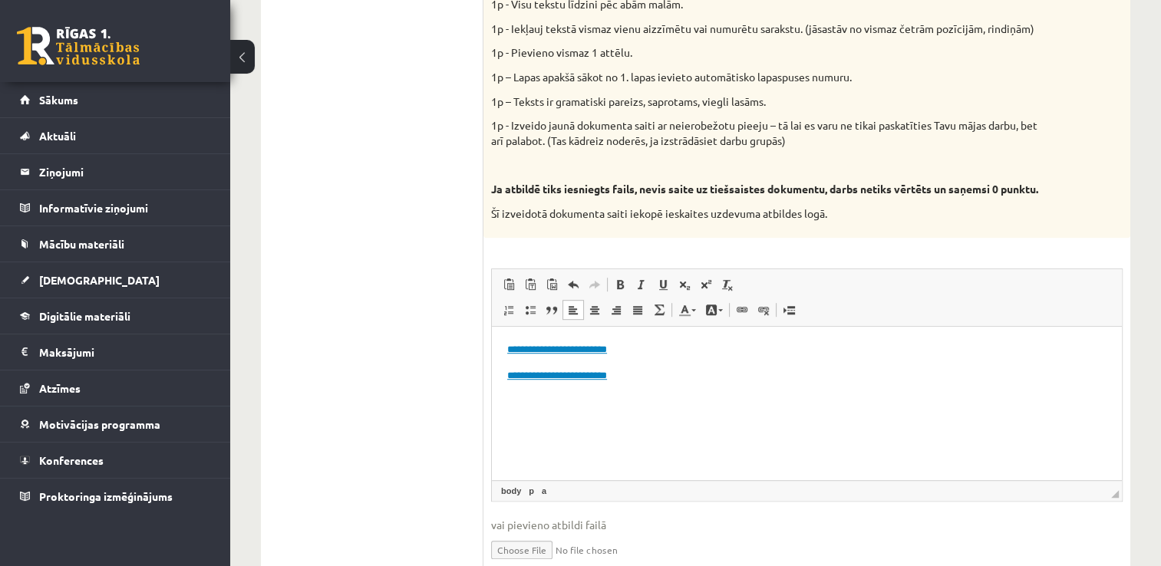
click at [669, 378] on p "**********" at bounding box center [806, 376] width 599 height 16
click at [646, 358] on body "**********" at bounding box center [806, 363] width 599 height 42
click at [510, 348] on link "**********" at bounding box center [557, 350] width 100 height 10
drag, startPoint x: 510, startPoint y: 348, endPoint x: 1109, endPoint y: 692, distance: 690.4
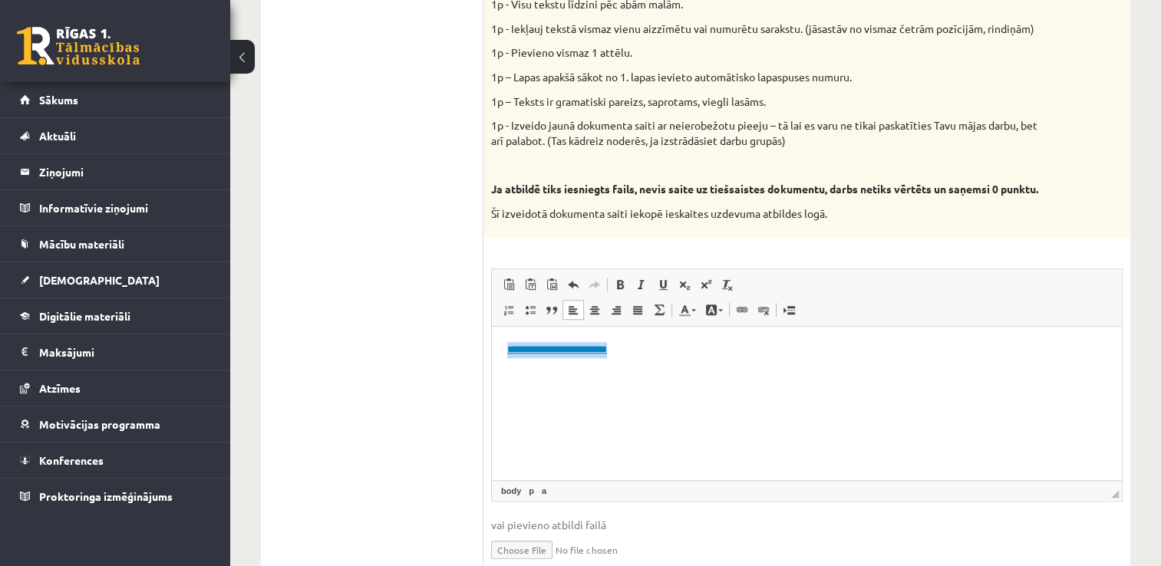
click at [607, 350] on link "**********" at bounding box center [557, 350] width 100 height 10
select select "*******"
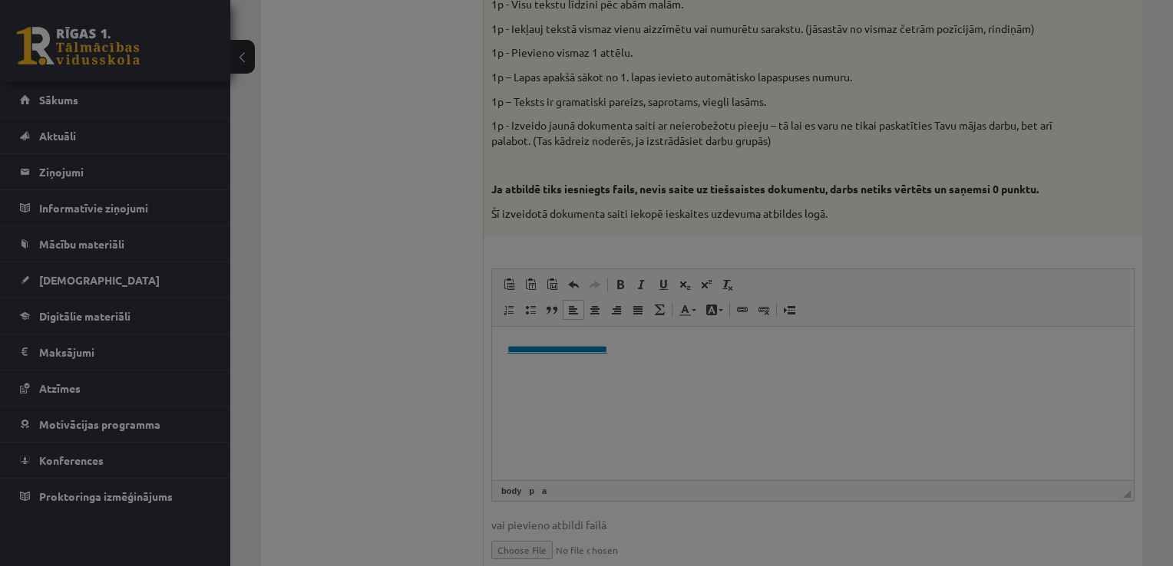
type input "**********"
select select "********"
type input "**********"
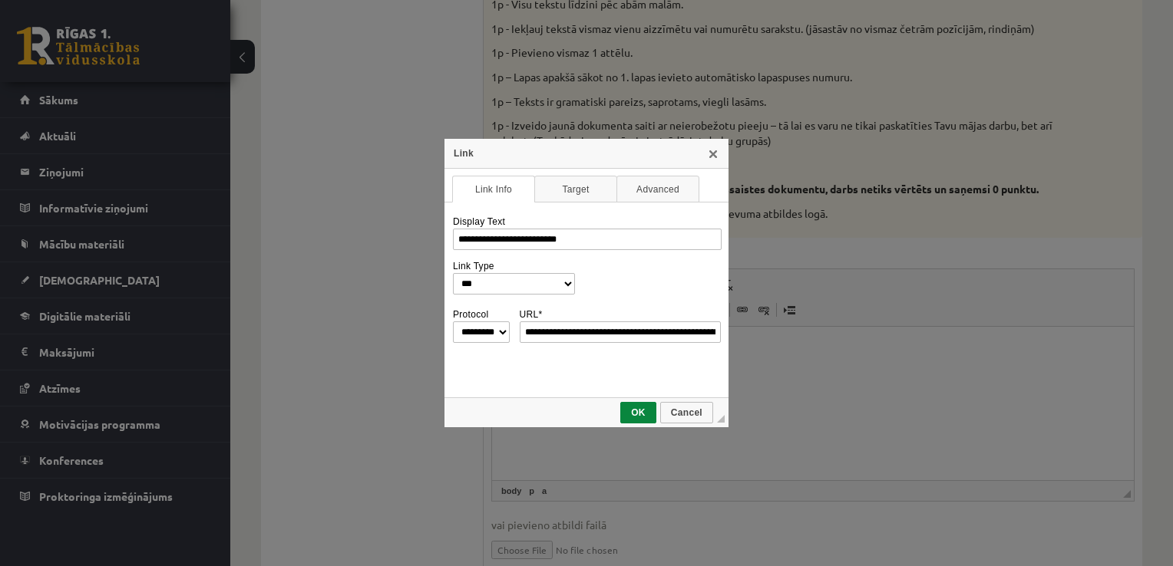
click at [768, 391] on div "**********" at bounding box center [586, 283] width 1173 height 566
click at [642, 416] on span "OK" at bounding box center [638, 413] width 33 height 11
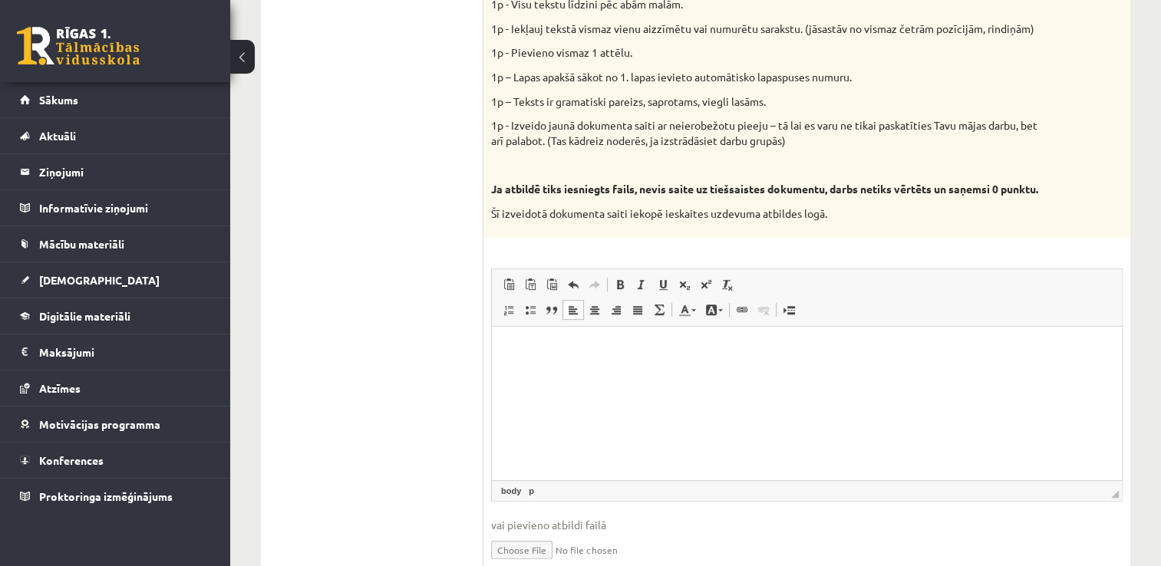
click at [527, 561] on input "file" at bounding box center [807, 548] width 632 height 31
click at [632, 371] on html at bounding box center [807, 350] width 630 height 47
drag, startPoint x: 506, startPoint y: 352, endPoint x: 632, endPoint y: 349, distance: 125.9
click at [632, 349] on html "**********" at bounding box center [807, 350] width 630 height 47
click at [646, 374] on html "**********" at bounding box center [807, 350] width 630 height 47
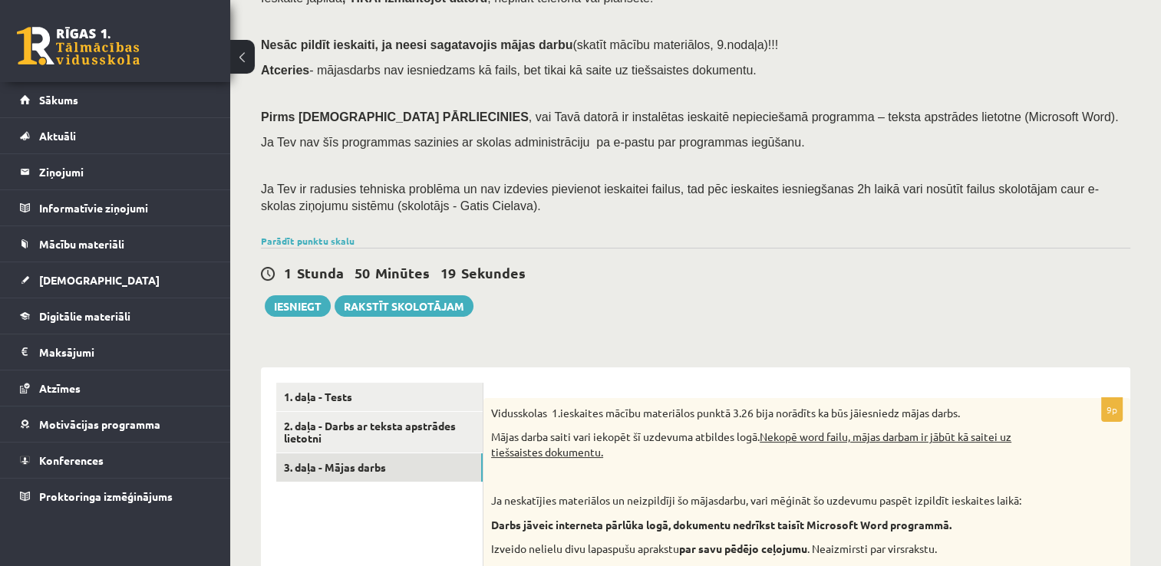
scroll to position [129, 0]
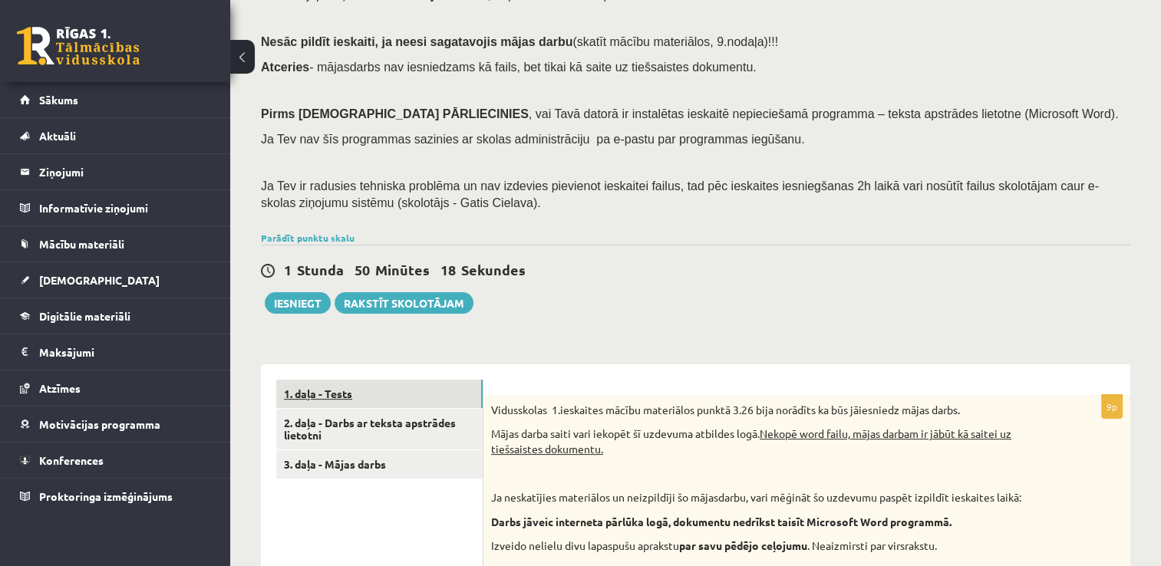
click at [345, 390] on link "1. daļa - Tests" at bounding box center [379, 394] width 206 height 28
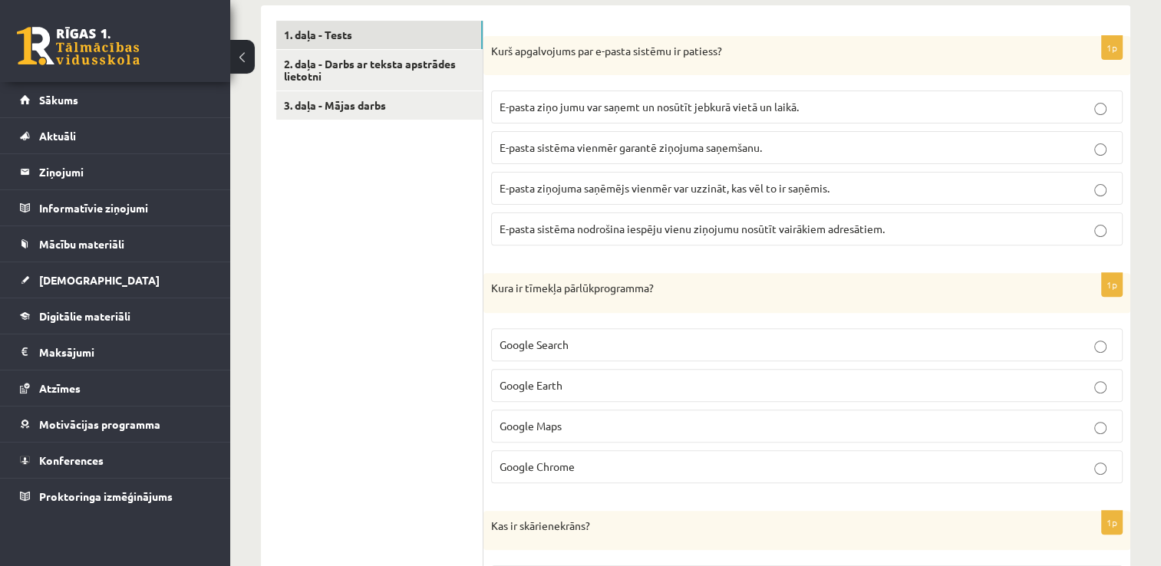
scroll to position [471, 0]
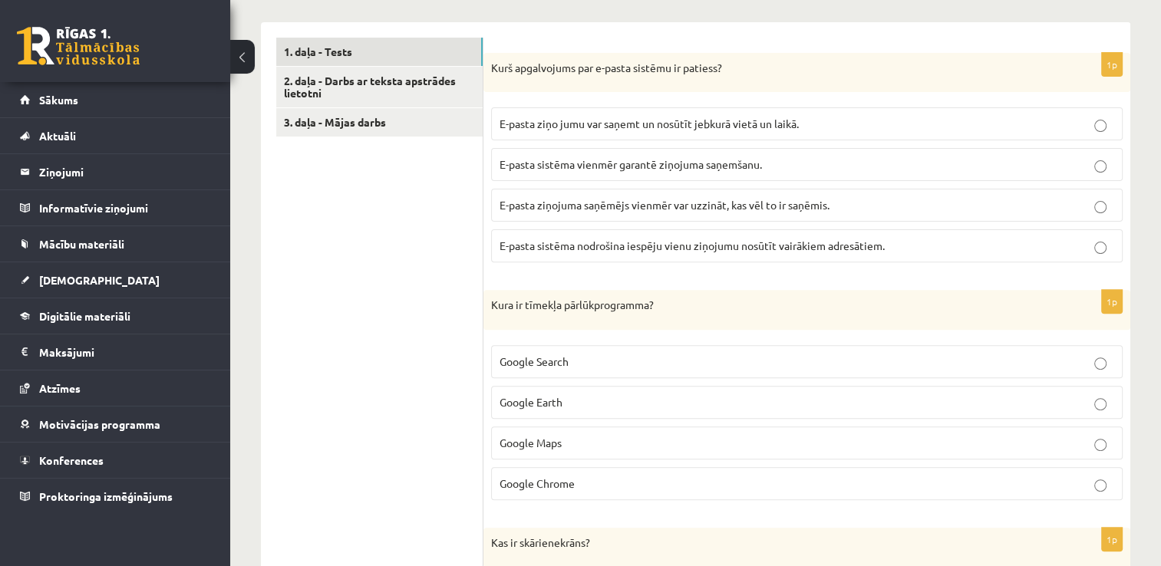
click at [799, 126] on span "E-pasta ziņo jumu var saņemt un nosūtīt jebkurā vietā un laikā." at bounding box center [649, 124] width 299 height 14
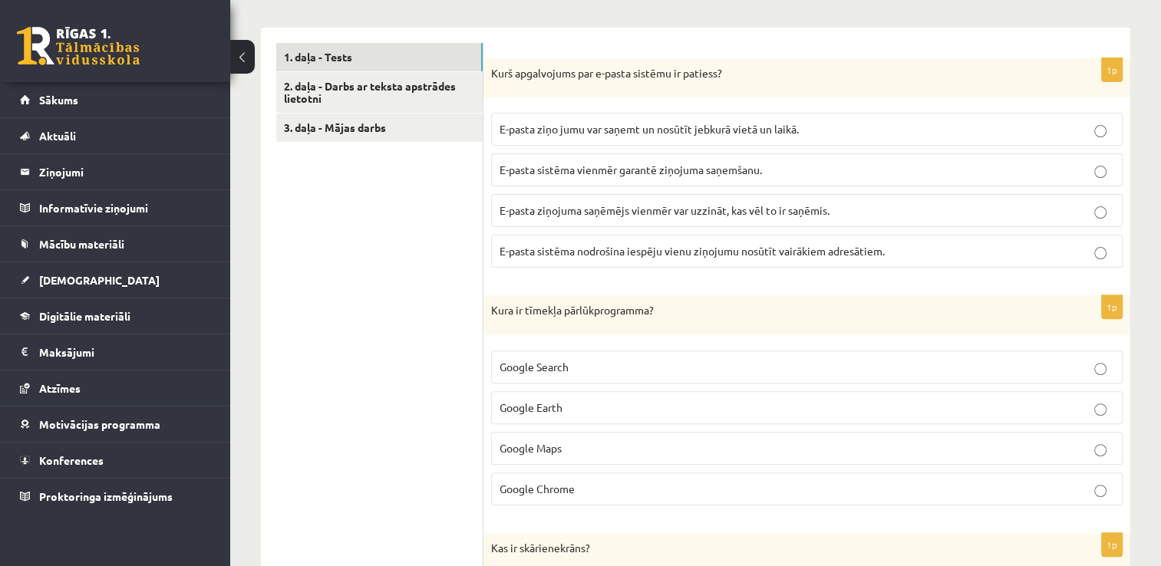
scroll to position [421, 0]
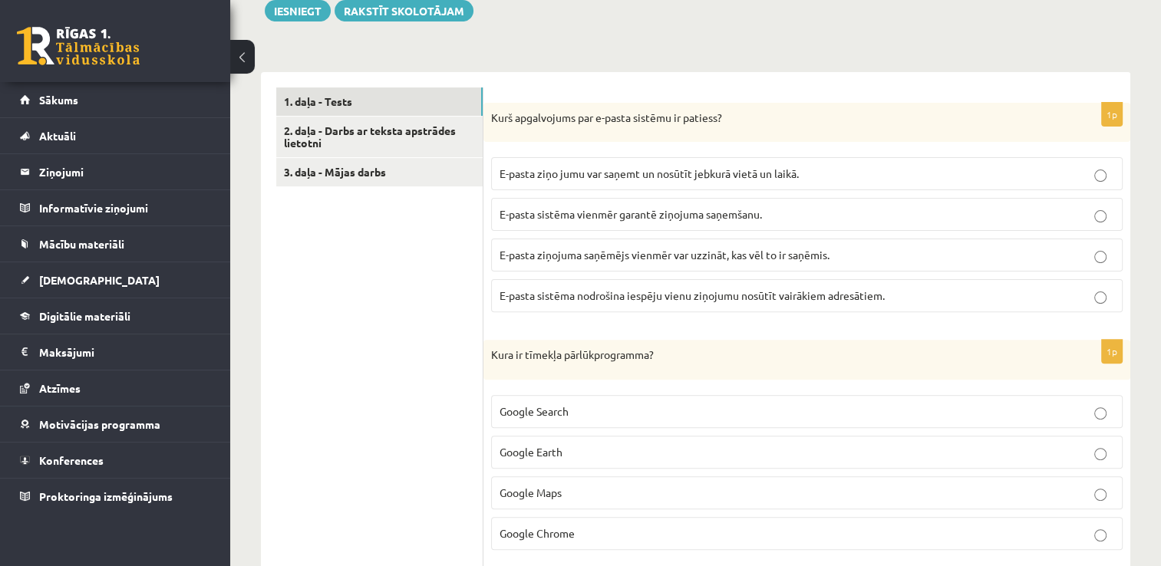
click at [1101, 288] on p "E-pasta sistēma nodrošina iespēju vienu ziņojumu nosūtīt vairākiem adresātiem." at bounding box center [807, 296] width 615 height 16
click at [1085, 176] on p "E-pasta ziņo jumu var saņemt un nosūtīt jebkurā vietā un laikā." at bounding box center [807, 174] width 615 height 16
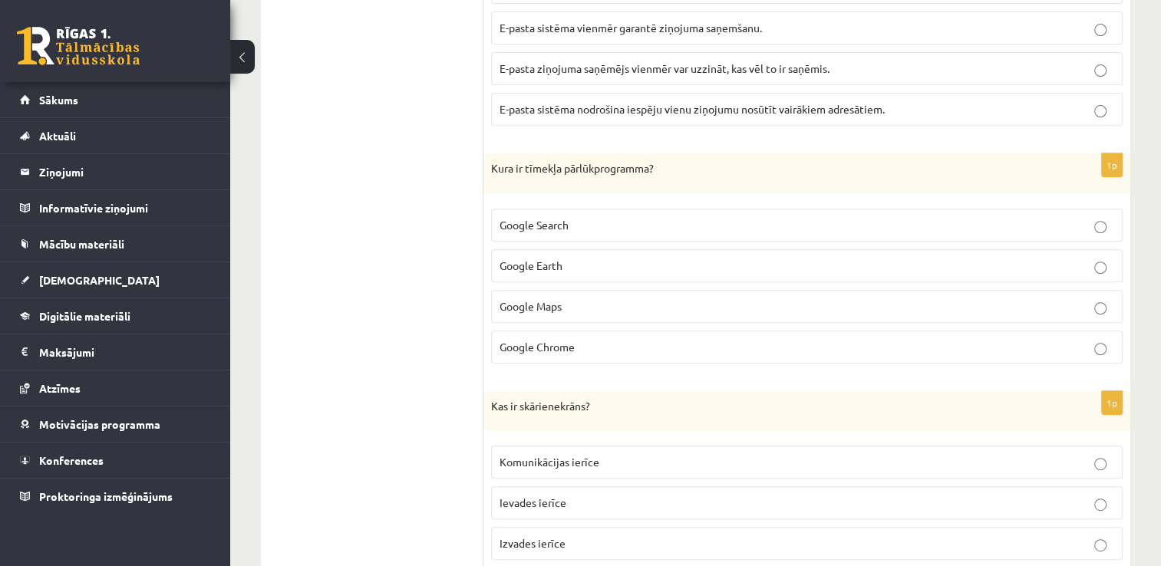
scroll to position [625, 0]
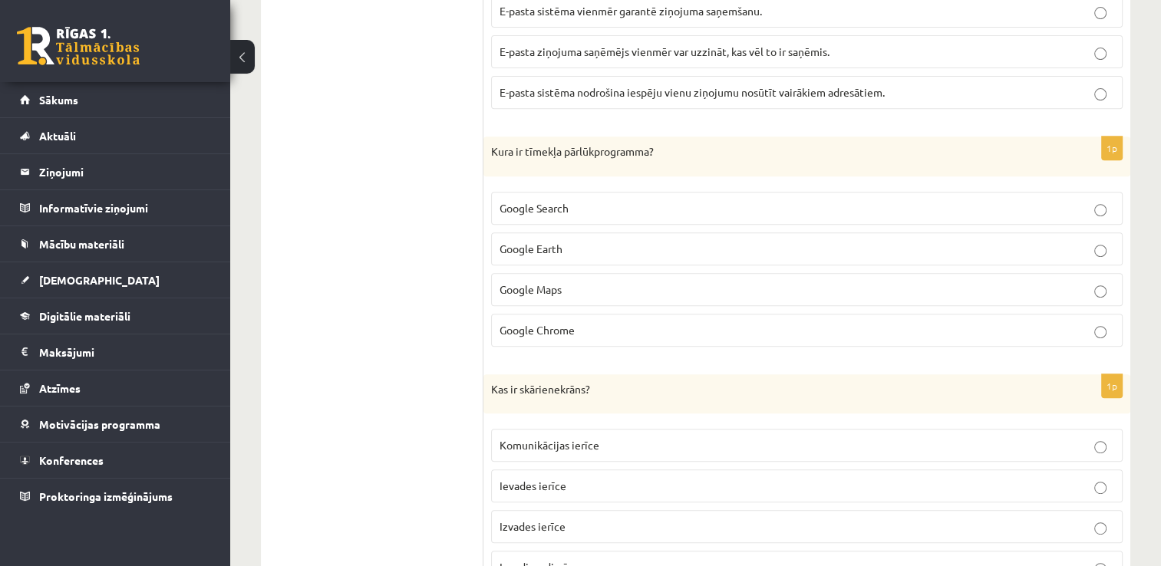
click at [780, 322] on p "Google Chrome" at bounding box center [807, 330] width 615 height 16
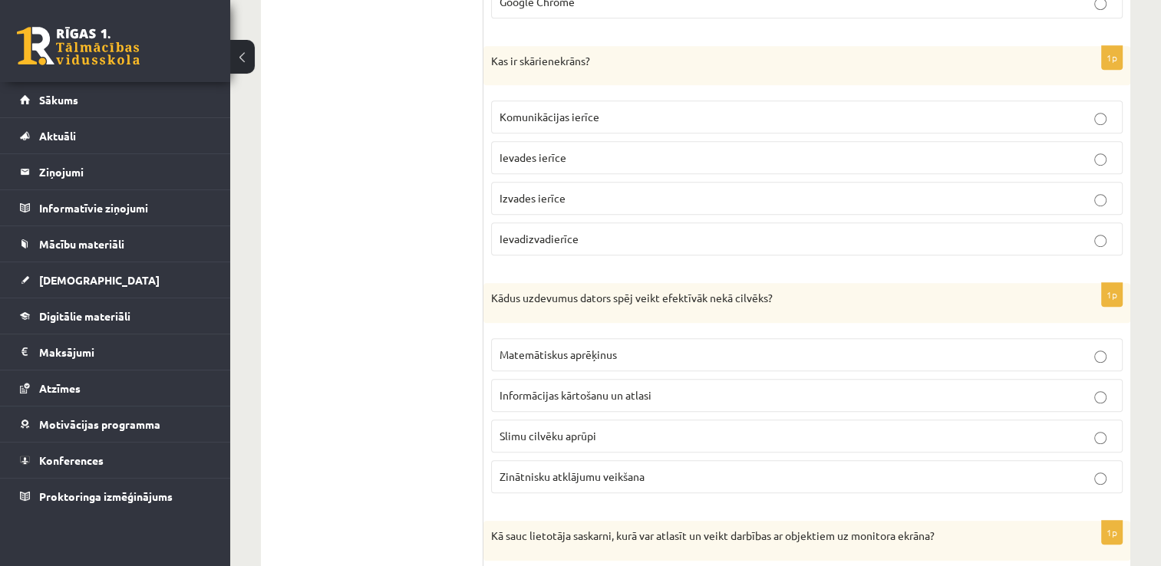
scroll to position [970, 0]
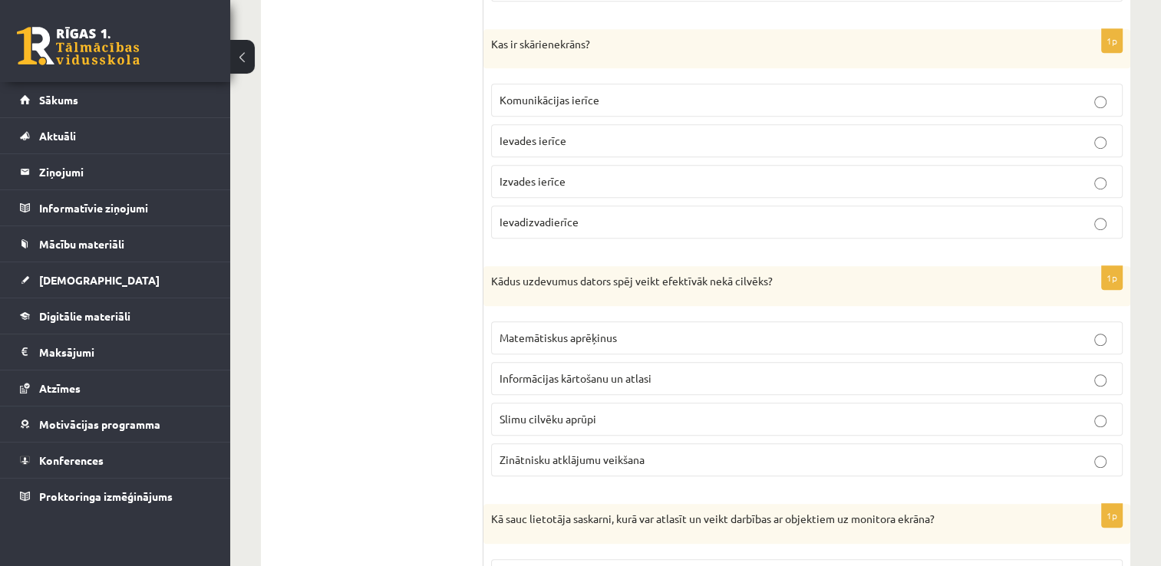
click at [732, 145] on p "Ievades ierīce" at bounding box center [807, 141] width 615 height 16
click at [675, 339] on p "Matemātiskus aprēķinus" at bounding box center [807, 338] width 615 height 16
click at [670, 376] on p "Informācijas kārtošanu un atlasi" at bounding box center [807, 379] width 615 height 16
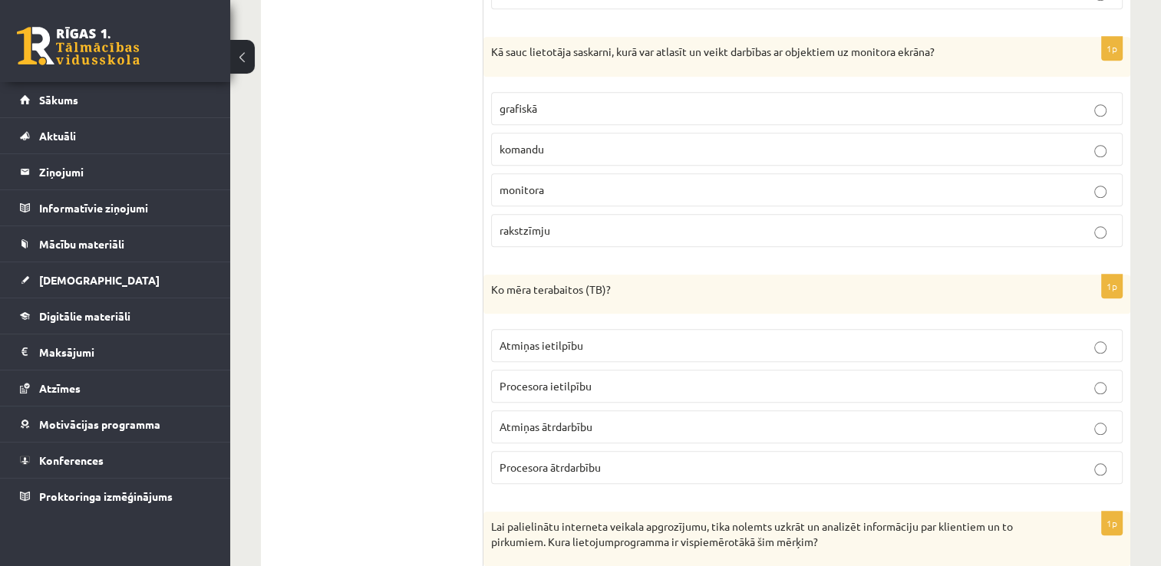
scroll to position [1415, 0]
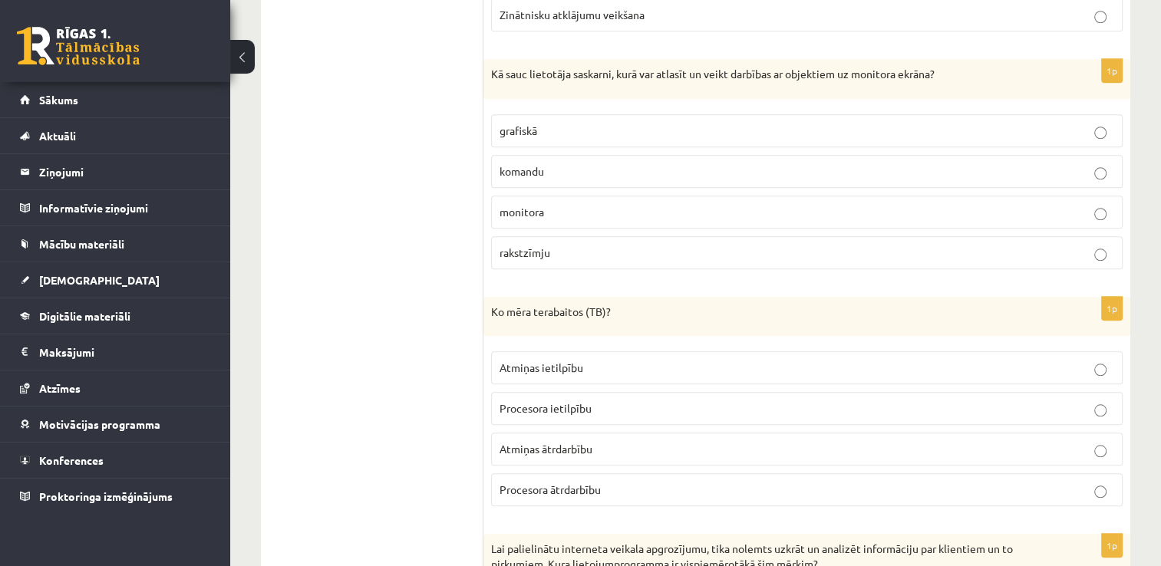
click at [847, 127] on p "grafiskā" at bounding box center [807, 131] width 615 height 16
click at [692, 364] on p "Atmiņas ietilpību" at bounding box center [807, 368] width 615 height 16
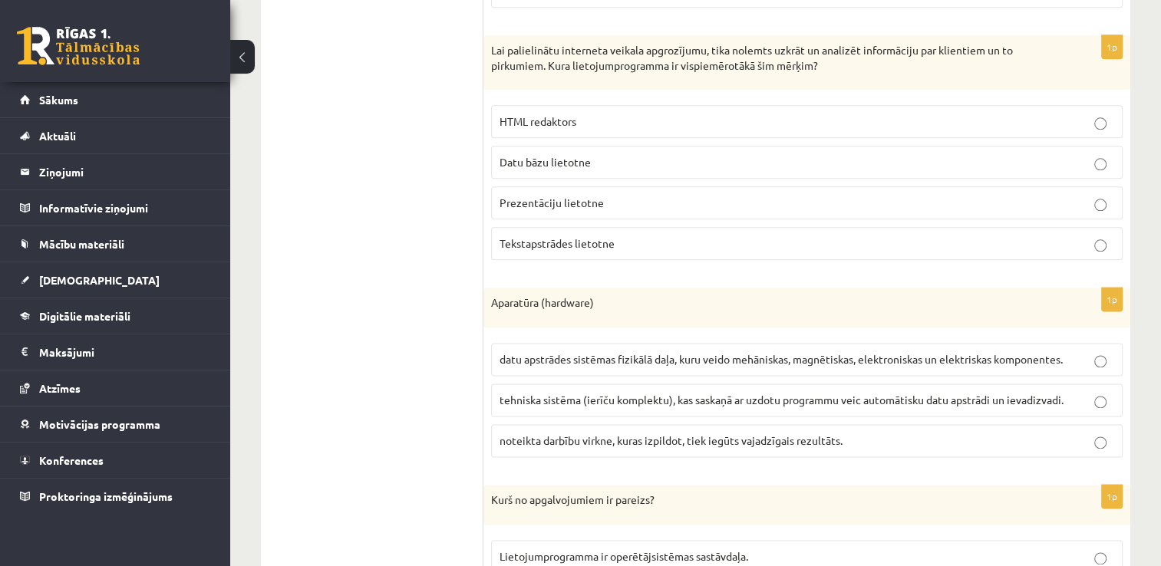
scroll to position [1897, 0]
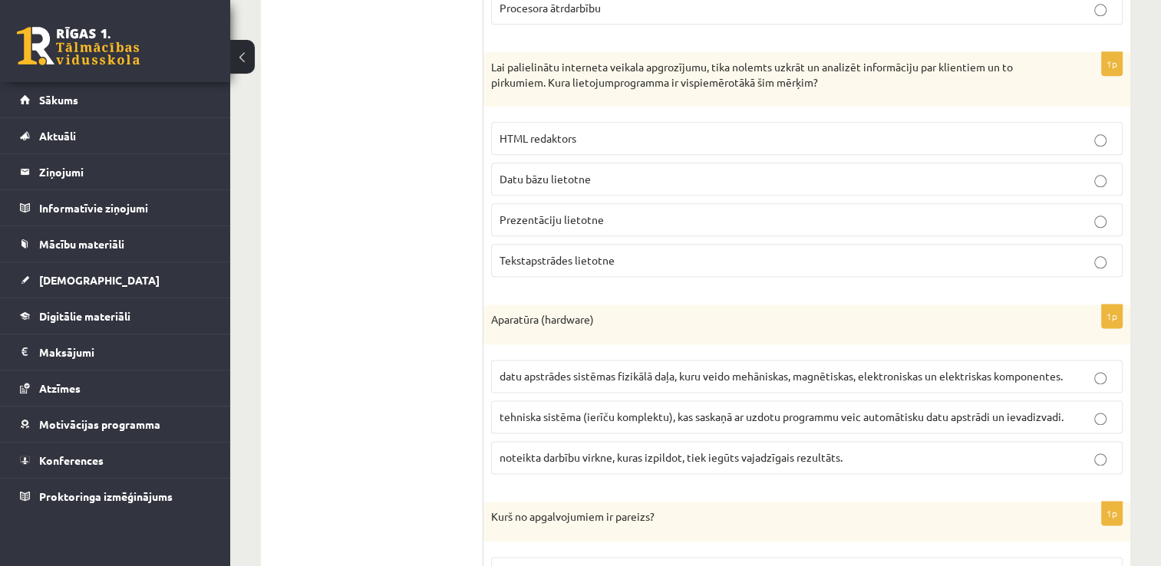
click at [903, 173] on p "Datu bāzu lietotne" at bounding box center [807, 179] width 615 height 16
click at [811, 378] on label "datu apstrādes sistēmas fizikālā daļa, kuru veido mehāniskas, magnētiskas, elek…" at bounding box center [807, 376] width 632 height 33
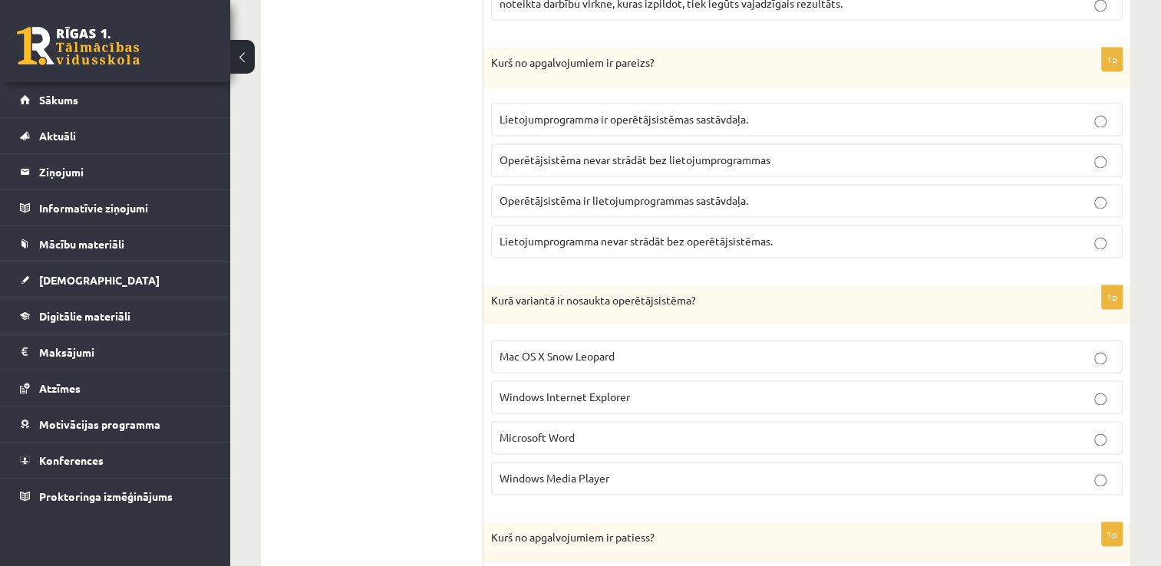
scroll to position [2335, 0]
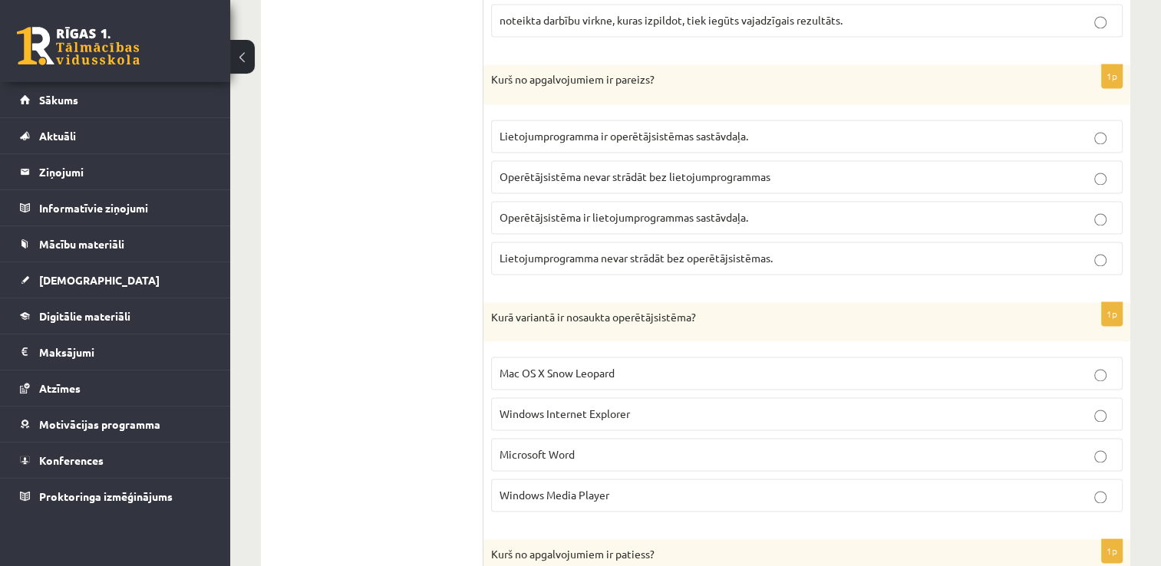
click at [682, 170] on span "Operētājsistēma nevar strādāt bez lietojumprogrammas" at bounding box center [635, 177] width 271 height 14
click at [758, 251] on span "Lietojumprogramma nevar strādāt bez operētājsistēmas." at bounding box center [636, 258] width 273 height 14
click at [679, 365] on p "Mac OS X Snow Leopard" at bounding box center [807, 373] width 615 height 16
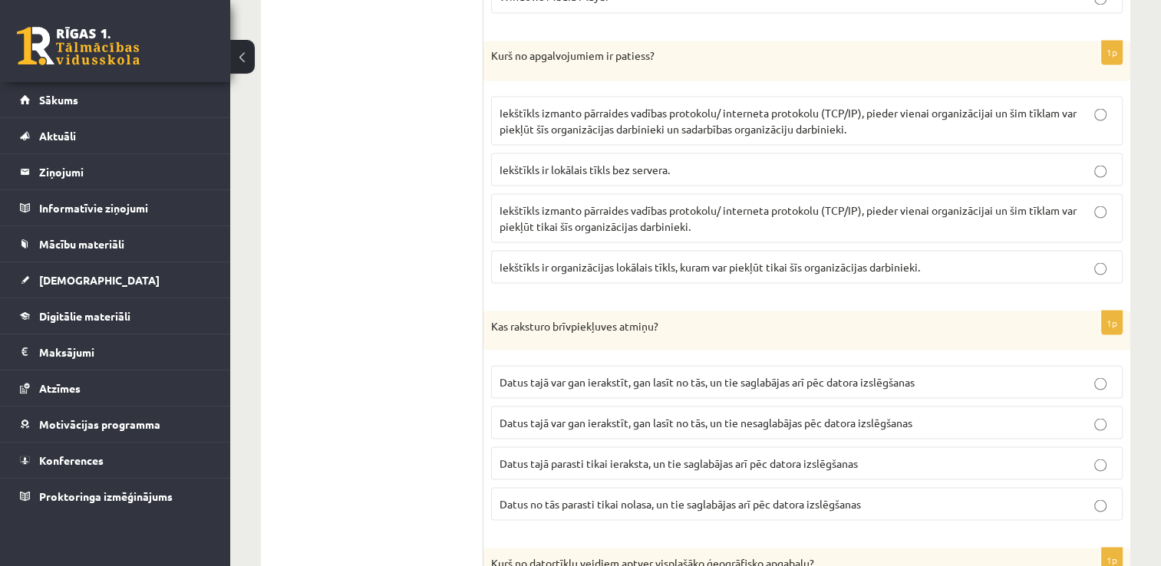
scroll to position [2856, 0]
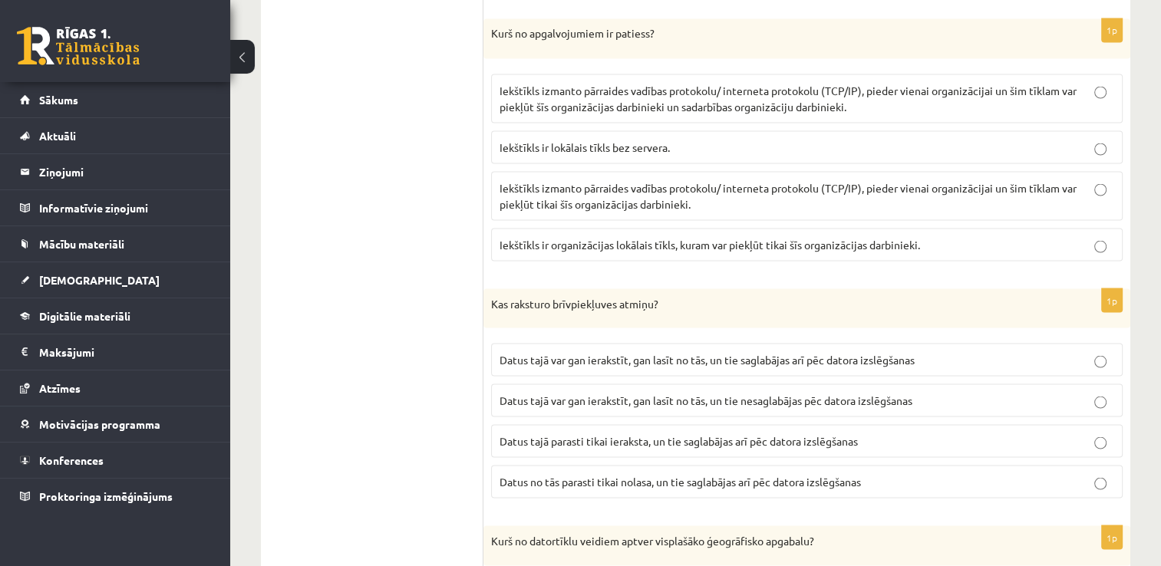
click at [863, 92] on p "Iekštīkls izmanto pārraides vadības protokolu/ interneta protokolu (TCP/IP), pi…" at bounding box center [807, 98] width 615 height 32
click at [859, 393] on span "Datus tajā var gan ierakstīt, gan lasīt no tās, un tie nesaglabājas pēc datora …" at bounding box center [706, 400] width 413 height 14
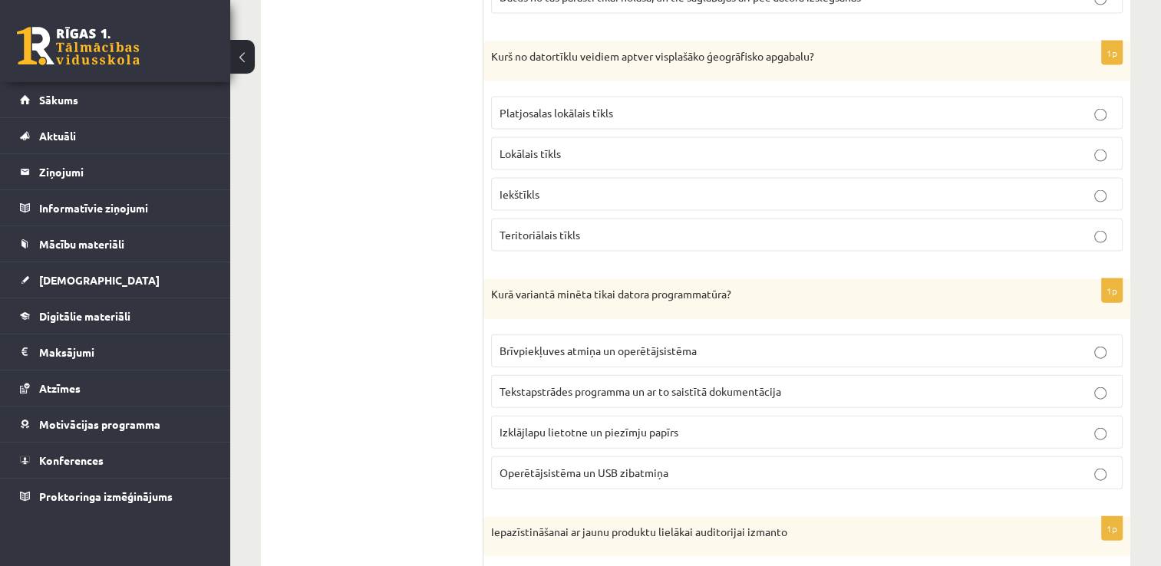
scroll to position [3356, 0]
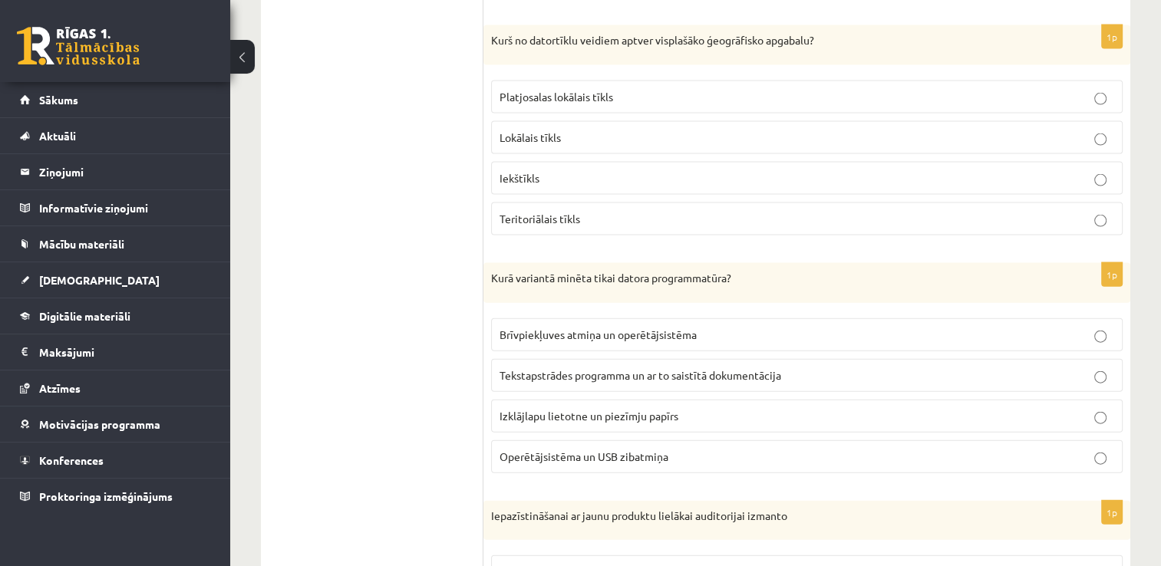
click at [810, 211] on p "Teritoriālais tīkls" at bounding box center [807, 219] width 615 height 16
click at [713, 368] on span "Tekstapstrādes programma un ar to saistītā dokumentācija" at bounding box center [641, 375] width 282 height 14
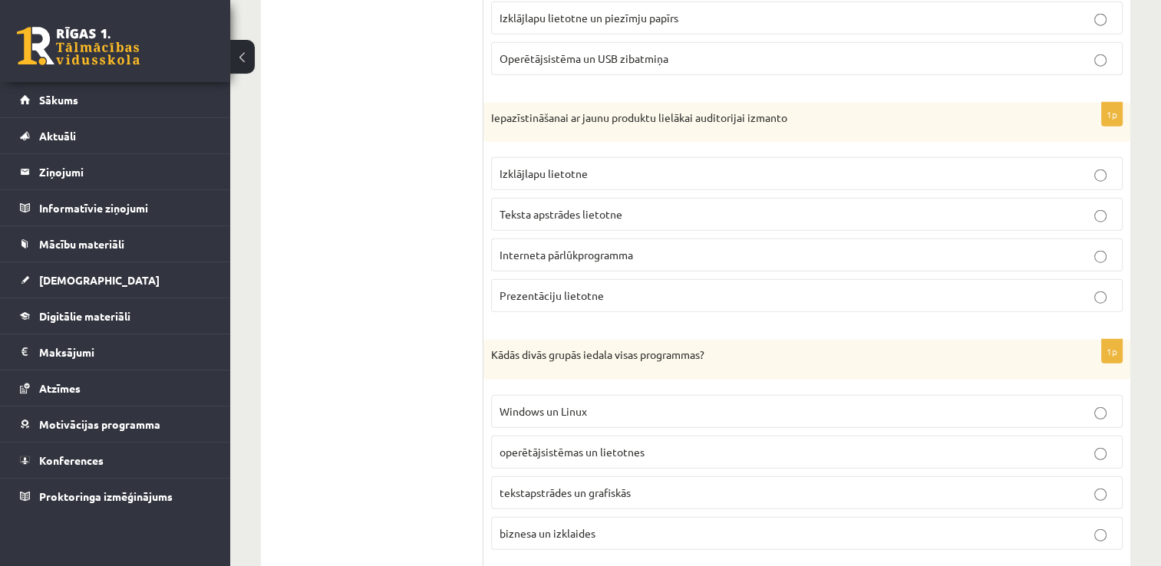
scroll to position [3766, 0]
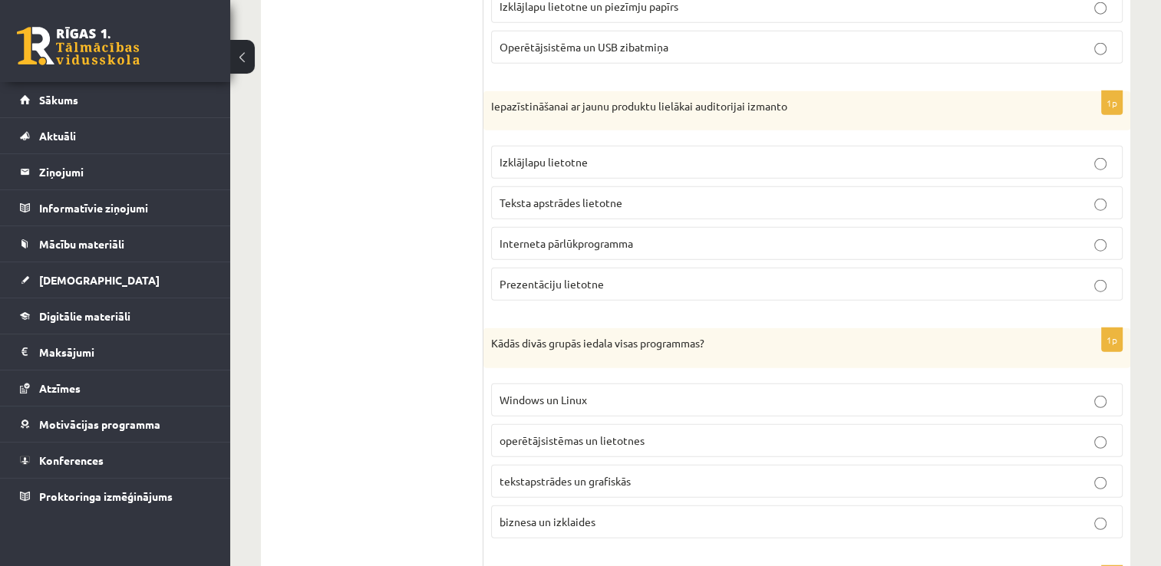
click at [851, 276] on p "Prezentāciju lietotne" at bounding box center [807, 284] width 615 height 16
click at [728, 433] on p "operētājsistēmas un lietotnes" at bounding box center [807, 441] width 615 height 16
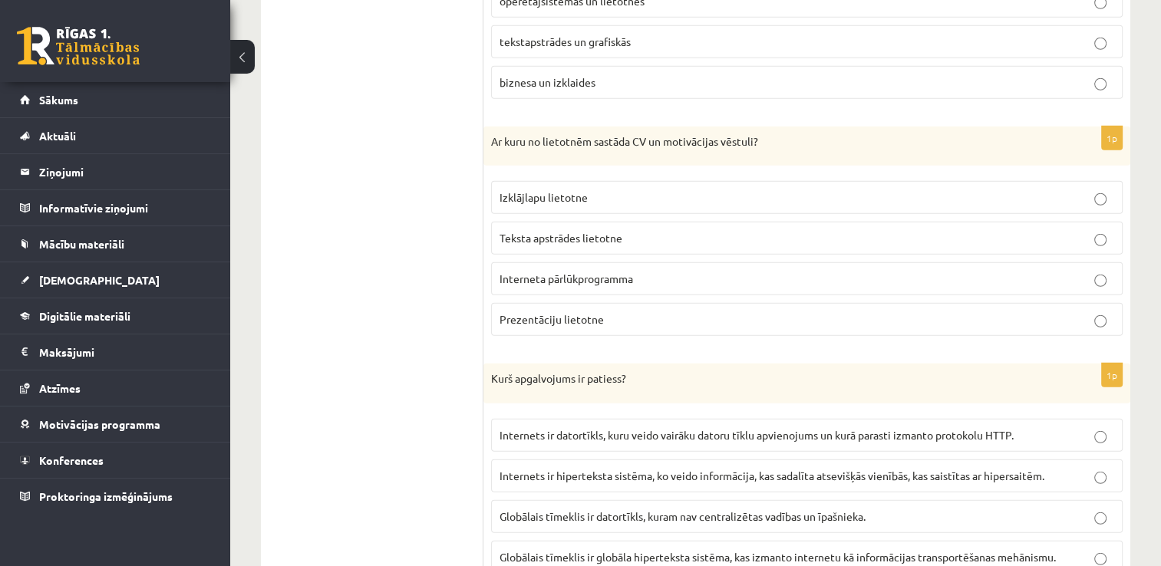
scroll to position [4212, 0]
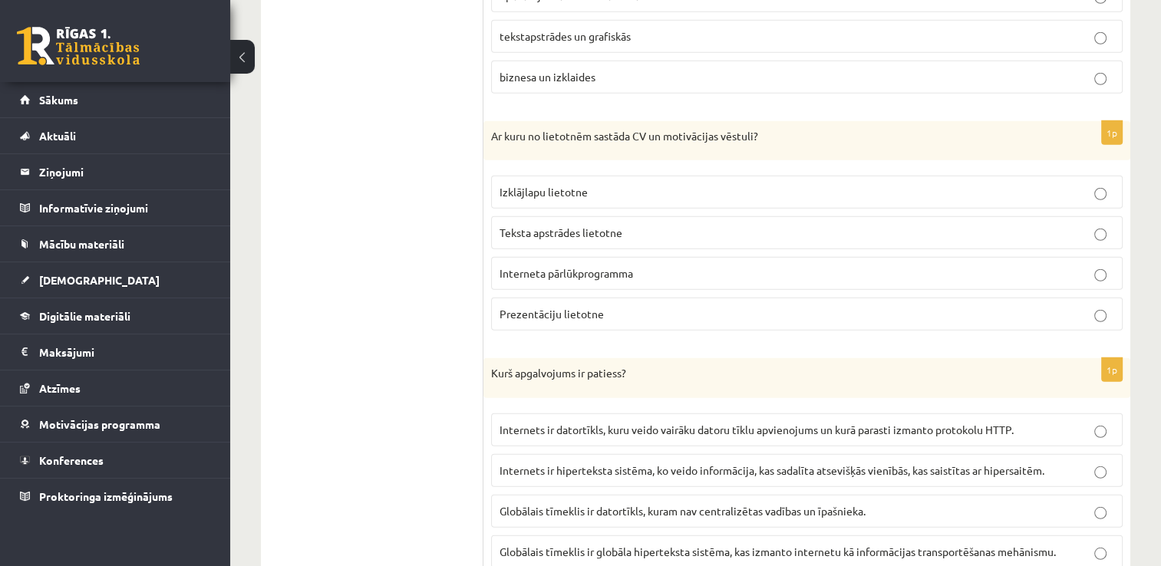
click at [893, 225] on p "Teksta apstrādes lietotne" at bounding box center [807, 233] width 615 height 16
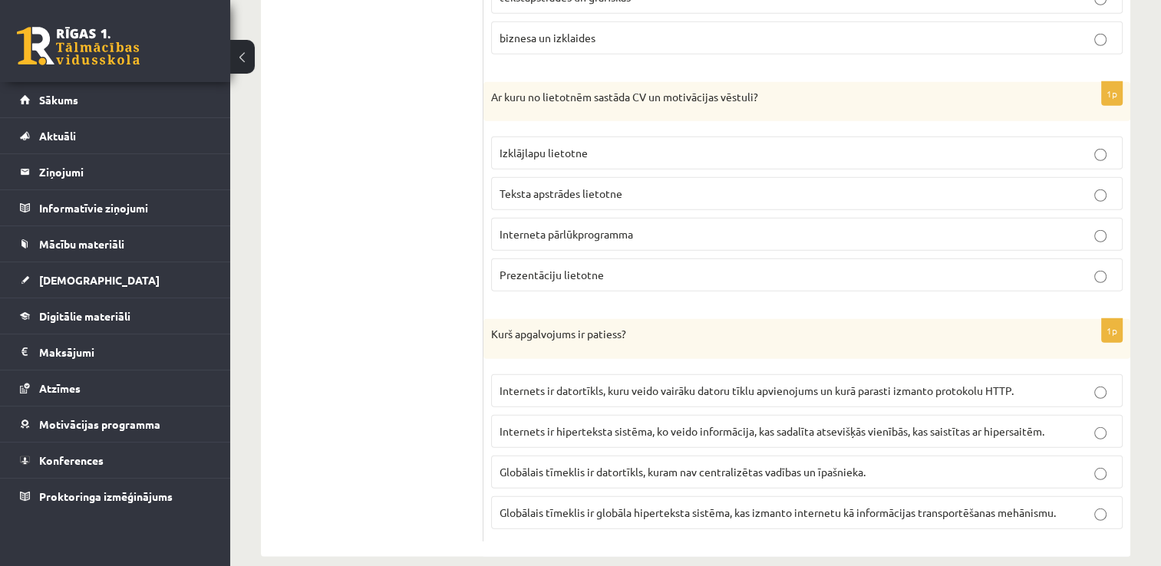
click at [921, 506] on span "Globālais tīmeklis ir globāla hiperteksta sistēma, kas izmanto internetu kā inf…" at bounding box center [778, 513] width 556 height 14
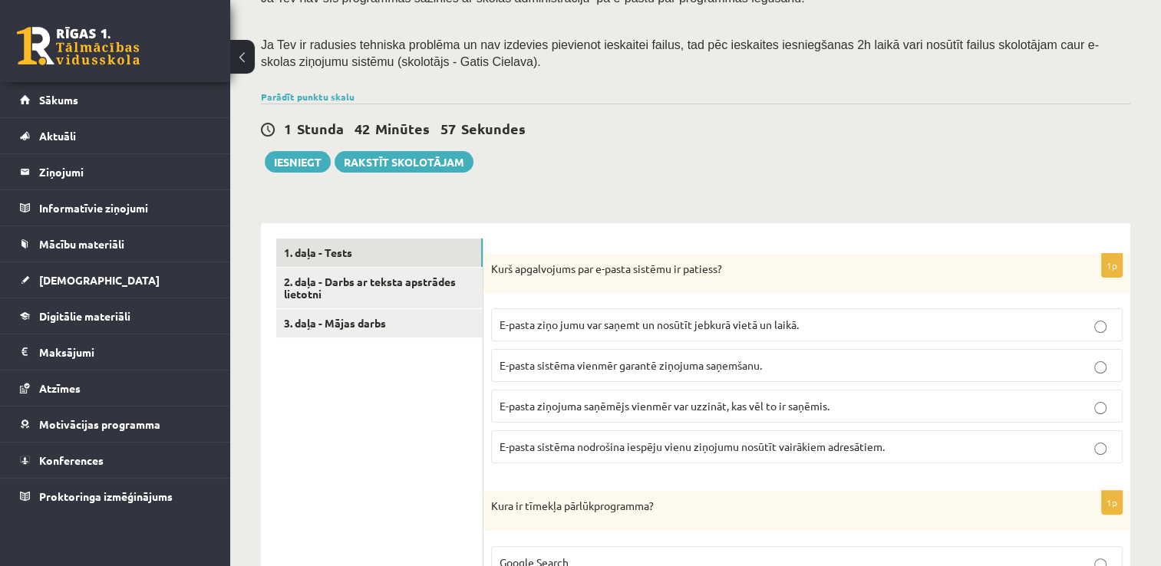
scroll to position [276, 0]
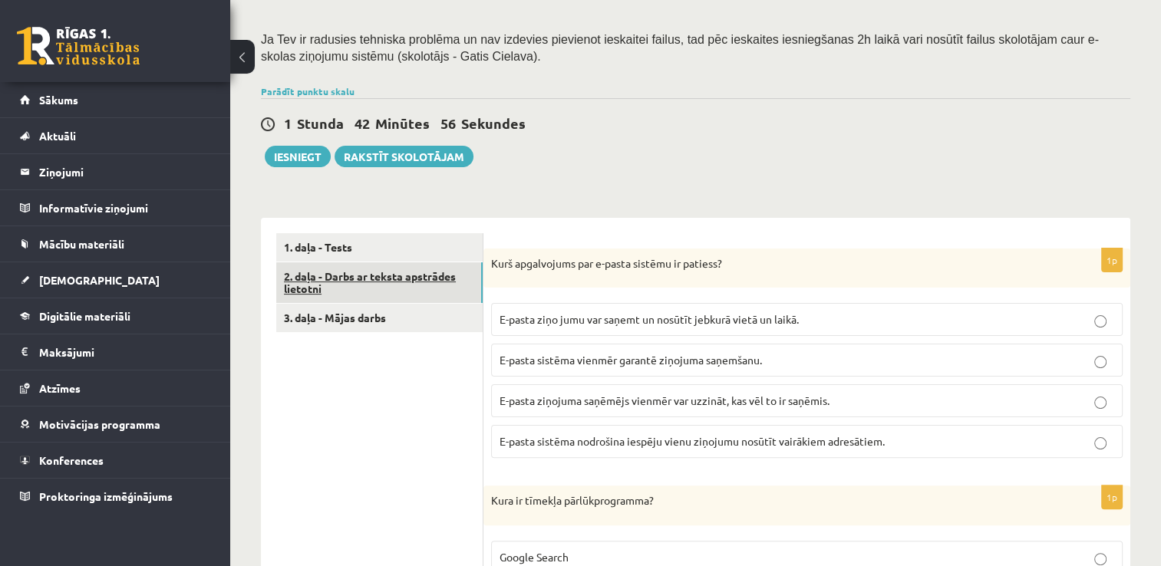
click at [421, 278] on link "2. daļa - Darbs ar teksta apstrādes lietotni" at bounding box center [379, 283] width 206 height 41
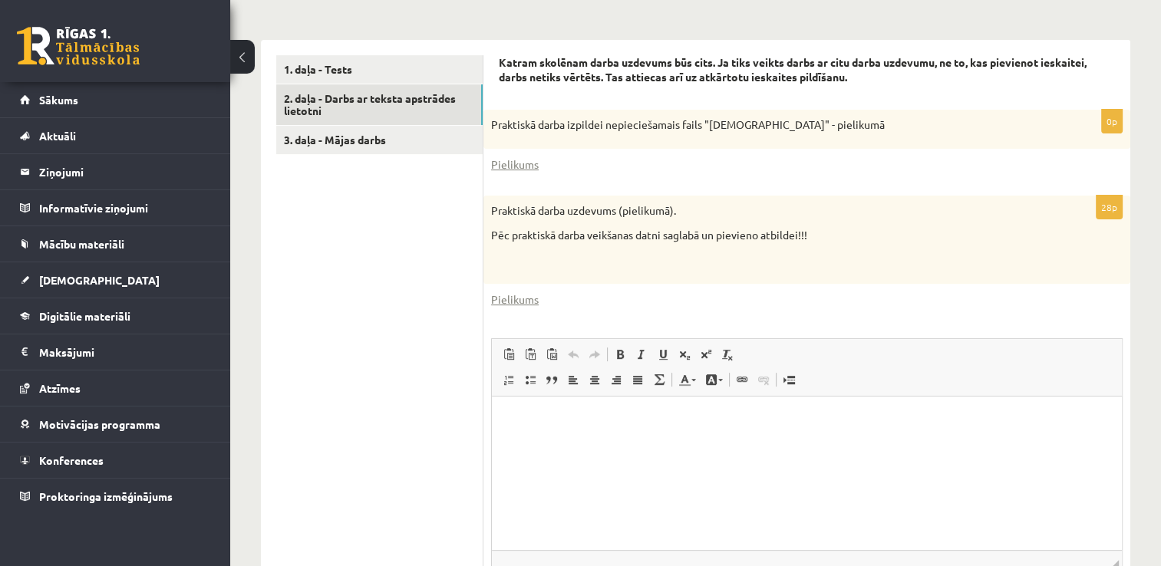
scroll to position [412, 0]
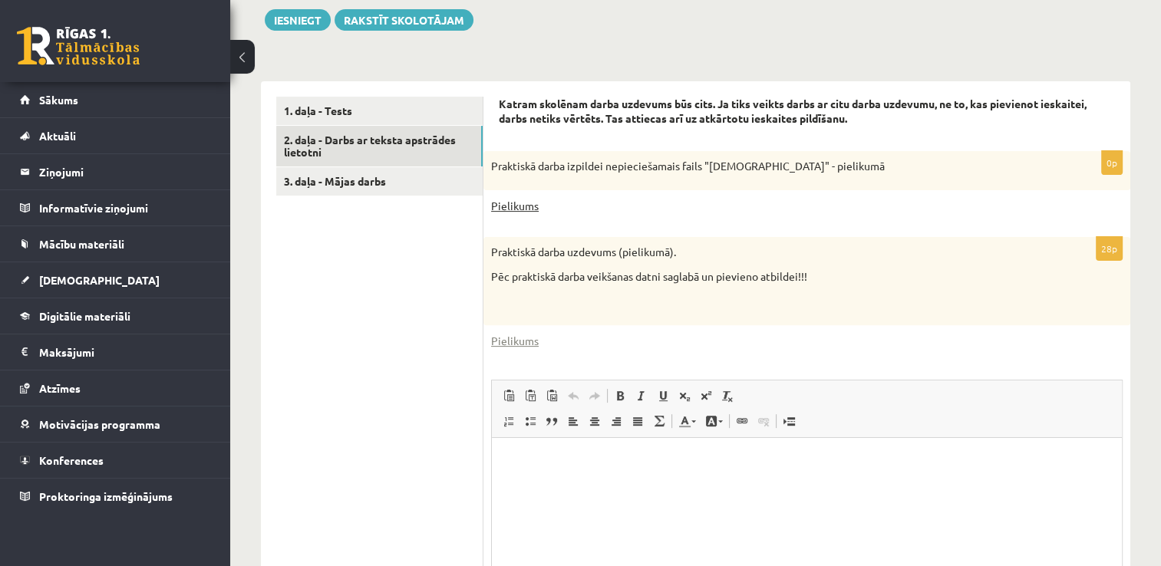
click at [497, 210] on link "Pielikums" at bounding box center [515, 206] width 48 height 16
click at [513, 339] on link "Pielikums" at bounding box center [515, 341] width 48 height 16
